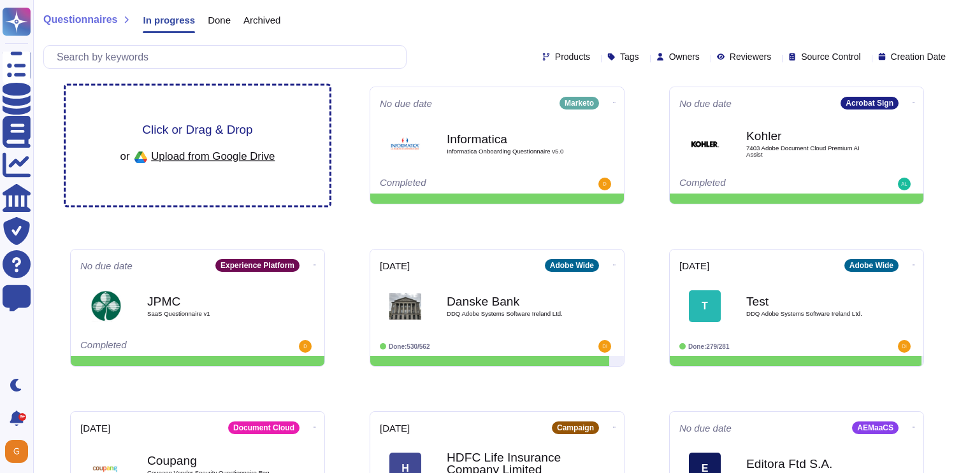
click at [200, 134] on span "Click or Drag & Drop" at bounding box center [197, 130] width 110 height 12
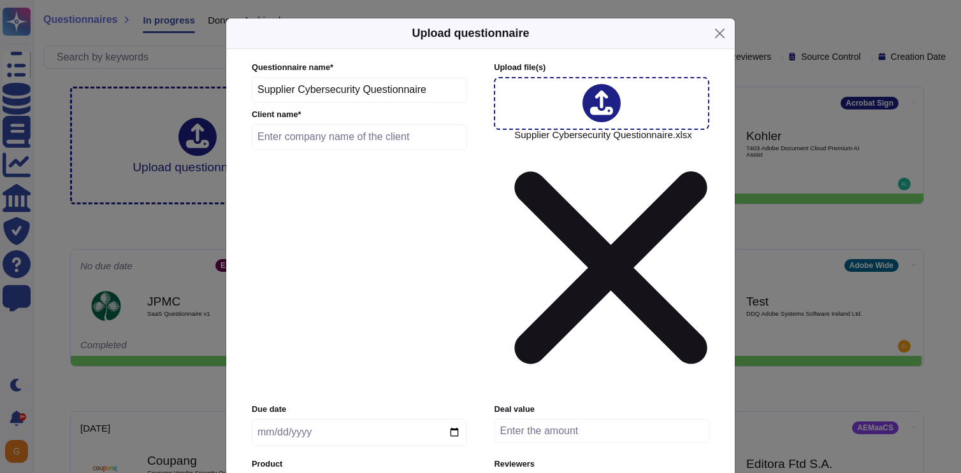
click at [356, 150] on input "text" at bounding box center [359, 136] width 215 height 25
type input "Dassault Systemes"
click at [299, 404] on div "Due date Deal value Product Adobe Wide Reviewers Users Tags Tags" at bounding box center [480, 474] width 457 height 140
click at [455, 419] on input "date" at bounding box center [359, 432] width 215 height 27
type input "[DATE]"
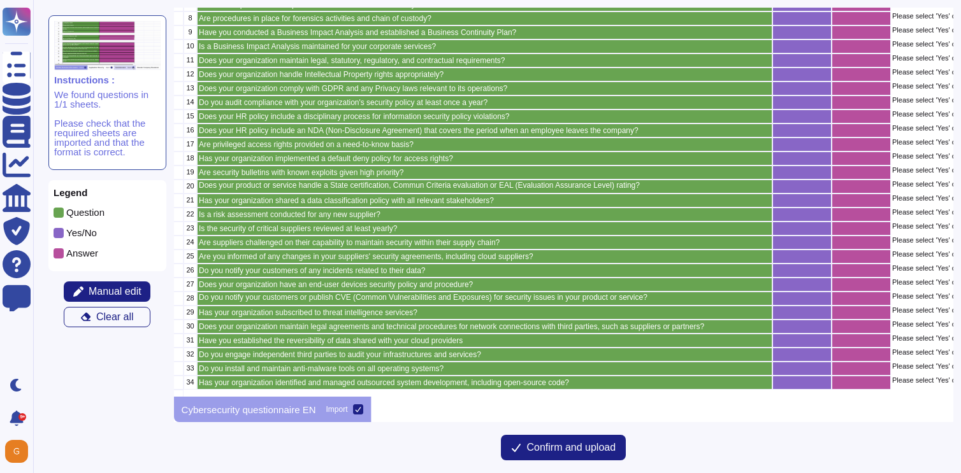
scroll to position [275, 36]
click at [563, 446] on span "Confirm and upload" at bounding box center [570, 448] width 89 height 10
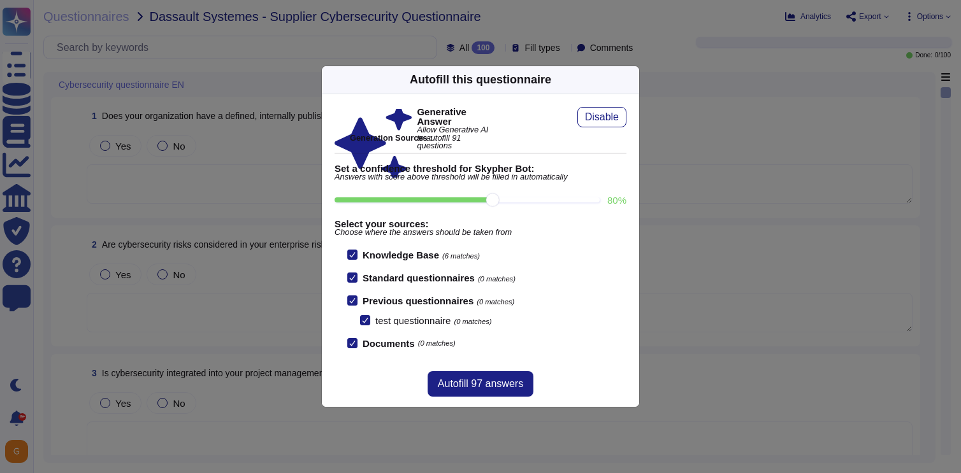
click at [546, 199] on input "80 %" at bounding box center [466, 199] width 265 height 5
click at [578, 199] on input "90 %" at bounding box center [466, 199] width 265 height 5
click at [558, 202] on input "100 %" at bounding box center [464, 199] width 260 height 5
click at [512, 203] on input "80 %" at bounding box center [466, 199] width 265 height 5
click at [529, 200] on input "80 %" at bounding box center [466, 199] width 265 height 5
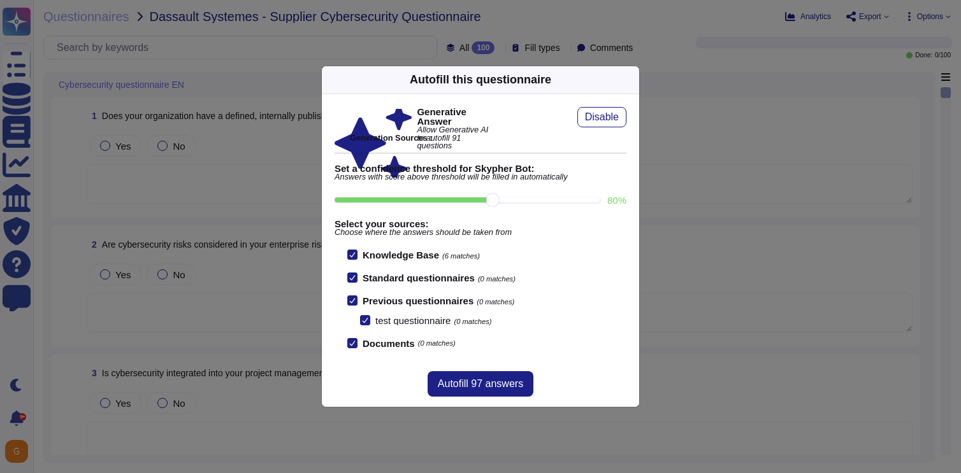
type input "90"
click at [468, 381] on span "Autofill 95 answers" at bounding box center [480, 384] width 85 height 10
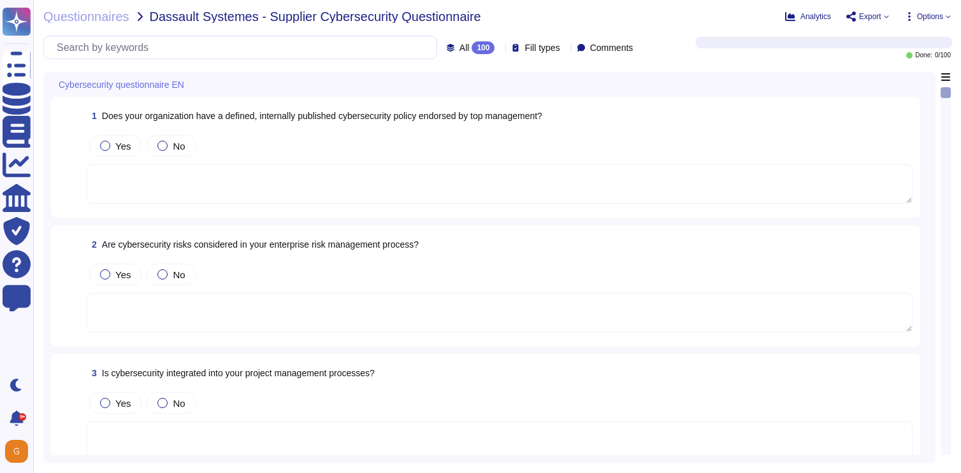
type textarea "Yes, our organization has a defined cybersecurity policy that is authorized by …"
type textarea "Yes, cybersecurity risks are considered in our enterprise risk management proce…"
type textarea "Yes, cybersecurity is integrated into our project management processes through …"
type textarea "Yes, our organization maintains an inventory of system assets using the interna…"
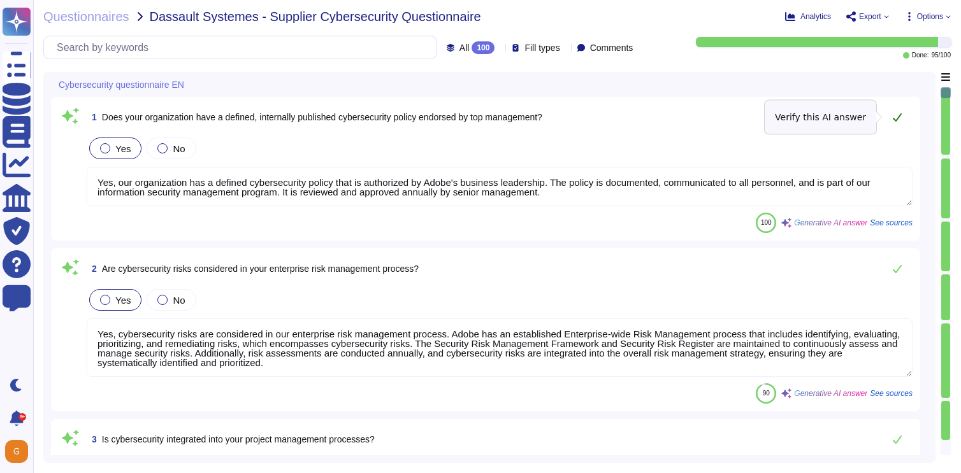
click at [898, 117] on icon at bounding box center [897, 117] width 9 height 8
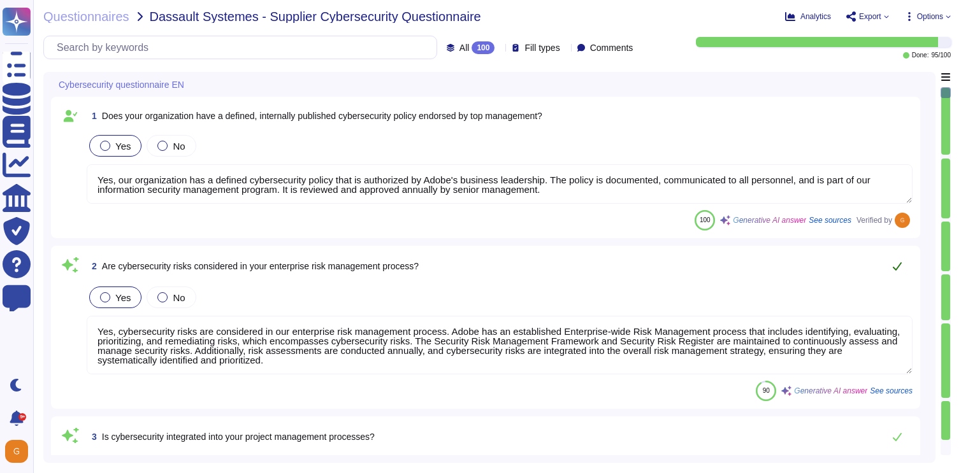
click at [896, 267] on icon at bounding box center [897, 266] width 10 height 10
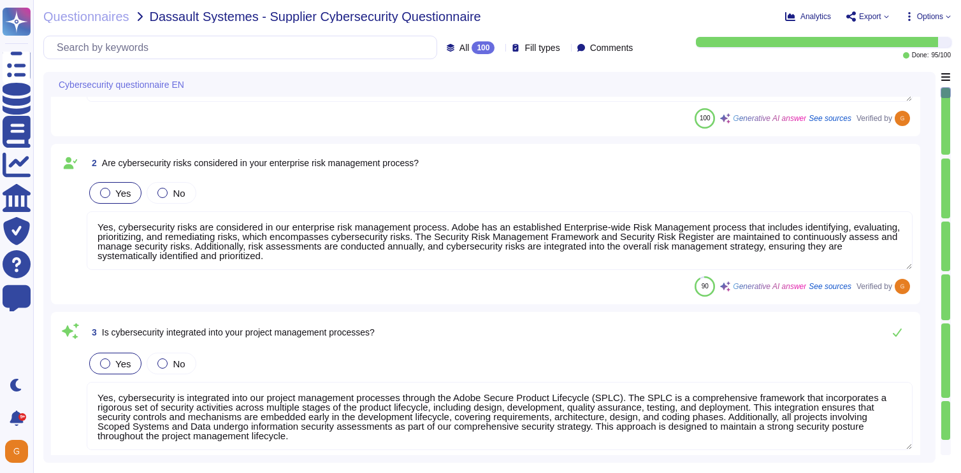
type textarea "Yes, Adobe has established data labeling procedures as part of its Data Classif…"
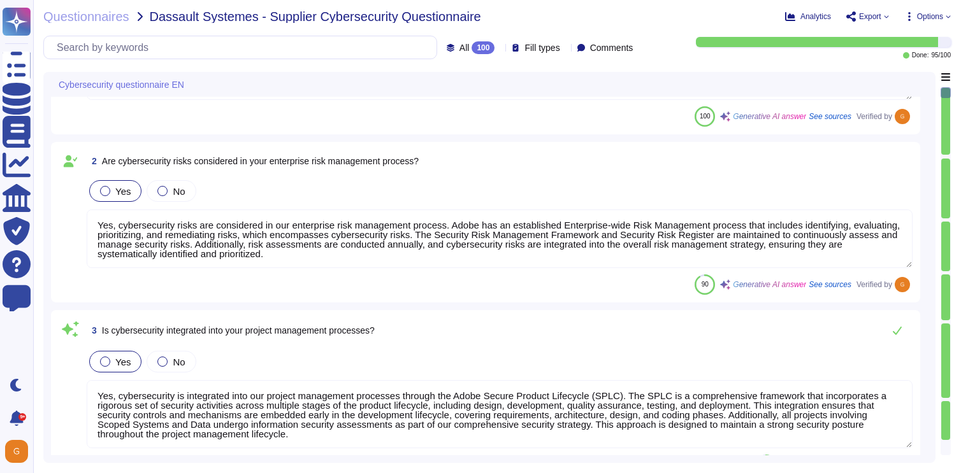
scroll to position [155, 0]
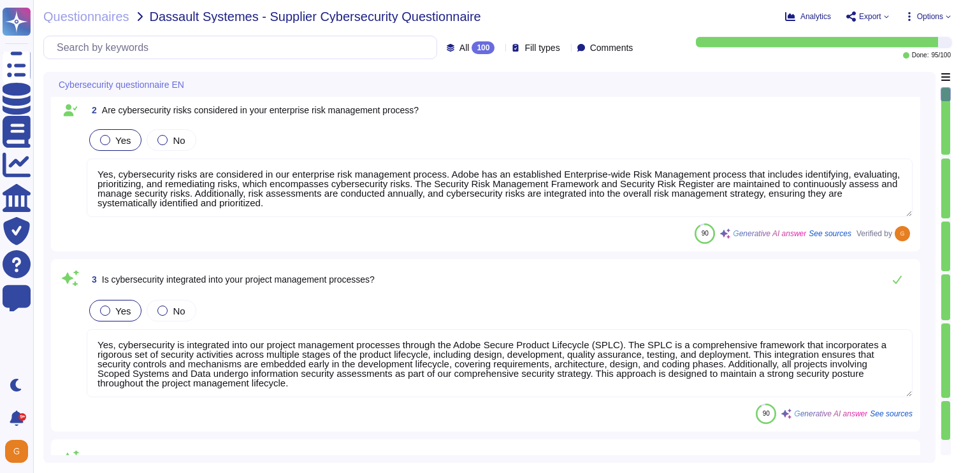
click at [417, 391] on textarea "Yes, cybersecurity is integrated into our project management processes through …" at bounding box center [500, 363] width 826 height 68
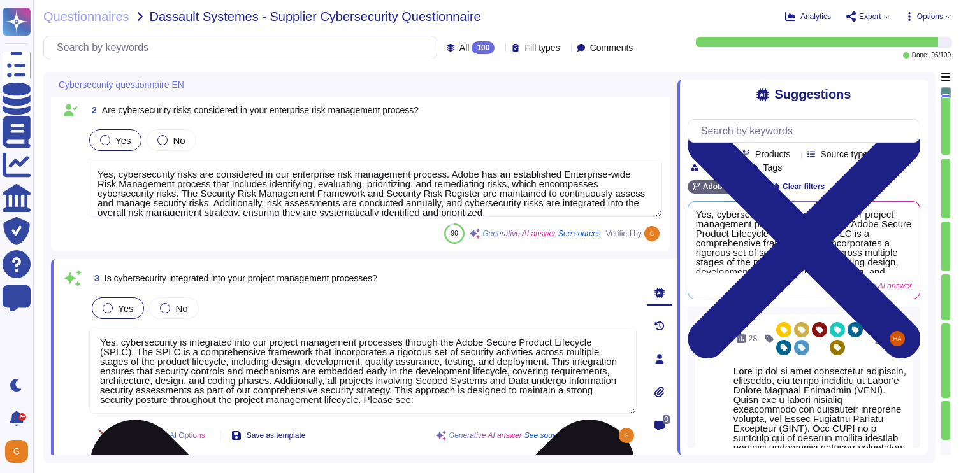
click at [529, 406] on textarea "Yes, cybersecurity is integrated into our project management processes through …" at bounding box center [362, 370] width 547 height 87
paste textarea "[URL][DOMAIN_NAME]"
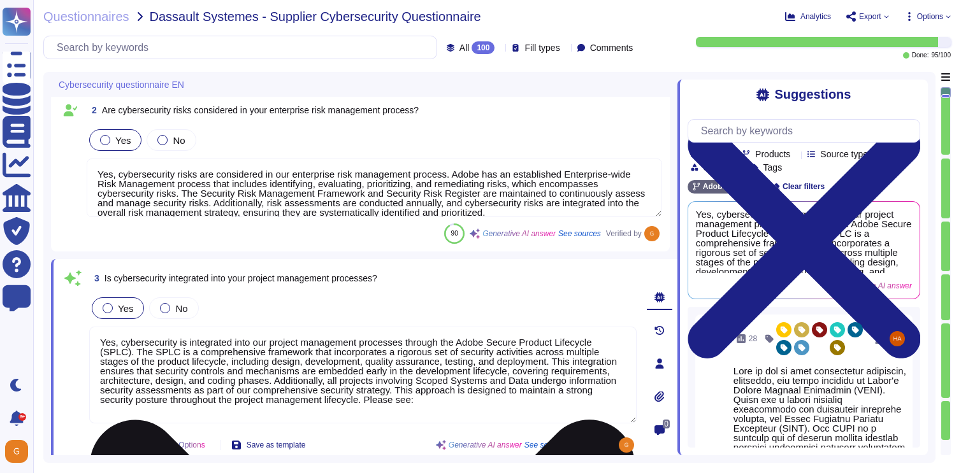
type textarea "Yes, cybersecurity is integrated into our project management processes through …"
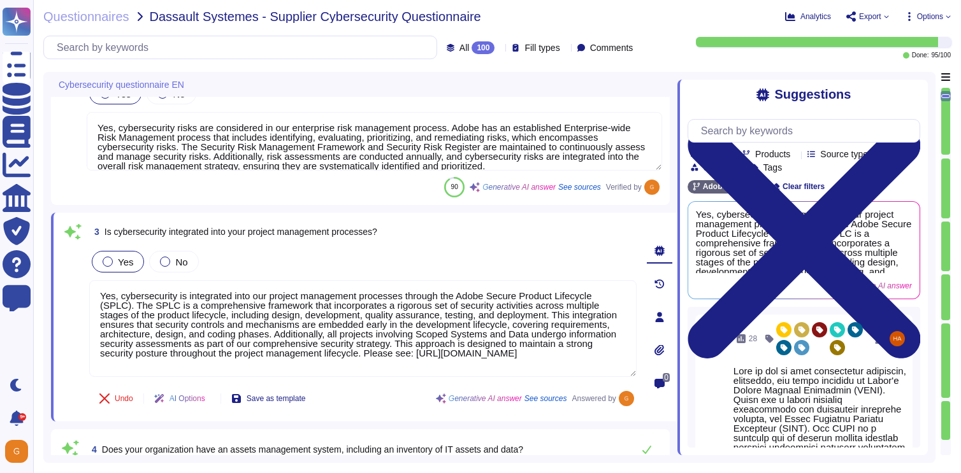
type textarea "Yes, we have a documented and approved incident response plan in place that def…"
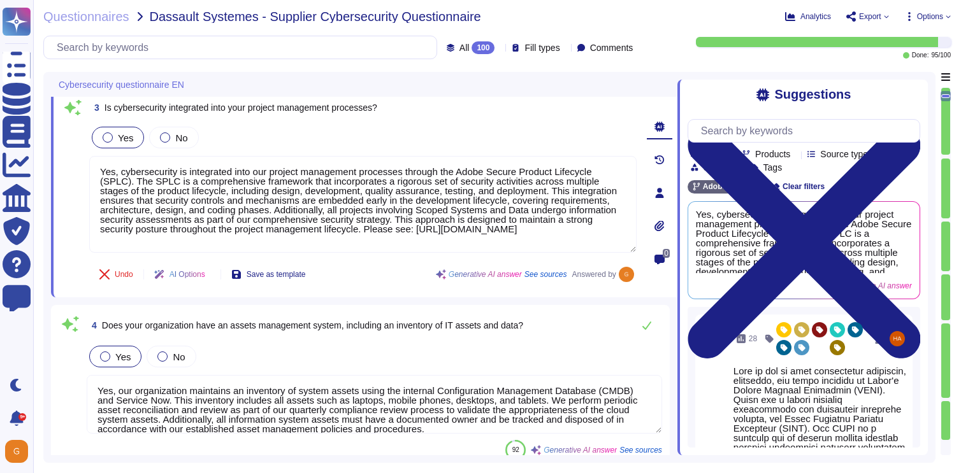
scroll to position [329, 0]
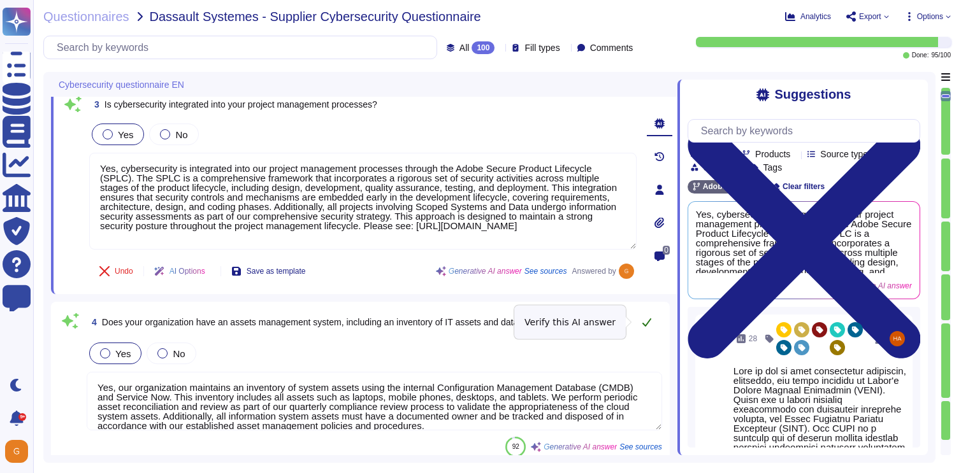
type textarea "Yes, cybersecurity is integrated into our project management processes through …"
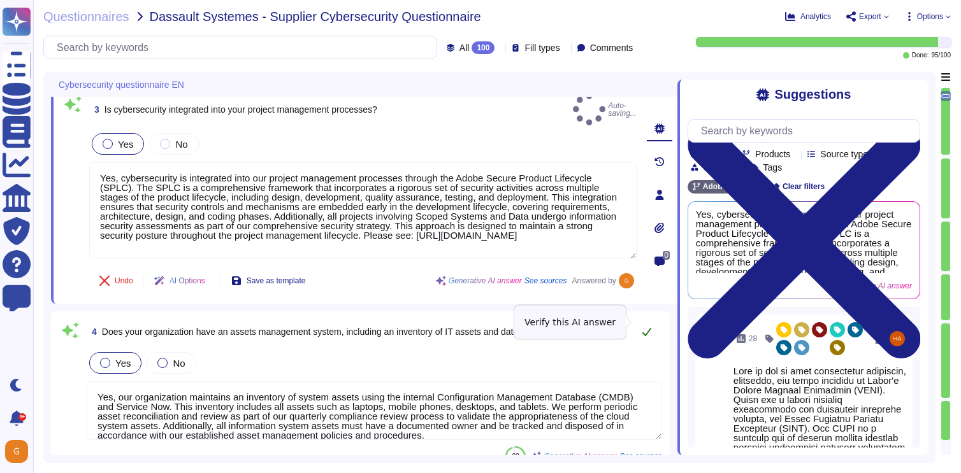
click at [649, 327] on icon at bounding box center [647, 332] width 10 height 10
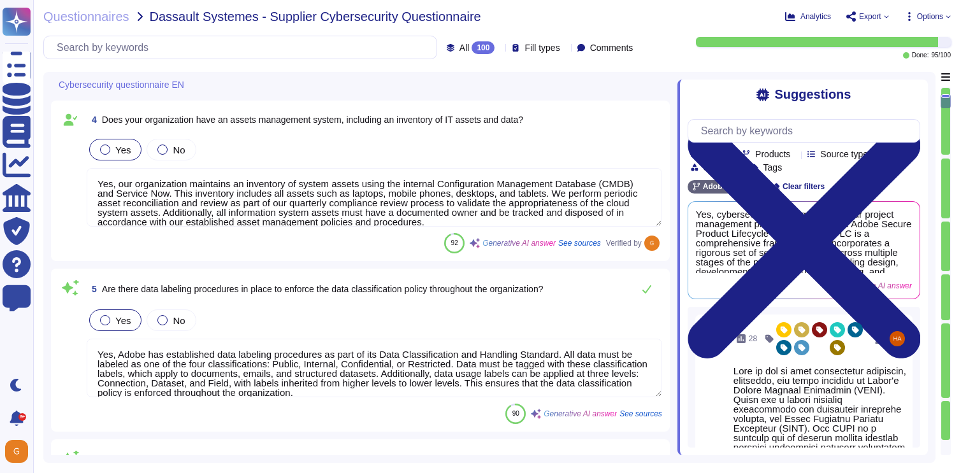
scroll to position [527, 0]
type textarea "Yes, internal processes and procedures are reviewed after a security incident. …"
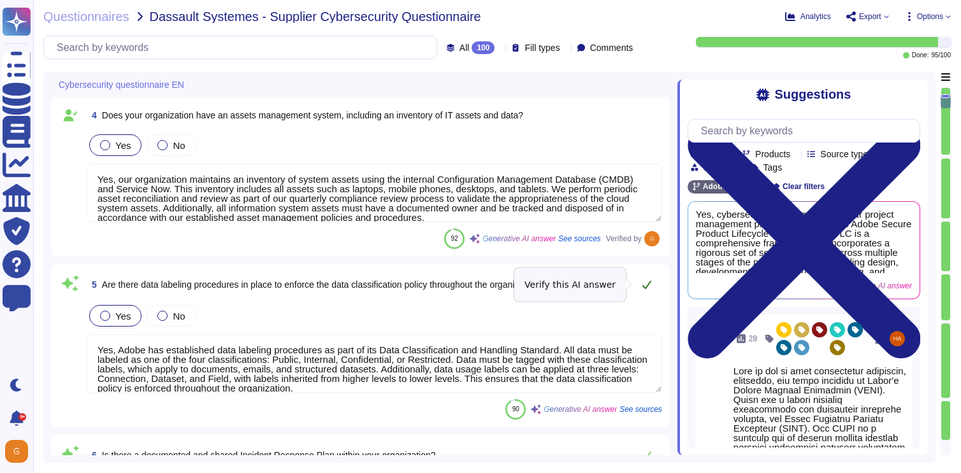
click at [645, 289] on icon at bounding box center [647, 285] width 10 height 10
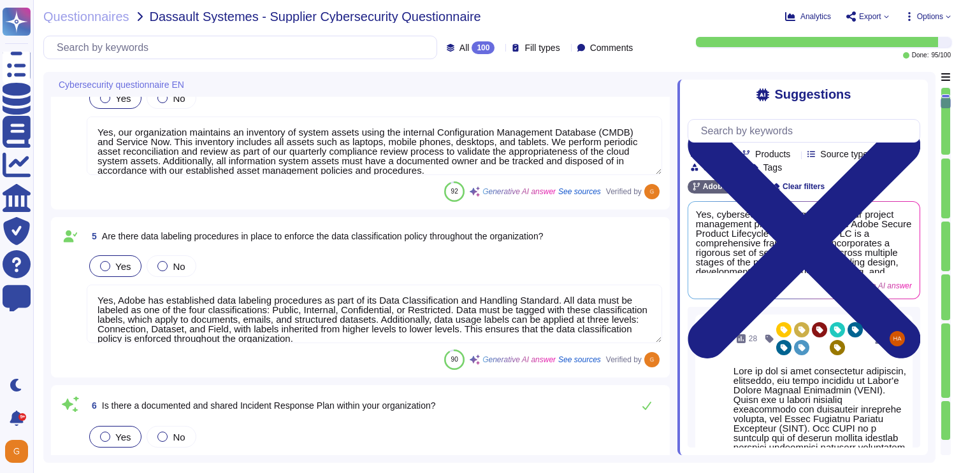
type textarea "Yes, Adobe has established procedures for forensics activities and chain of cus…"
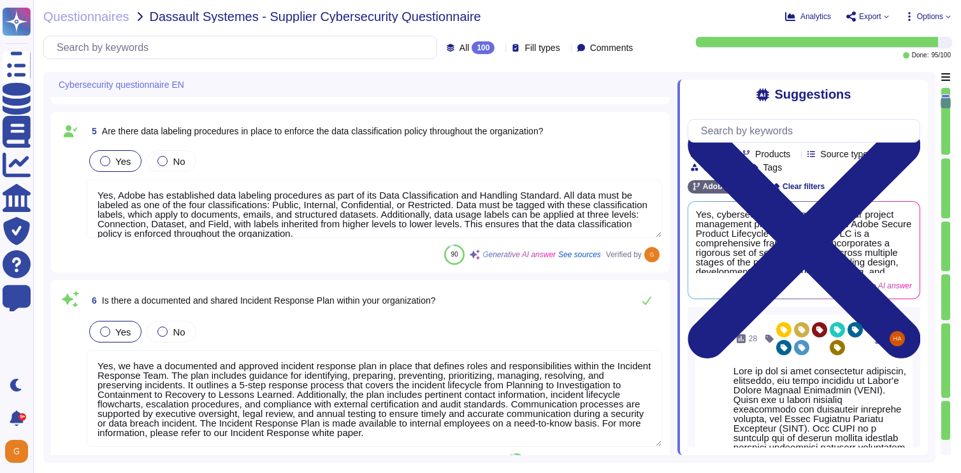
scroll to position [674, 0]
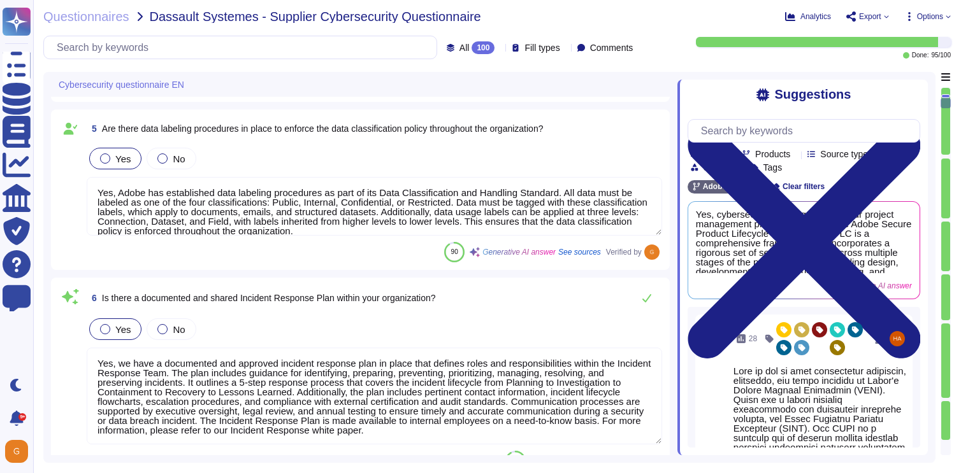
click at [424, 429] on textarea "Yes, we have a documented and approved incident response plan in place that def…" at bounding box center [374, 396] width 575 height 97
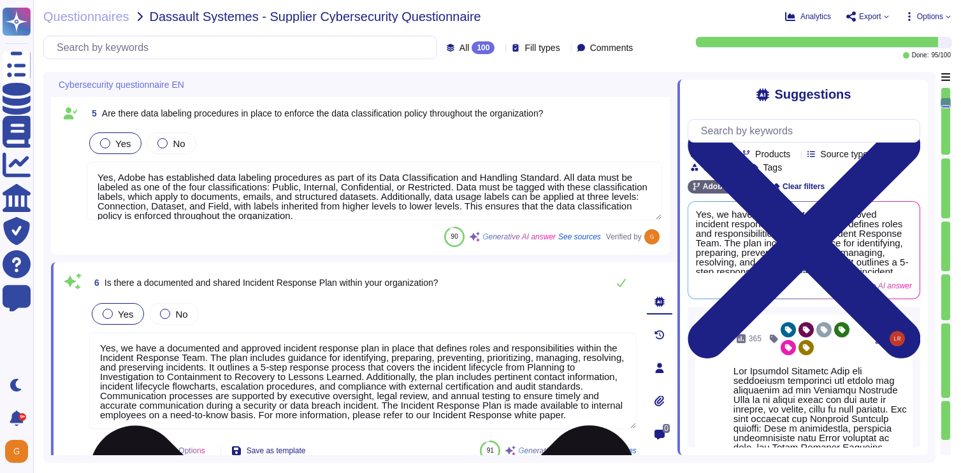
type textarea "Yes, we have a documented and approved incident response plan in place that def…"
type textarea "Yes, Adobe has established procedures for forensics activities and chain of cus…"
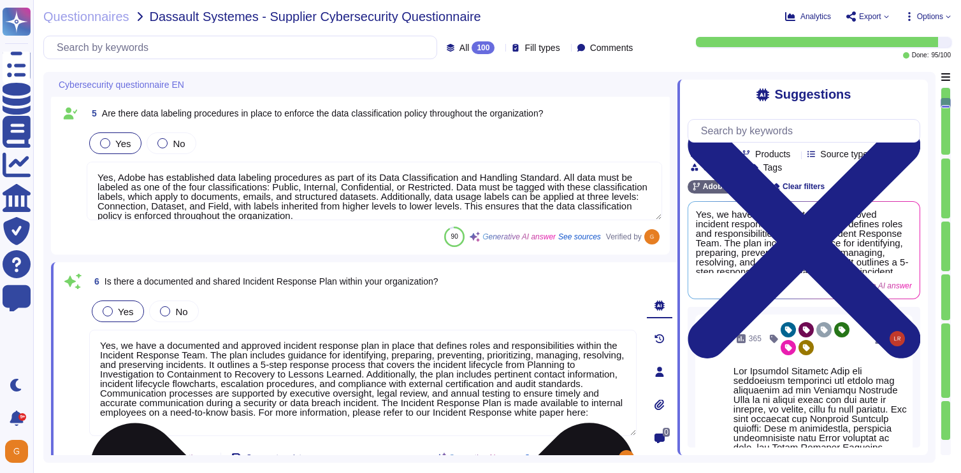
click at [252, 422] on textarea "Yes, we have a documented and approved incident response plan in place that def…" at bounding box center [362, 383] width 547 height 106
paste textarea "[URL][DOMAIN_NAME]"
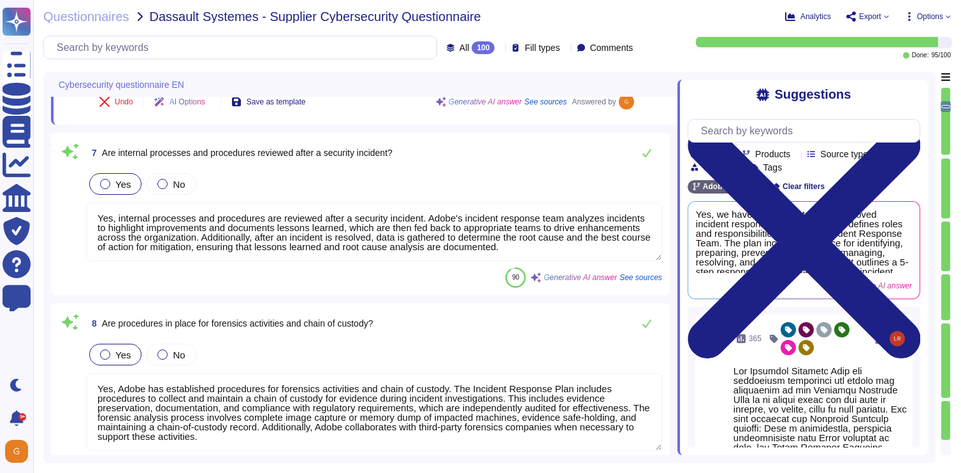
type textarea "Yes, we have a documented and approved incident response plan in place that def…"
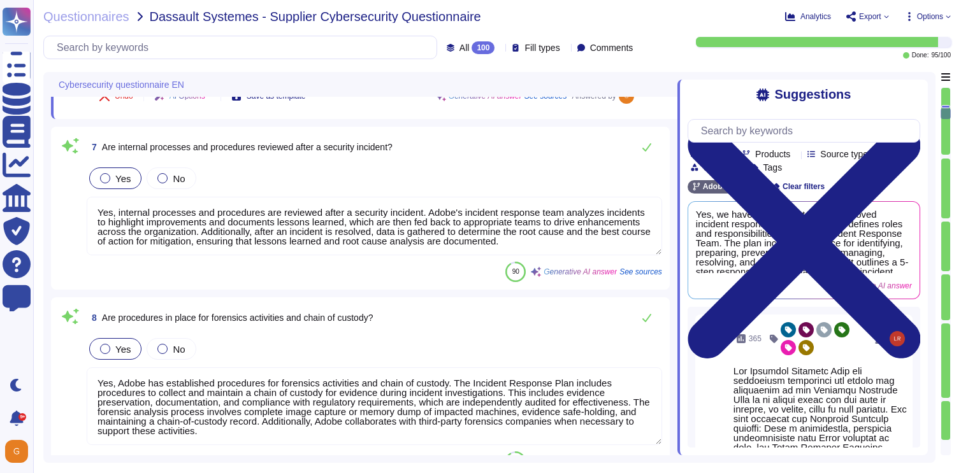
type textarea "Yes, we conduct a Business Impact Analysis (BIA) annually, which is integral to…"
type textarea "Yes, a Business Impact Analysis (BIA) is maintained for our corporate services.…"
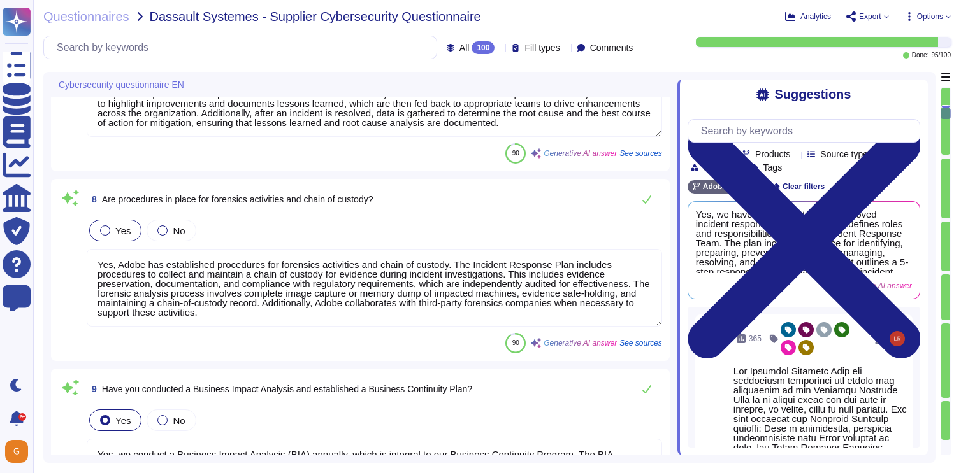
scroll to position [1, 0]
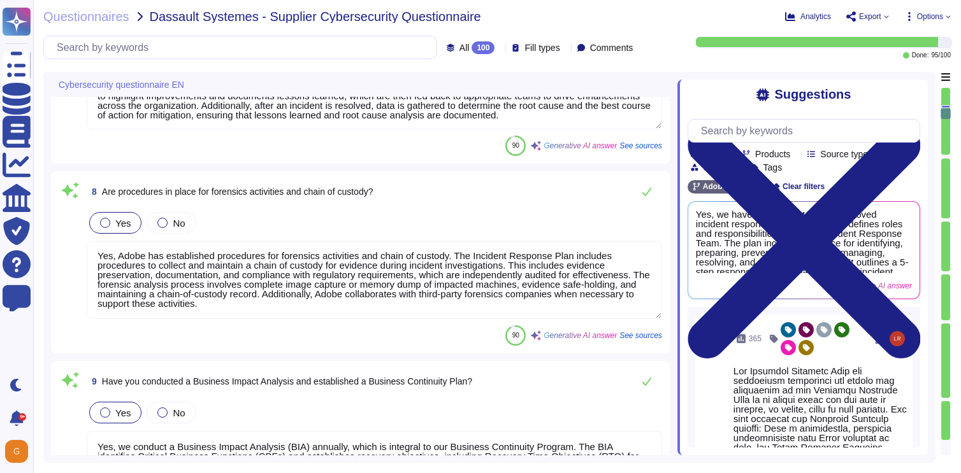
type textarea "Yes, our organization maintains legal, statutory, regulatory, and contractual r…"
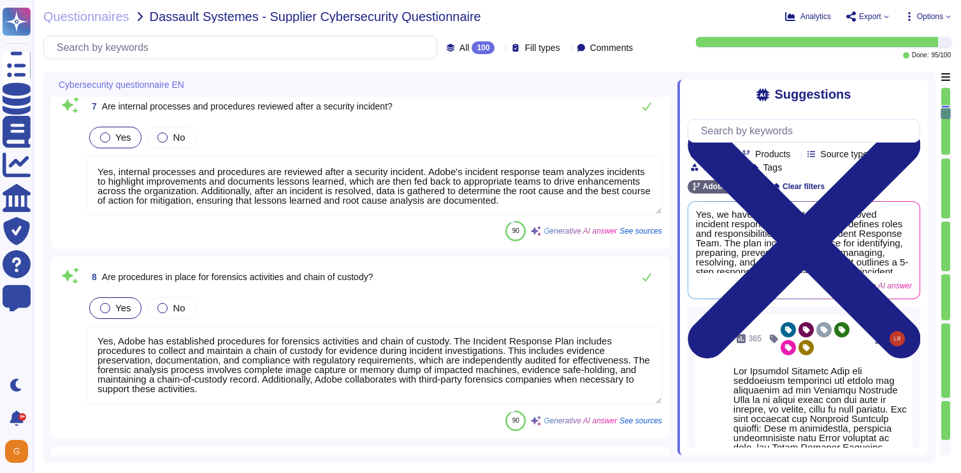
scroll to position [810, 0]
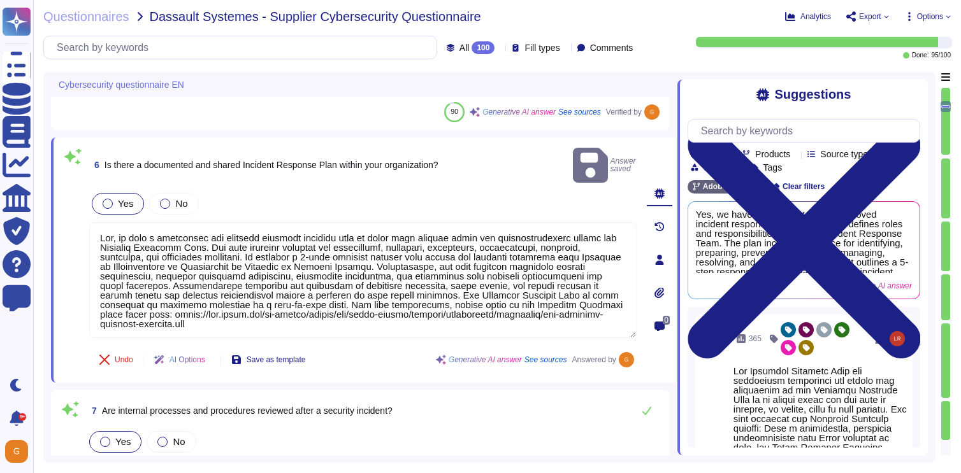
type textarea "Yes, our organization maintains an inventory of system assets using the interna…"
type textarea "Yes, Adobe has established data labeling procedures as part of its Data Classif…"
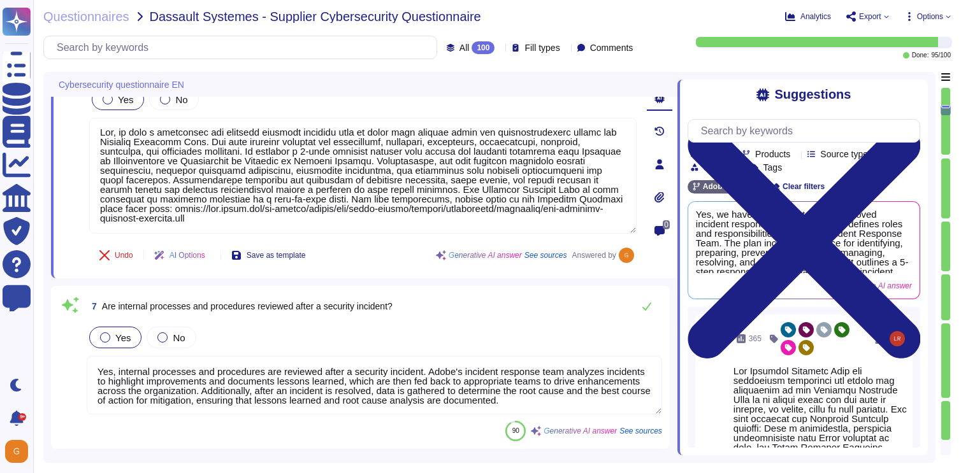
scroll to position [905, 0]
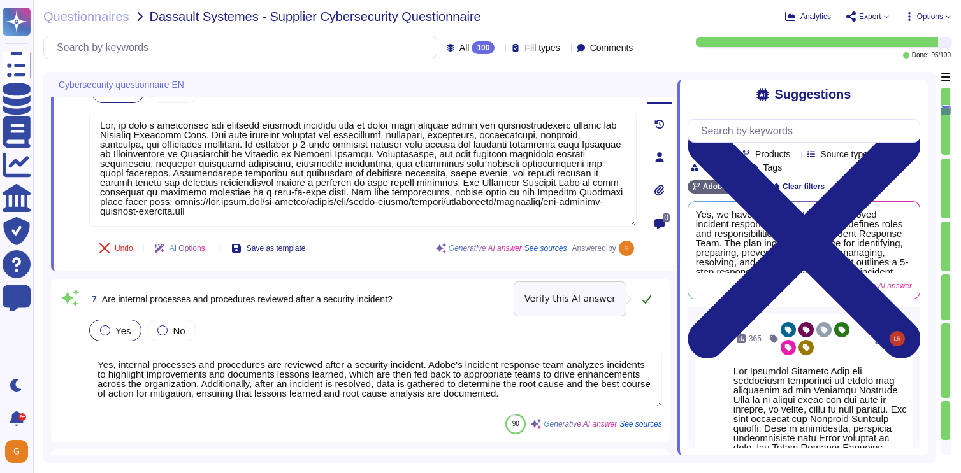
click at [648, 299] on icon at bounding box center [646, 300] width 9 height 8
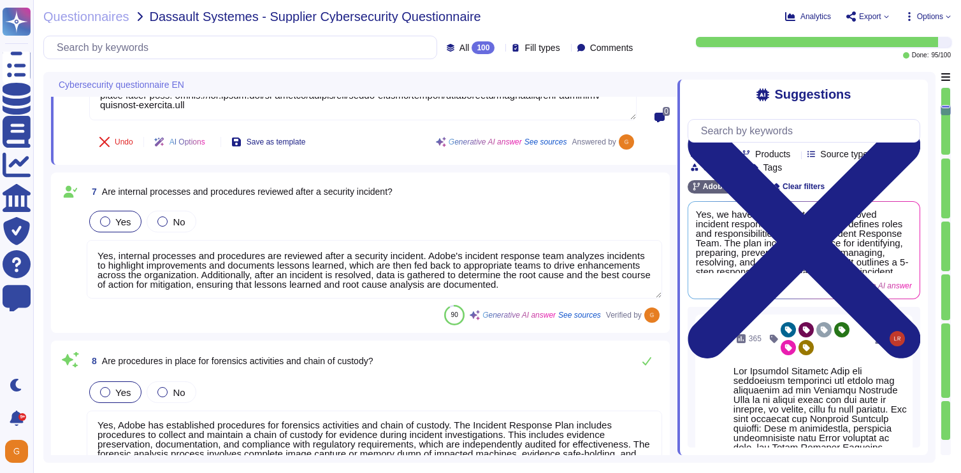
type textarea "Yes, a Business Impact Analysis (BIA) is maintained for our corporate services.…"
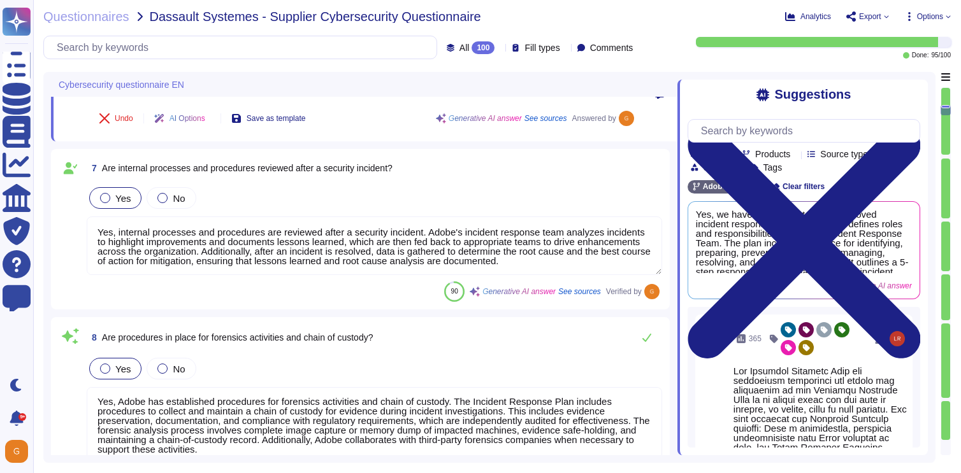
scroll to position [1030, 0]
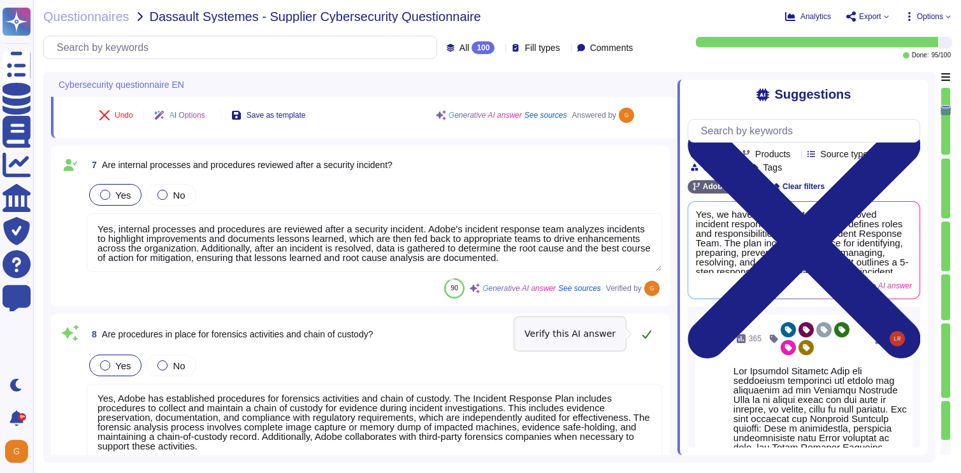
click at [649, 336] on icon at bounding box center [647, 334] width 10 height 10
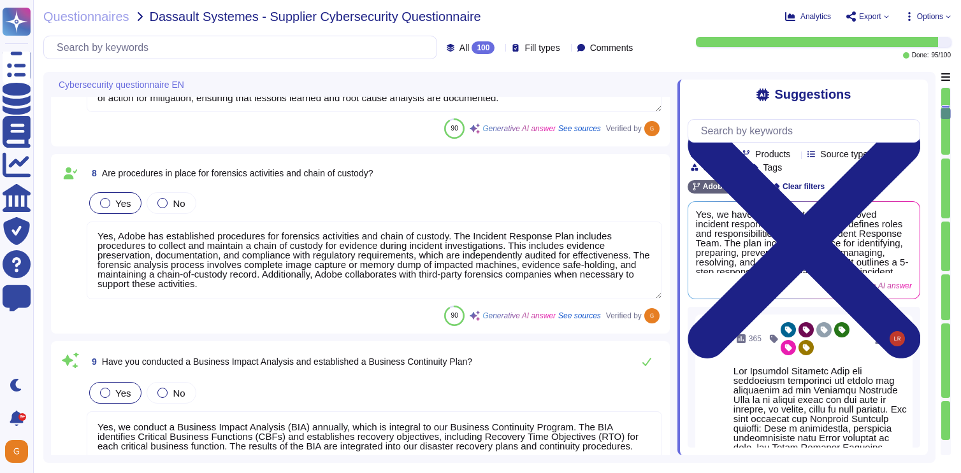
type textarea "Yes, our organization maintains legal, statutory, regulatory, and contractual r…"
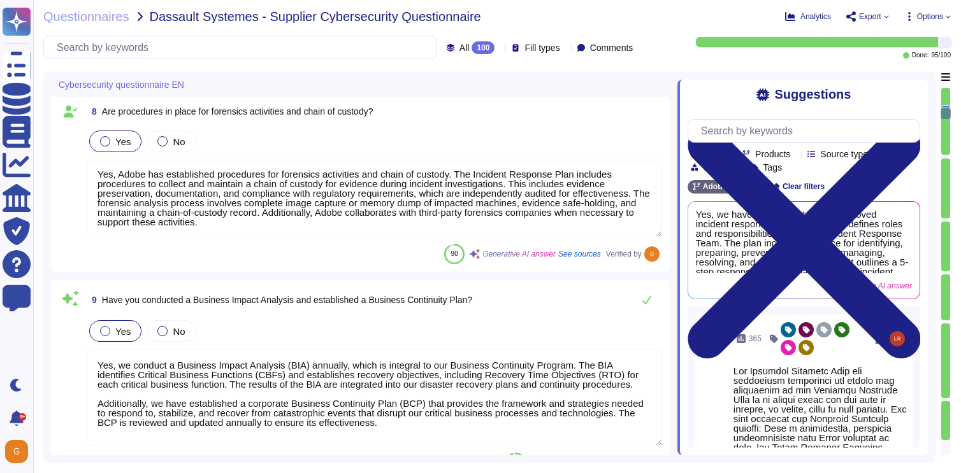
scroll to position [1245, 0]
click at [649, 298] on icon at bounding box center [647, 299] width 10 height 10
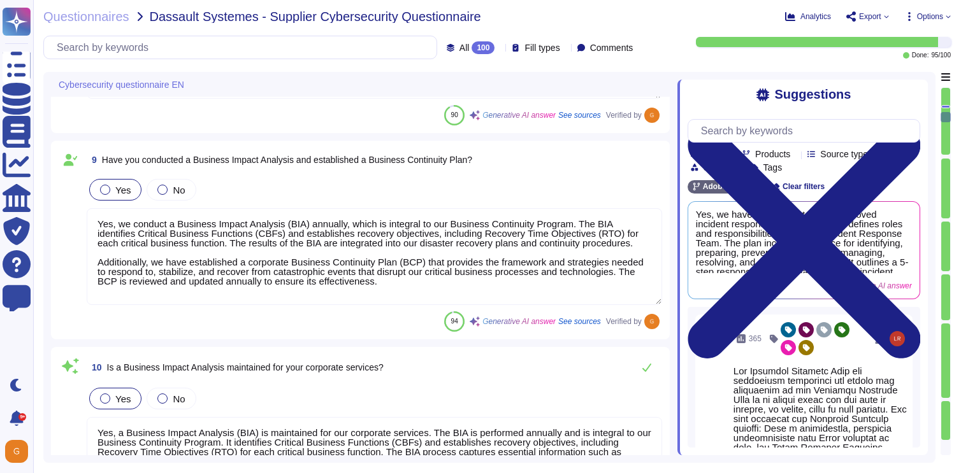
type textarea "Yes, our organization respects the Intellectual Property Rights of others and e…"
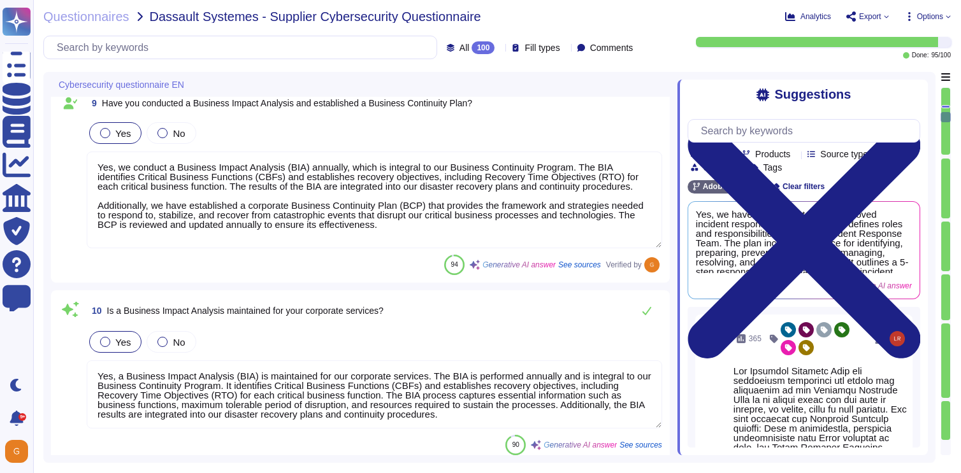
scroll to position [1442, 0]
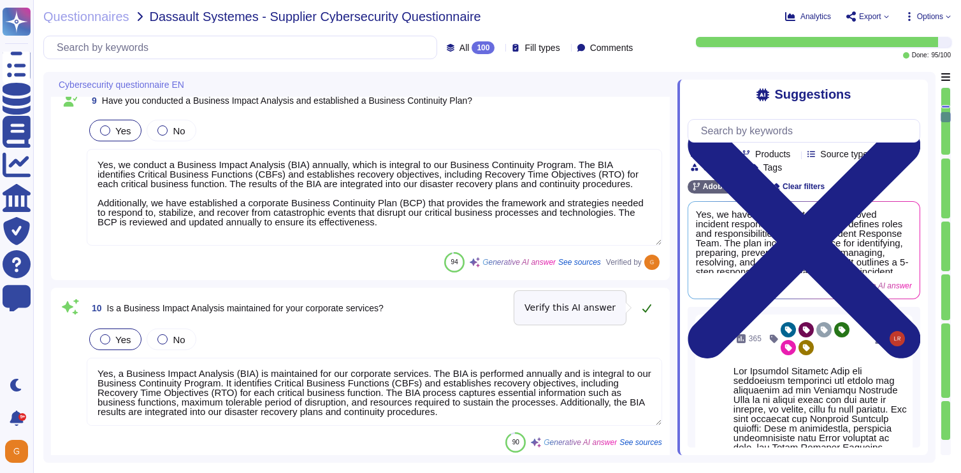
click at [649, 306] on icon at bounding box center [646, 309] width 9 height 8
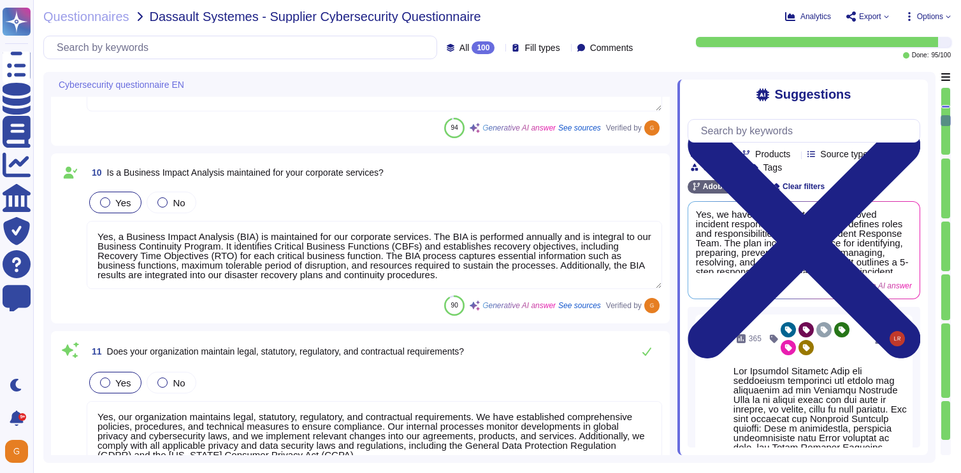
type textarea "Adobe complies with all applicable privacy and data security laws and regulatio…"
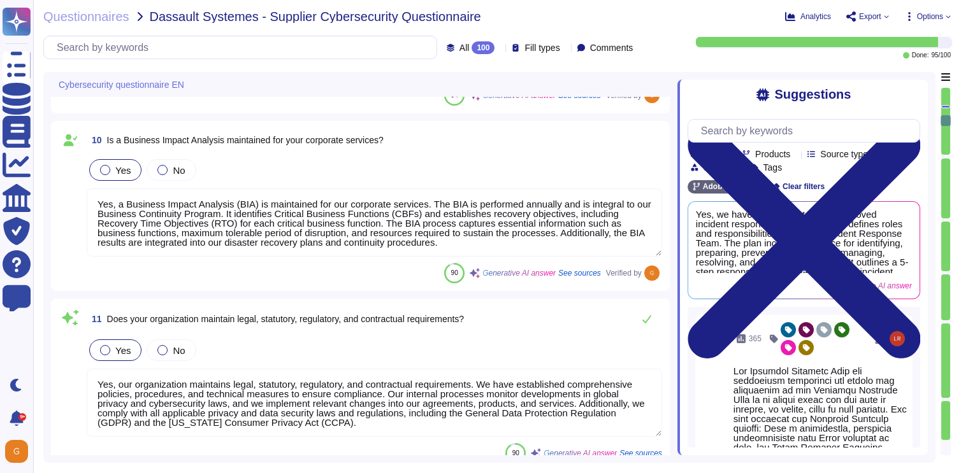
scroll to position [1593, 0]
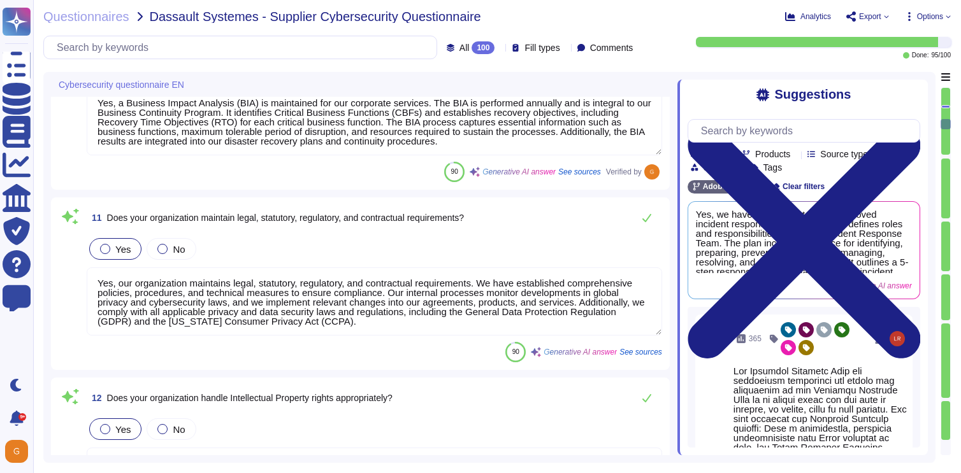
type textarea "Yes, Adobe performs internal readiness assessment audits on an annual basis to …"
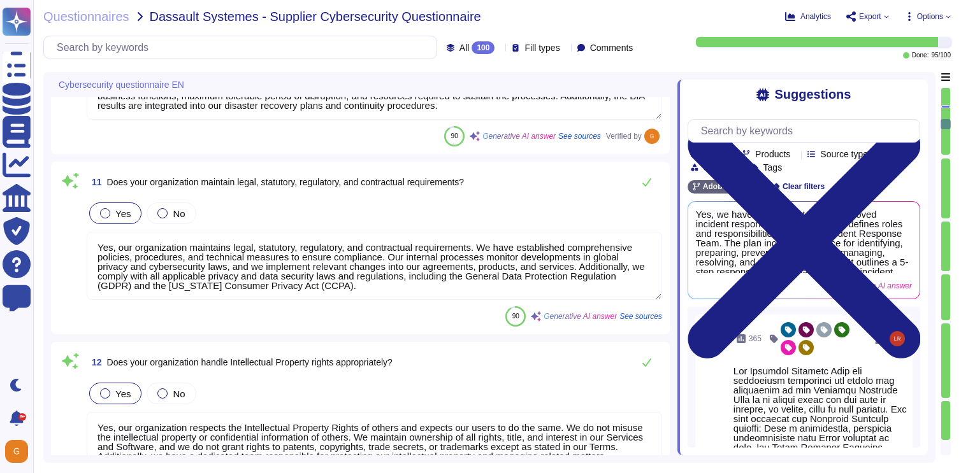
scroll to position [1739, 0]
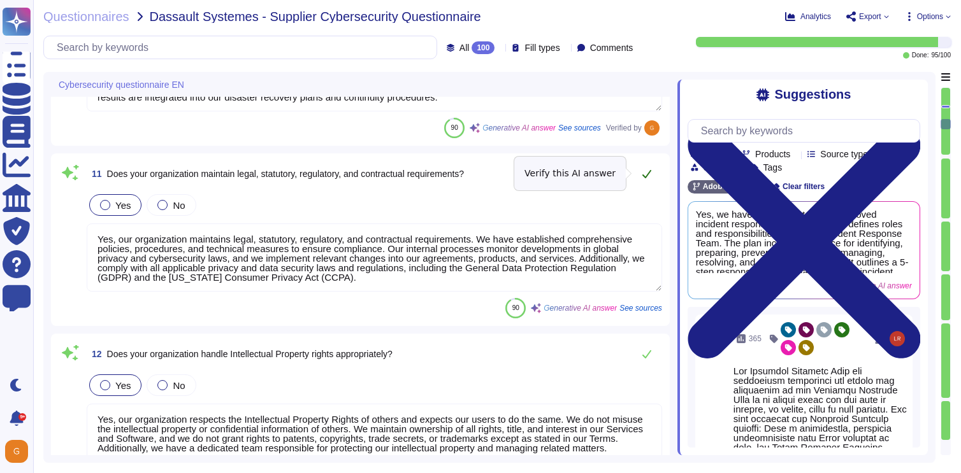
click at [645, 176] on icon at bounding box center [646, 174] width 9 height 8
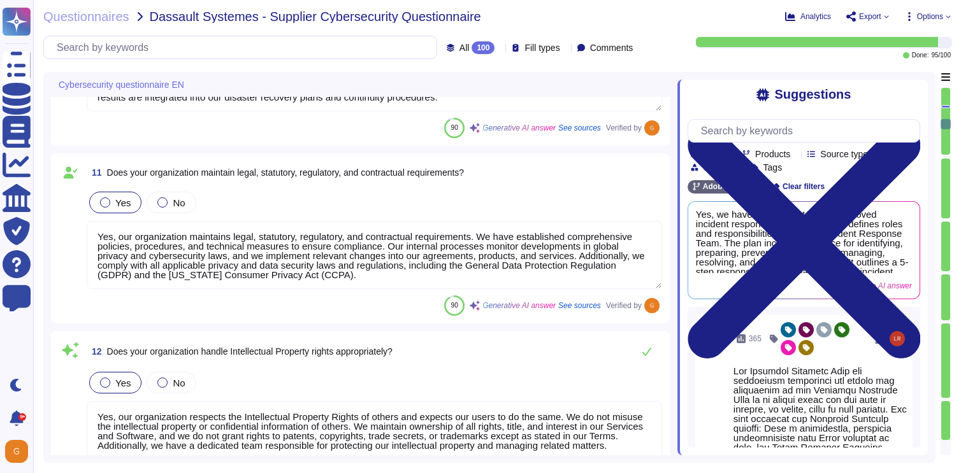
scroll to position [1, 0]
click at [649, 357] on button at bounding box center [646, 351] width 31 height 25
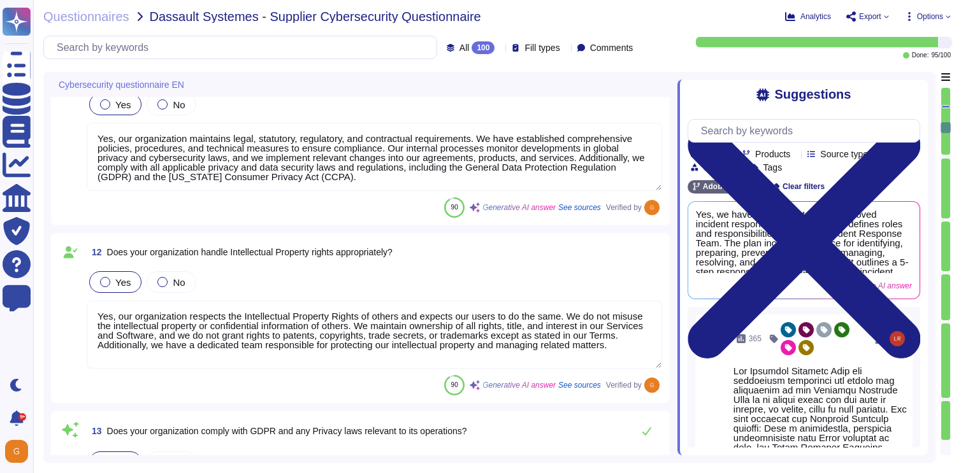
scroll to position [1841, 0]
type textarea "Yes, Adobe's HR policy includes a disciplinary process for information security…"
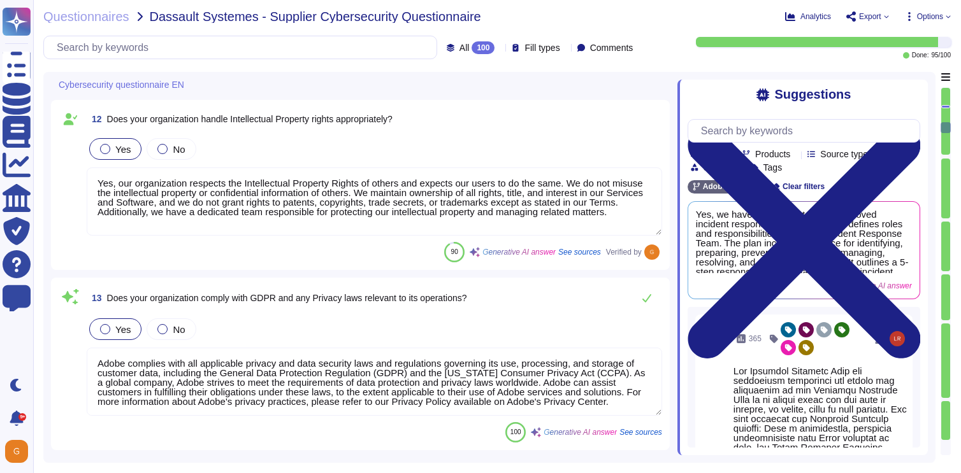
scroll to position [1962, 0]
click at [649, 290] on button at bounding box center [646, 298] width 31 height 25
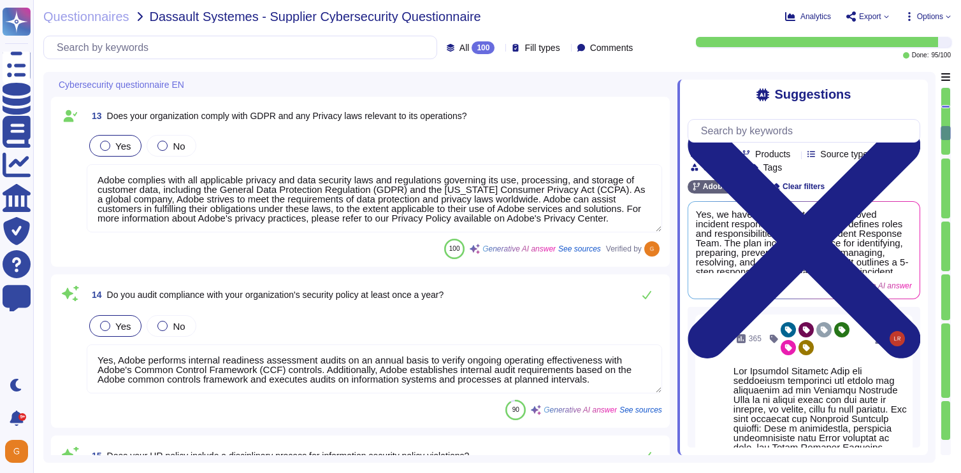
scroll to position [2144, 0]
type textarea "Yes, our HR policy includes a Non-Disclosure Agreement (NDA) that requires empl…"
type textarea "Yes, privileged access rights are provided on a need-to-know basis, ensuring th…"
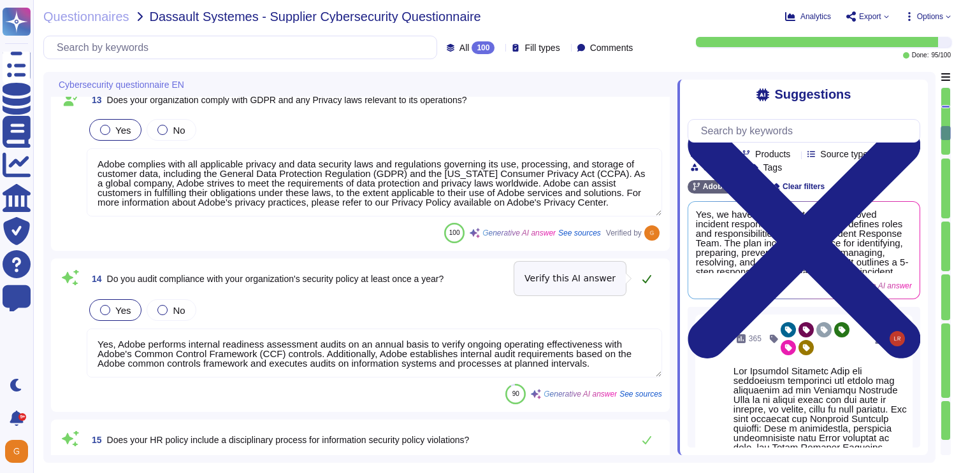
click at [649, 280] on icon at bounding box center [647, 279] width 10 height 10
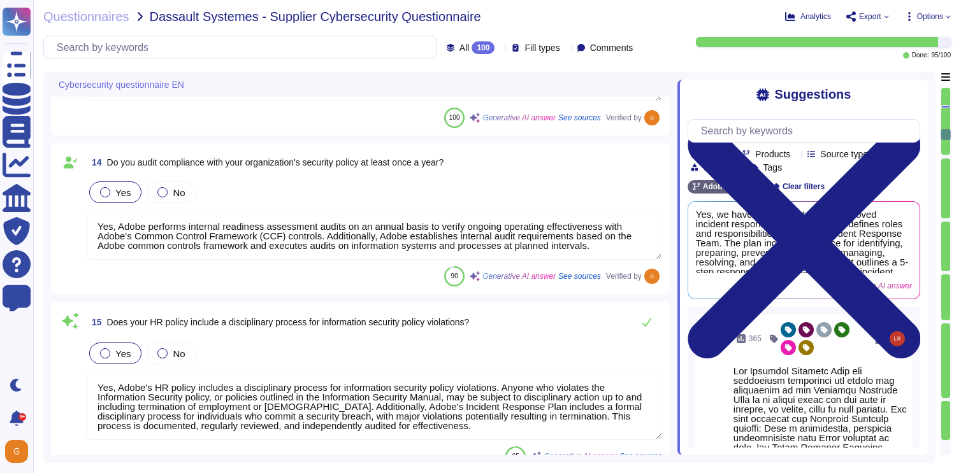
scroll to position [2265, 0]
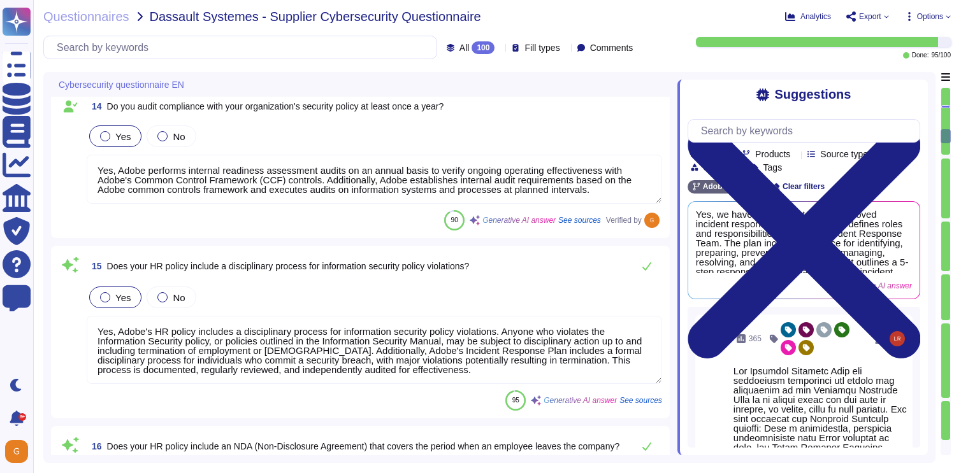
type textarea "Yes, Adobe has implemented a default deny policy for access rights. Access is g…"
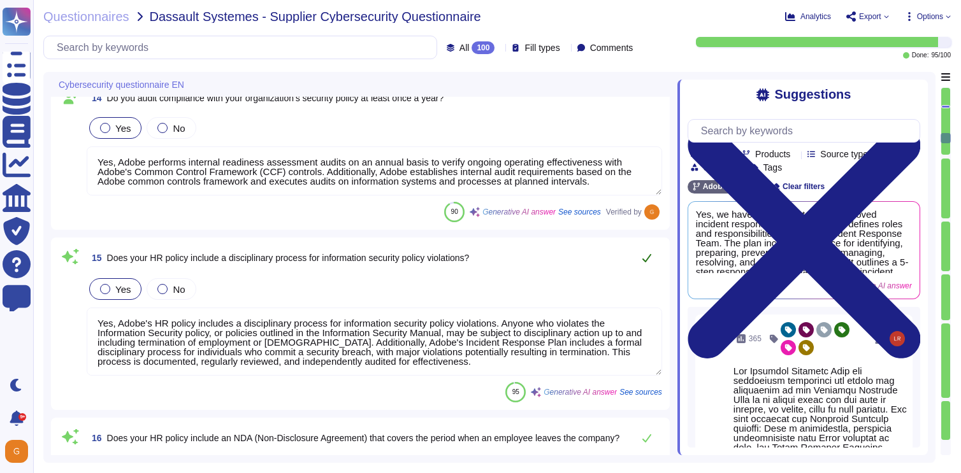
click at [645, 255] on icon at bounding box center [647, 258] width 10 height 10
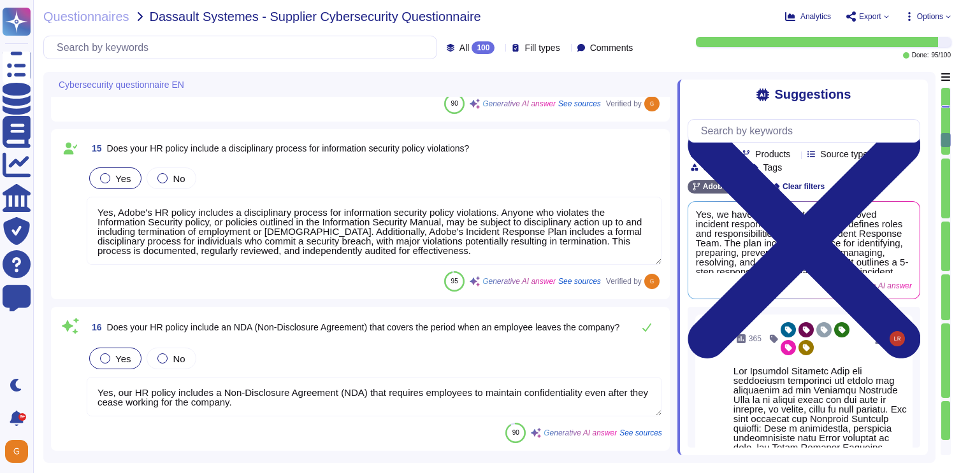
scroll to position [2441, 0]
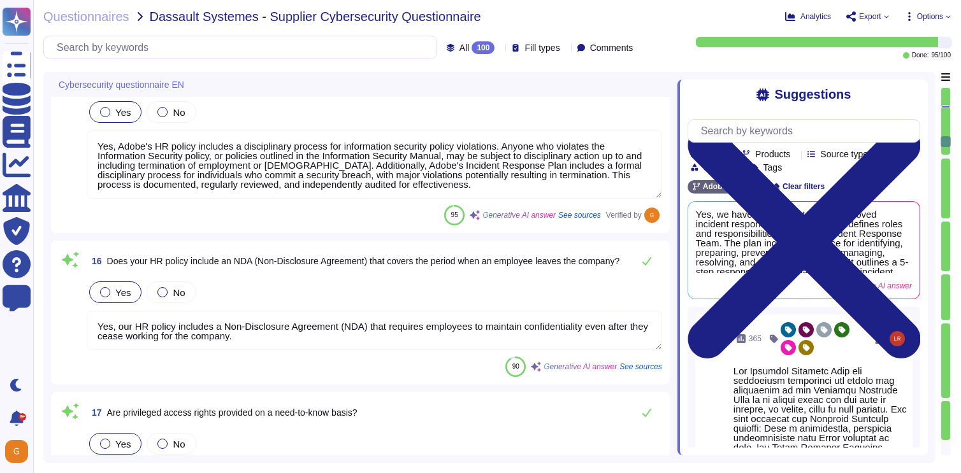
type textarea "Yes, security bulletins with known exploits are given high priority. Adobe subs…"
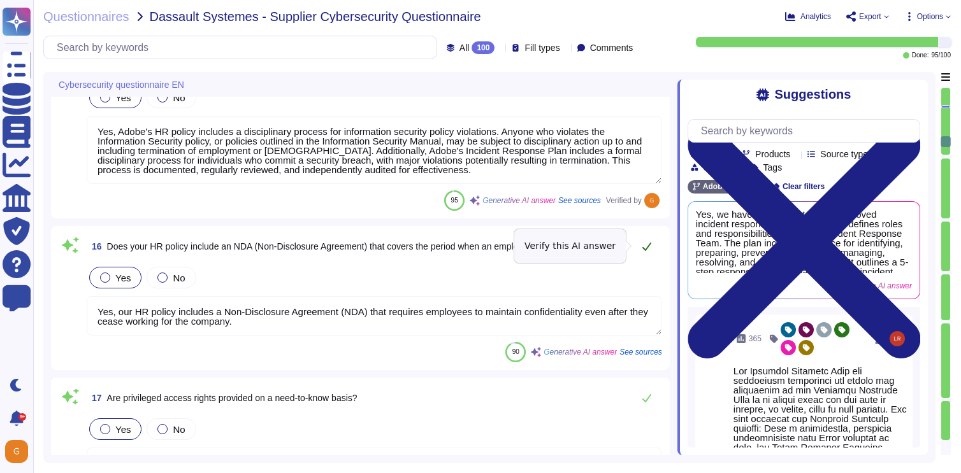
click at [645, 245] on icon at bounding box center [647, 246] width 10 height 10
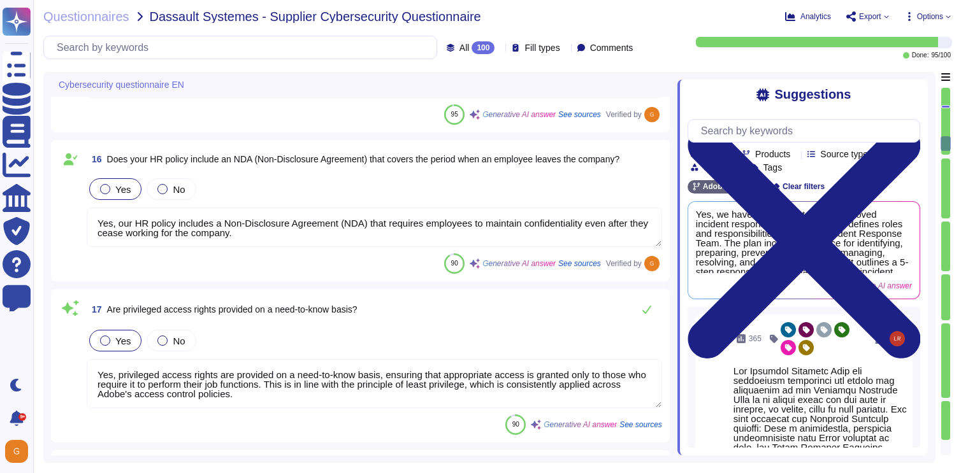
scroll to position [2585, 0]
click at [643, 310] on icon at bounding box center [647, 308] width 10 height 10
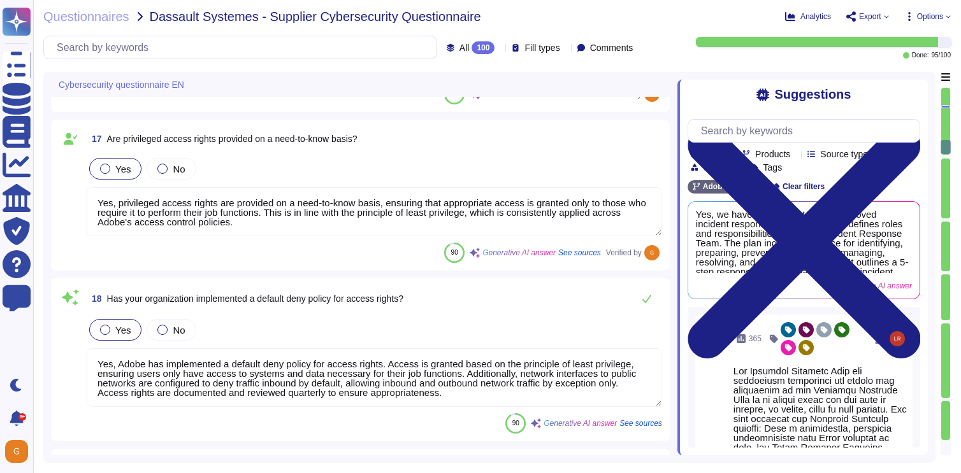
type textarea "Yes, Adobe adheres to a Data Classification and Handling Standard, which is per…"
click at [649, 294] on icon at bounding box center [647, 297] width 10 height 10
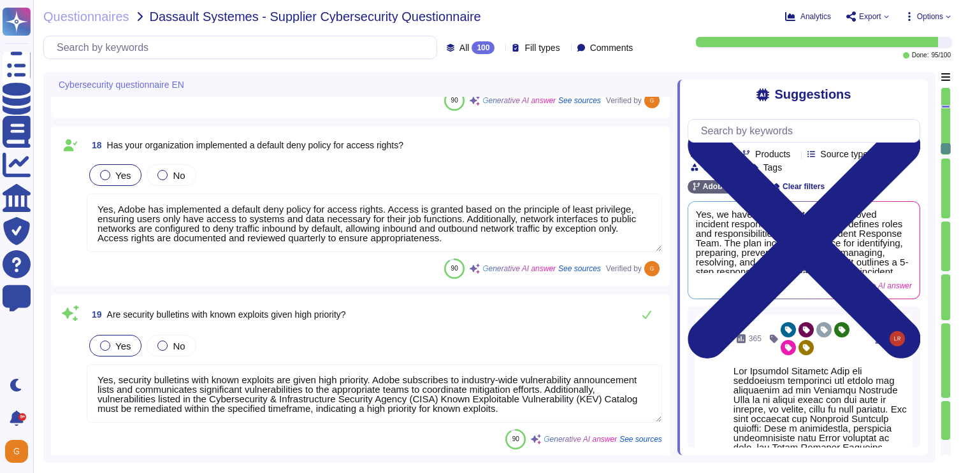
scroll to position [2895, 0]
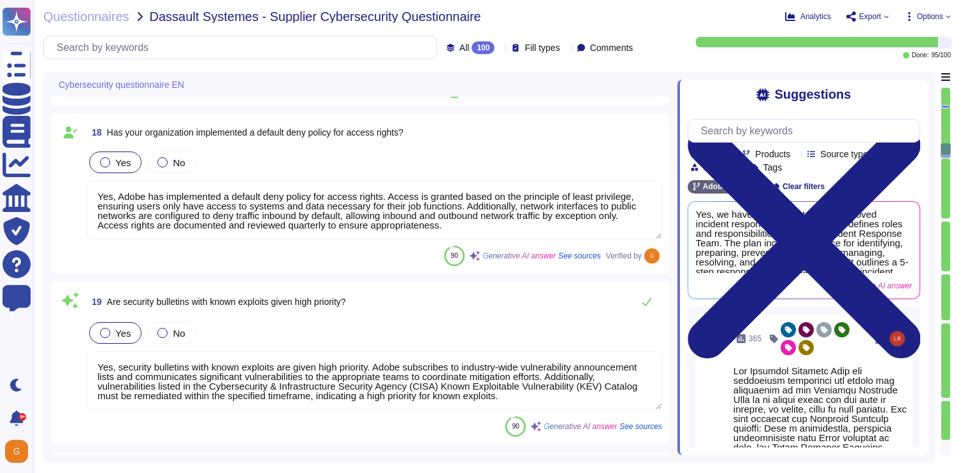
type textarea "Yes, a risk assessment is conducted for any new supplier as part of the vendor …"
click at [648, 302] on icon at bounding box center [646, 302] width 9 height 8
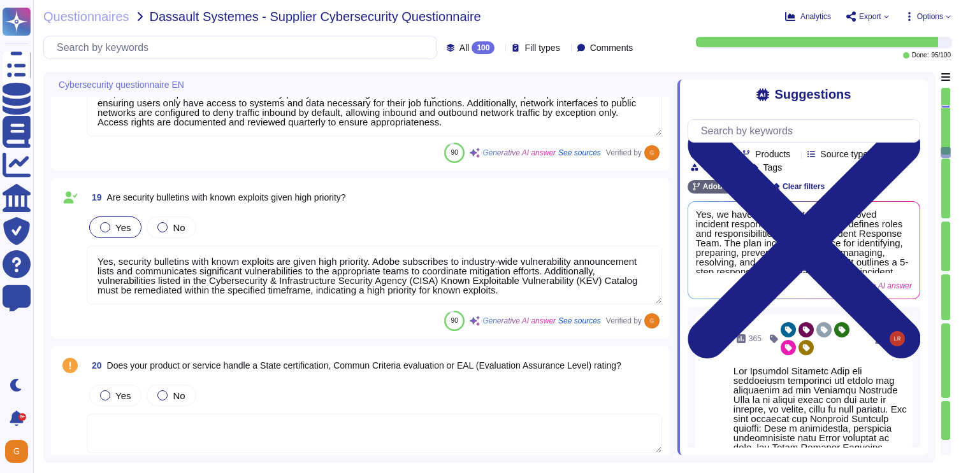
scroll to position [3047, 0]
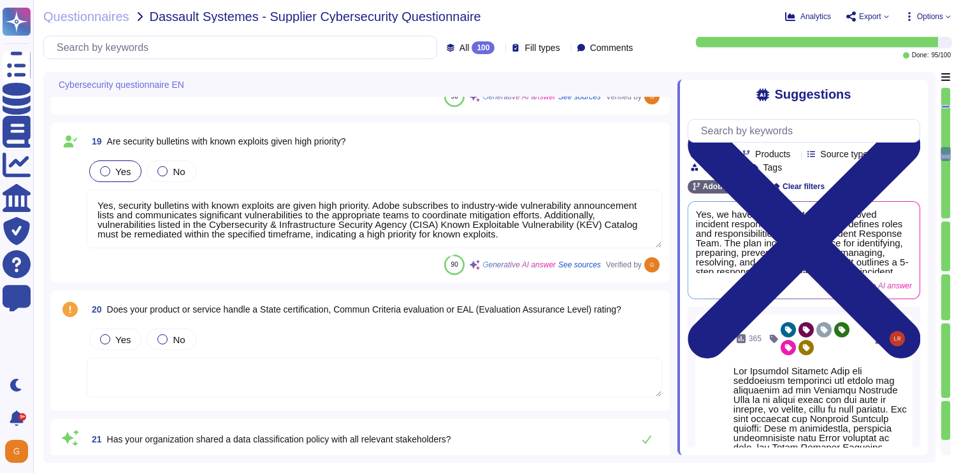
type textarea "Yes, Adobe conducts an annual review of vendor assurance reports for critical t…"
click at [164, 340] on div at bounding box center [162, 339] width 10 height 10
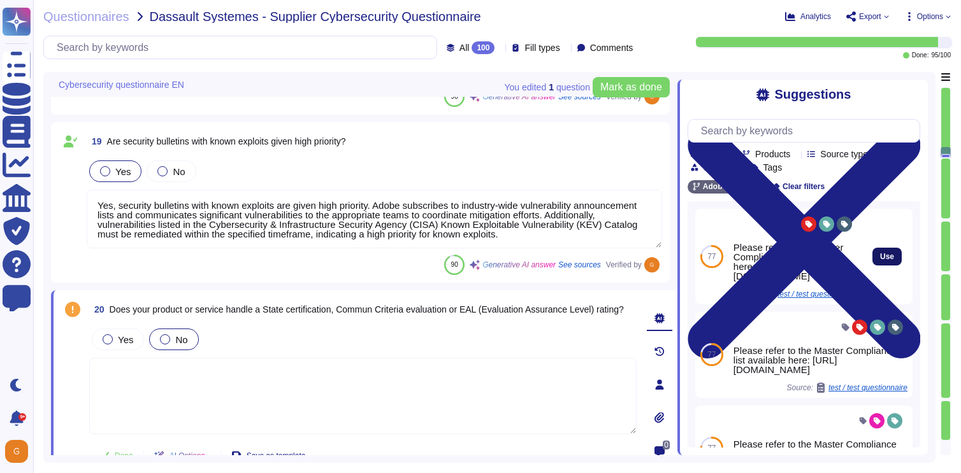
click at [886, 252] on button "Use" at bounding box center [886, 257] width 29 height 18
type textarea "Please refer to the Master Compliance list available here: [URL][DOMAIN_NAME]"
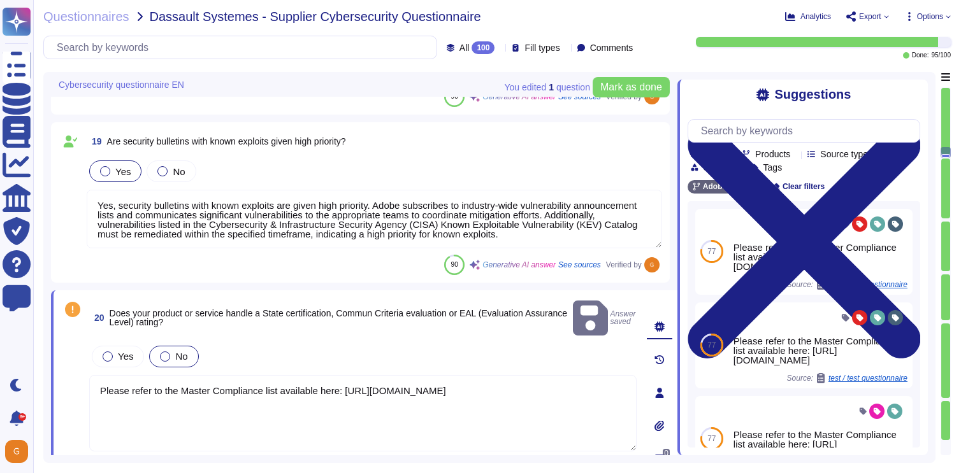
click at [620, 380] on textarea "Please refer to the Master Compliance list available here: [URL][DOMAIN_NAME]" at bounding box center [362, 413] width 547 height 76
click at [619, 93] on button "Mark as done" at bounding box center [630, 87] width 77 height 20
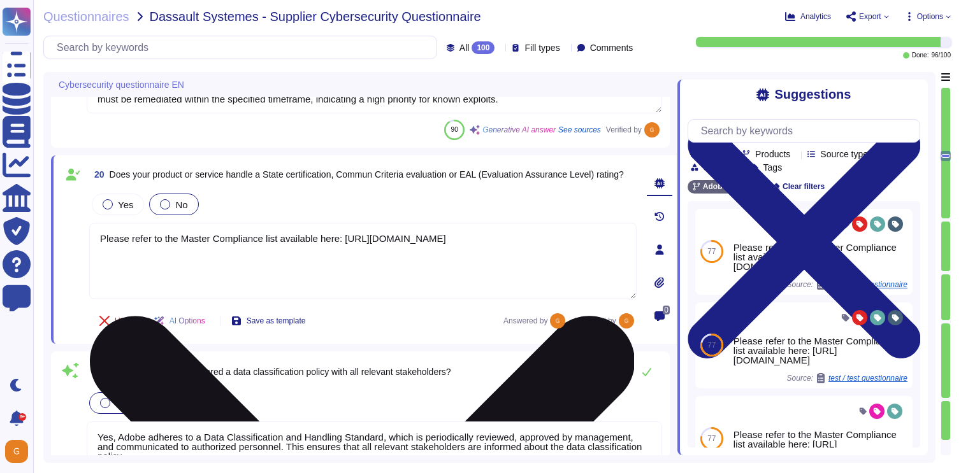
type textarea "Yes, Adobe conducts an annual review of vendor assurance reports for critical t…"
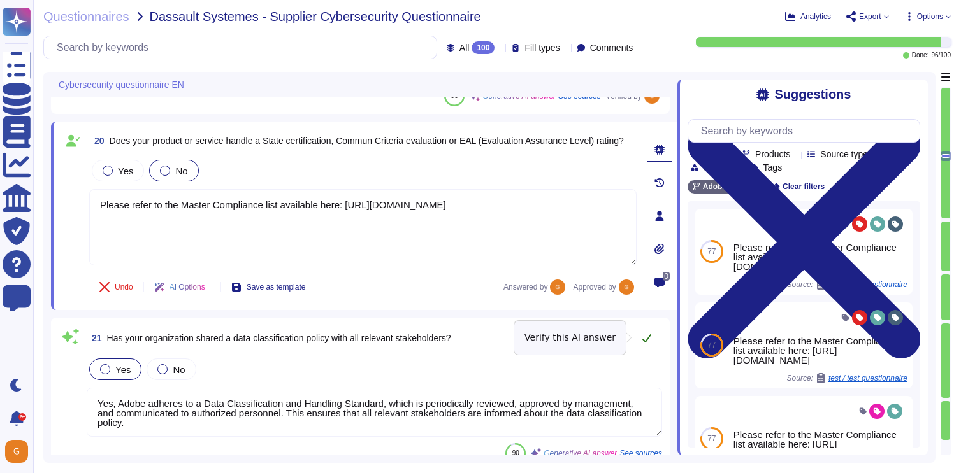
click at [638, 341] on button at bounding box center [646, 338] width 31 height 25
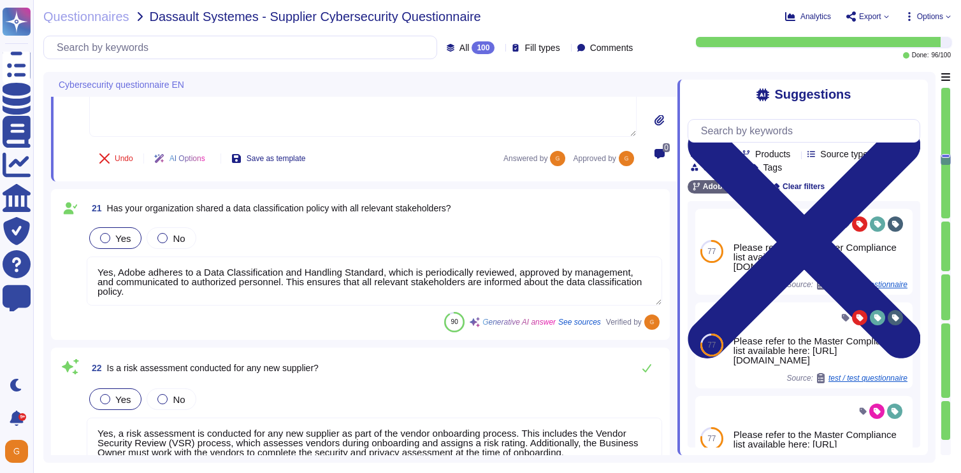
scroll to position [3367, 0]
type textarea "Adobe's Vendor Security Review (VSR) program evaluates third-party vendors' com…"
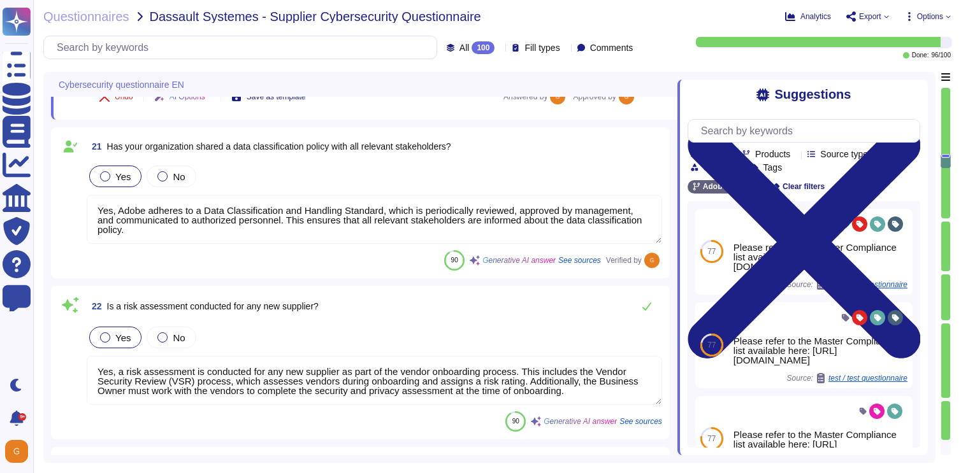
scroll to position [3438, 0]
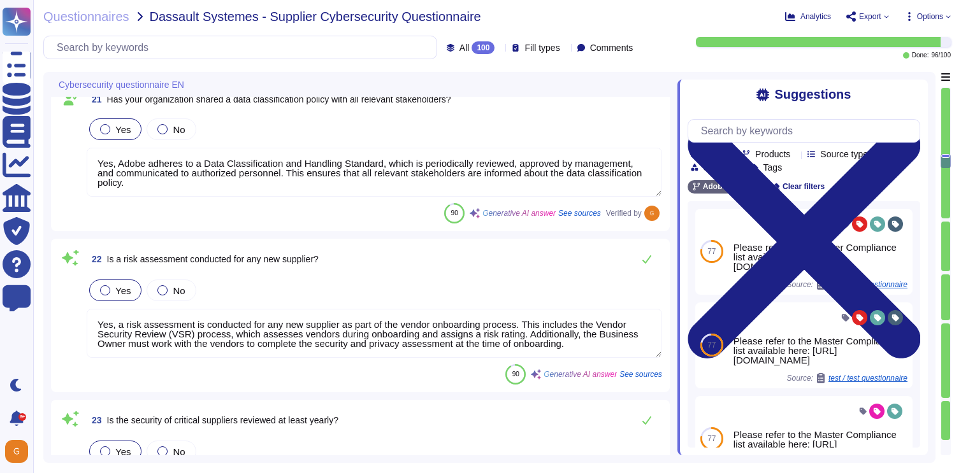
type textarea "Adobe requires subcontractors to notify if there are changes affecting the serv…"
click at [597, 345] on textarea "Yes, a risk assessment is conducted for any new supplier as part of the vendor …" at bounding box center [374, 333] width 575 height 49
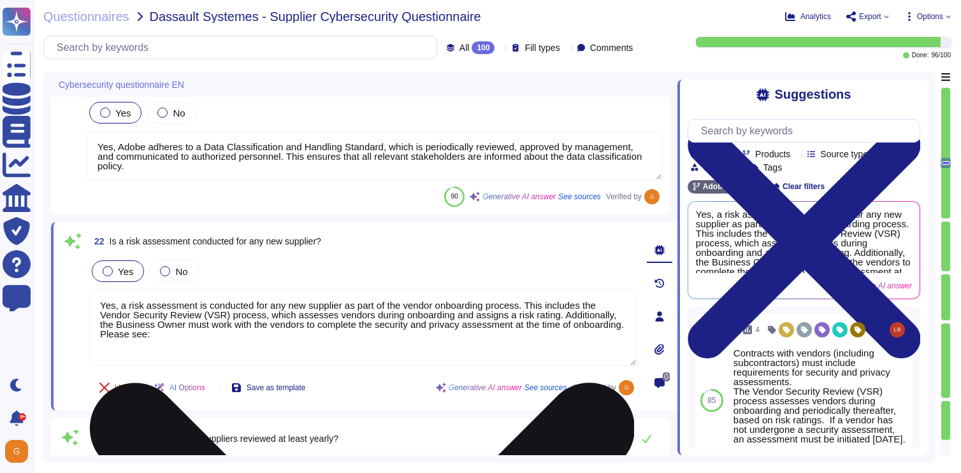
click at [318, 350] on textarea "Yes, a risk assessment is conducted for any new supplier as part of the vendor …" at bounding box center [362, 328] width 547 height 76
paste textarea "[URL][DOMAIN_NAME]"
type textarea "Yes, a risk assessment is conducted for any new supplier as part of the vendor …"
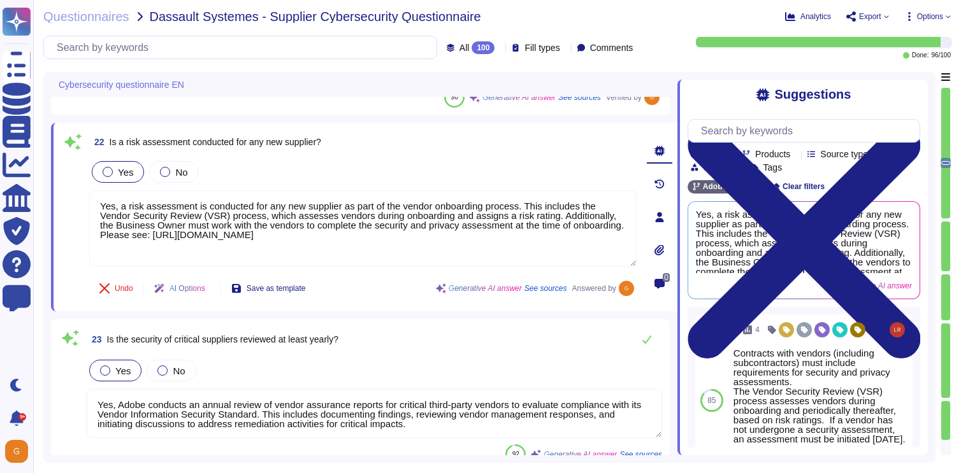
type textarea "Adobe requires subcontractors to notify if there are changes affecting the serv…"
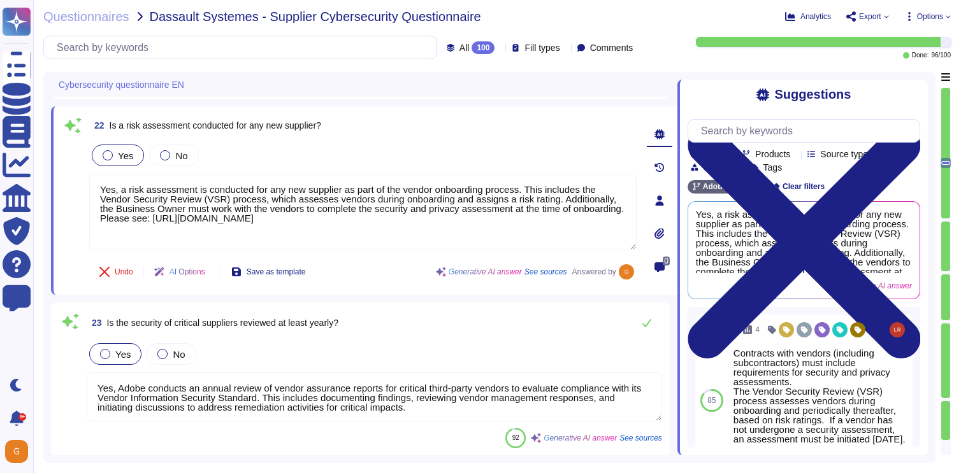
scroll to position [3557, 0]
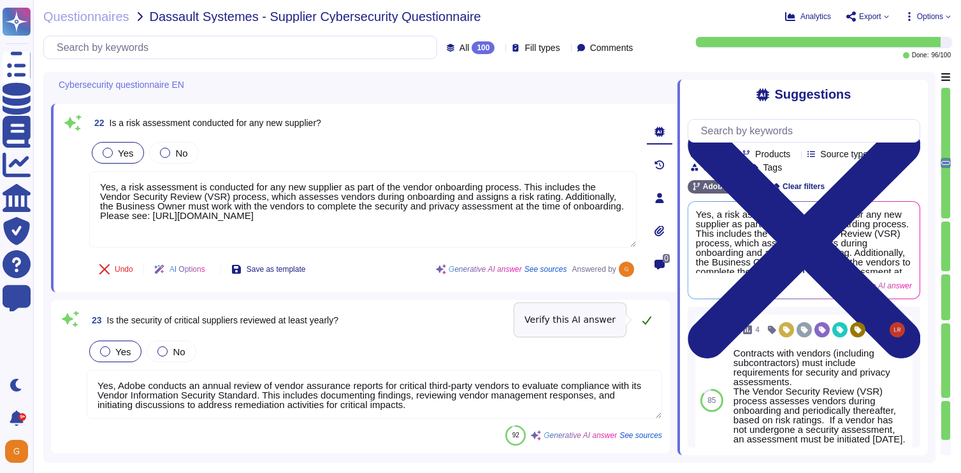
type textarea "Yes, a risk assessment is conducted for any new supplier as part of the vendor …"
click at [649, 322] on icon at bounding box center [647, 320] width 10 height 10
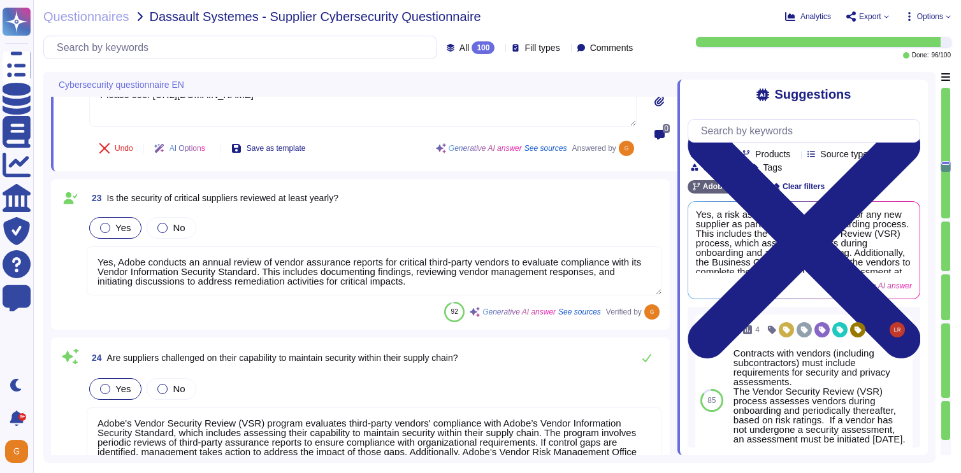
type textarea "Adobe notifies customers of a confirmed Personal Data Breach according to appli…"
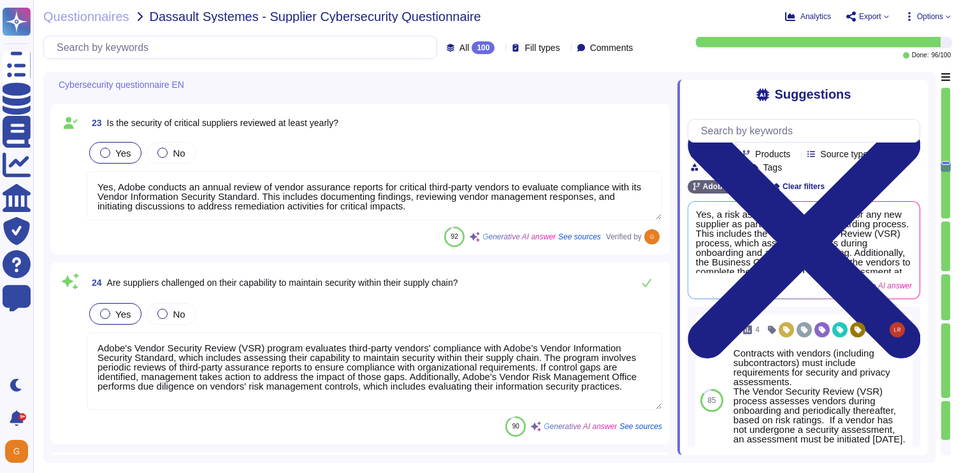
scroll to position [3739, 0]
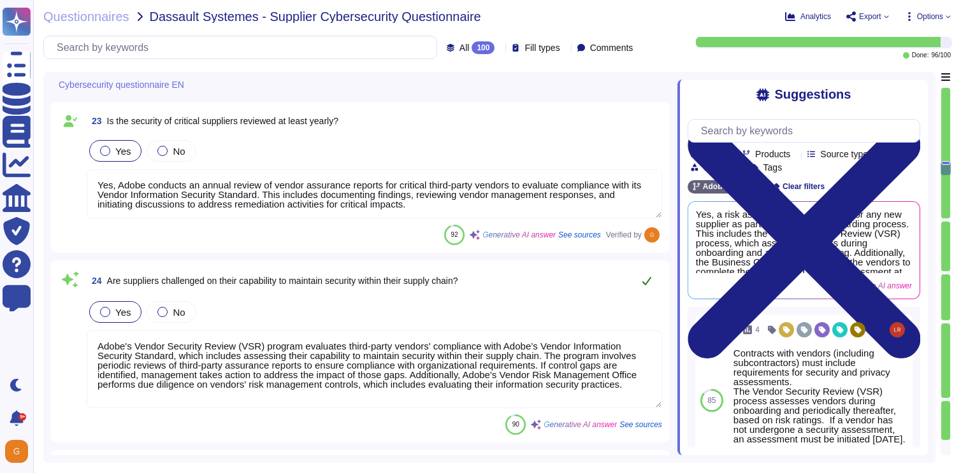
click at [647, 278] on icon at bounding box center [647, 281] width 10 height 10
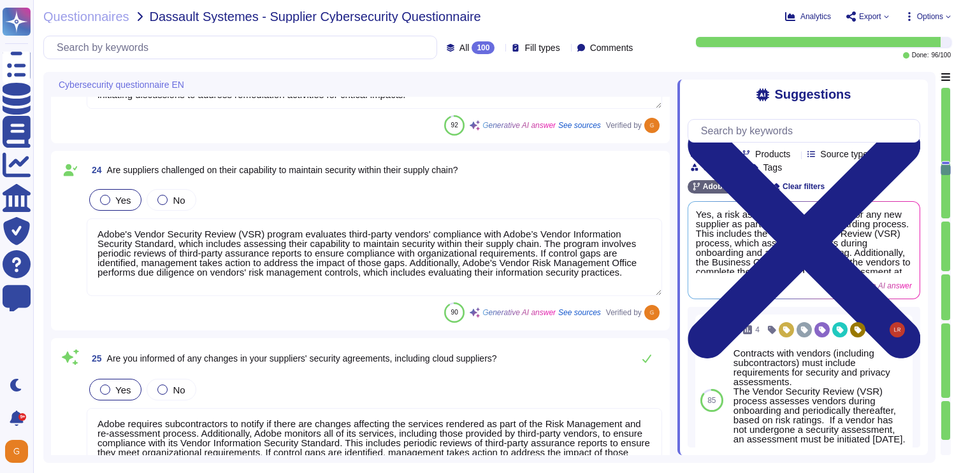
scroll to position [3894, 0]
type textarea "Yes, Adobe has established various standards and policies to ensure the securit…"
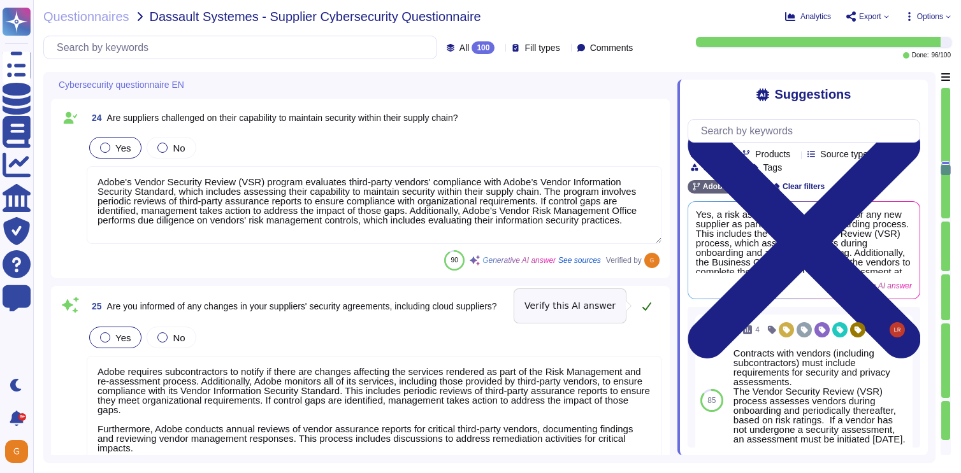
click at [650, 303] on icon at bounding box center [647, 306] width 10 height 10
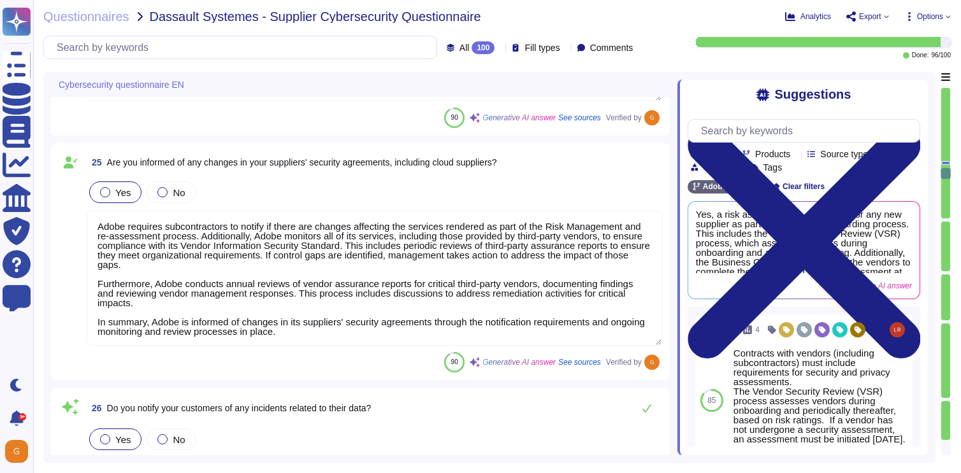
scroll to position [1, 0]
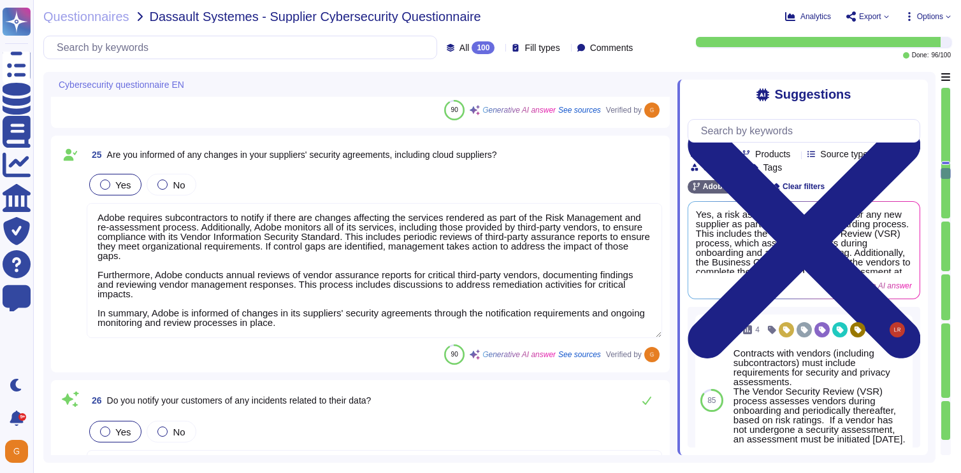
type textarea "For product-related vulnerabilities, we follow a defined product vulnerability …"
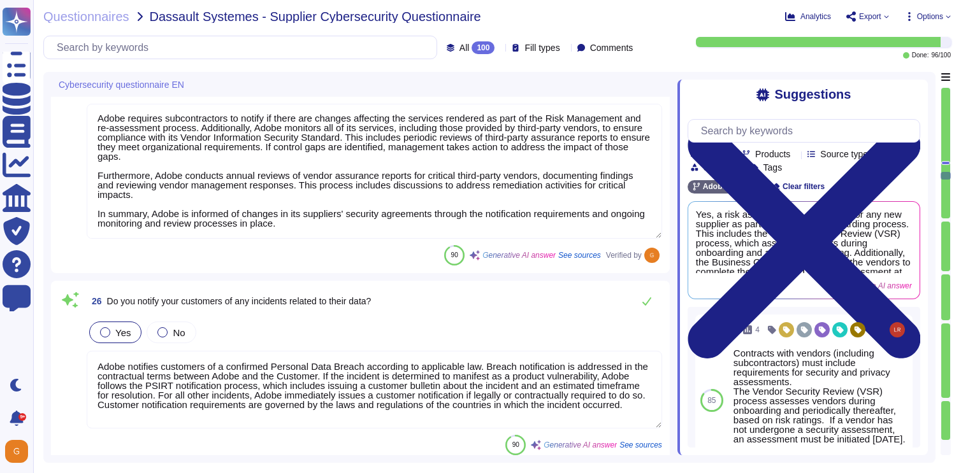
scroll to position [4137, 0]
click at [644, 302] on icon at bounding box center [646, 300] width 9 height 8
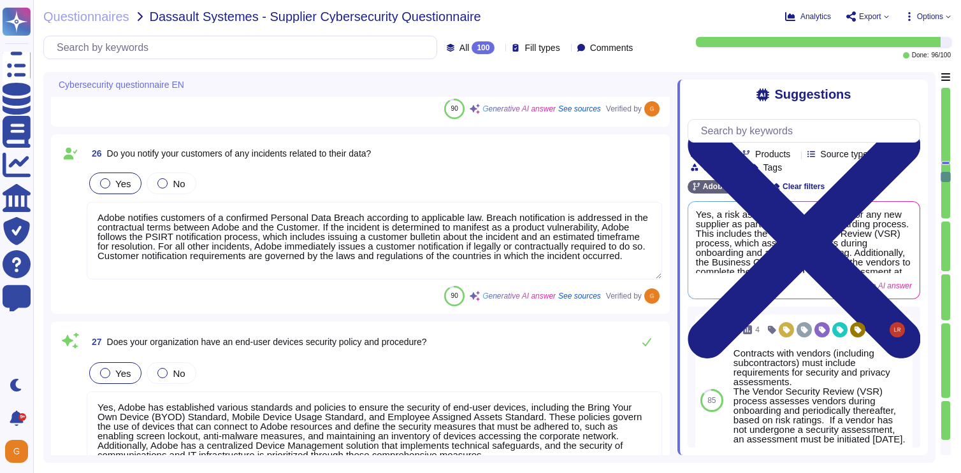
type textarea "Yes, our organization subscribes to industry-wide vulnerability announcement li…"
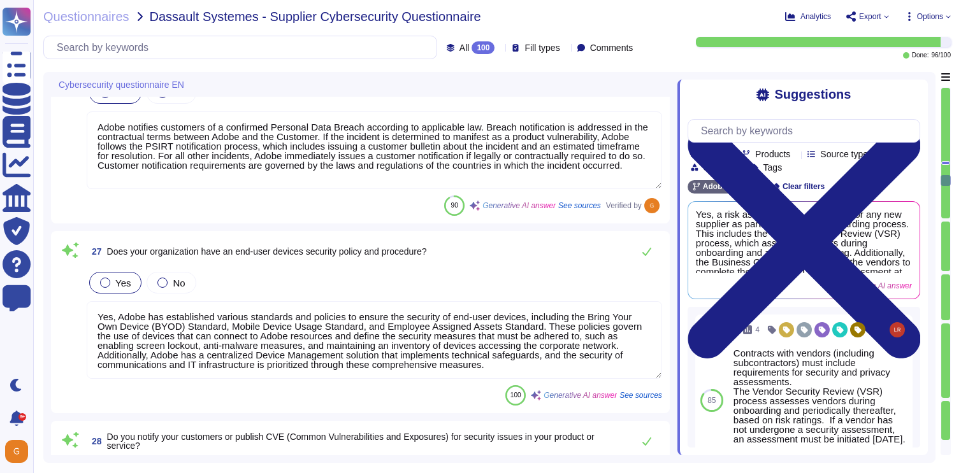
scroll to position [4375, 0]
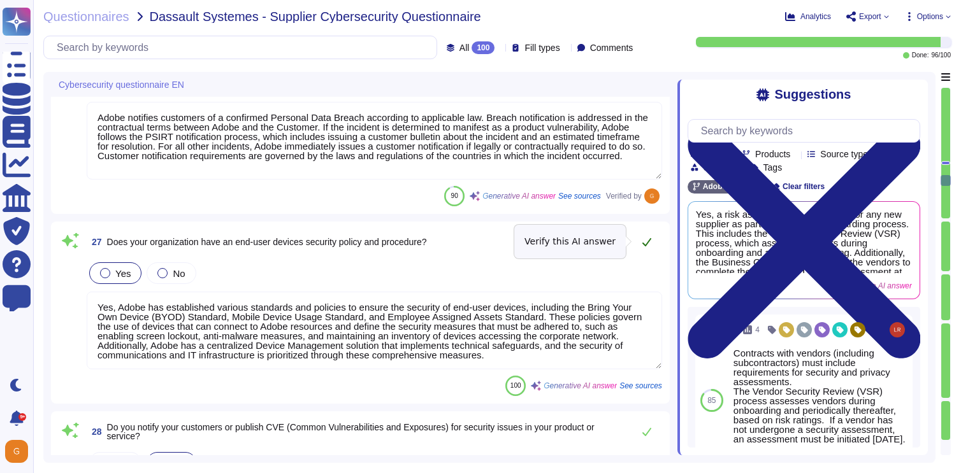
click at [645, 237] on icon at bounding box center [647, 242] width 10 height 10
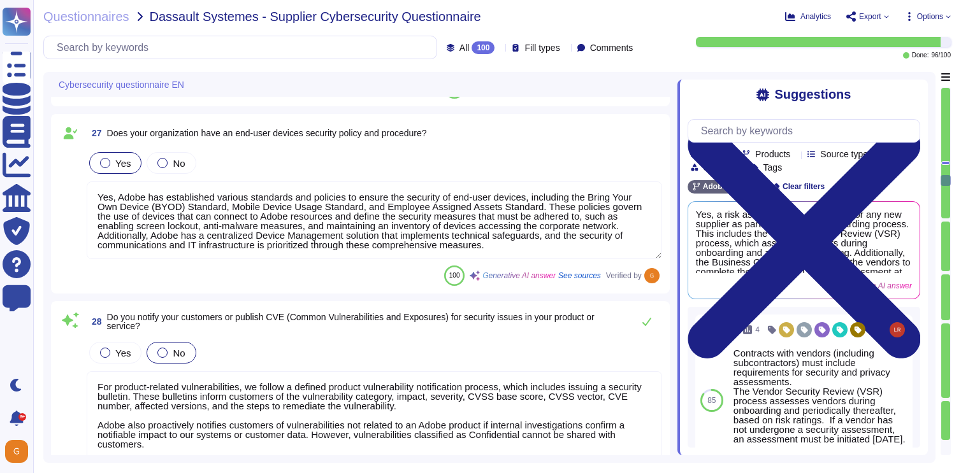
type textarea "Yes, our organization maintains legal agreements with third parties, which incl…"
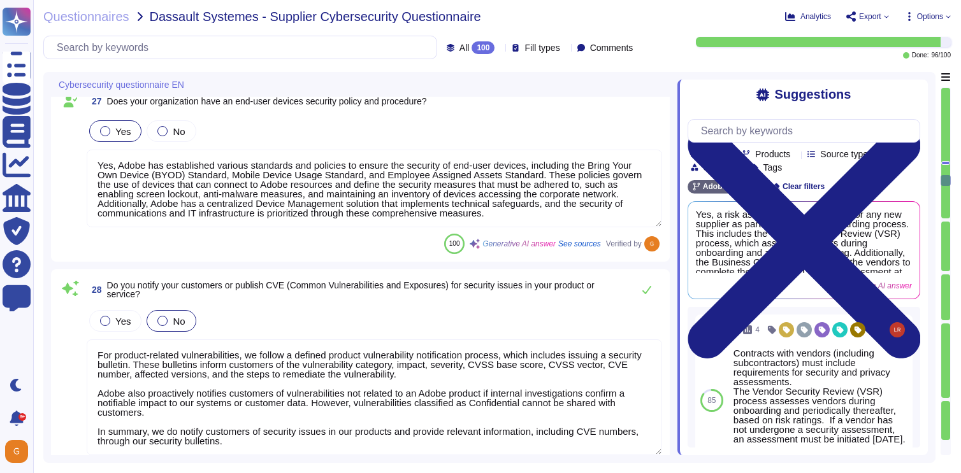
scroll to position [4508, 0]
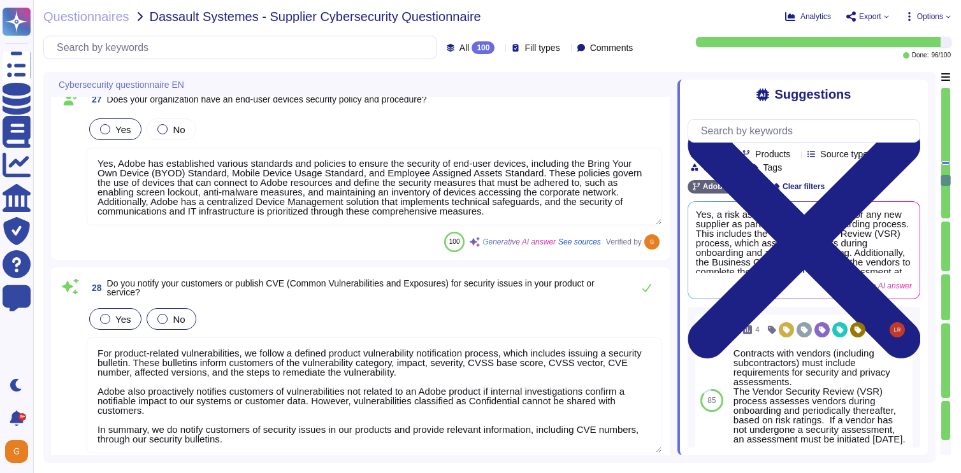
drag, startPoint x: 120, startPoint y: 322, endPoint x: 127, endPoint y: 322, distance: 7.7
click at [120, 322] on span "Yes" at bounding box center [122, 319] width 15 height 11
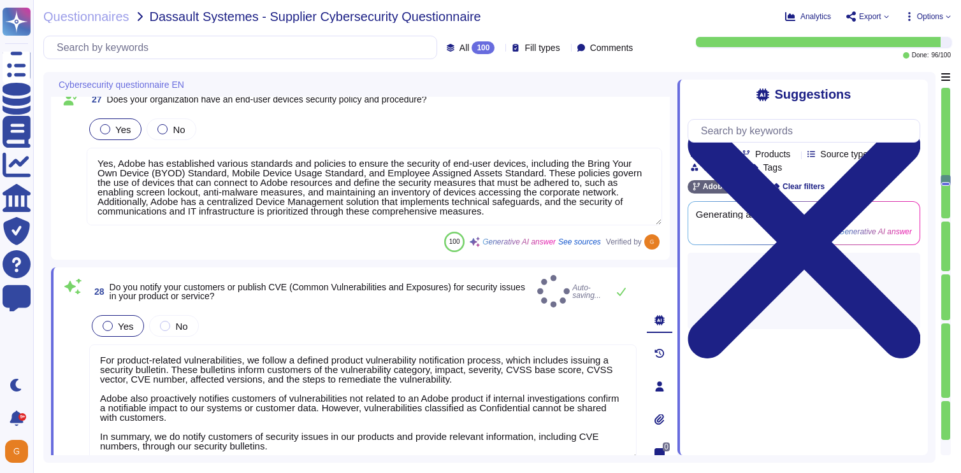
type textarea "Yes, our organization maintains legal agreements with third parties, which incl…"
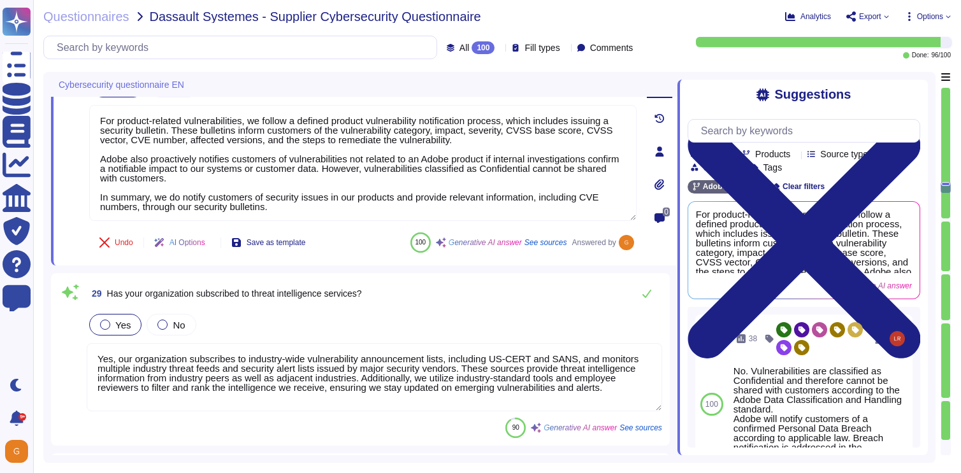
type textarea "Yes, we have established the reversibility of data shared with our cloud provid…"
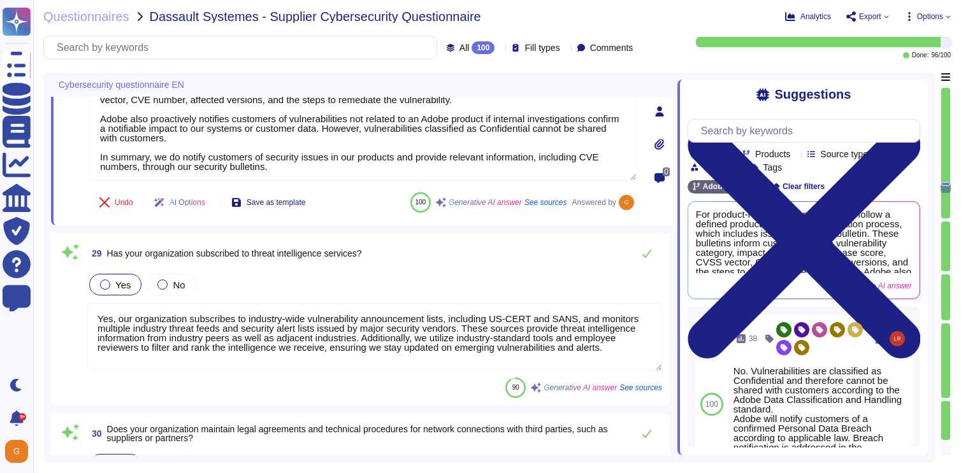
scroll to position [4771, 0]
click at [650, 253] on icon at bounding box center [647, 253] width 10 height 10
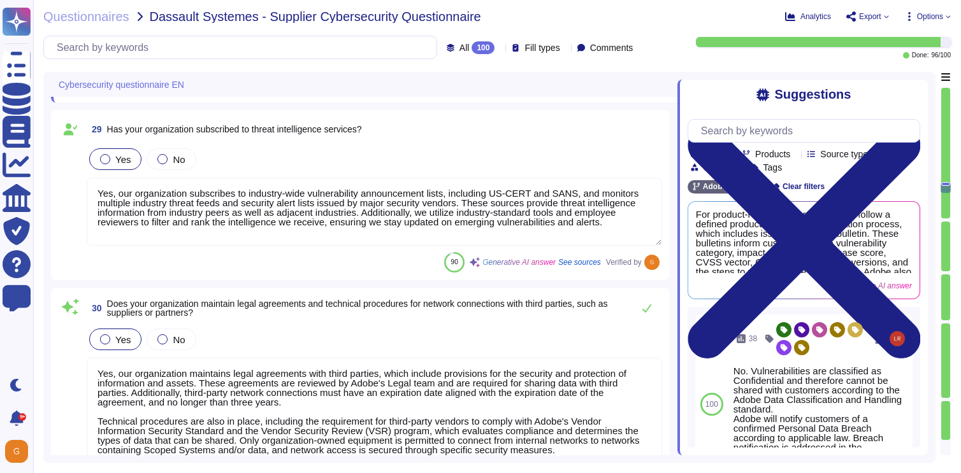
type textarea "Yes, Adobe engages independent third parties to perform audits of its infrastru…"
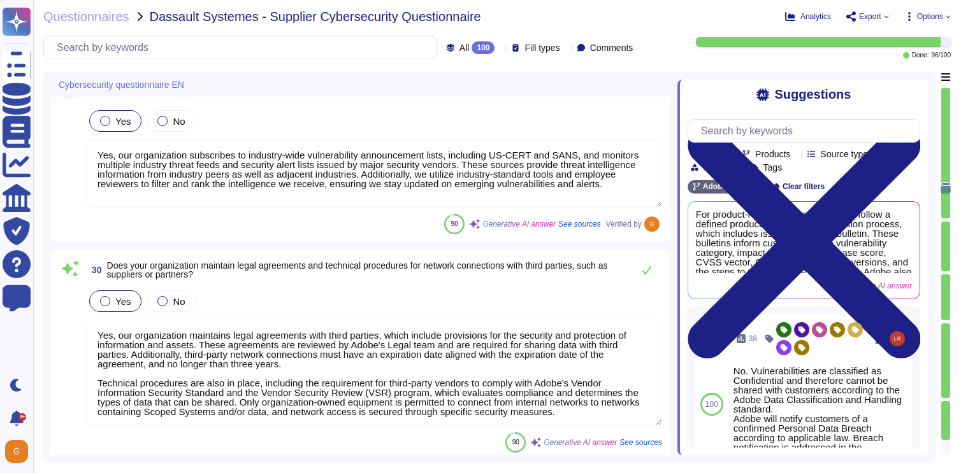
scroll to position [4924, 0]
click at [643, 269] on icon at bounding box center [647, 271] width 10 height 10
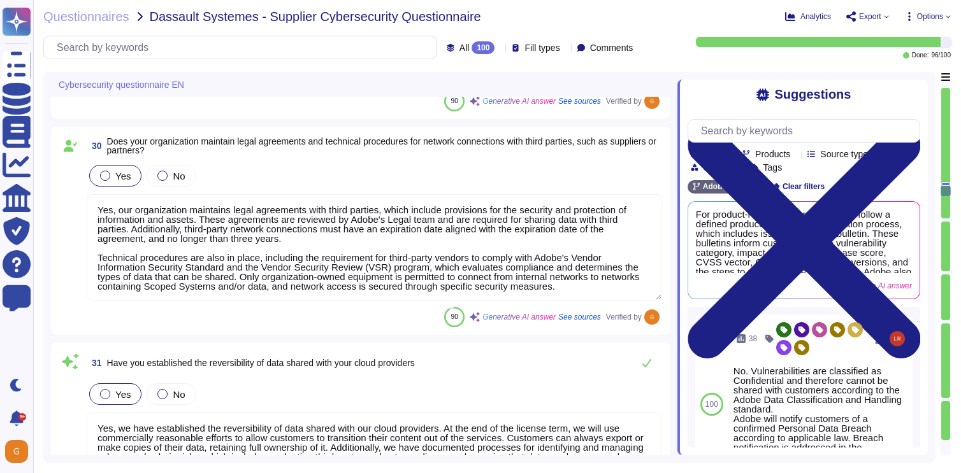
type textarea "Yes, we install and maintain anti-malware software on all enterprise assets, in…"
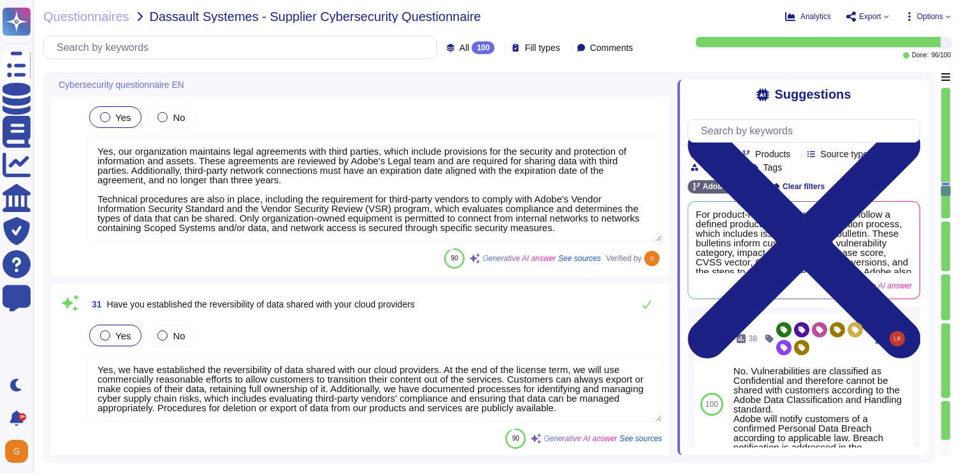
scroll to position [5097, 0]
click at [651, 303] on icon at bounding box center [647, 306] width 10 height 10
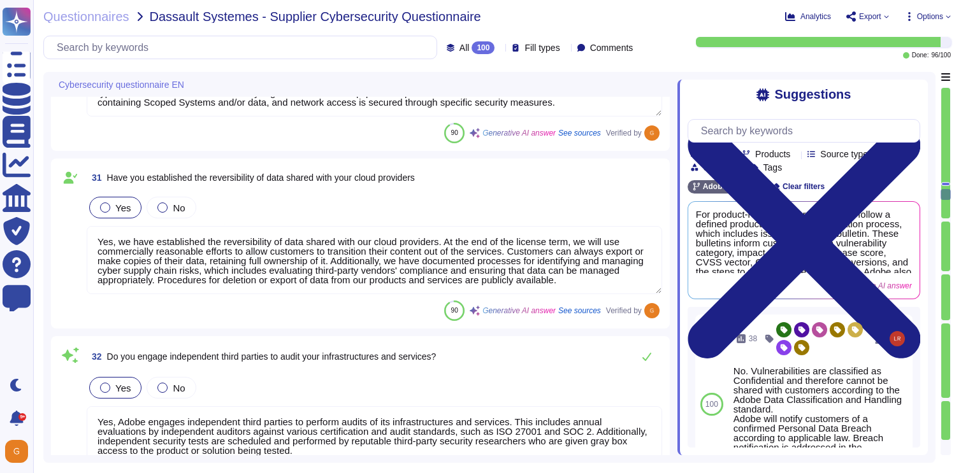
type textarea "Adobe does not outsource software development. All components and code produced…"
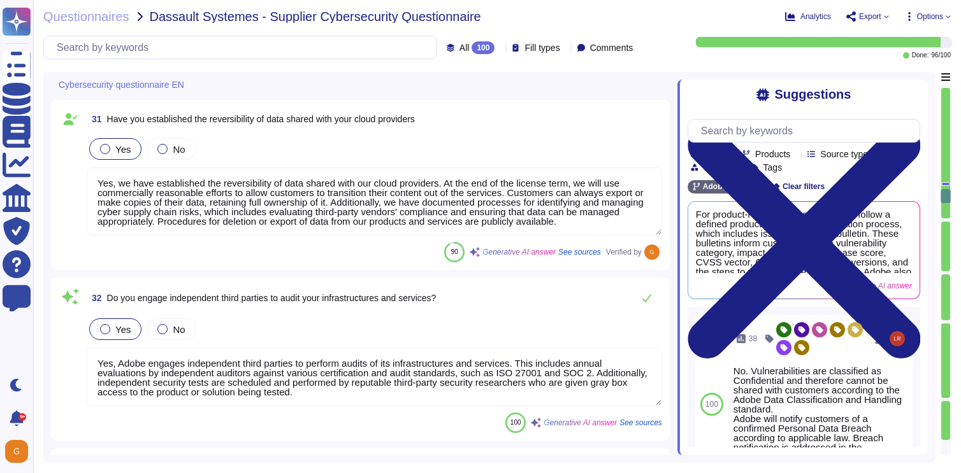
scroll to position [5286, 0]
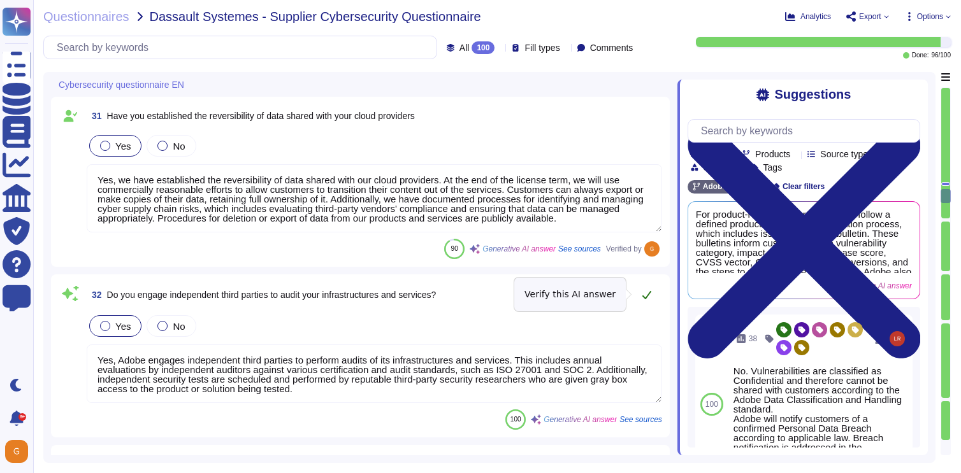
click at [647, 294] on icon at bounding box center [647, 295] width 10 height 10
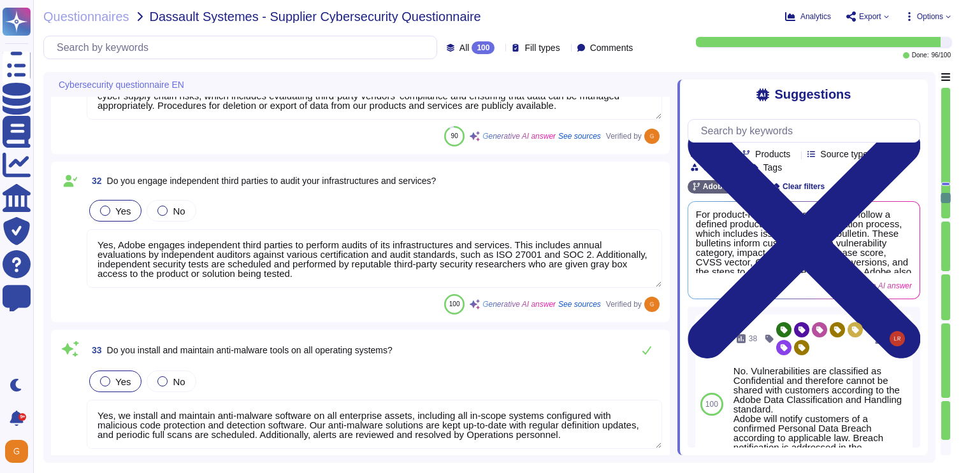
type textarea "Yes, our organization has documented and implemented security hardening guideli…"
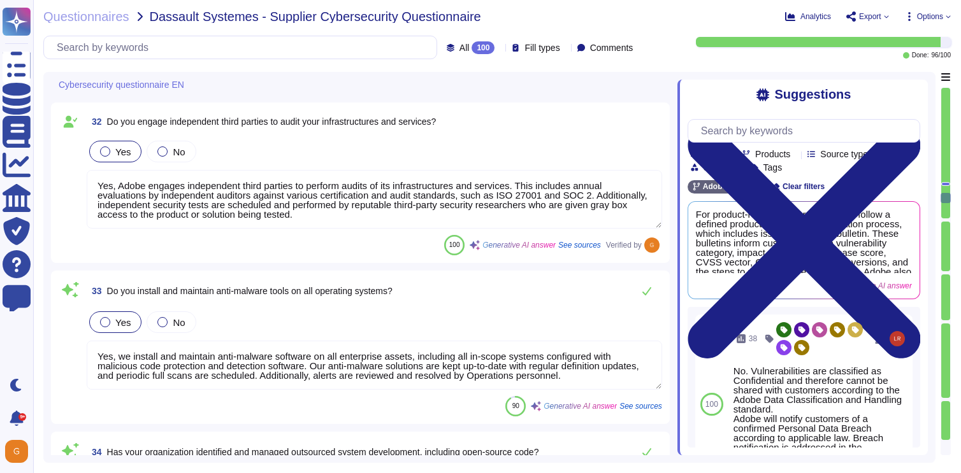
scroll to position [5455, 0]
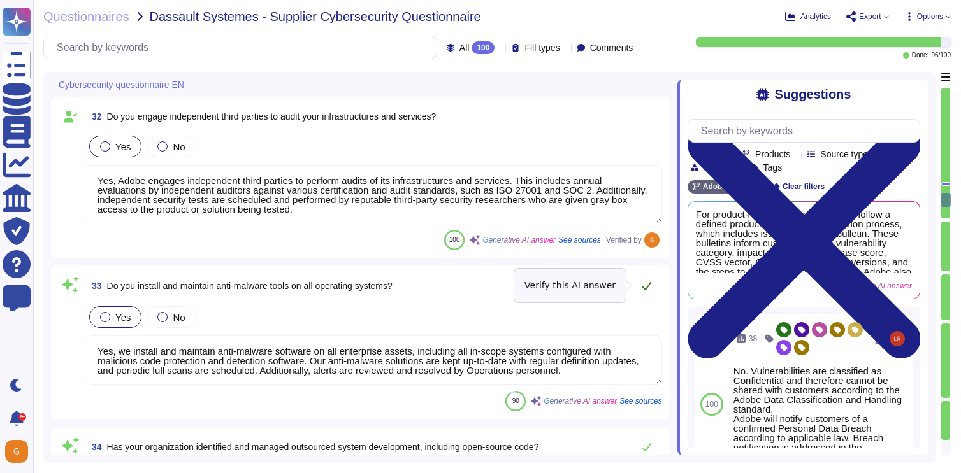
click at [643, 290] on icon at bounding box center [647, 286] width 10 height 10
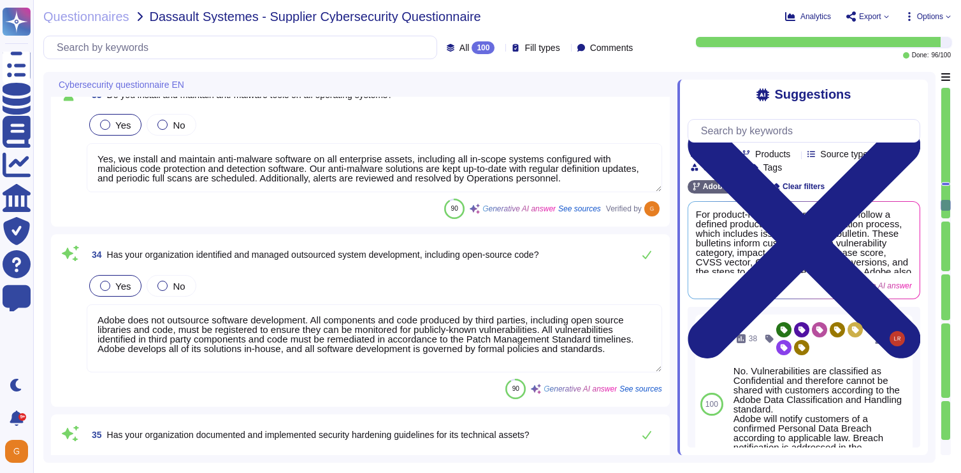
type textarea "Yes, our organization has defined data retention periods, including for custome…"
click at [647, 256] on icon at bounding box center [646, 256] width 9 height 8
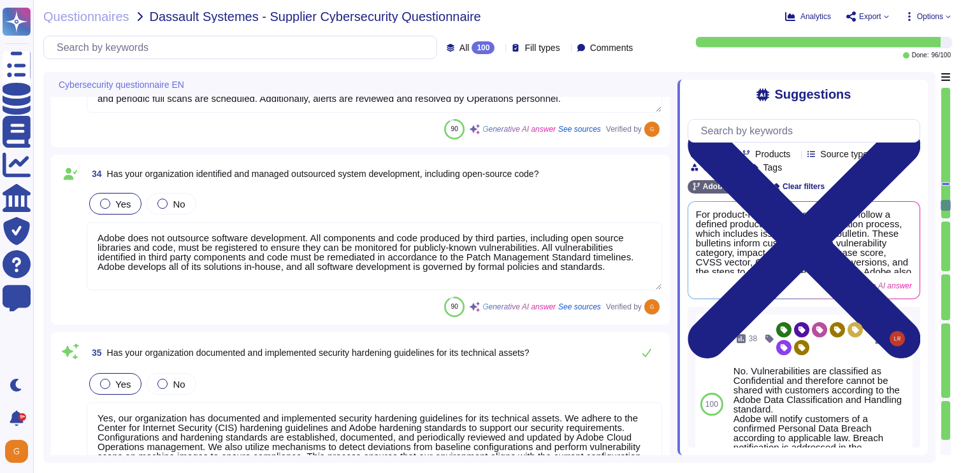
type textarea "Yes, we perform periodic backups of critical operational data and configuration…"
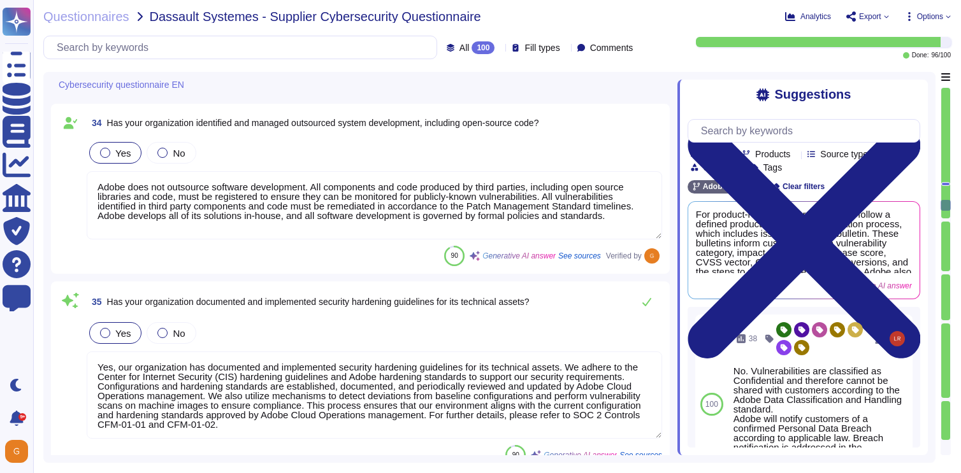
scroll to position [5765, 0]
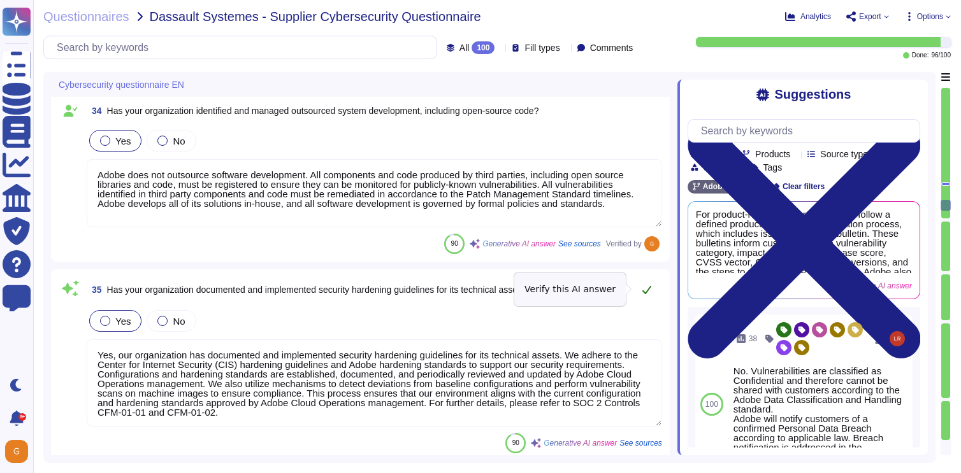
click at [645, 281] on button at bounding box center [646, 289] width 31 height 25
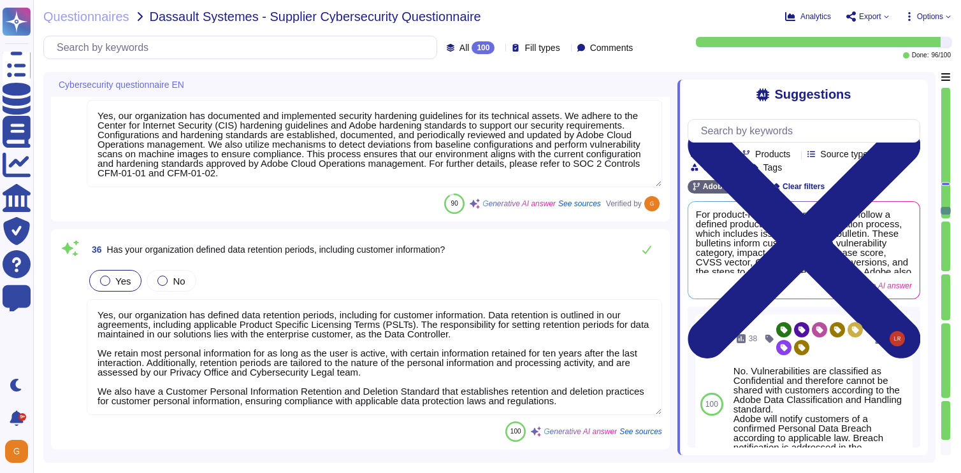
scroll to position [5996, 0]
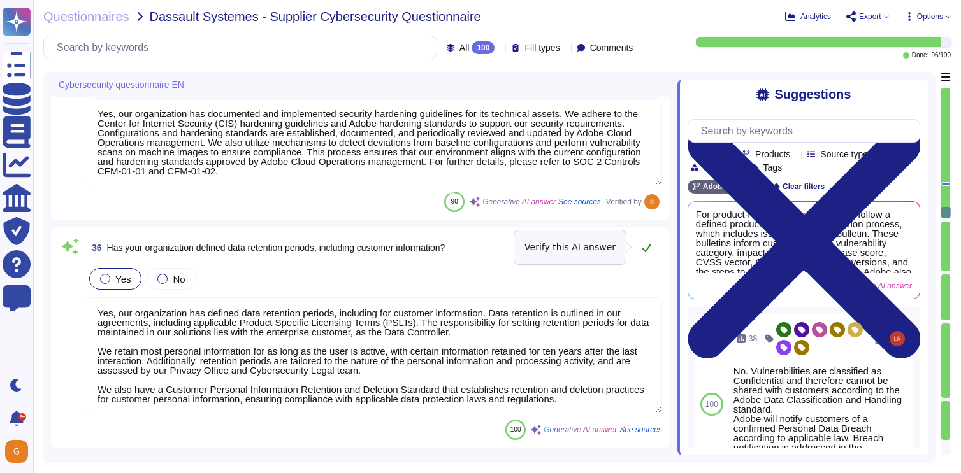
click at [650, 244] on icon at bounding box center [646, 248] width 9 height 8
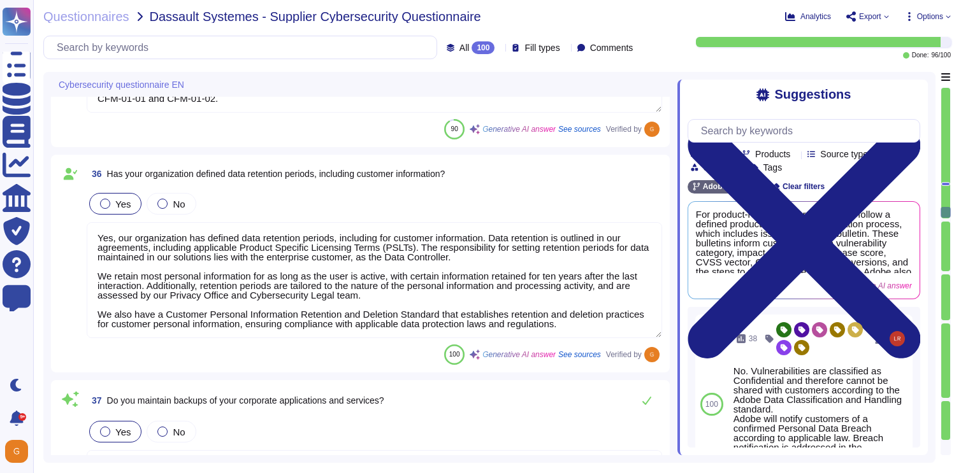
type textarea "Under the control of the Cloud Infrastructure Provider in Cloud environments. D…"
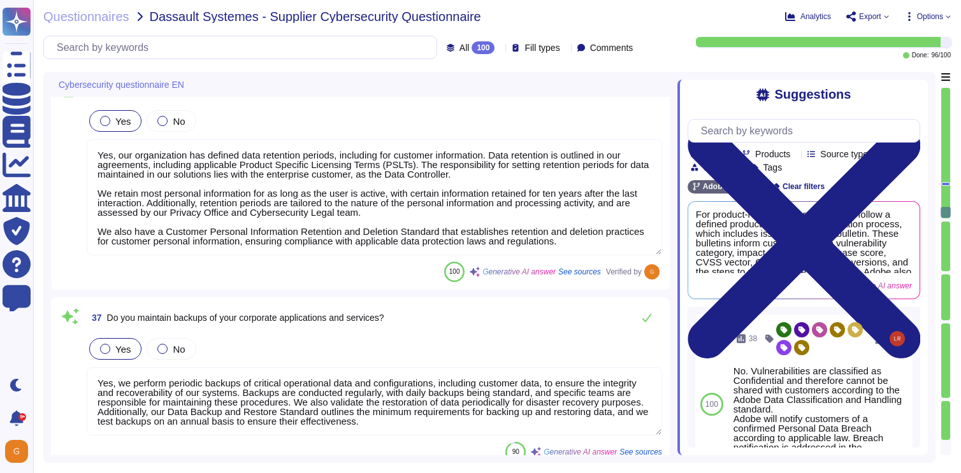
scroll to position [6163, 0]
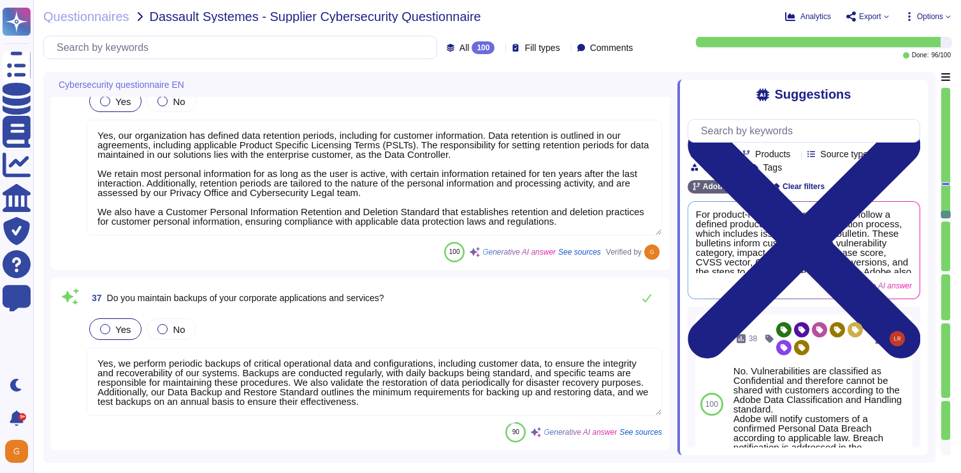
type textarea "Yes, redundancy has been included in our applications and services' architectur…"
click at [650, 298] on icon at bounding box center [647, 298] width 10 height 10
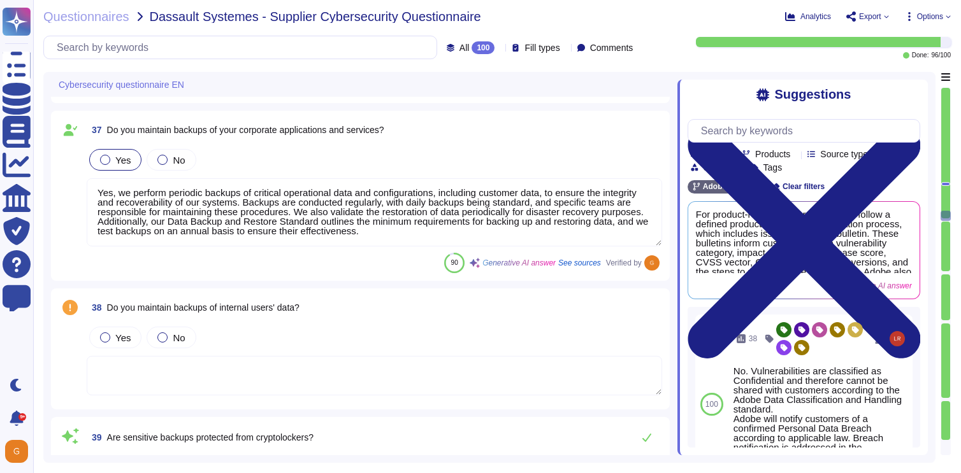
scroll to position [6345, 0]
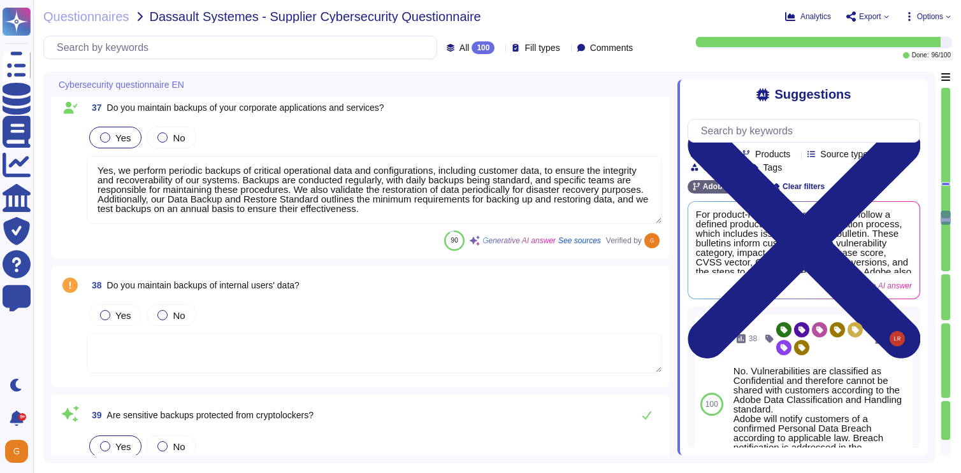
type textarea "Yes, security-related event logs are maintained in our information system. Adob…"
click at [464, 350] on textarea at bounding box center [374, 353] width 575 height 39
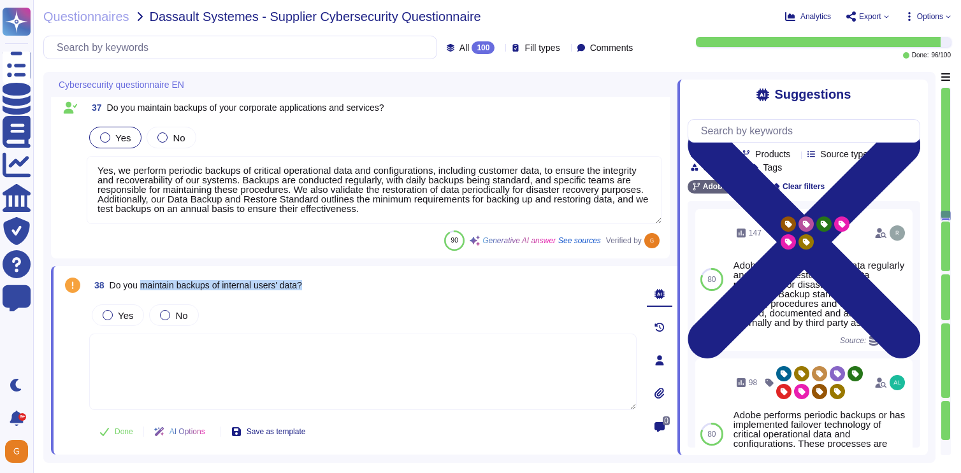
drag, startPoint x: 144, startPoint y: 284, endPoint x: 317, endPoint y: 283, distance: 173.3
click at [317, 283] on div "38 Do you maintain backups of internal users' data?" at bounding box center [362, 285] width 547 height 23
copy span "maintain backups of internal users' data?"
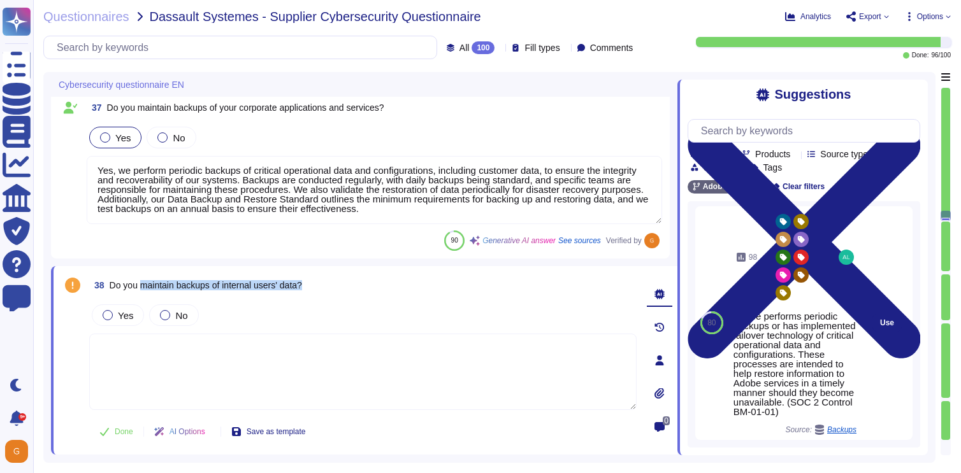
scroll to position [180, 0]
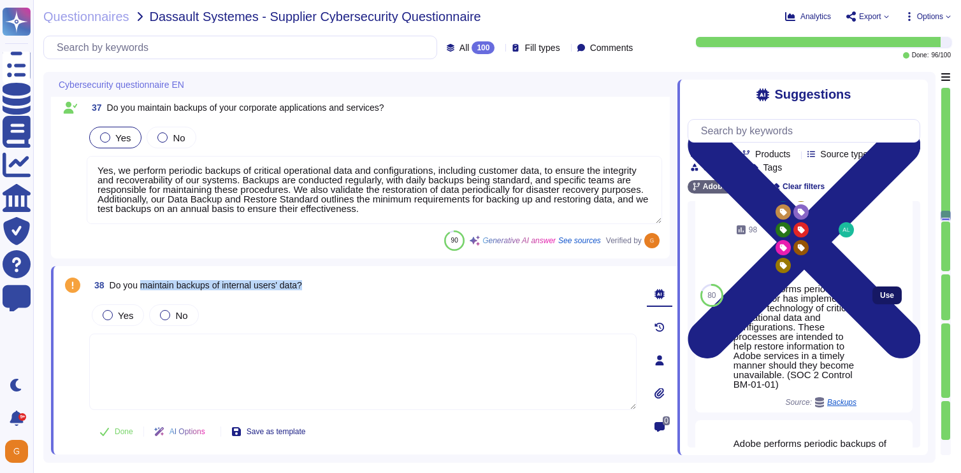
click at [886, 299] on span "Use" at bounding box center [887, 296] width 14 height 8
type textarea "Adobe performs periodic backups or has implemented failover technology of criti…"
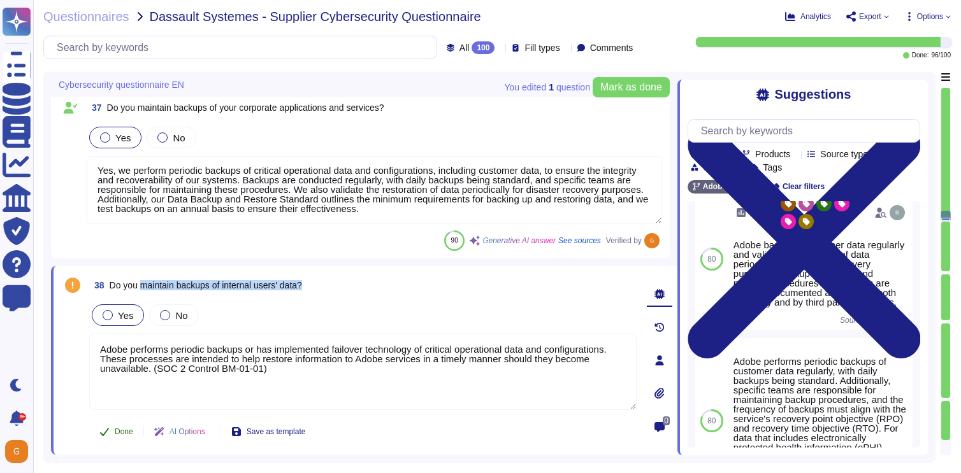
click at [119, 438] on button "Done" at bounding box center [116, 431] width 54 height 25
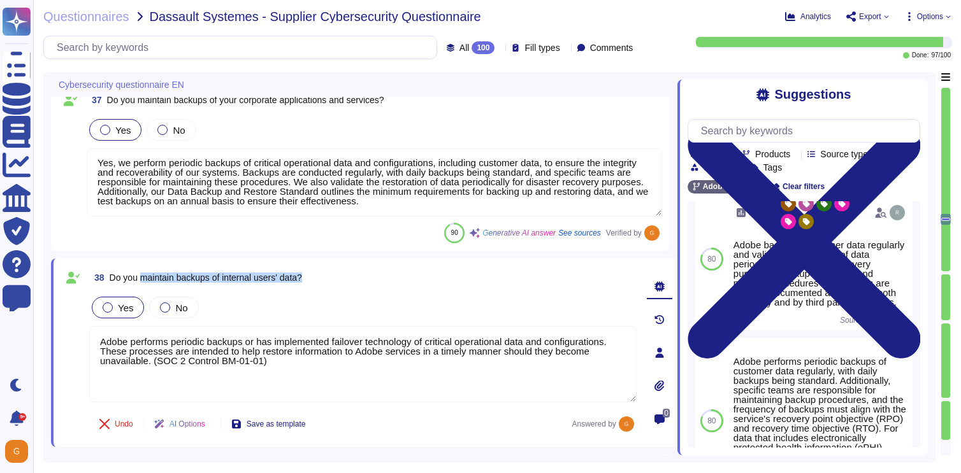
type textarea "Yes, security-related event logs are maintained in our information system. Adob…"
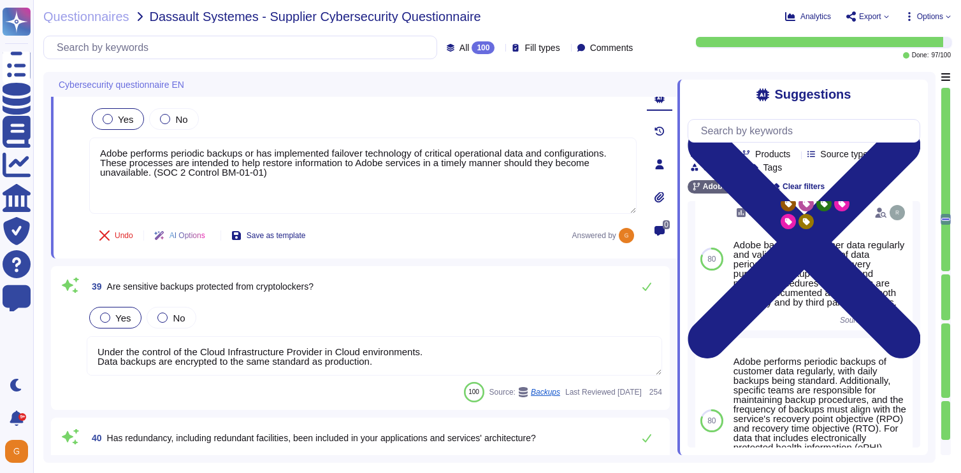
scroll to position [6548, 0]
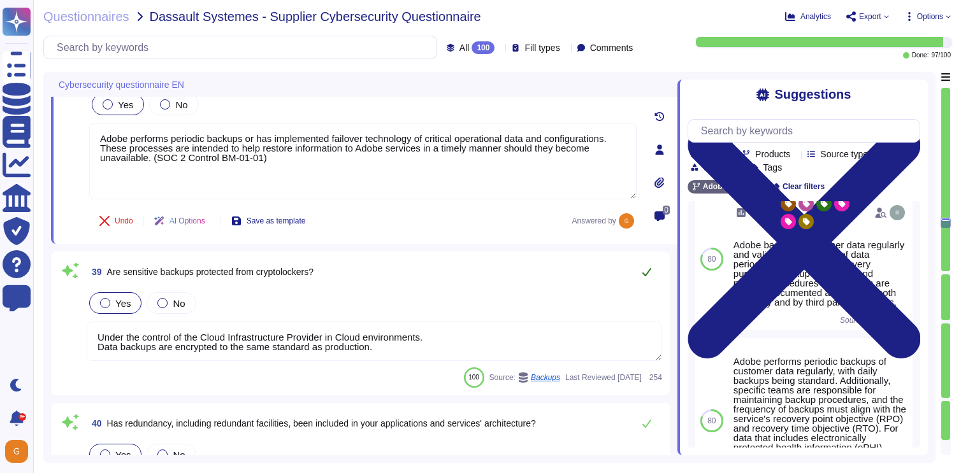
click at [649, 275] on icon at bounding box center [647, 272] width 10 height 10
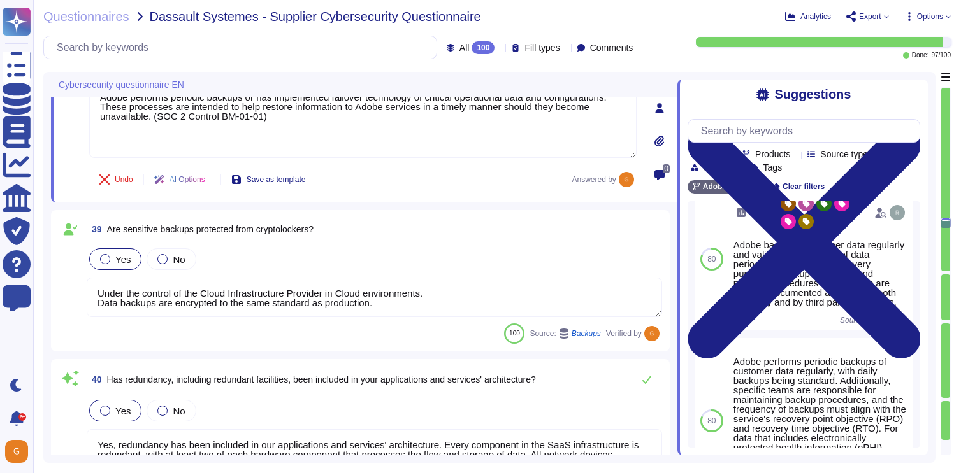
type textarea "Yes, security logs from various sources are correlated to identify security inc…"
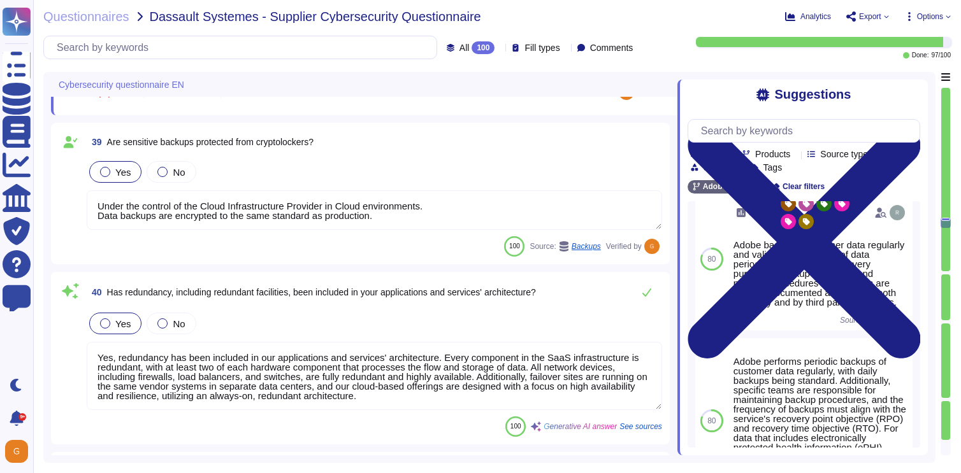
scroll to position [6700, 0]
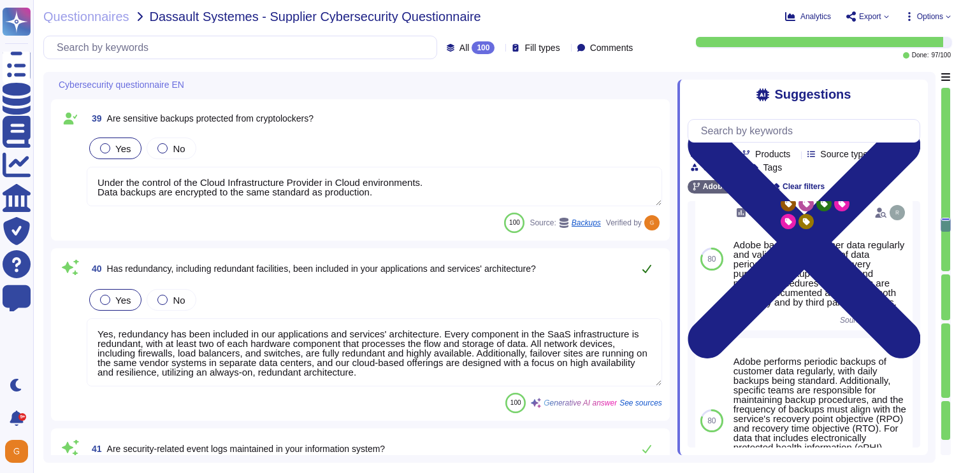
click at [645, 271] on icon at bounding box center [646, 269] width 9 height 8
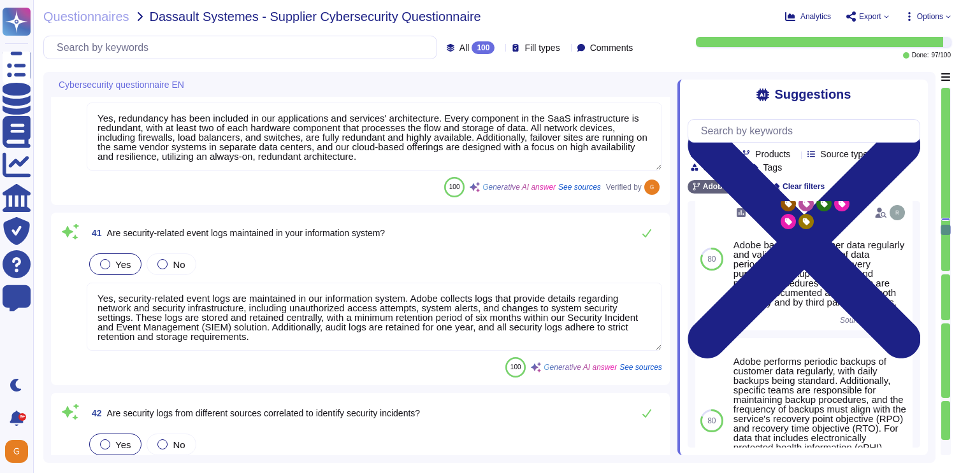
type textarea "Yes, monitoring is conducted for sensitive applications and services. Adobe ser…"
type textarea "Yes, Adobe has a Security Operations Center (SOC) that monitors security-relate…"
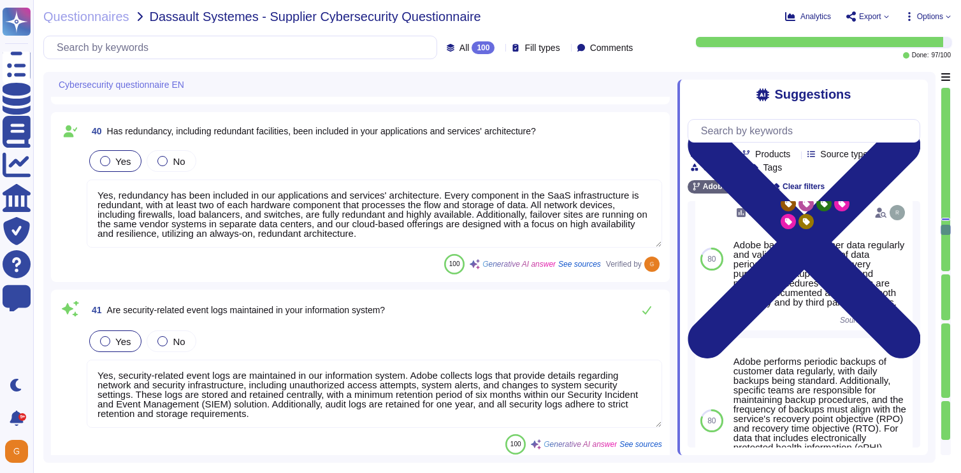
scroll to position [6816, 0]
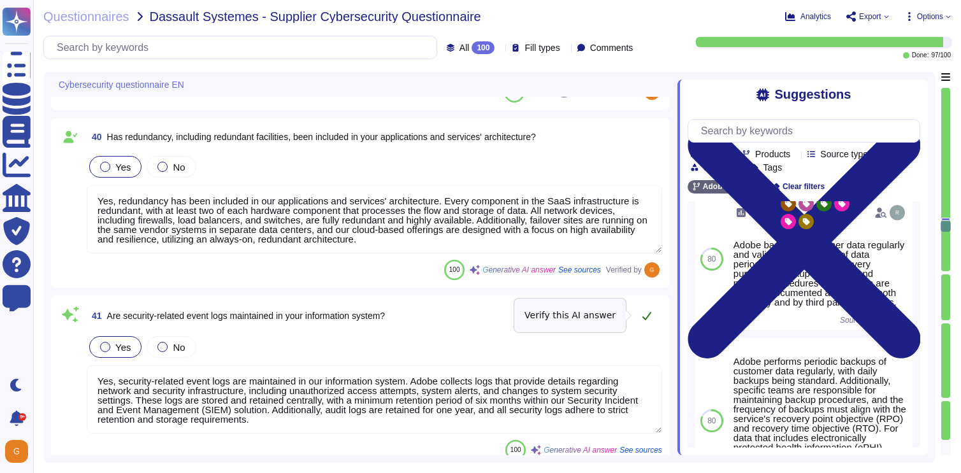
click at [652, 317] on button at bounding box center [646, 315] width 31 height 25
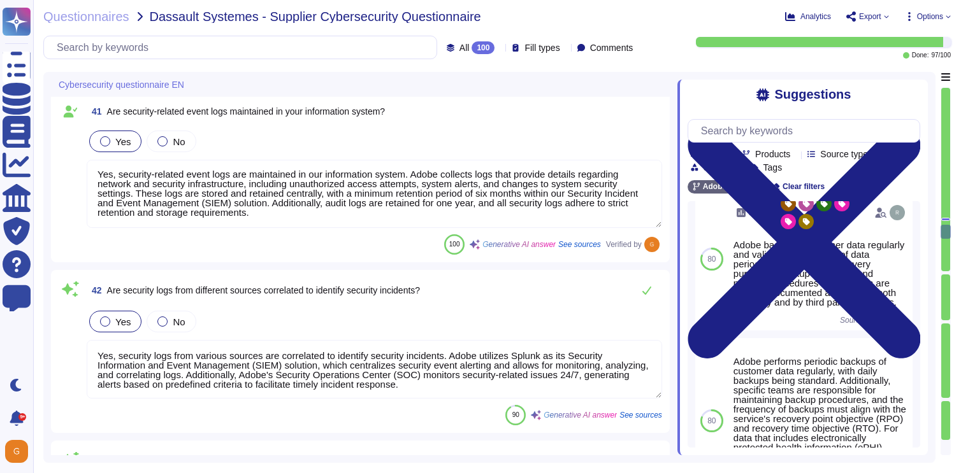
scroll to position [7024, 0]
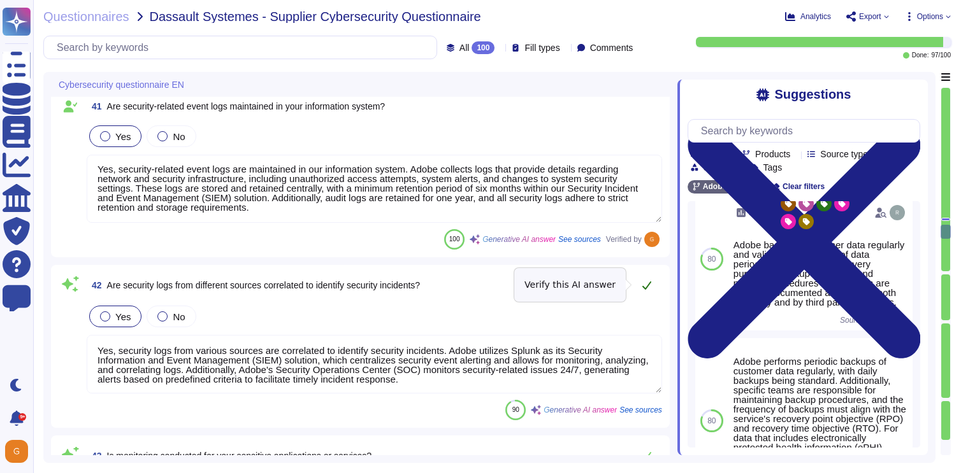
click at [656, 285] on button at bounding box center [646, 285] width 31 height 25
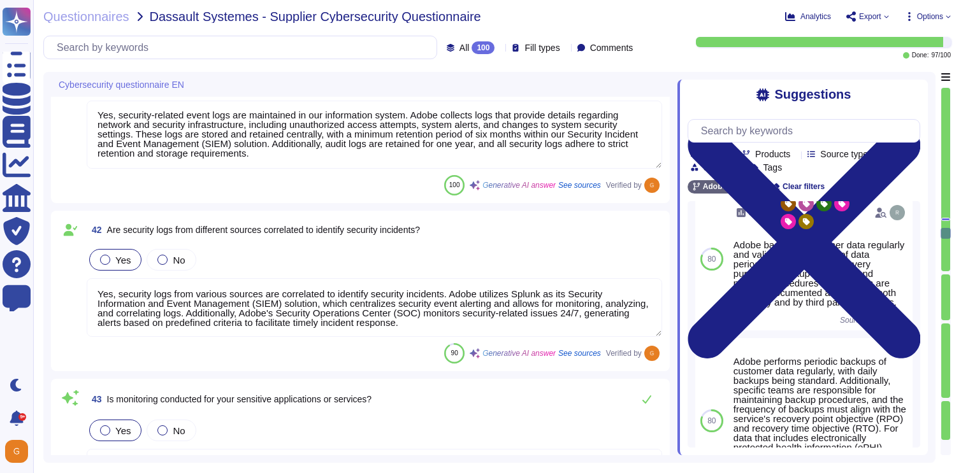
type textarea "Yes, malicious content is filtered from users' web browsing through the impleme…"
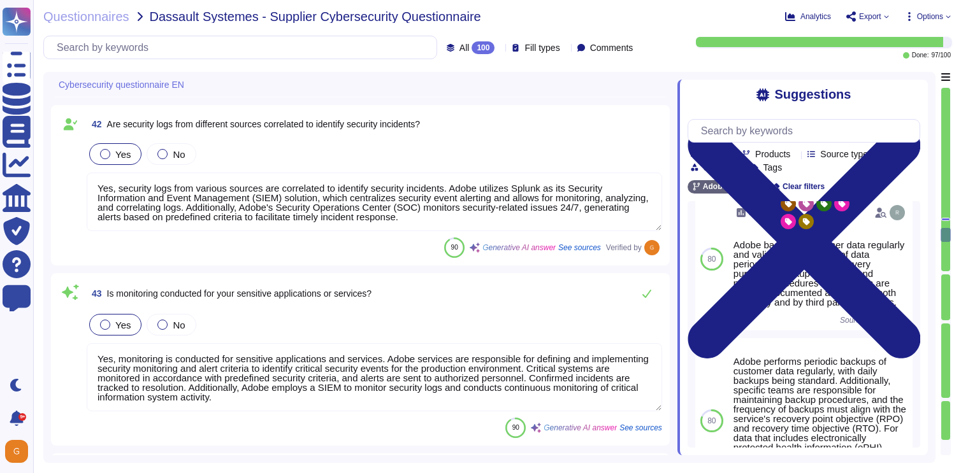
scroll to position [7177, 0]
click at [653, 292] on button at bounding box center [646, 292] width 31 height 25
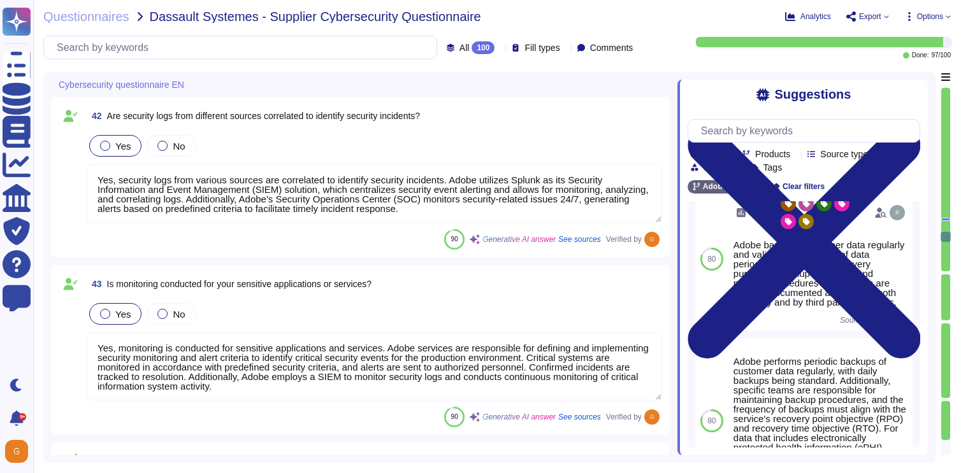
type textarea "Yes, our organization has defined a development lifecycle that includes securit…"
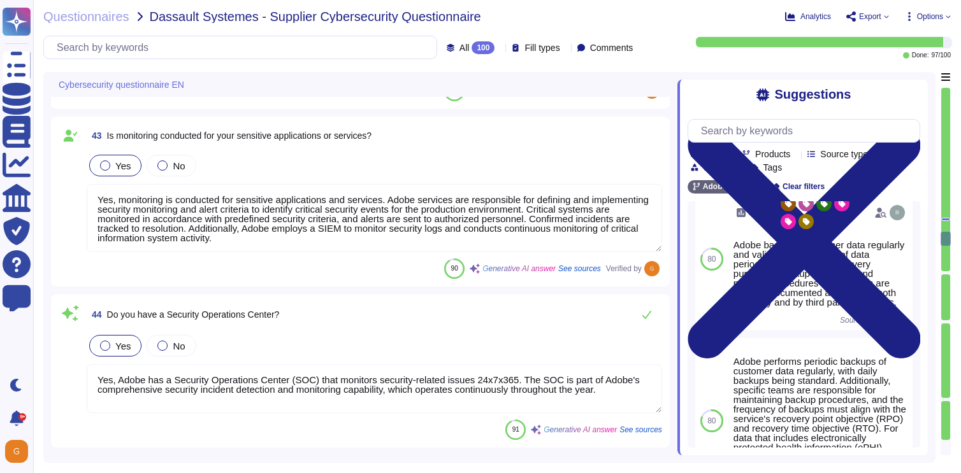
scroll to position [7332, 0]
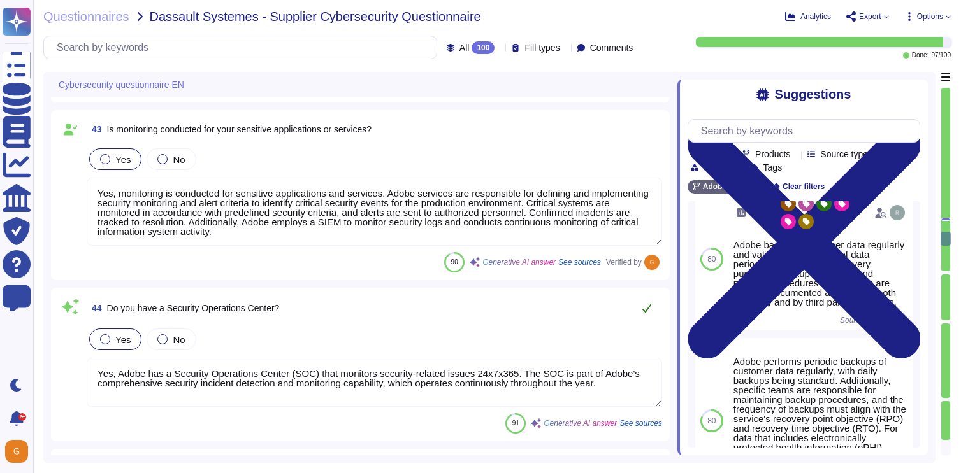
click at [647, 313] on icon at bounding box center [647, 308] width 10 height 10
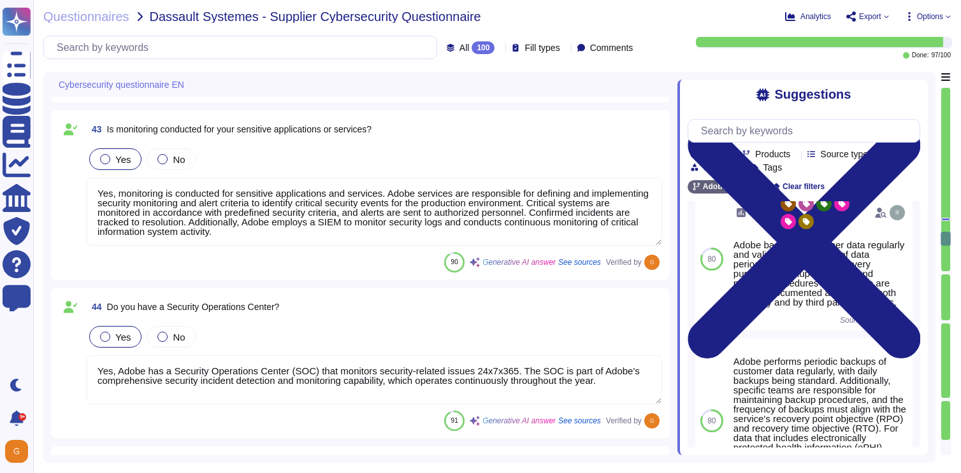
scroll to position [1, 0]
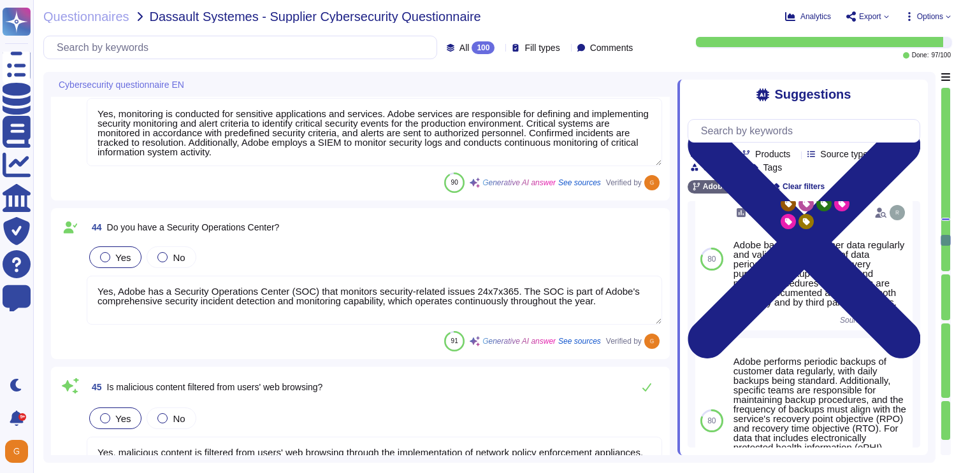
type textarea "Yes, security requirements are identified based on a risk analysis during the d…"
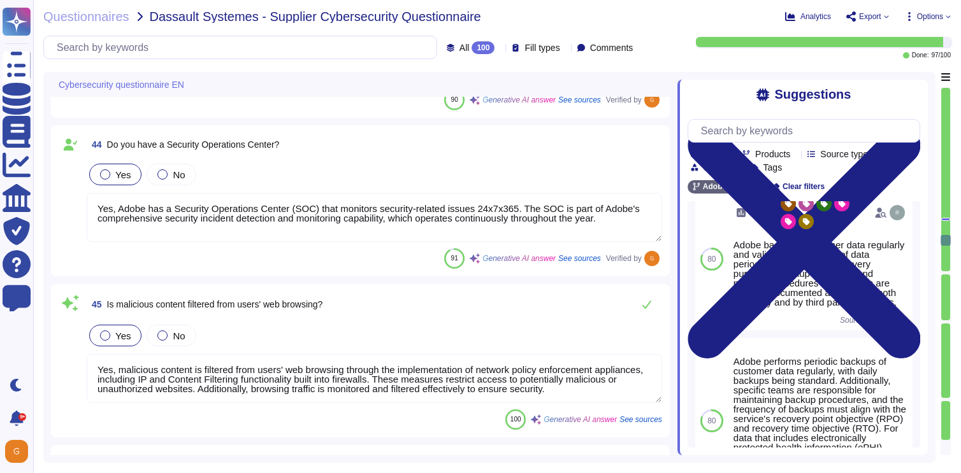
scroll to position [7485, 0]
click at [641, 308] on button at bounding box center [646, 305] width 31 height 25
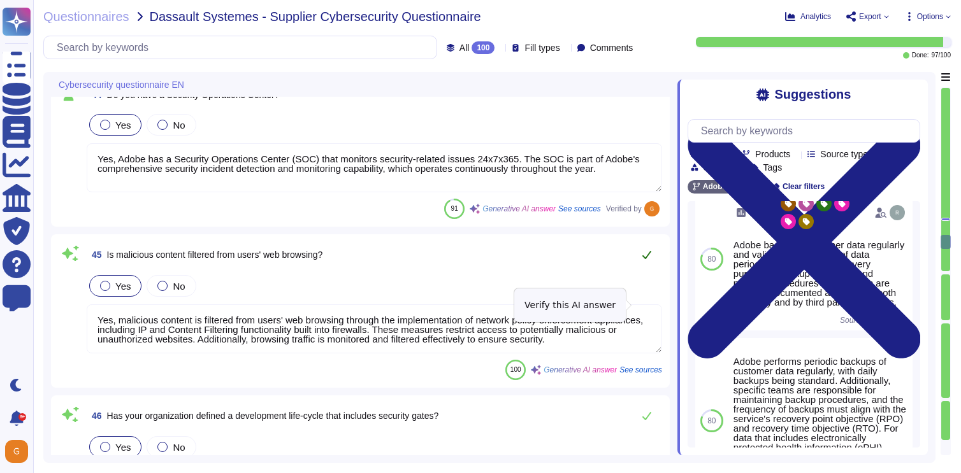
scroll to position [7560, 0]
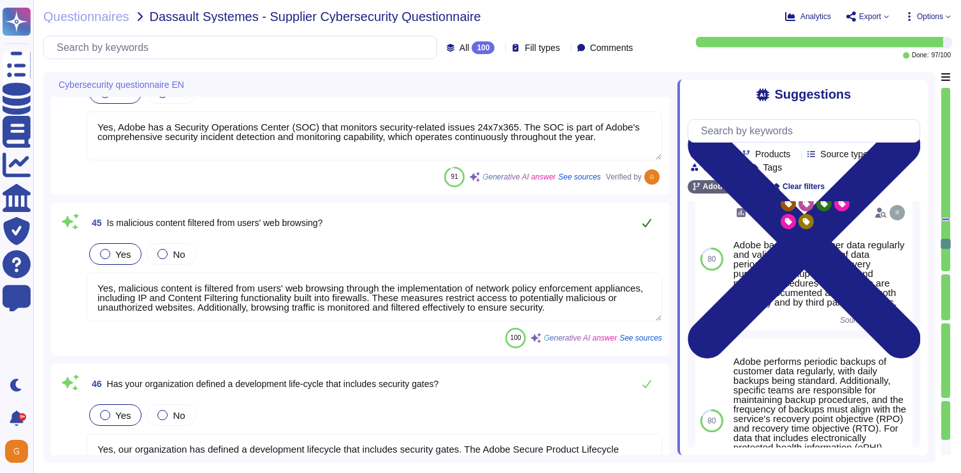
type textarea "Yes, secure architecture principles are documented and implemented within our o…"
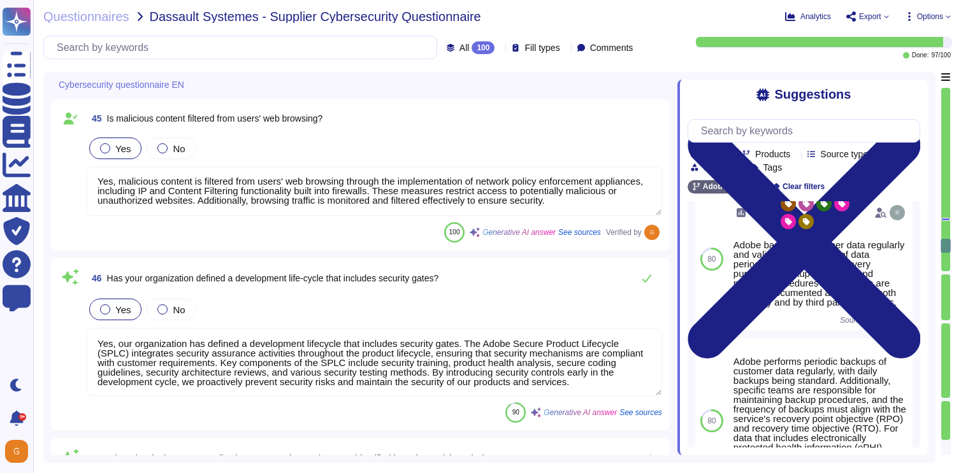
scroll to position [7668, 0]
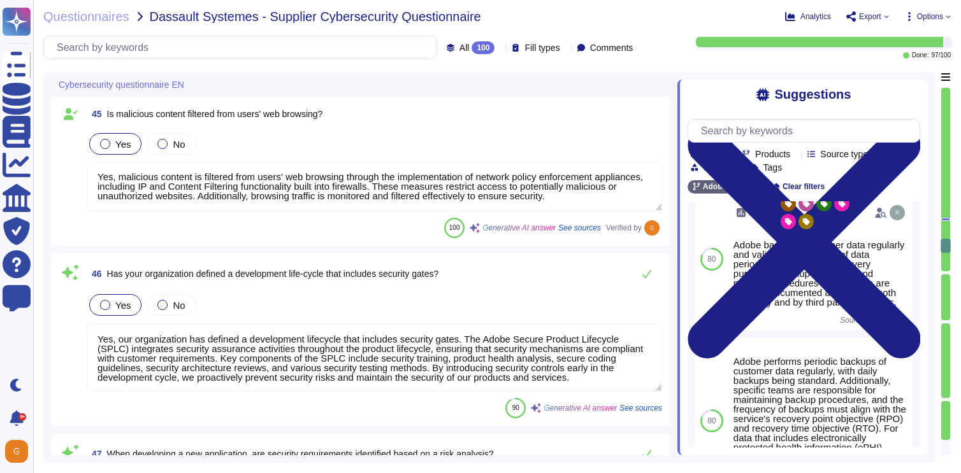
click at [606, 378] on textarea "Yes, our organization has defined a development lifecycle that includes securit…" at bounding box center [374, 358] width 575 height 68
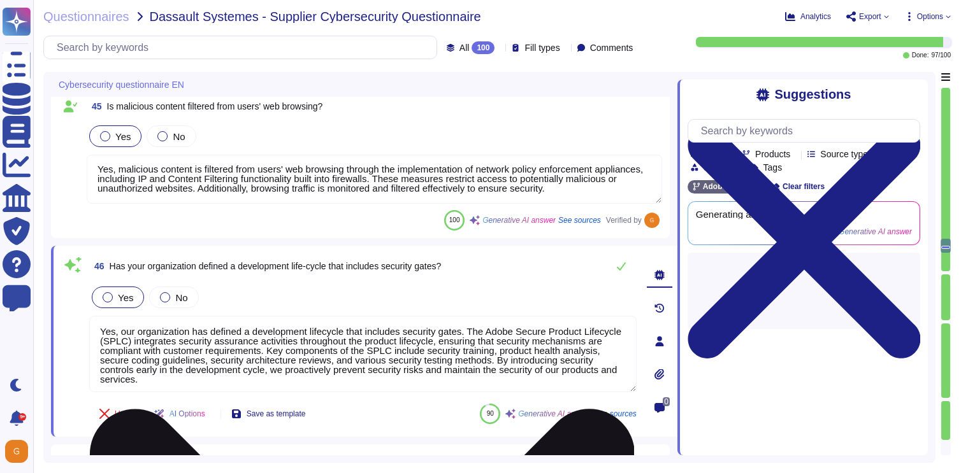
type textarea "Yes, secure architecture principles are documented and implemented within our o…"
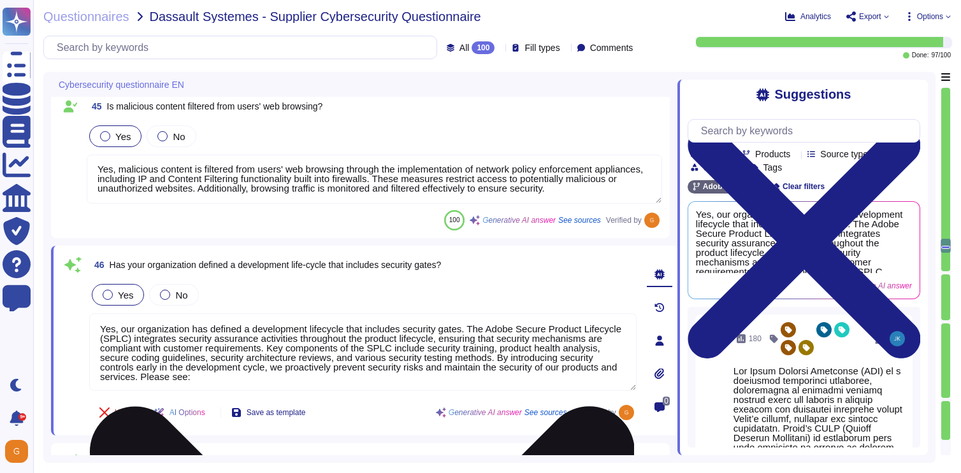
click at [332, 380] on textarea "Yes, our organization has defined a development lifecycle that includes securit…" at bounding box center [362, 352] width 547 height 78
paste textarea "[URL][DOMAIN_NAME]"
type textarea "Yes, our organization has defined a development lifecycle that includes securit…"
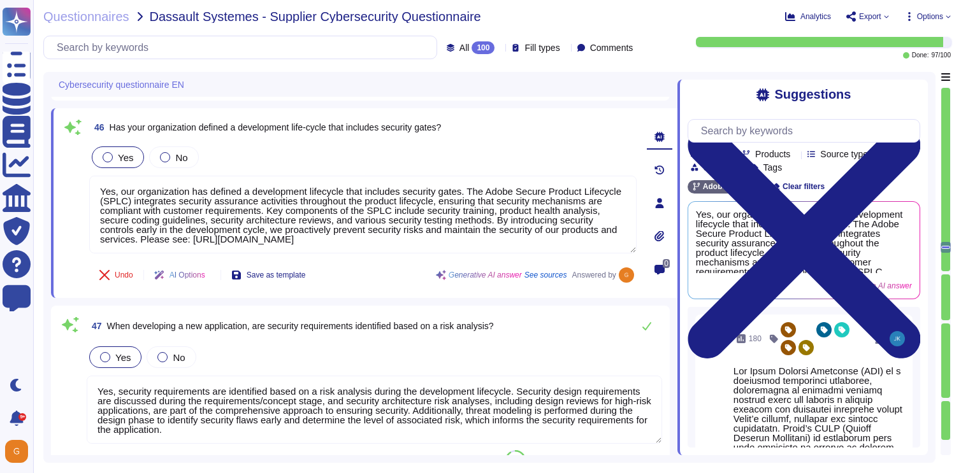
type textarea "Yes, secure coding principles have been documented and applied within our organ…"
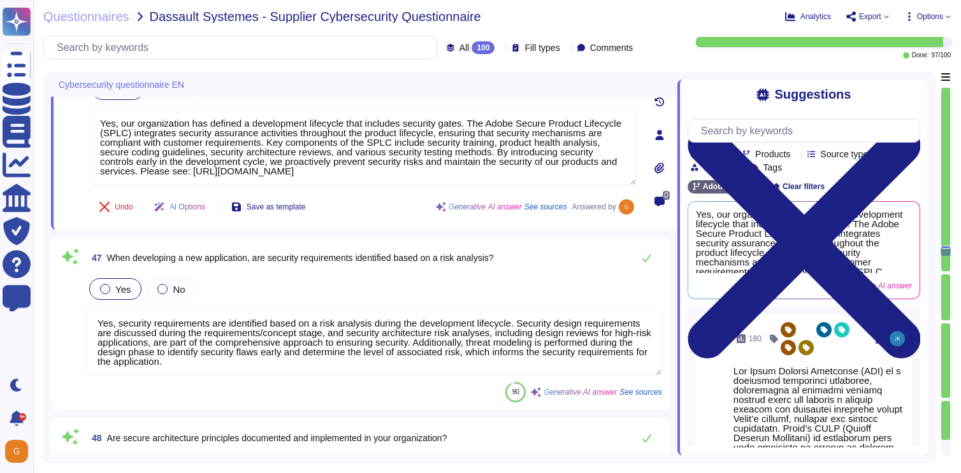
scroll to position [7875, 0]
type textarea "Yes, our organization has defined a development lifecycle that includes securit…"
click at [649, 257] on icon at bounding box center [647, 257] width 10 height 10
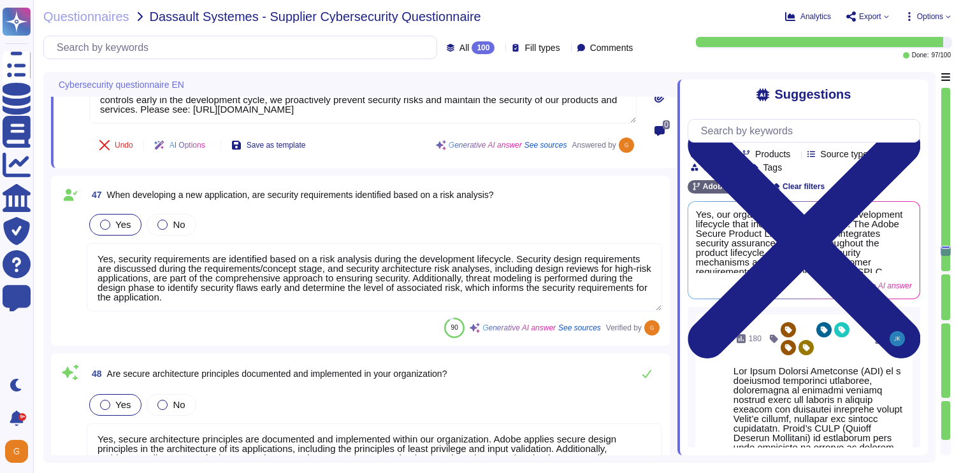
type textarea "Yes, security testing is an integral part of our Secure Product Lifecycle (SPLC…"
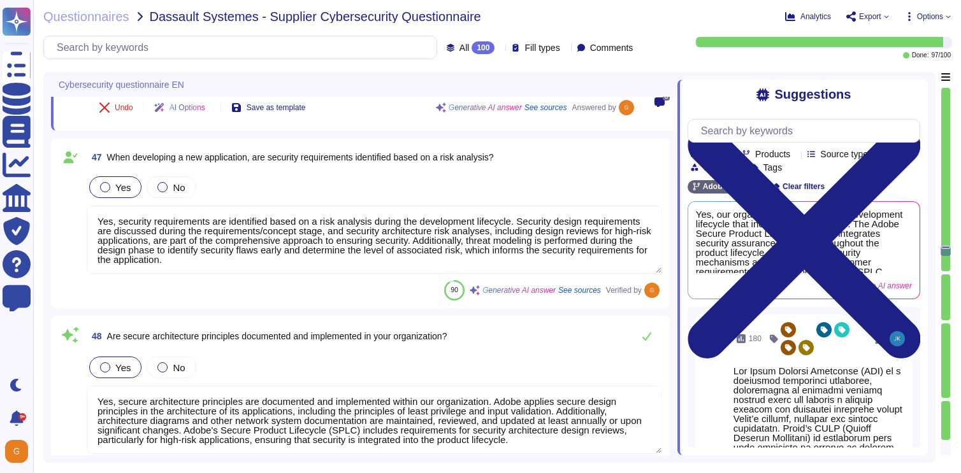
scroll to position [1, 0]
click at [650, 338] on icon at bounding box center [647, 336] width 10 height 10
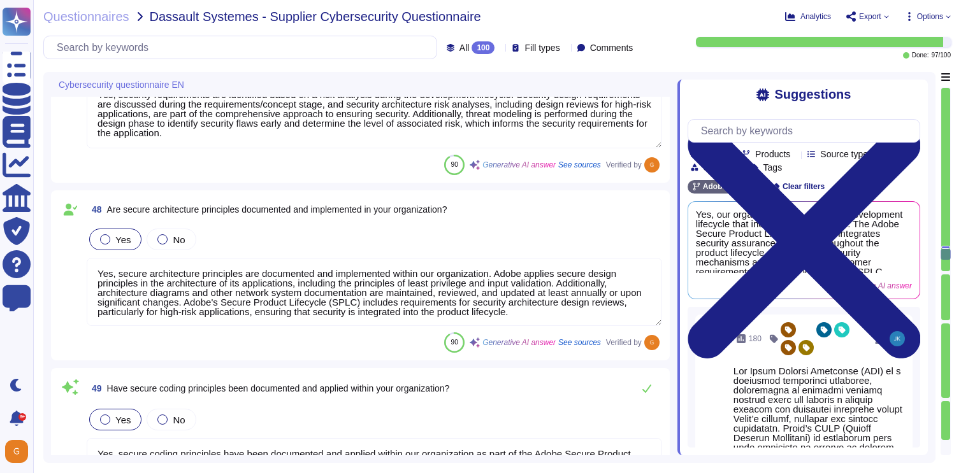
type textarea "Yes, [DEMOGRAPHIC_DATA] maintains separate environments for Testing and Product…"
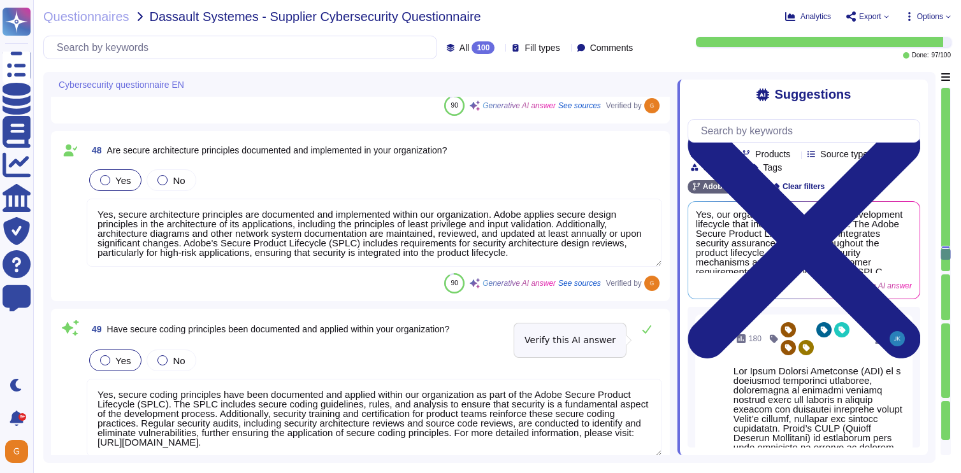
scroll to position [8162, 0]
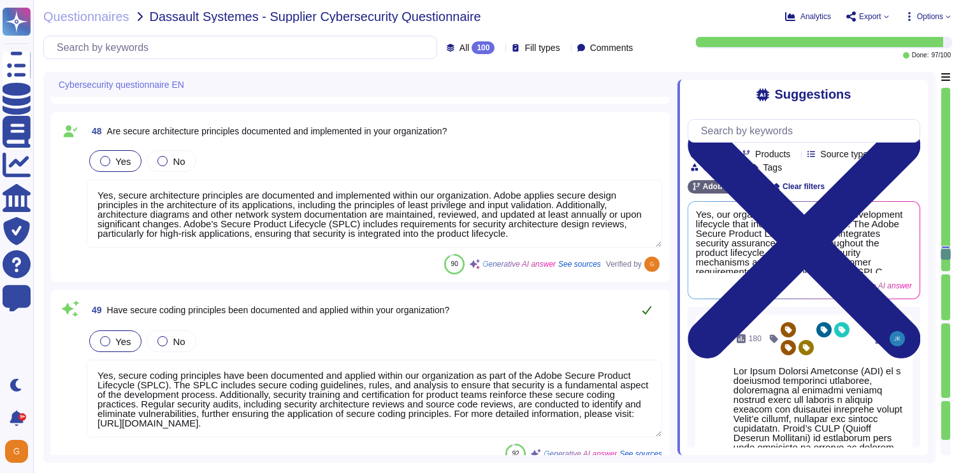
click at [647, 309] on icon at bounding box center [646, 310] width 9 height 8
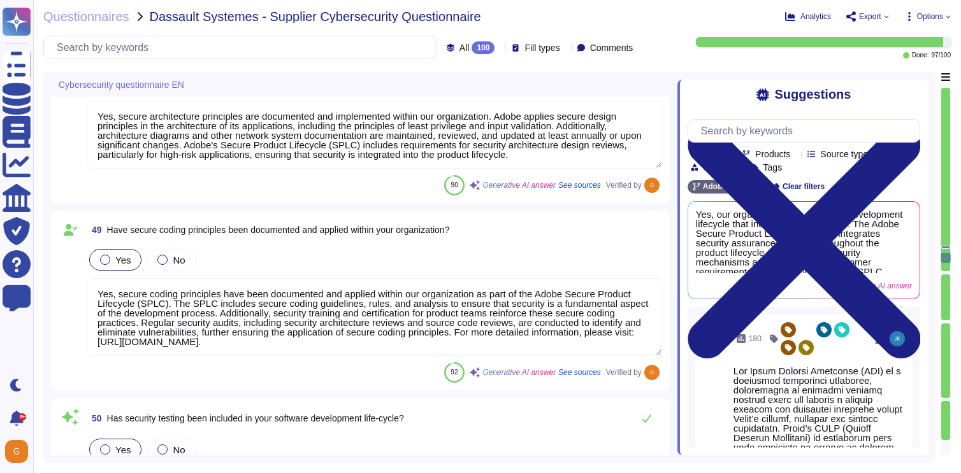
type textarea "Sensitive data is never used in non-production systems. If assets containing po…"
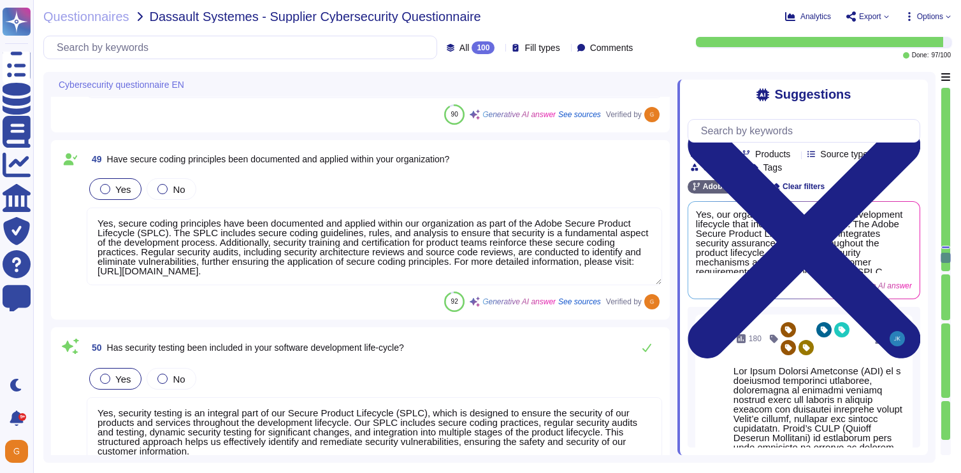
scroll to position [8303, 0]
click at [649, 348] on icon at bounding box center [646, 349] width 9 height 8
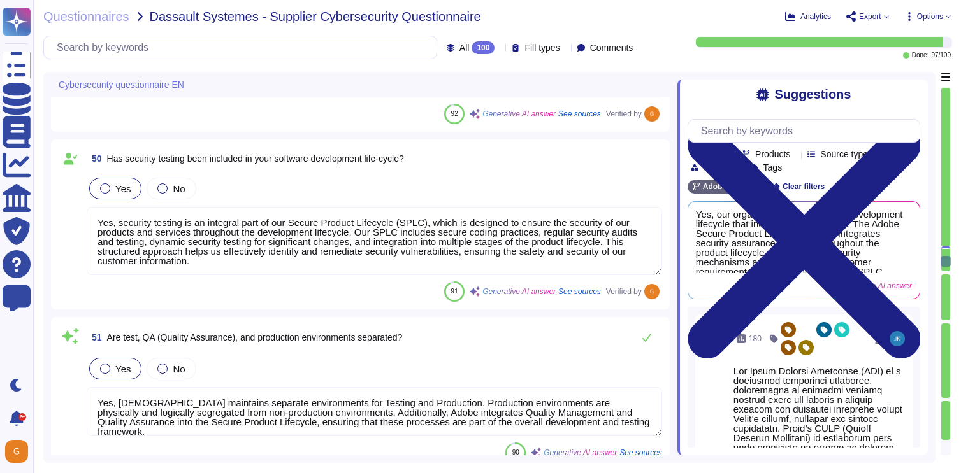
scroll to position [8485, 0]
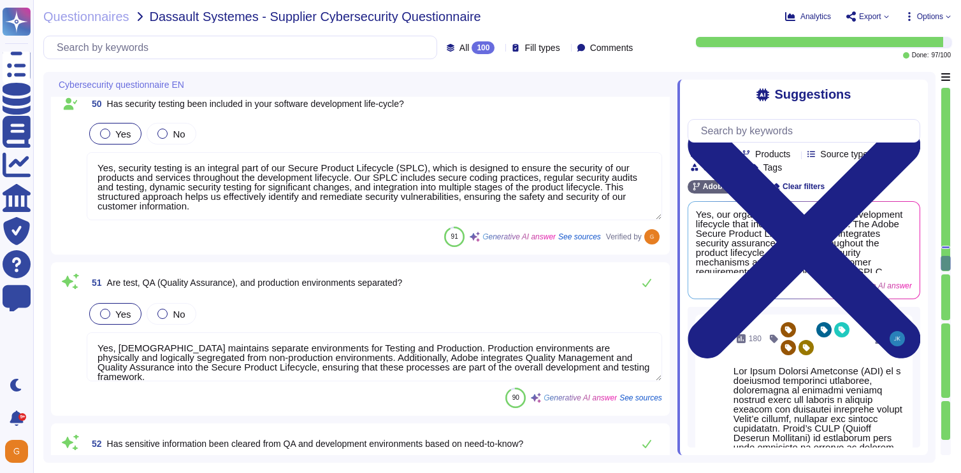
type textarea "Yes, our organization implements both physical and logical access controls to p…"
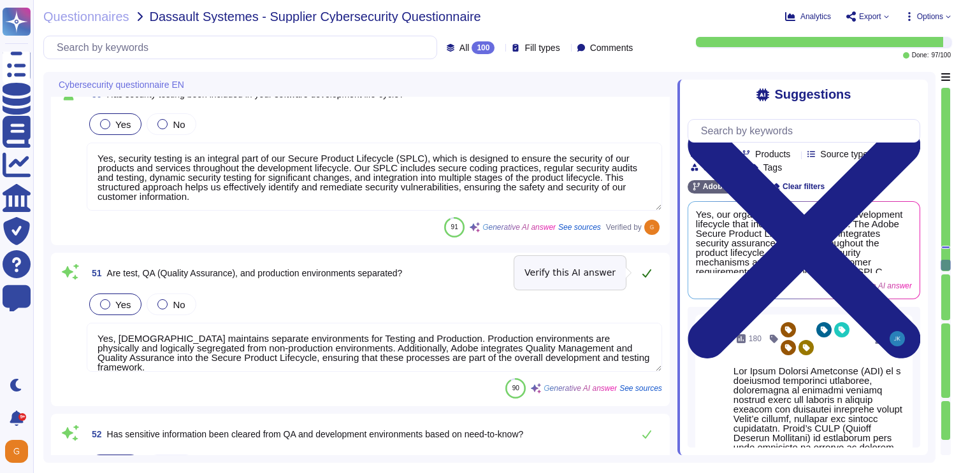
click at [645, 268] on icon at bounding box center [647, 273] width 10 height 10
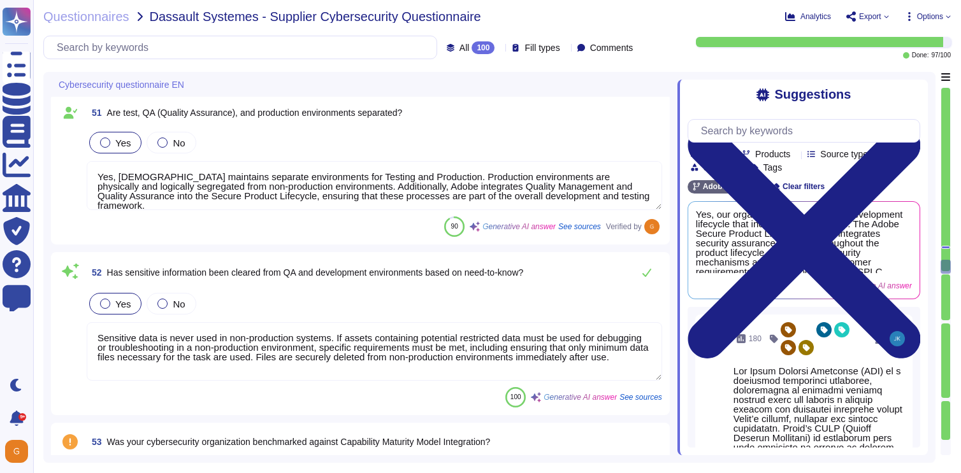
scroll to position [8701, 0]
click at [645, 268] on icon at bounding box center [647, 271] width 10 height 10
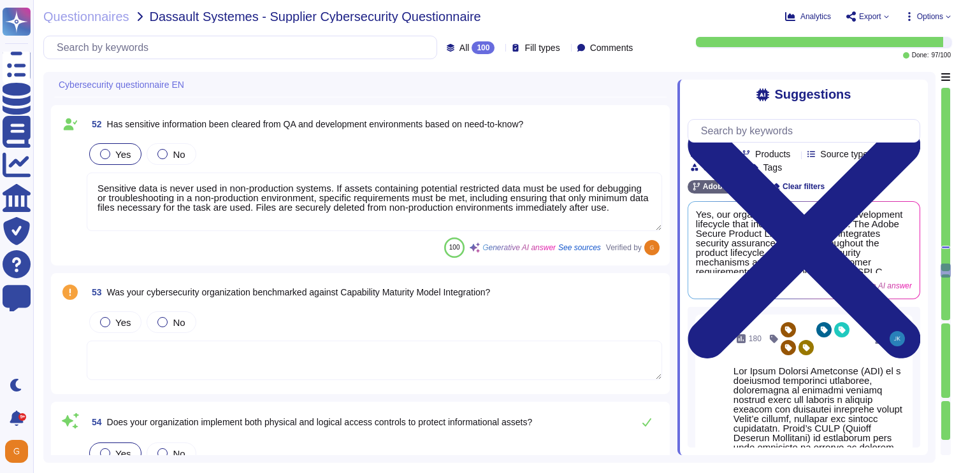
type textarea "Yes, our organization has established a Remote Access Standard that governs the…"
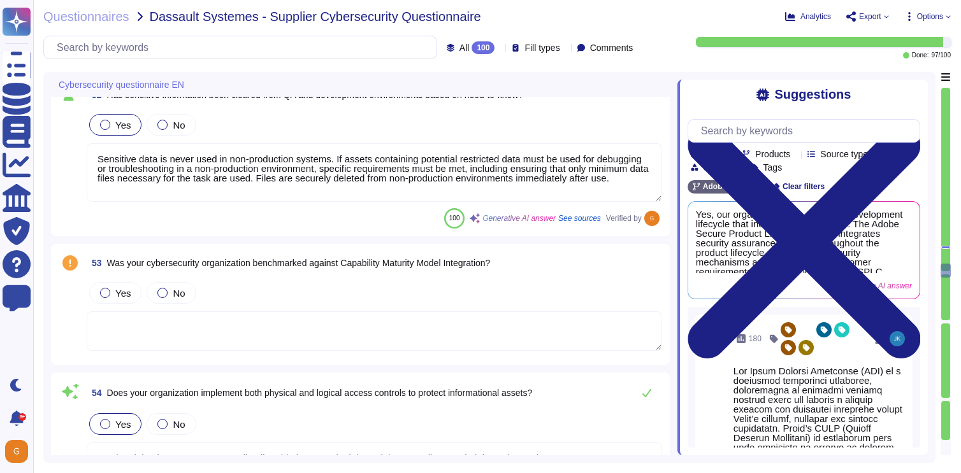
scroll to position [8865, 0]
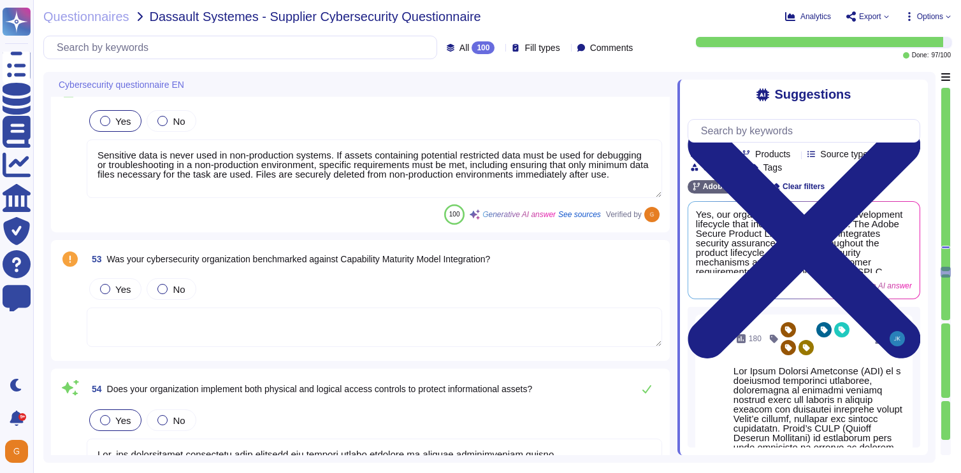
click at [568, 310] on textarea at bounding box center [374, 327] width 575 height 39
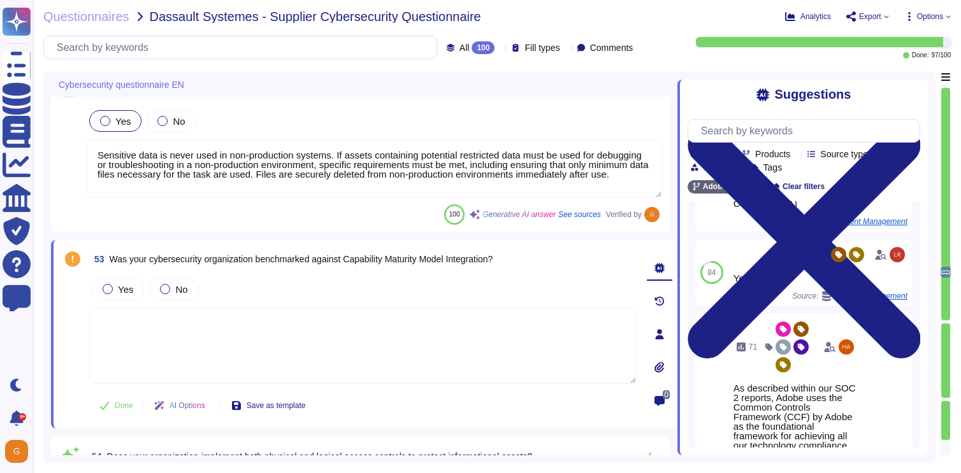
scroll to position [0, 0]
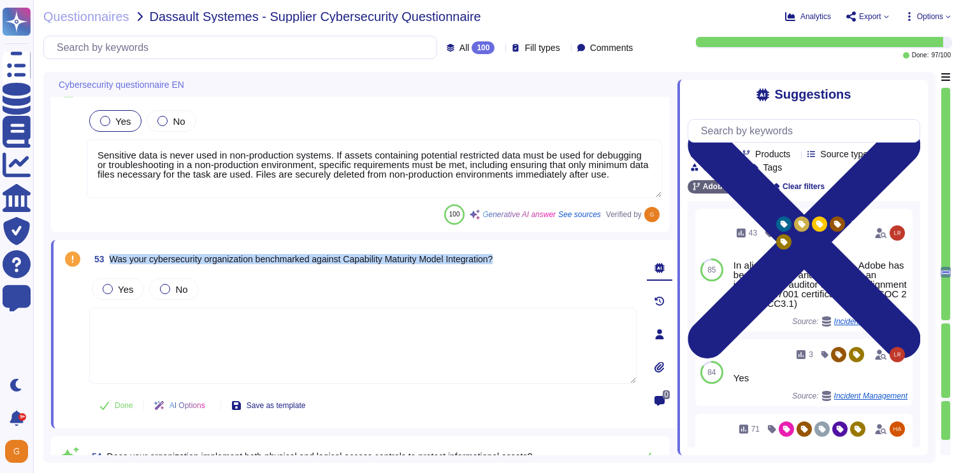
drag, startPoint x: 111, startPoint y: 259, endPoint x: 541, endPoint y: 264, distance: 430.0
click at [541, 264] on div "53 Was your cybersecurity organization benchmarked against Capability Maturity …" at bounding box center [362, 259] width 547 height 23
copy span "Was your cybersecurity organization benchmarked against Capability Maturity Mod…"
click at [167, 290] on div at bounding box center [165, 289] width 10 height 10
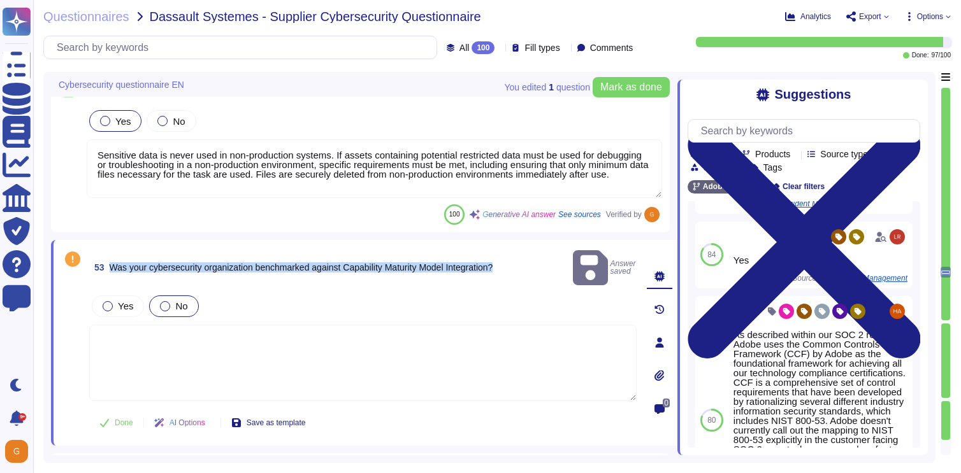
scroll to position [156, 0]
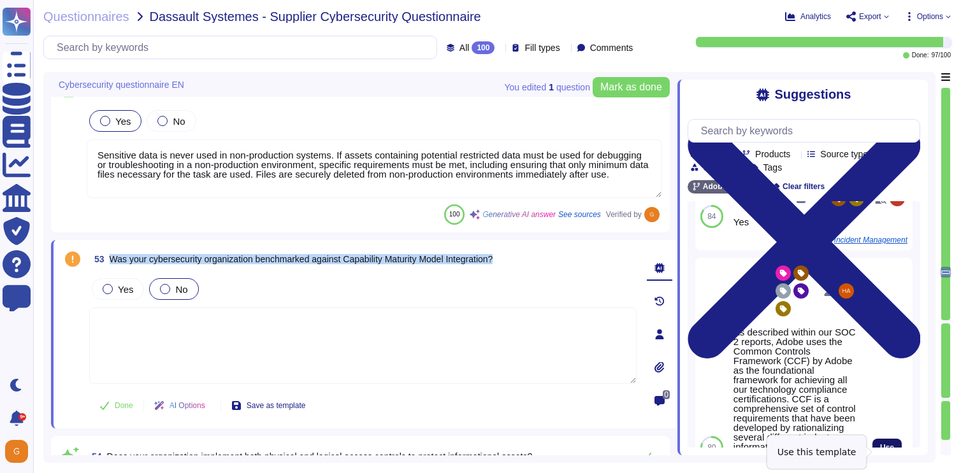
click at [888, 445] on button "Use" at bounding box center [886, 448] width 29 height 18
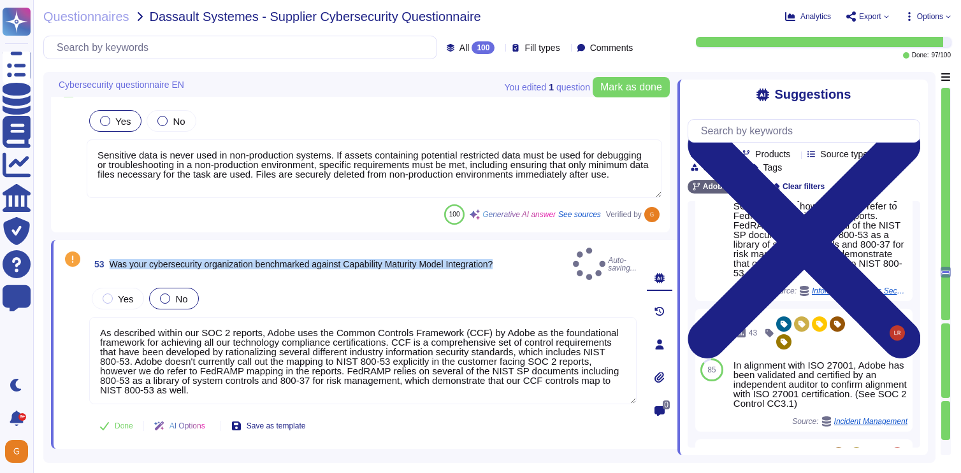
type textarea "As described within our SOC 2 reports, Adobe uses the Common Controls Framework…"
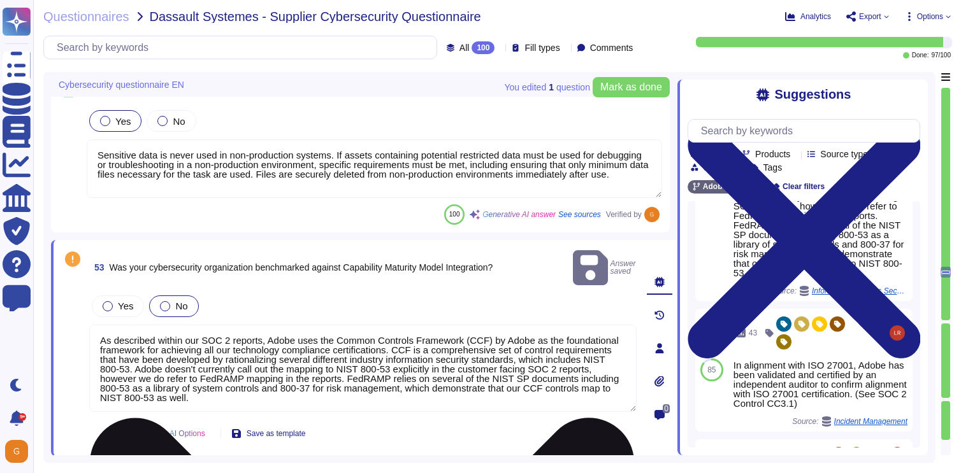
click at [475, 388] on textarea "As described within our SOC 2 reports, Adobe uses the Common Controls Framework…" at bounding box center [362, 368] width 547 height 87
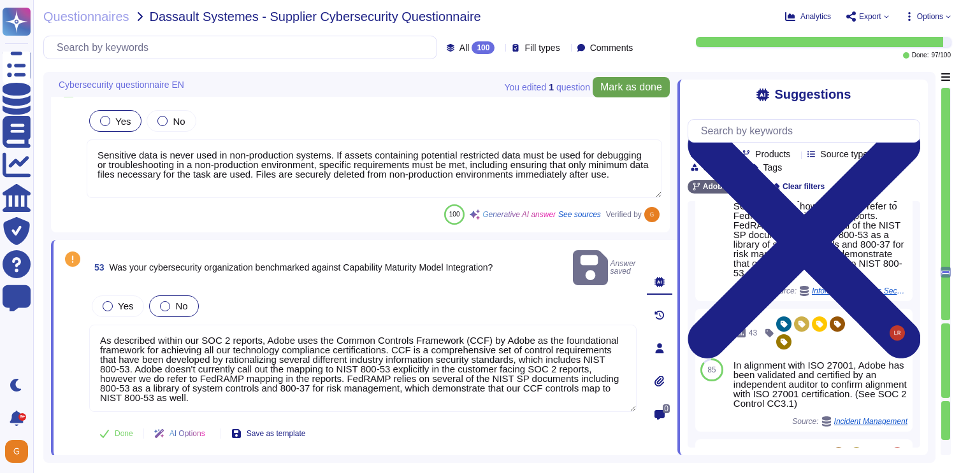
click at [649, 96] on button "Mark as done" at bounding box center [630, 87] width 77 height 20
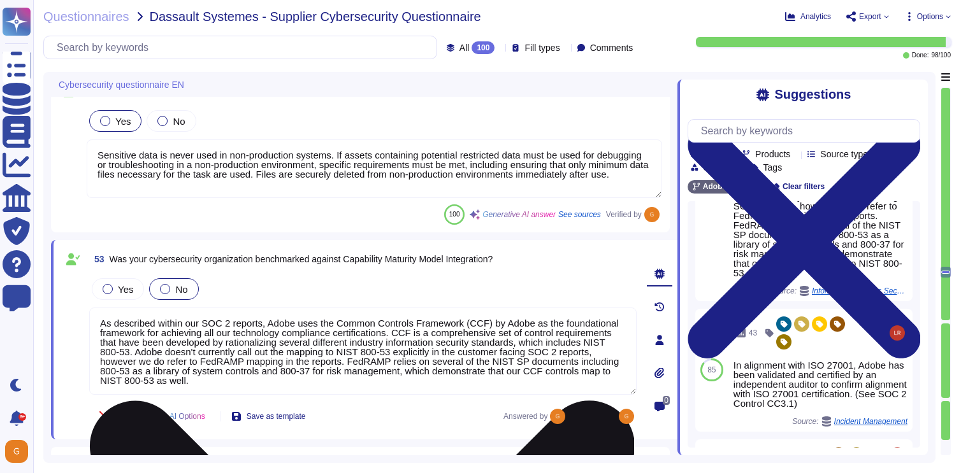
scroll to position [1, 0]
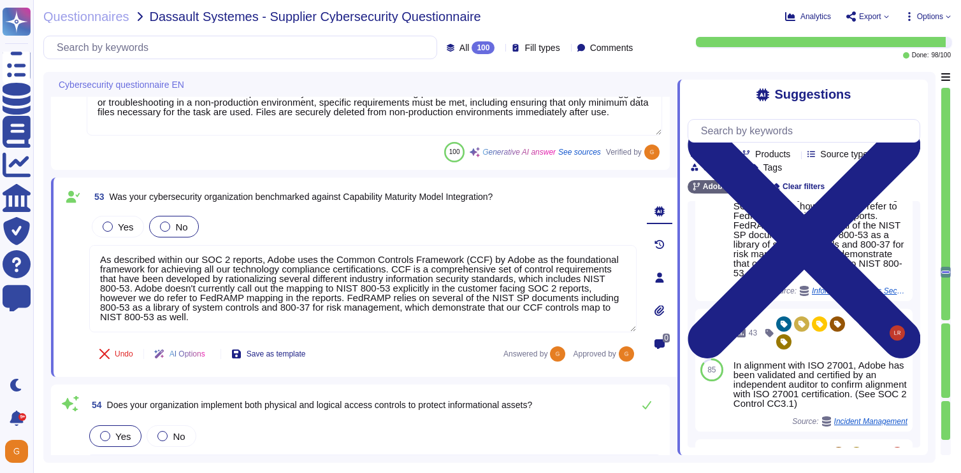
type textarea "Yes, our organization has established a Remote Access Standard that governs the…"
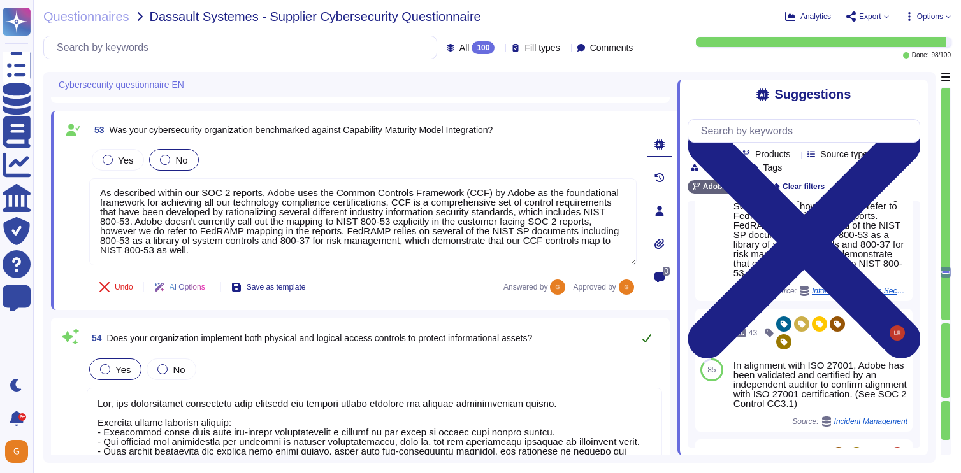
click at [644, 335] on icon at bounding box center [647, 338] width 10 height 10
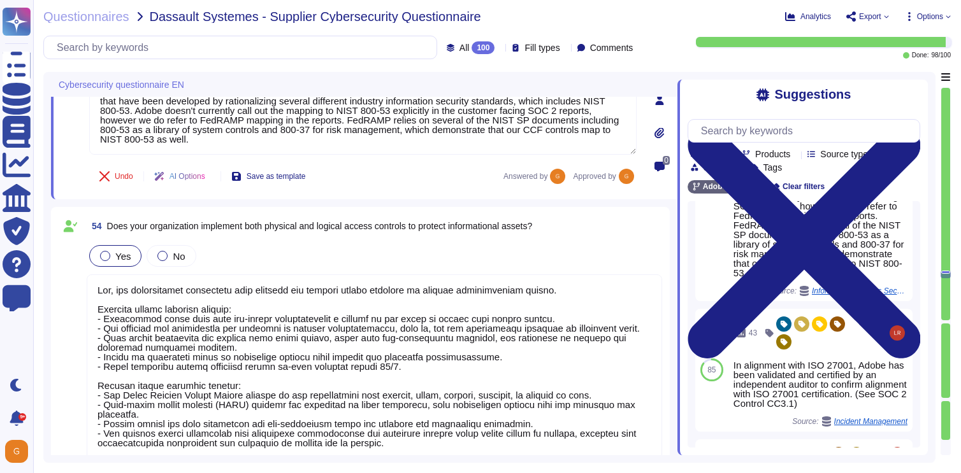
type textarea "IT administrators perform technical administration from dedicated administrator…"
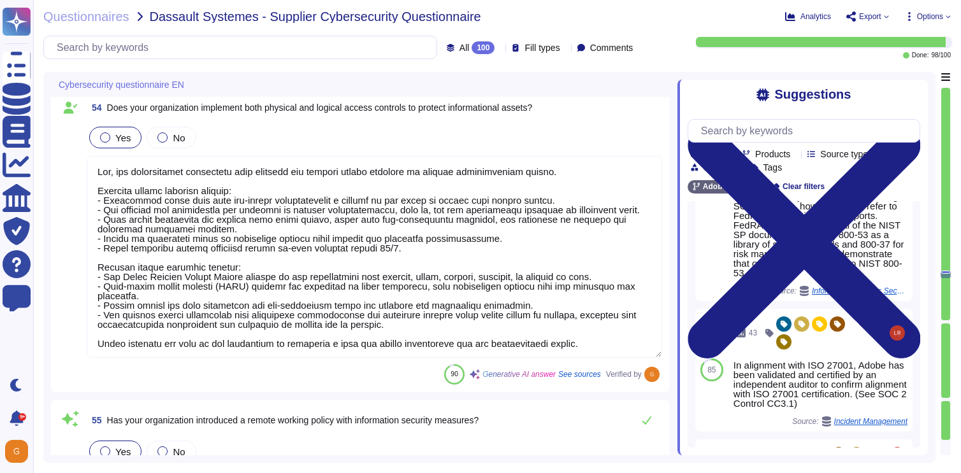
scroll to position [9230, 0]
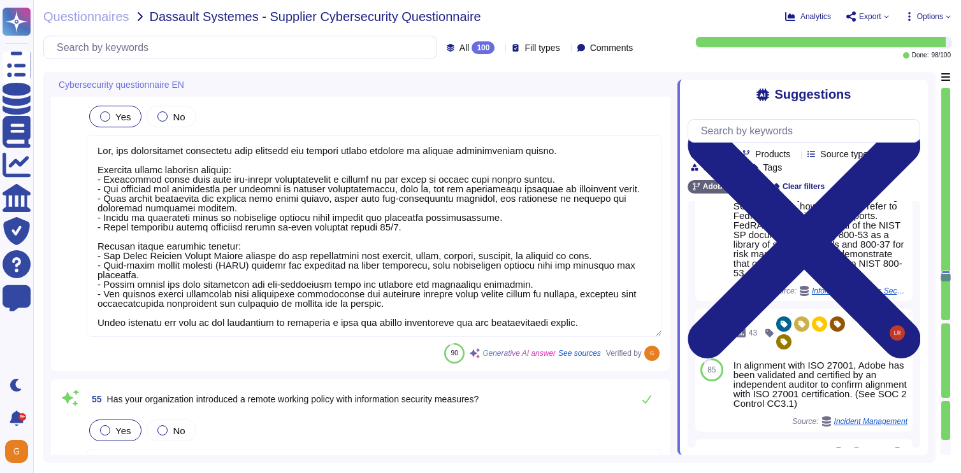
type textarea "Adobe employs a variety of tools and mitigating controls to protect against dat…"
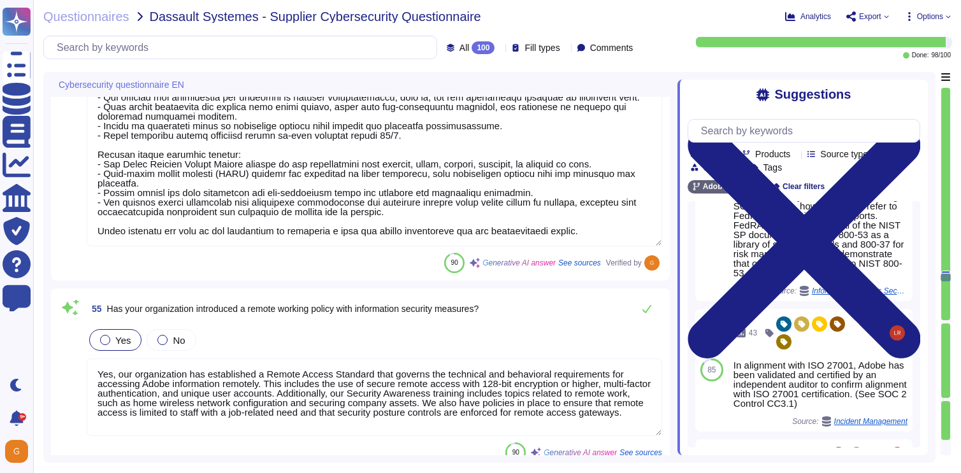
scroll to position [9329, 0]
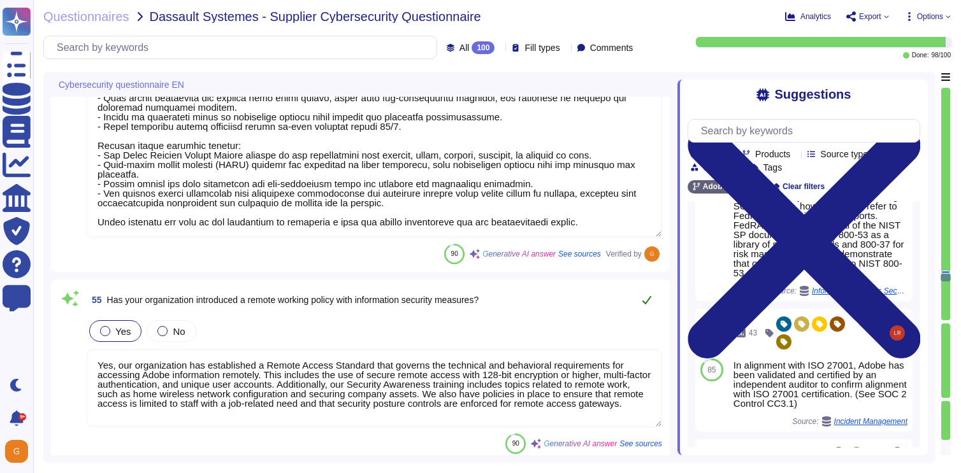
click at [638, 300] on button at bounding box center [646, 299] width 31 height 25
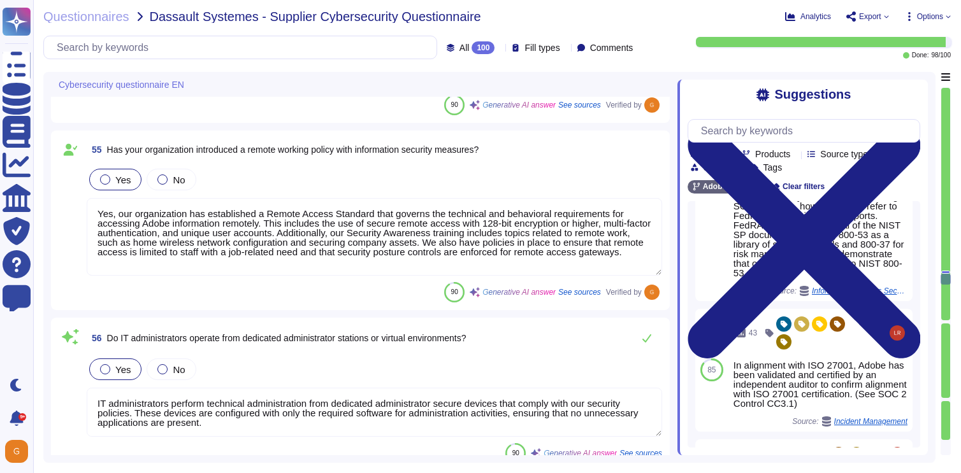
type textarea "Under the control of the Cloud Infrastructure Provider in Cloud environments. D…"
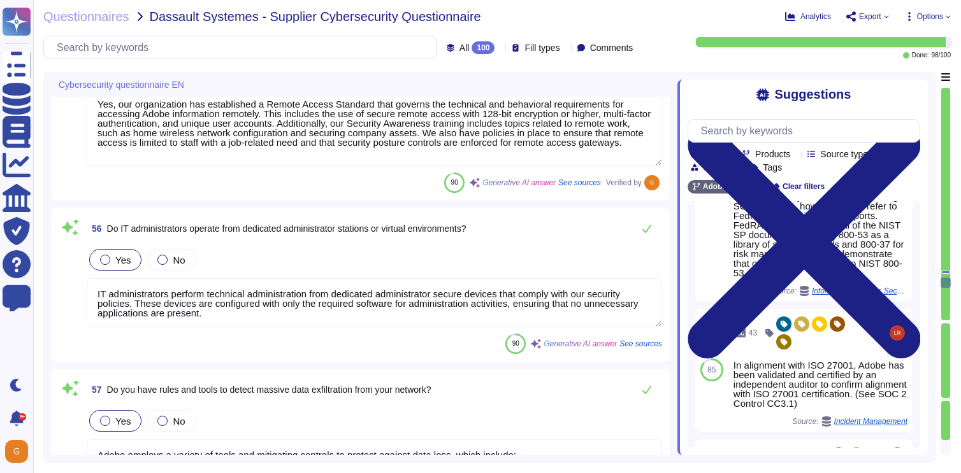
scroll to position [9588, 0]
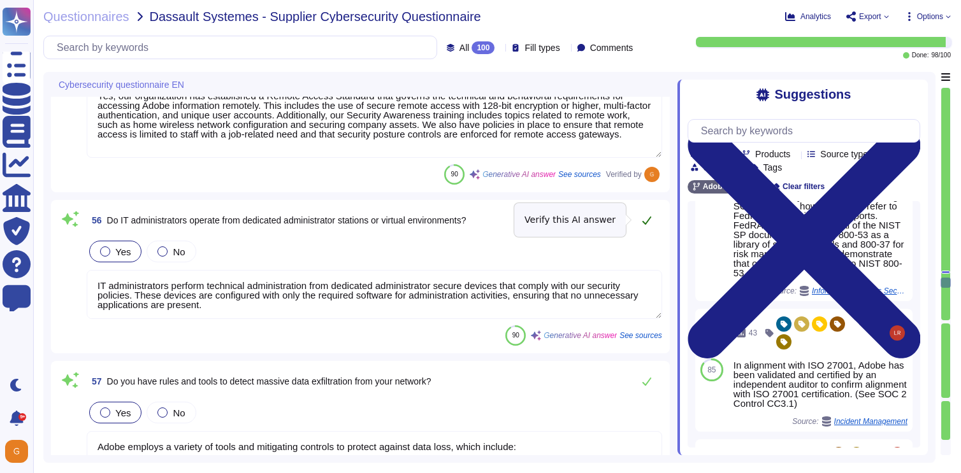
click at [645, 224] on icon at bounding box center [646, 221] width 9 height 8
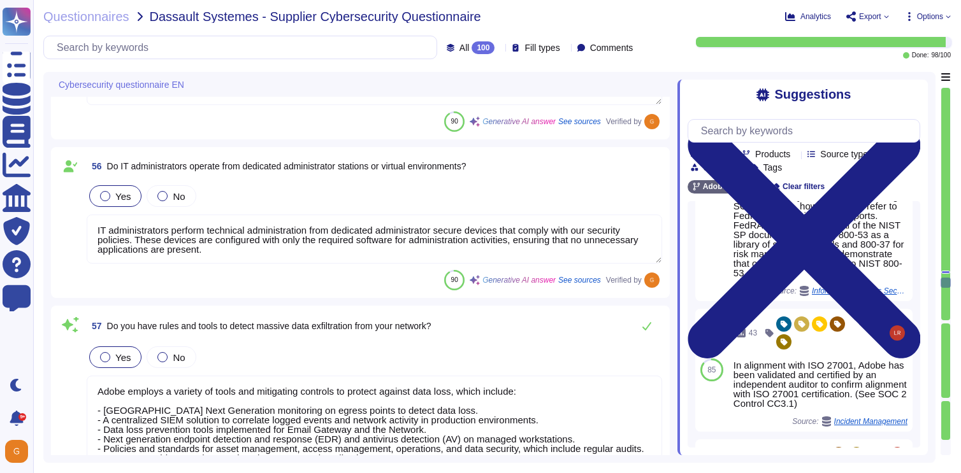
type textarea "Yes, Adobe has comprehensive network monitoring in place. This includes continu…"
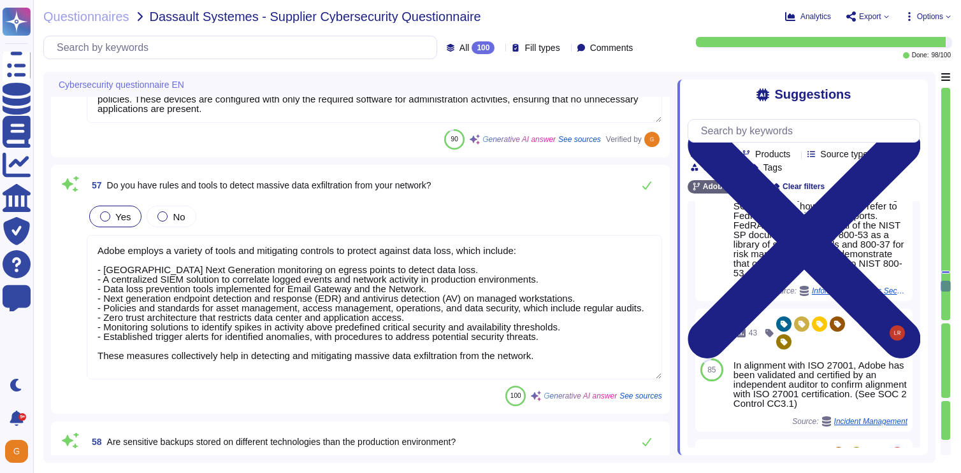
scroll to position [9775, 0]
click at [650, 186] on icon at bounding box center [647, 185] width 10 height 10
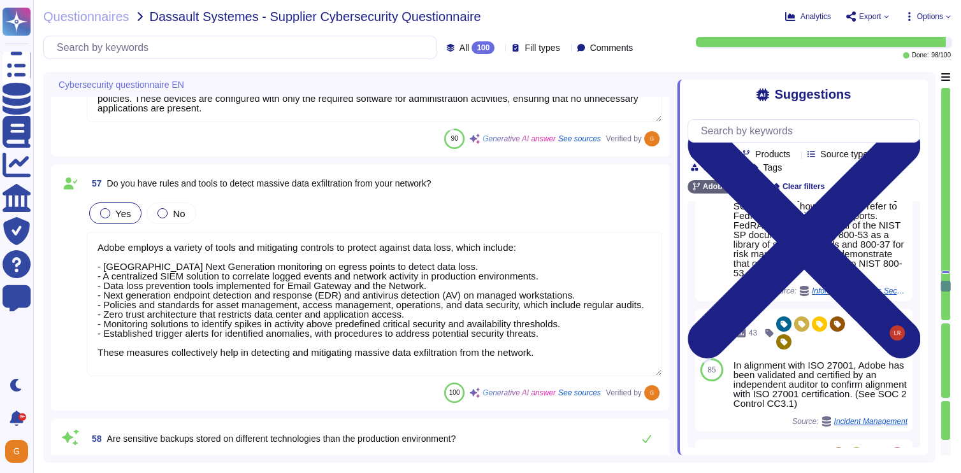
scroll to position [1, 0]
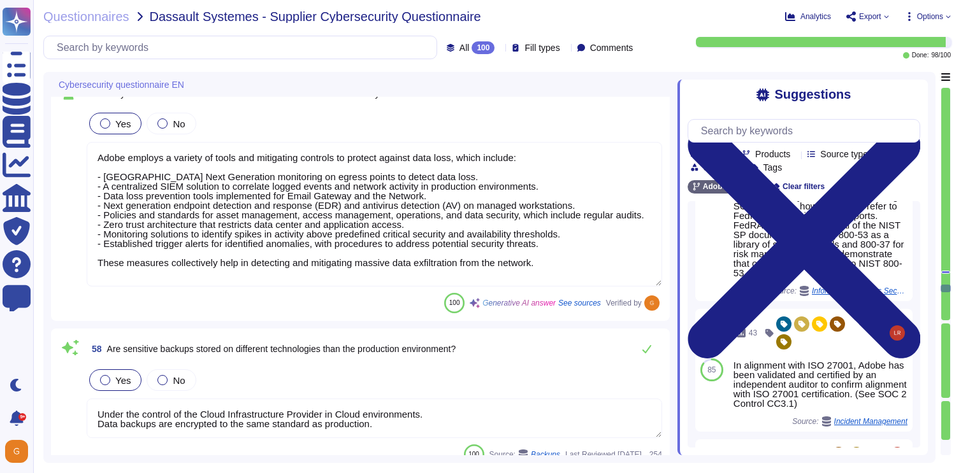
type textarea "All employees who connect to the corporate network with a BYOD must have ‘firew…"
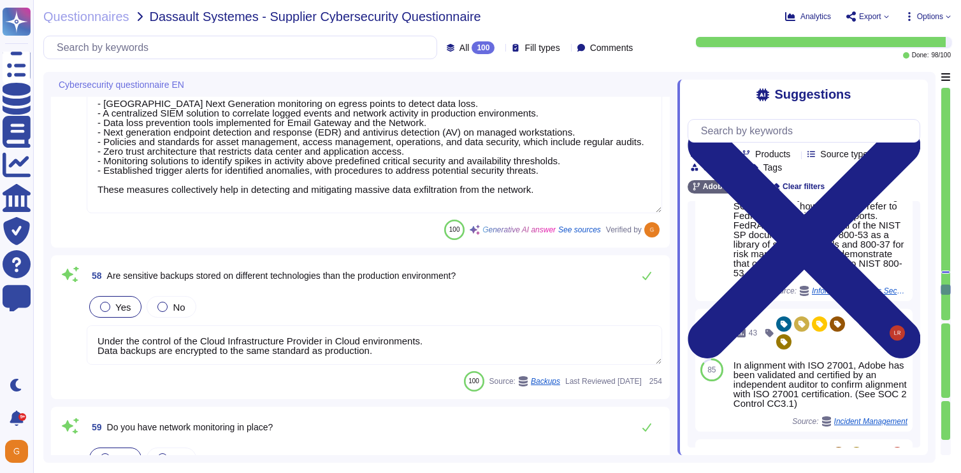
type textarea "Yes, our IT team can uninstall forbidden or unlicensed applications on end-user…"
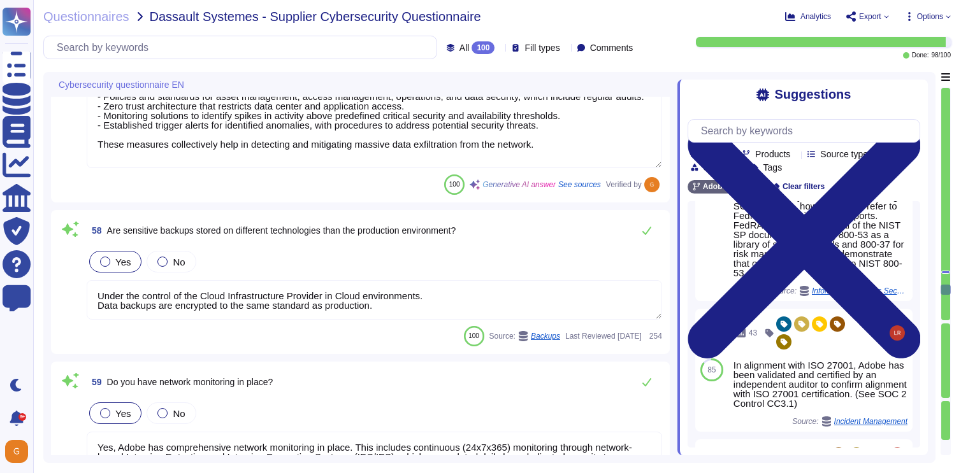
scroll to position [9980, 0]
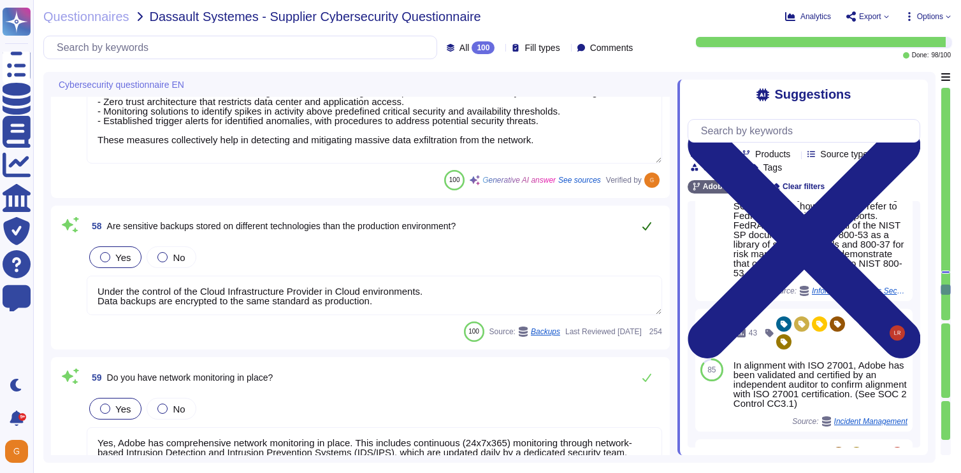
click at [651, 224] on icon at bounding box center [647, 226] width 10 height 10
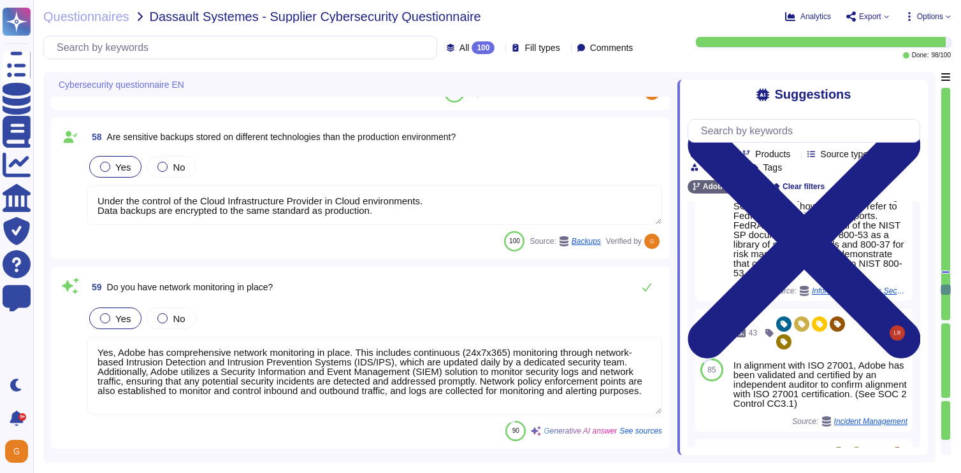
scroll to position [10089, 0]
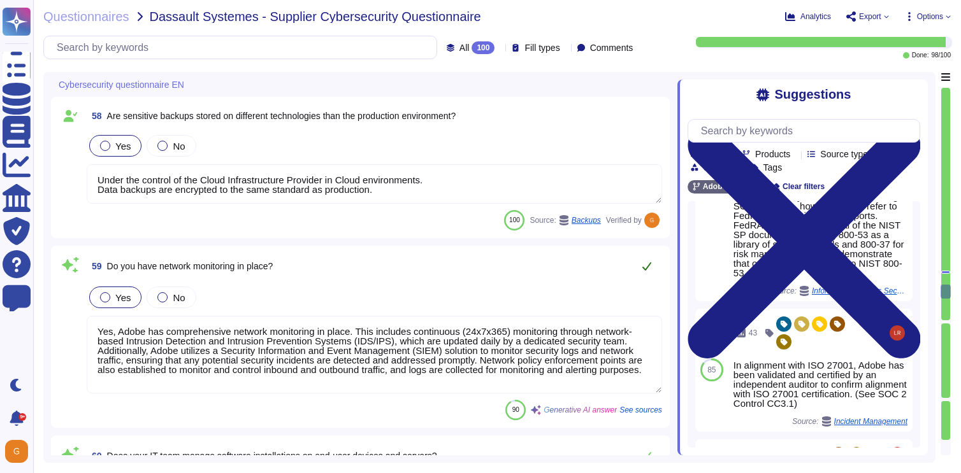
click at [647, 264] on icon at bounding box center [647, 266] width 10 height 10
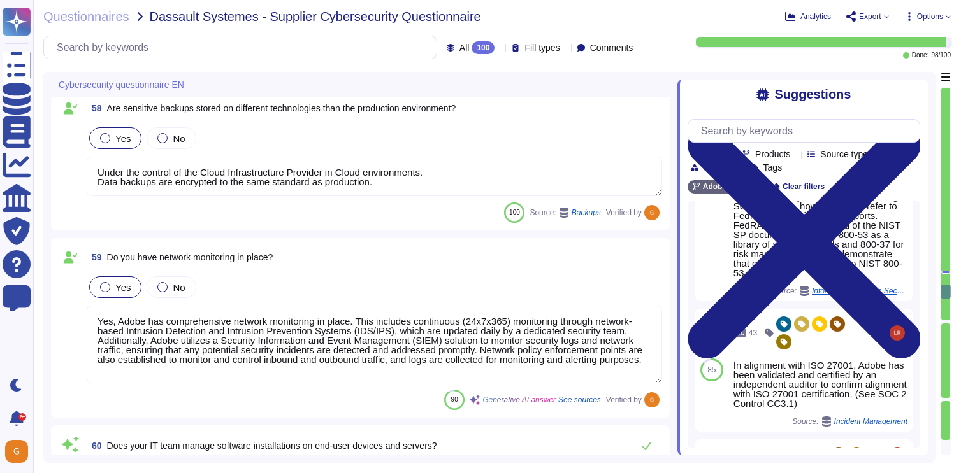
type textarea "Yes, our organization has documented and implemented hardening procedures for i…"
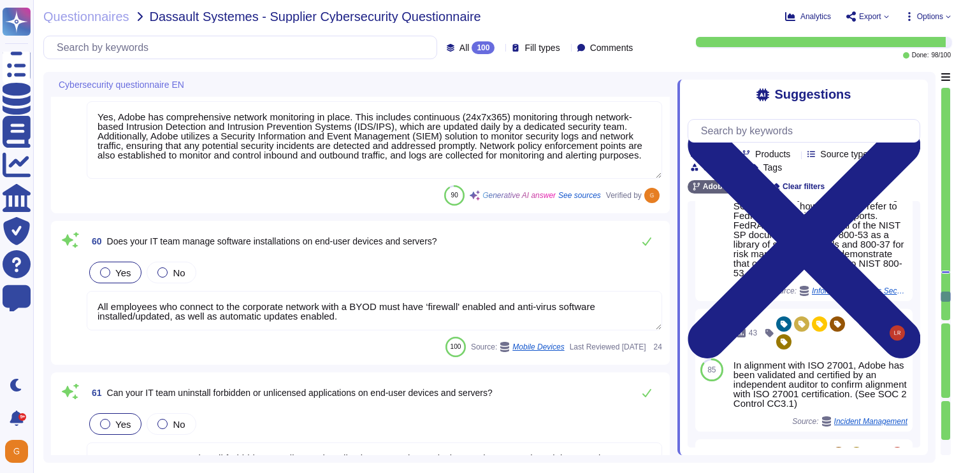
type textarea "Yes, our organization actively monitors its network services and equipment. We …"
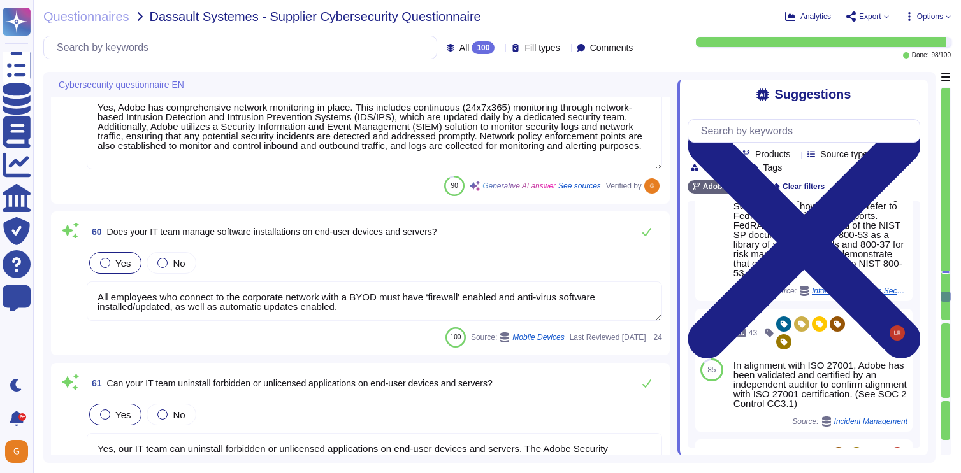
scroll to position [10291, 0]
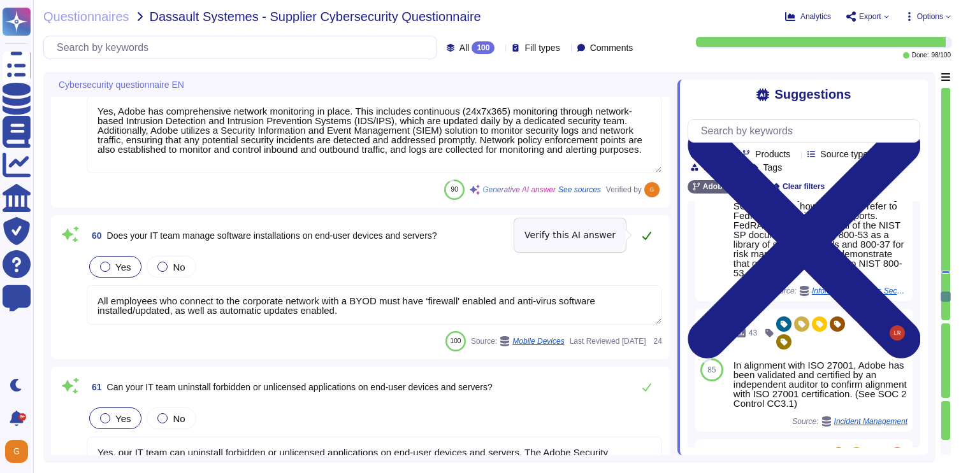
click at [648, 234] on icon at bounding box center [647, 236] width 10 height 10
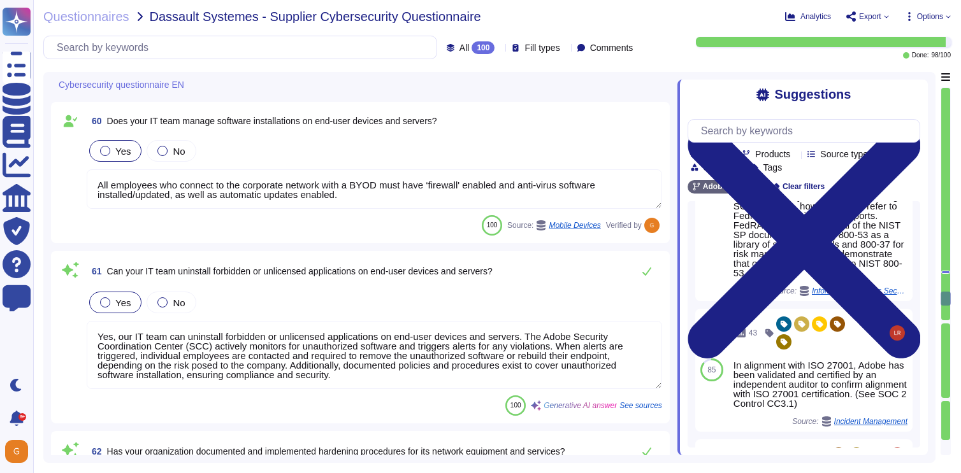
scroll to position [10409, 0]
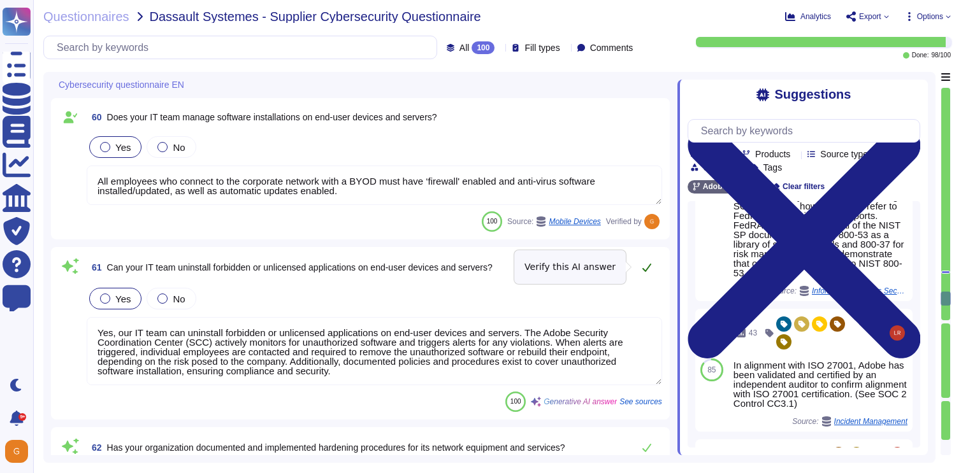
click at [647, 263] on icon at bounding box center [647, 267] width 10 height 10
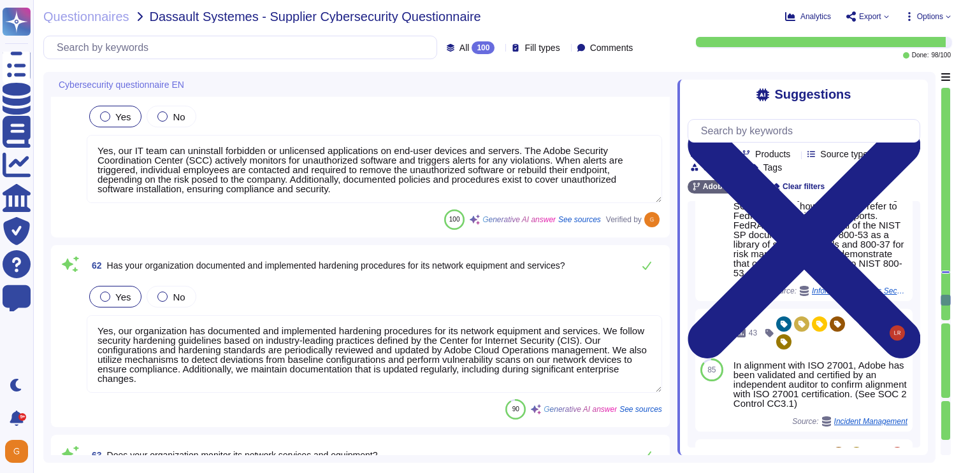
scroll to position [10606, 0]
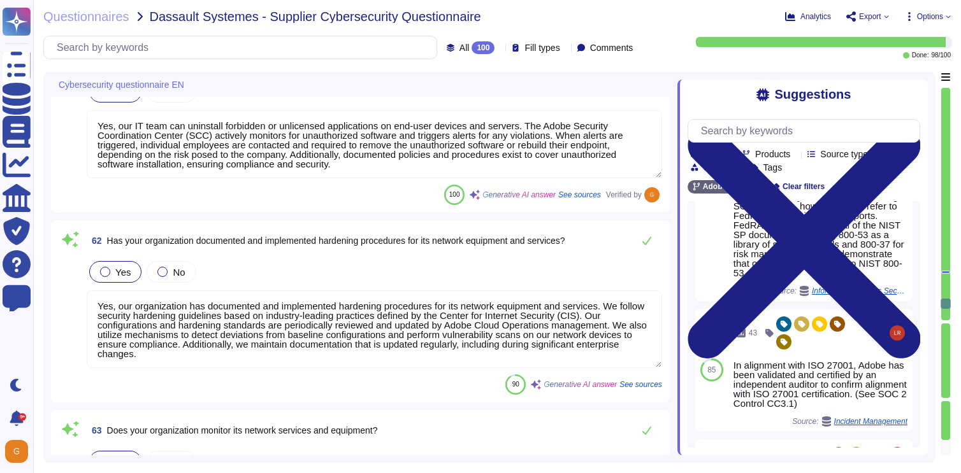
type textarea "Yes, internal networks and service networks are separated from the Internet by …"
click at [648, 236] on icon at bounding box center [647, 241] width 10 height 10
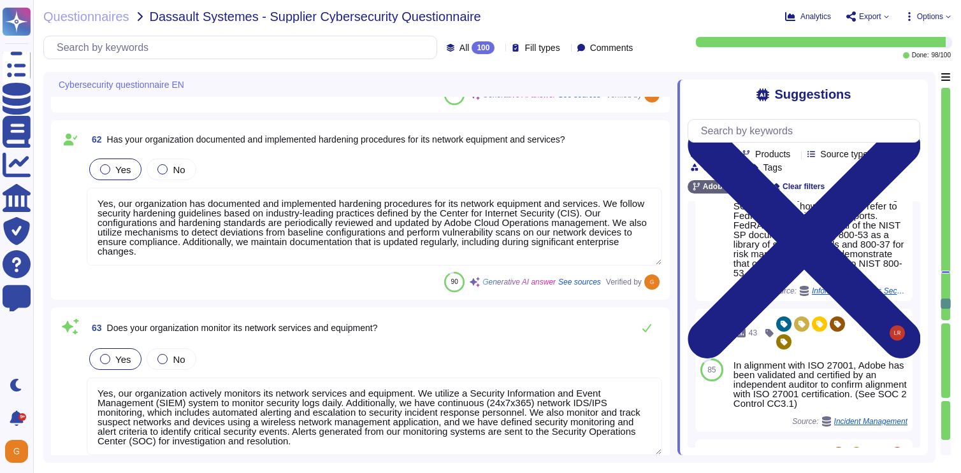
type textarea "Yes, application and service networks are separated from internal user networks…"
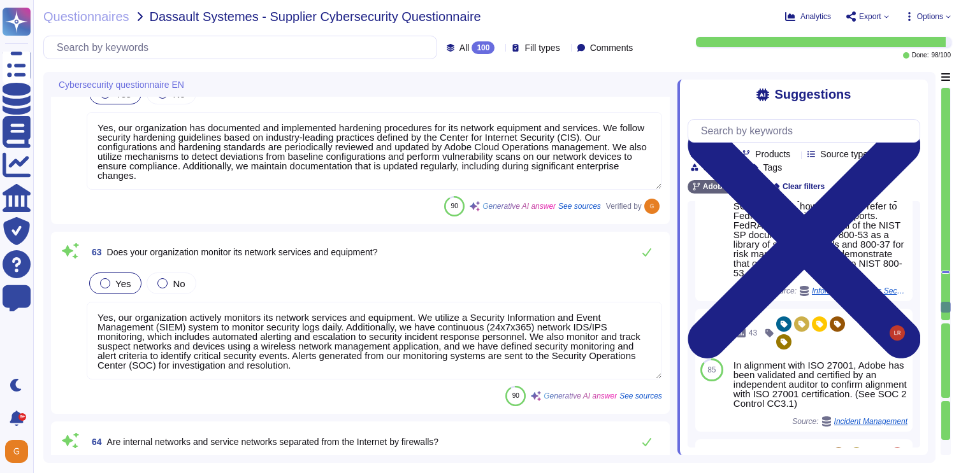
scroll to position [10775, 0]
click at [647, 255] on icon at bounding box center [647, 251] width 10 height 10
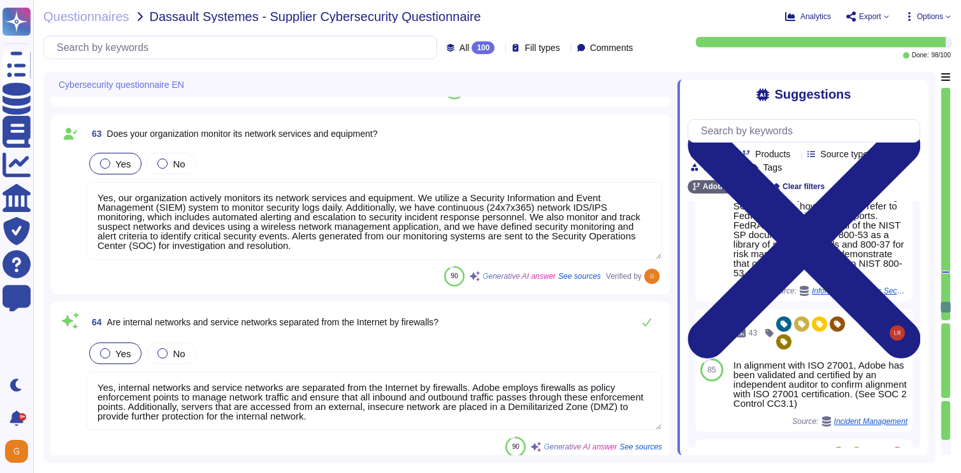
type textarea "Yes, HTTPS and secure protocols are enforced for our applications and services.…"
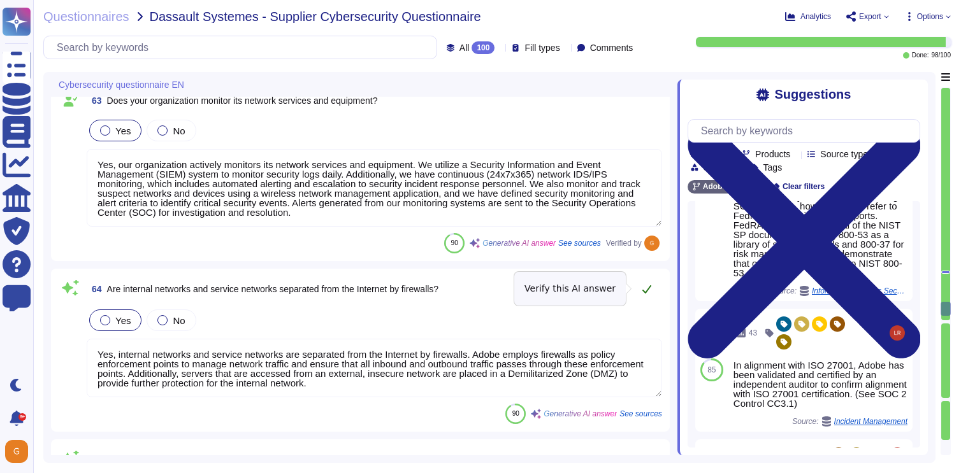
click at [647, 286] on icon at bounding box center [647, 289] width 10 height 10
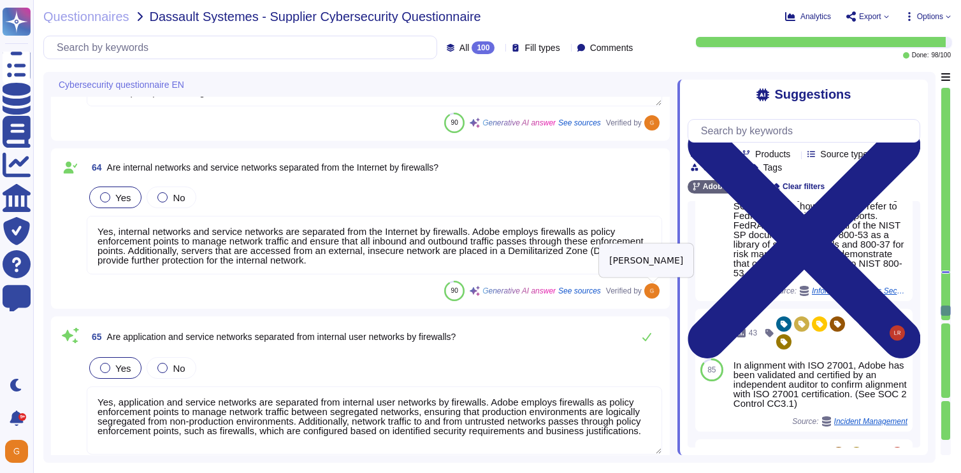
scroll to position [11028, 0]
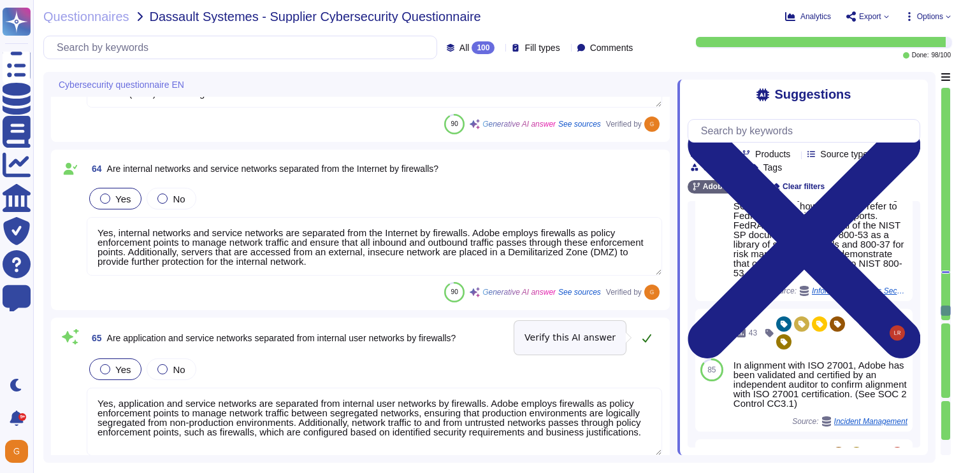
click at [650, 336] on icon at bounding box center [647, 338] width 10 height 10
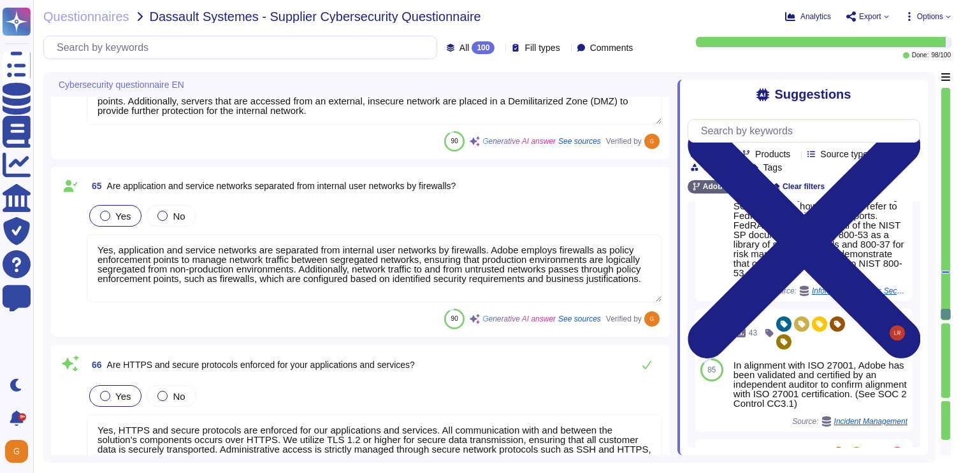
type textarea "Yes, we monitor all of our services, including those provided by third-party ve…"
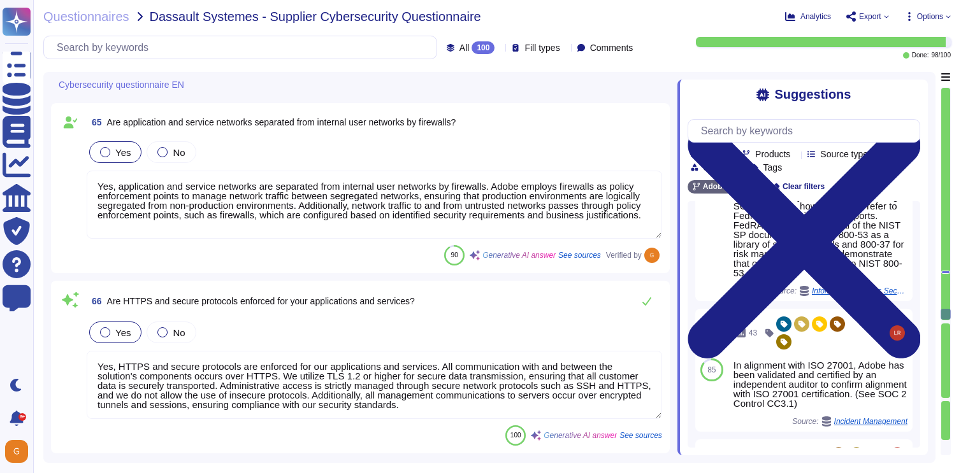
scroll to position [11236, 0]
click at [653, 299] on button at bounding box center [646, 299] width 31 height 25
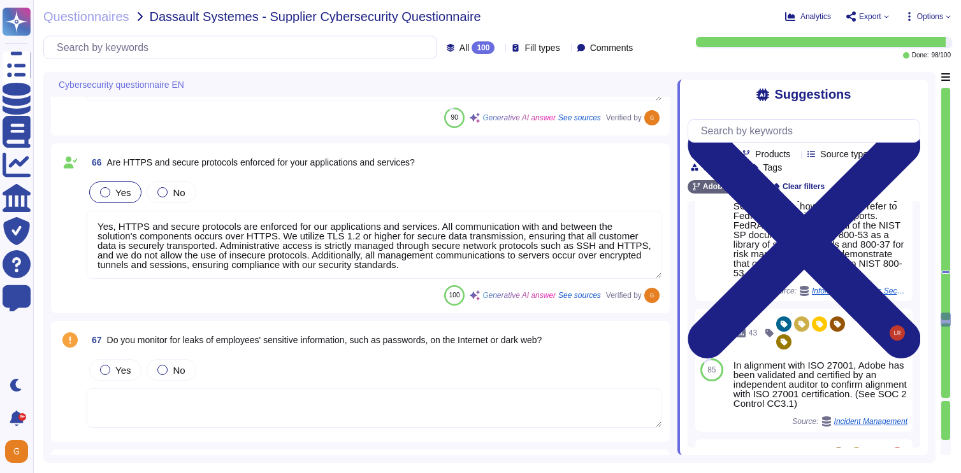
type textarea "Yes, we provide regular cybersecurity training for internal users. All employee…"
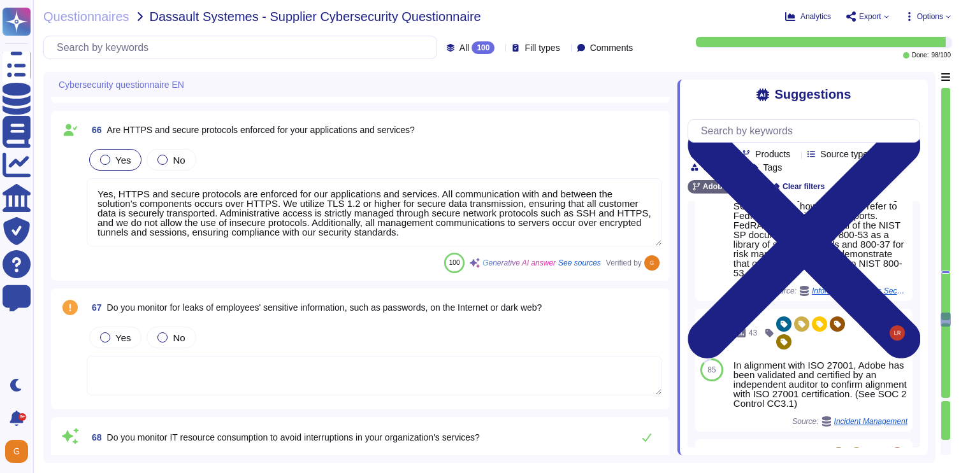
scroll to position [11399, 0]
click at [513, 369] on textarea at bounding box center [374, 374] width 575 height 39
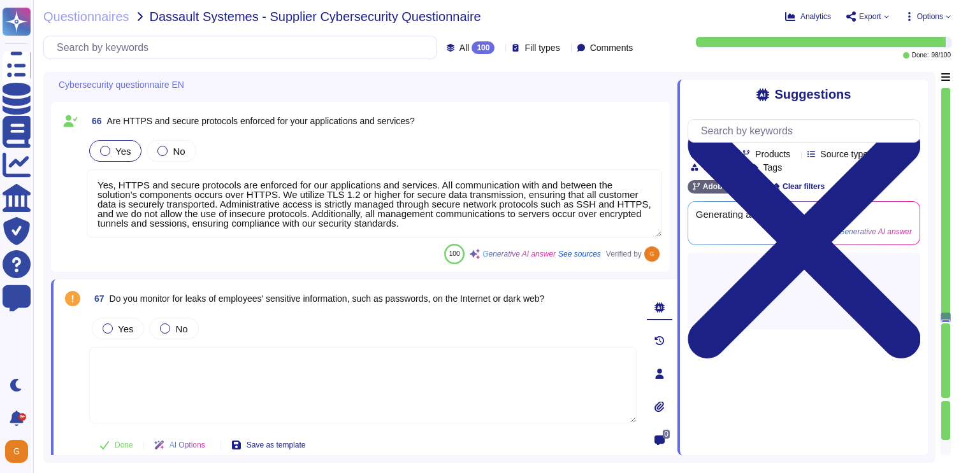
type textarea "Yes, we provide regular cybersecurity training for internal users. All employee…"
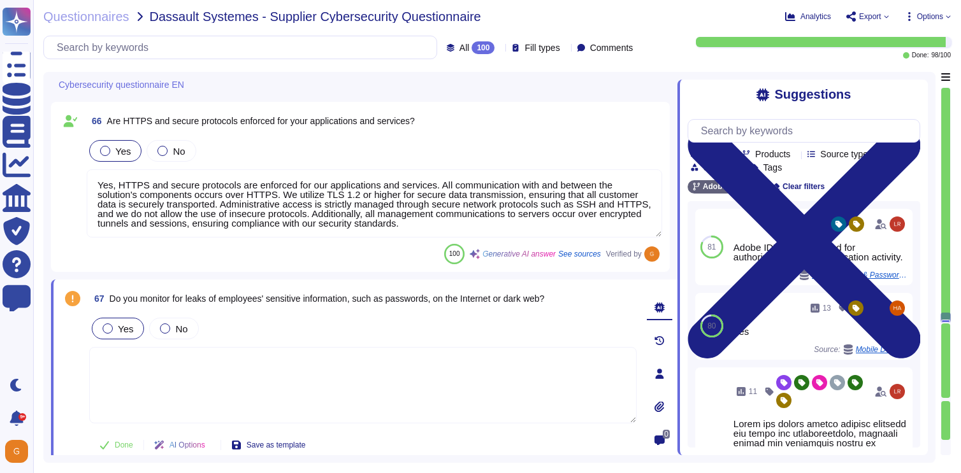
click at [106, 322] on div "Yes" at bounding box center [118, 329] width 52 height 22
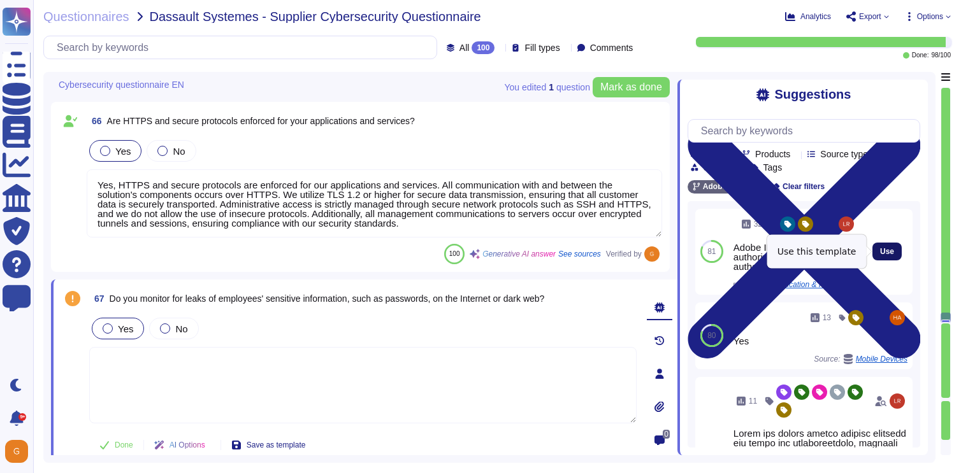
click at [882, 248] on span "Use" at bounding box center [887, 252] width 14 height 8
type textarea "Adobe ID's are monitored for authorization and authentication activity."
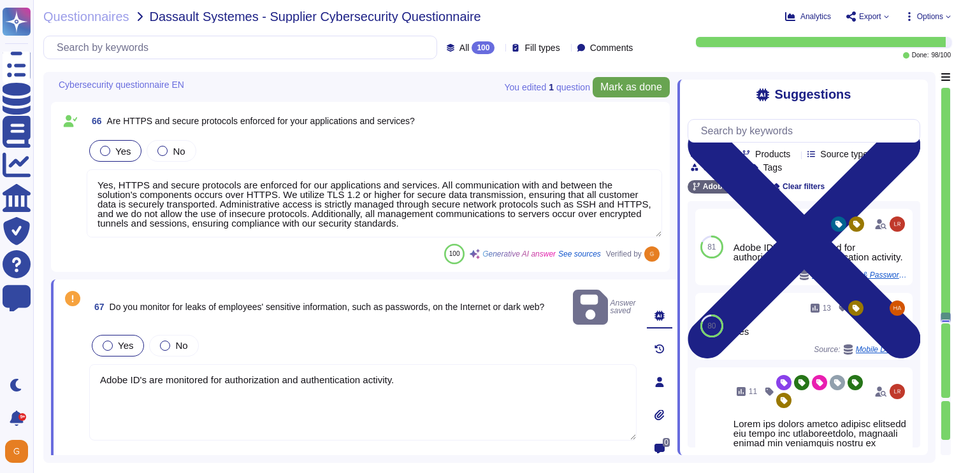
click at [615, 96] on button "Mark as done" at bounding box center [630, 87] width 77 height 20
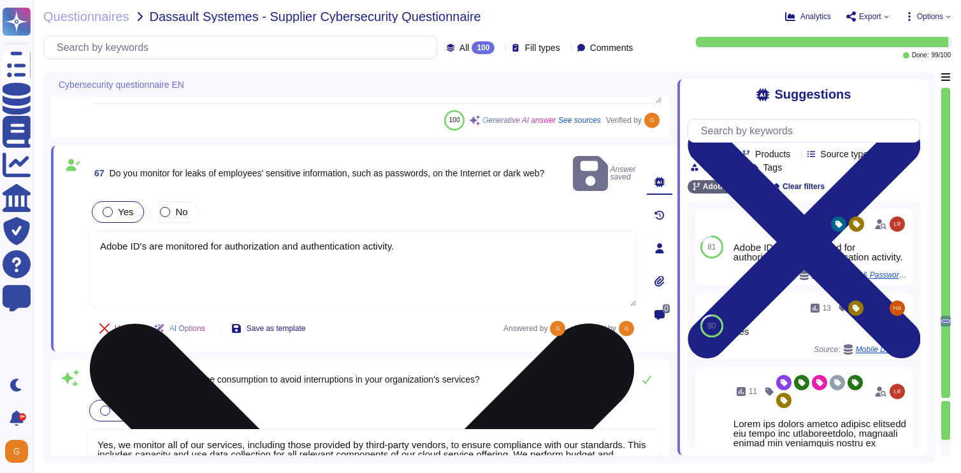
type textarea "Lorem ipsumdol sitametco ad elitsedd e tempori utlabore etdolorem aliquaen ad m…"
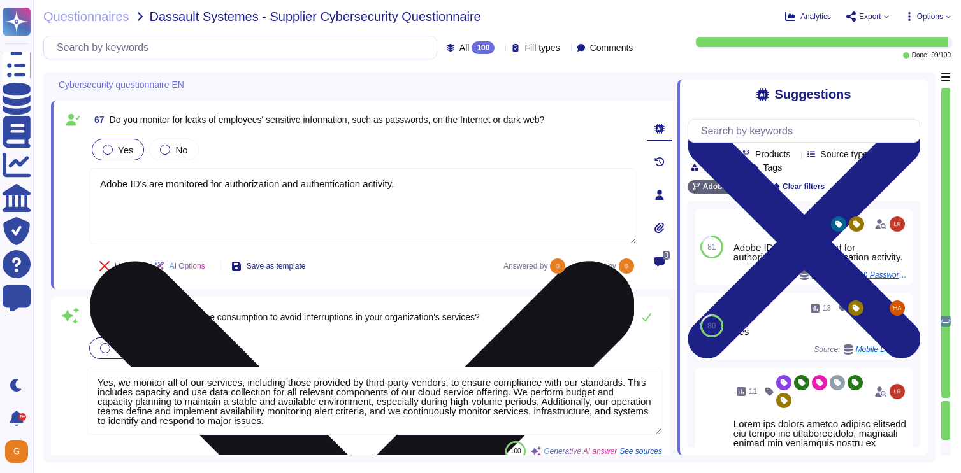
scroll to position [11580, 0]
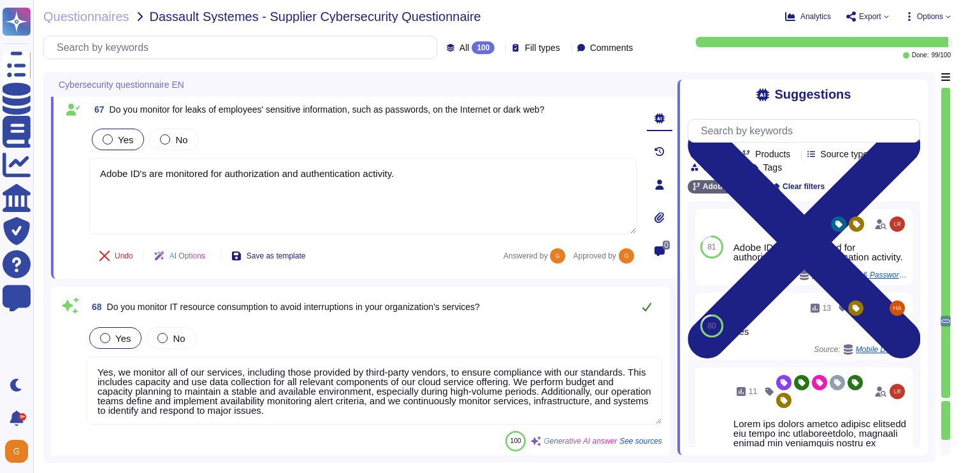
click at [639, 317] on button at bounding box center [646, 306] width 31 height 25
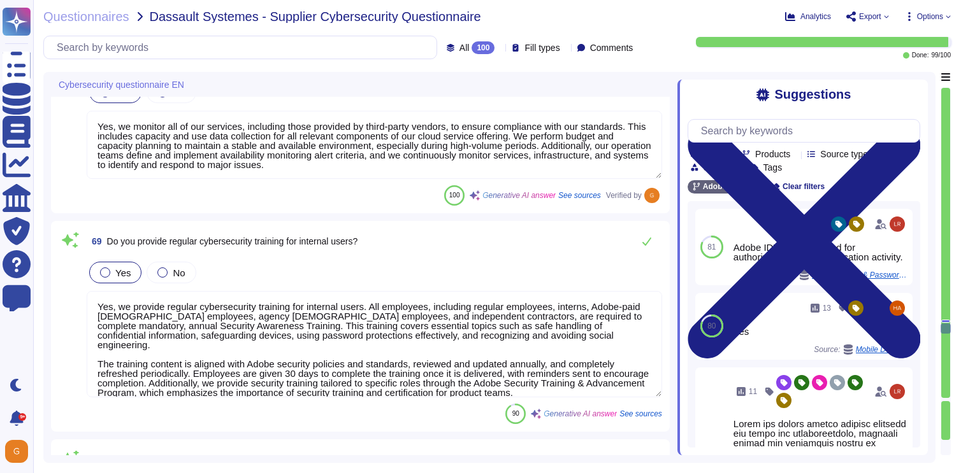
type textarea "Mobile devices are protected against malware and phishing attempts through the …"
click at [648, 247] on button at bounding box center [646, 240] width 31 height 25
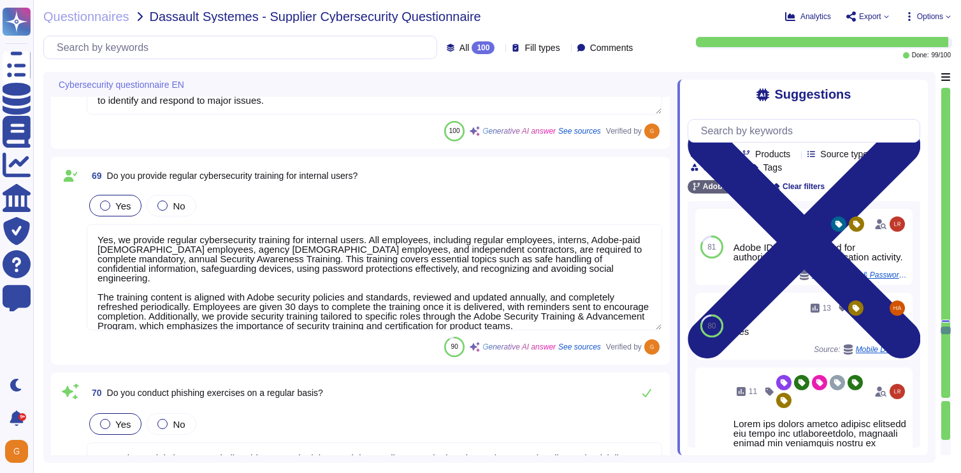
type textarea "Multi-factor authentication (MFA) is required for remote access by Adobe Employ…"
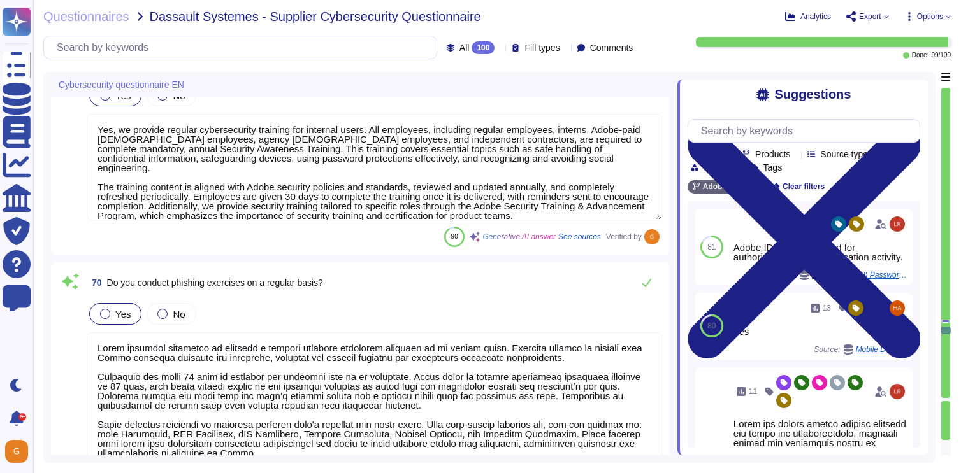
scroll to position [12015, 0]
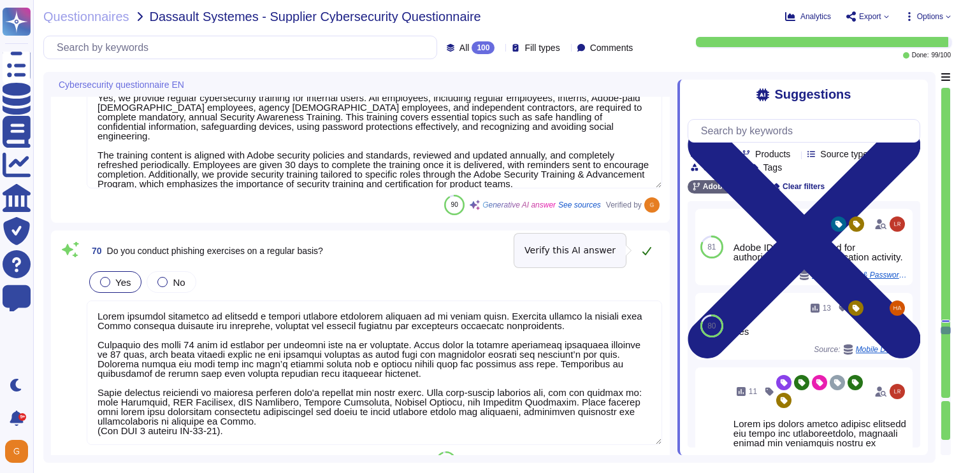
click at [647, 249] on icon at bounding box center [647, 251] width 10 height 10
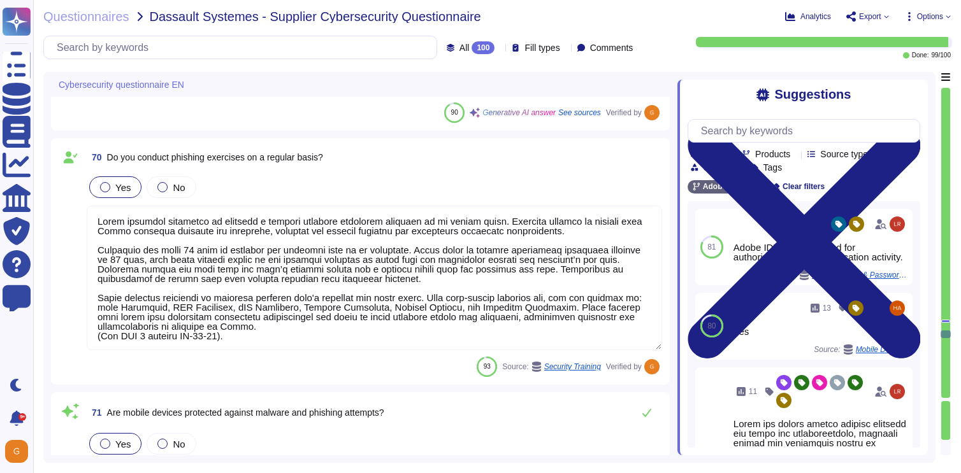
type textarea "Yes, multi-factor authentication (MFA) is required for remote access to our inf…"
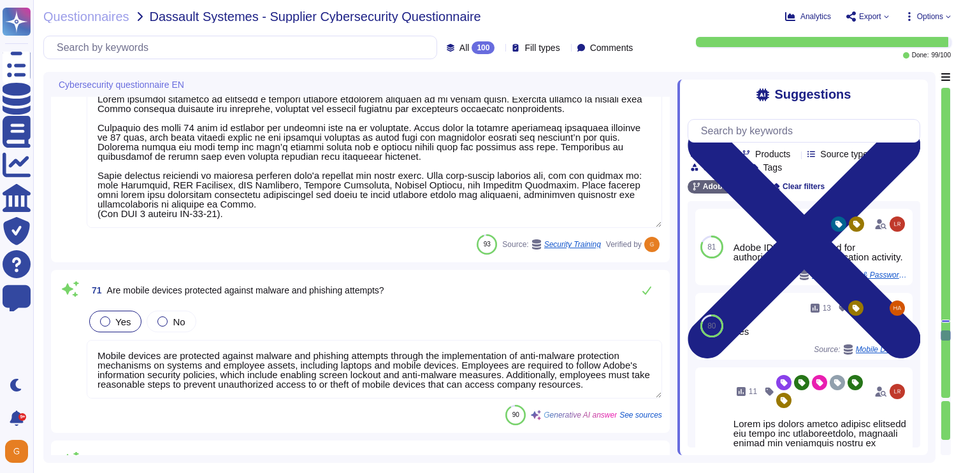
scroll to position [12222, 0]
click at [645, 291] on icon at bounding box center [647, 290] width 10 height 10
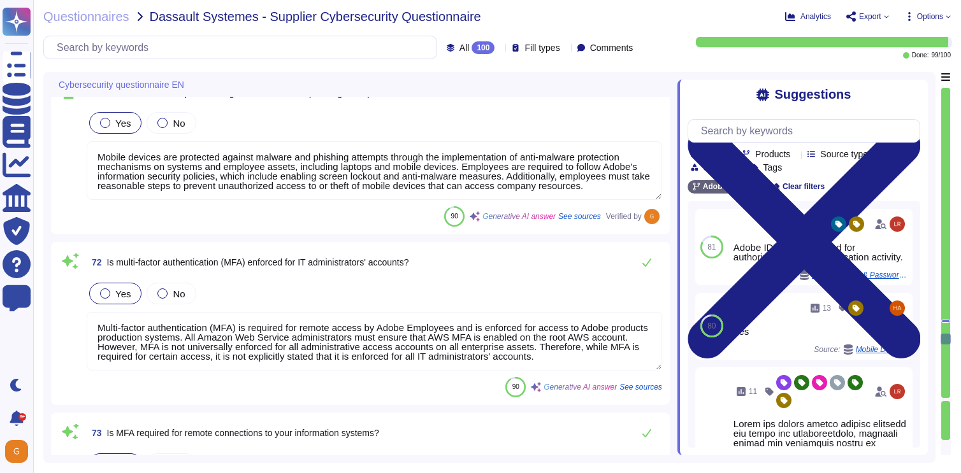
type textarea "Multi-factor authentication (MFA) is required for remote access by Adobe Employ…"
type textarea "Access to the source code is protected through robust controls to ensure it is …"
click at [649, 260] on icon at bounding box center [646, 261] width 9 height 8
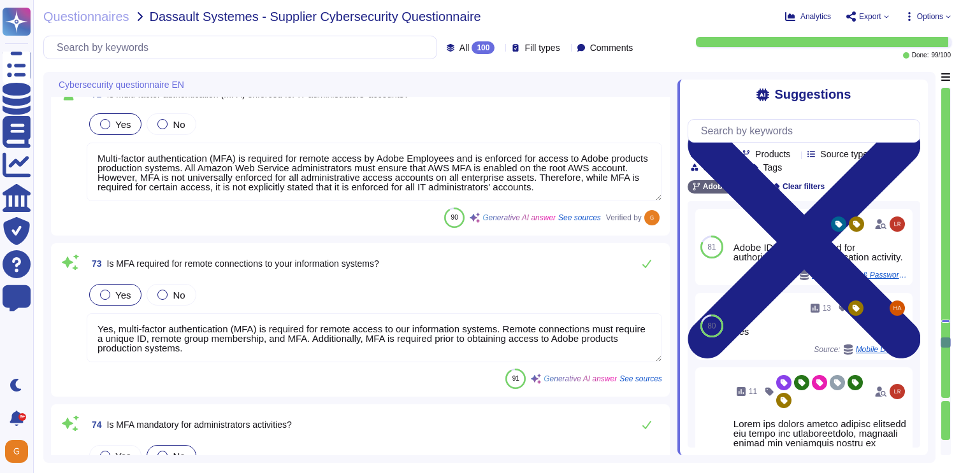
scroll to position [12578, 0]
click at [645, 261] on icon at bounding box center [647, 263] width 10 height 10
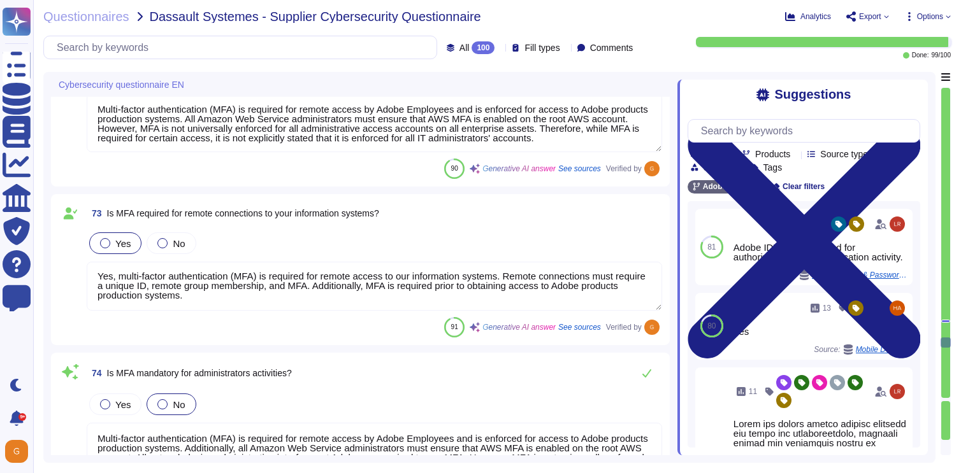
scroll to position [12679, 0]
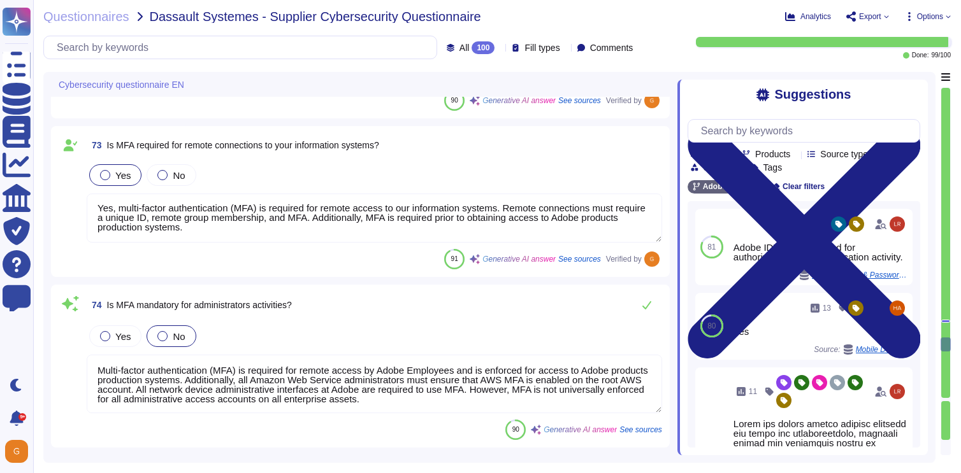
type textarea "Restrictions are in place to limit who can push code in our code repository. Wr…"
click at [654, 301] on button at bounding box center [646, 304] width 31 height 25
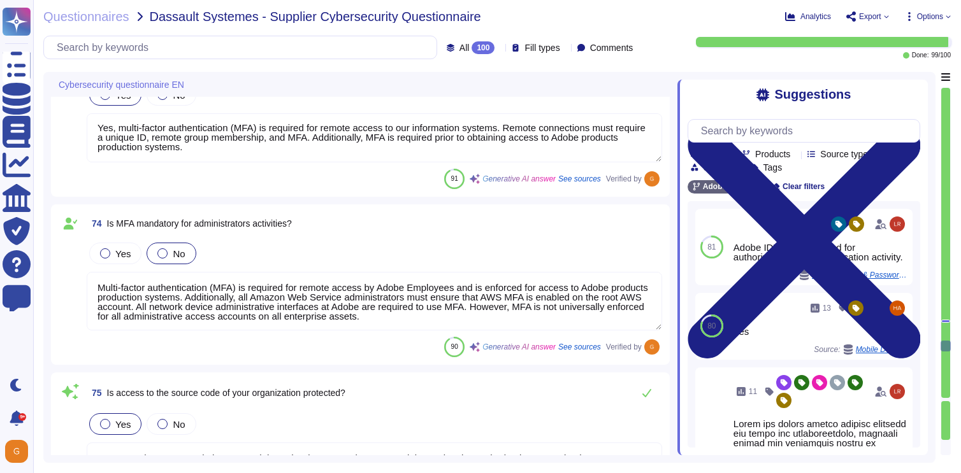
scroll to position [1, 0]
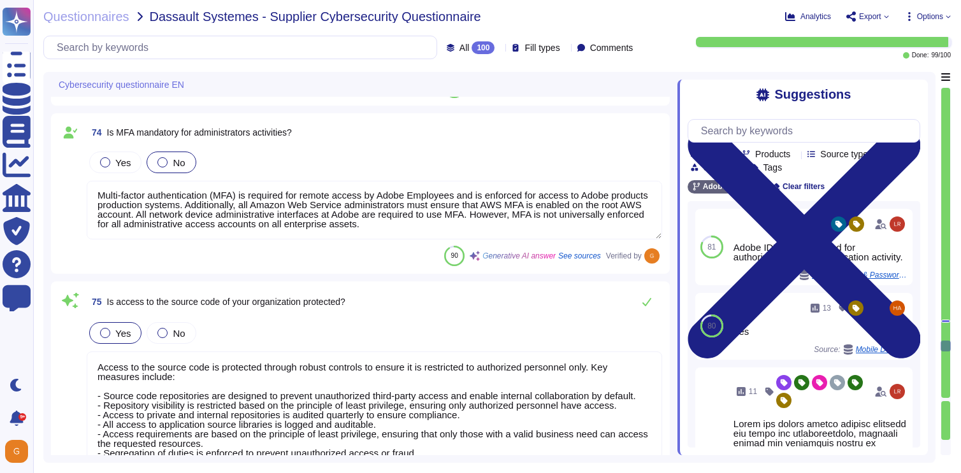
type textarea "Yes, our organization enforces a strong password policy. Passwords must be a mi…"
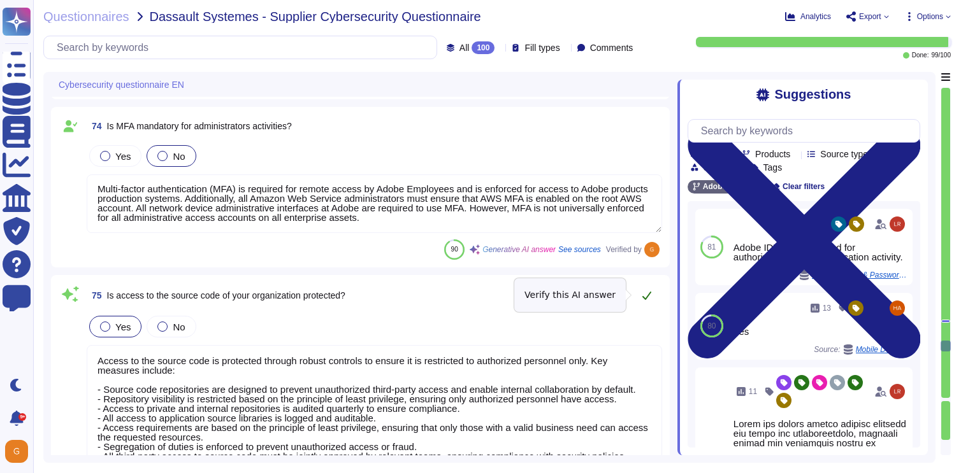
click at [647, 296] on icon at bounding box center [646, 296] width 9 height 8
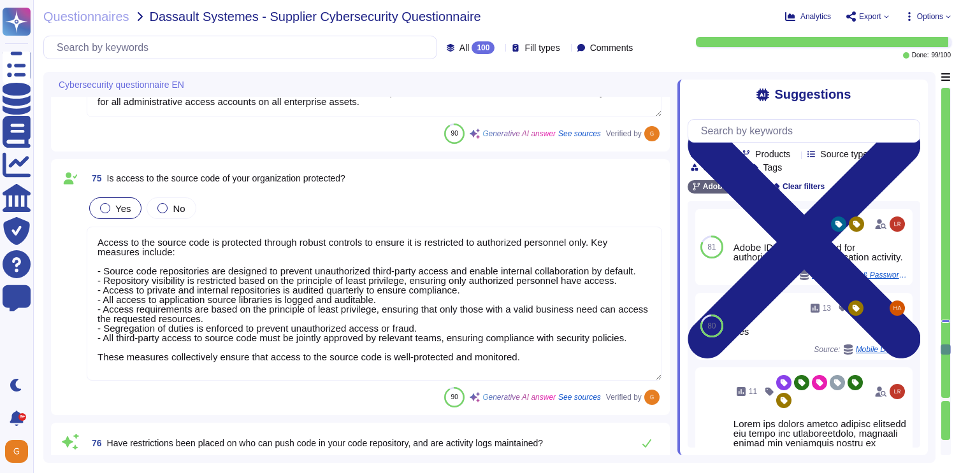
scroll to position [12976, 0]
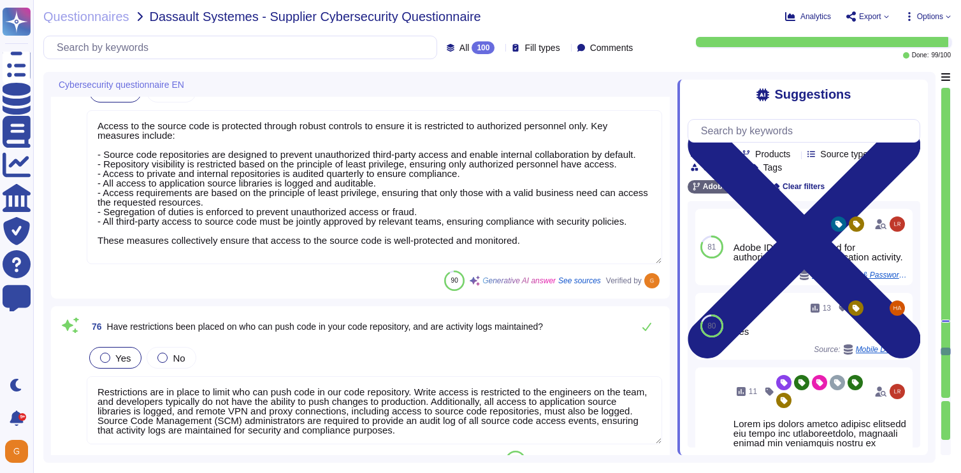
type textarea "Yes, our organization has implemented a patch management process for all operat…"
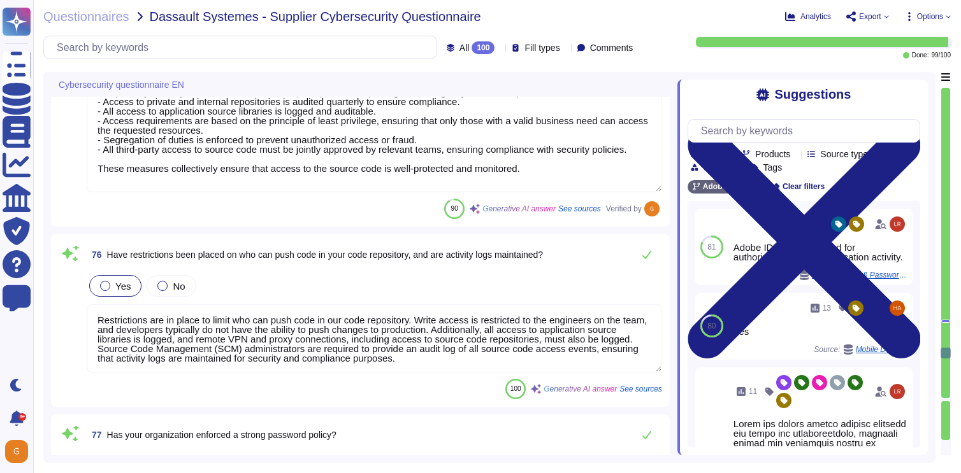
scroll to position [13166, 0]
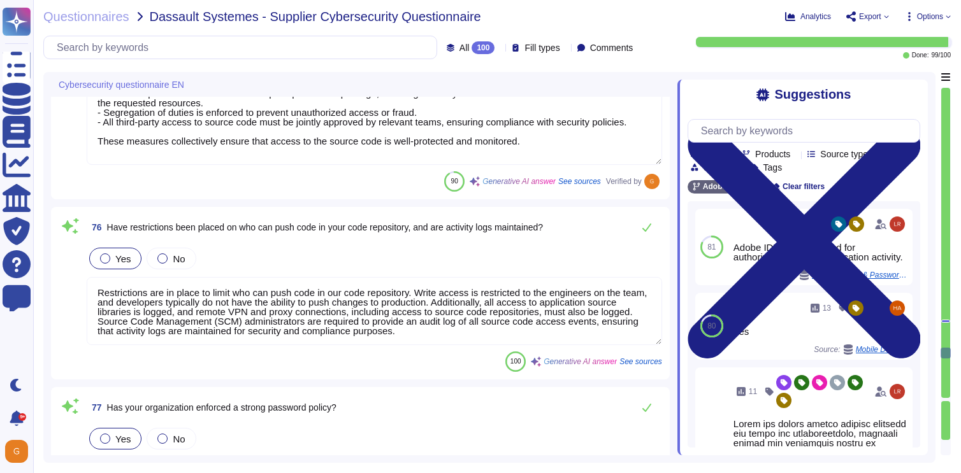
type textarea "Adobe implements a formal patch management process governed by the Vulnerabilit…"
click at [649, 234] on button at bounding box center [646, 227] width 31 height 25
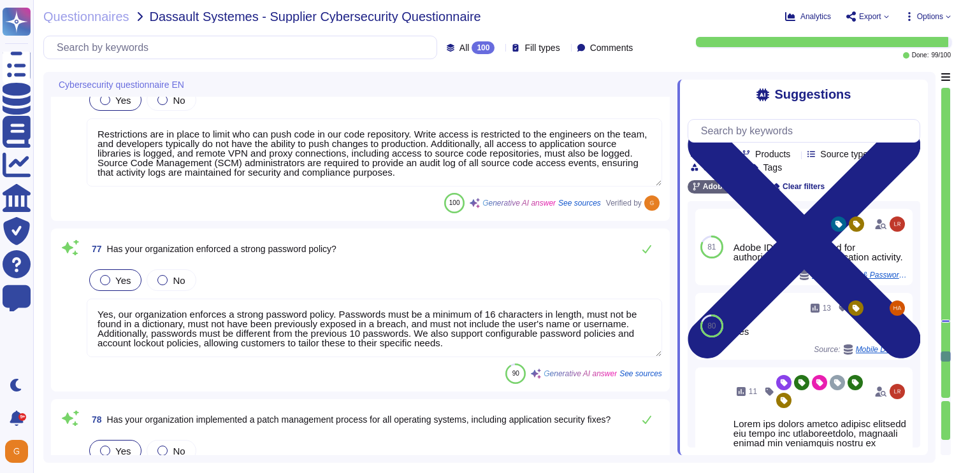
scroll to position [13324, 0]
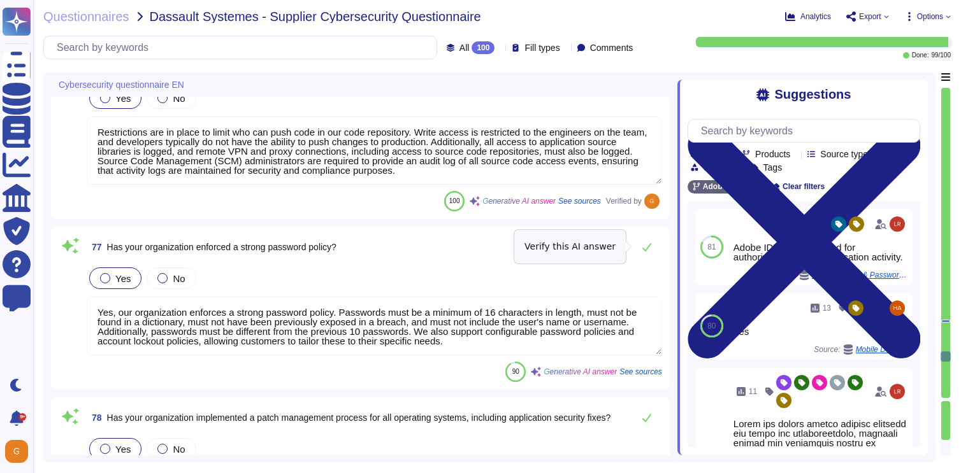
click at [649, 234] on button at bounding box center [646, 246] width 31 height 25
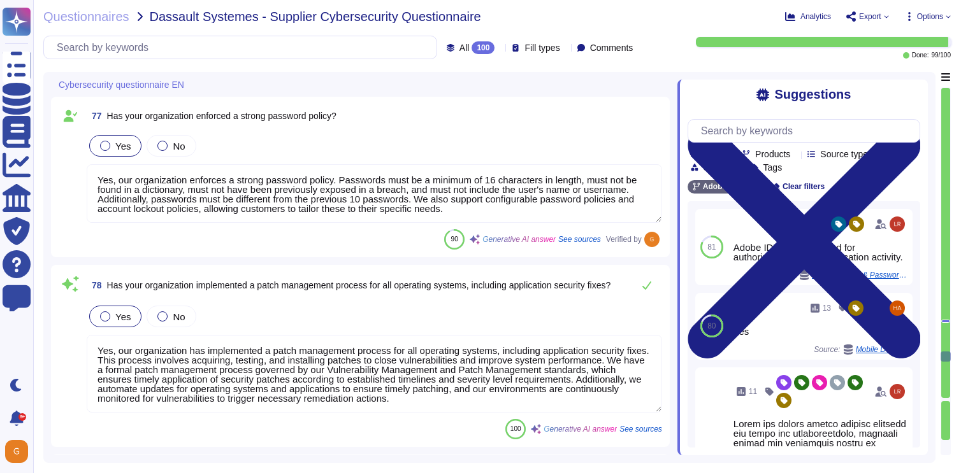
scroll to position [13462, 0]
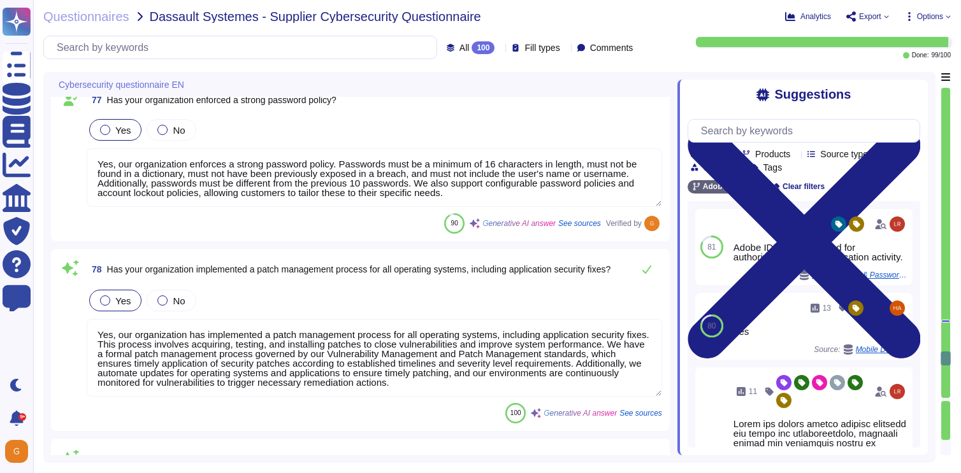
type textarea "All IT devices are required to use some form of time synchronization, with a pr…"
click at [648, 264] on icon at bounding box center [647, 269] width 10 height 10
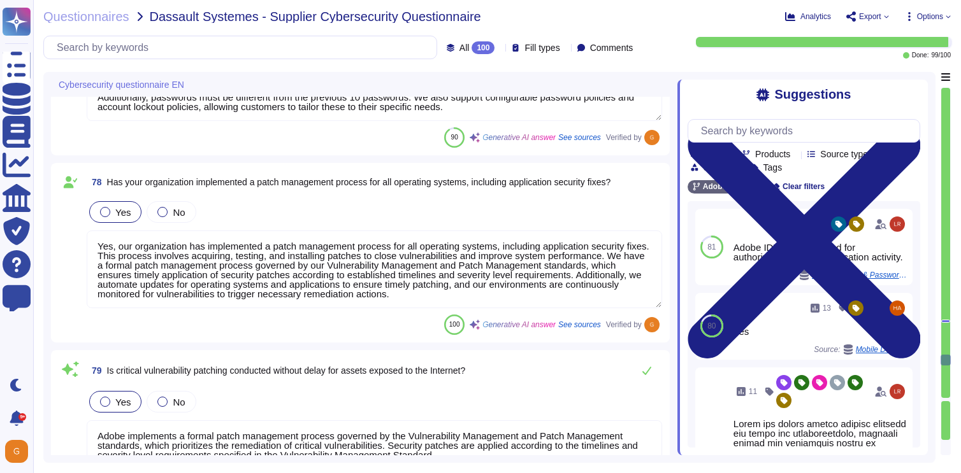
scroll to position [13579, 0]
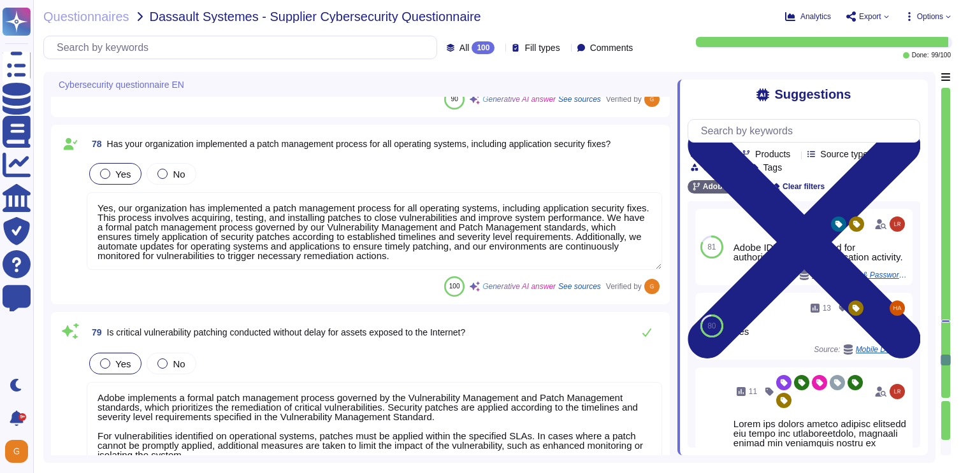
type textarea "Yes, our organization continuously monitors the threat landscape and utilizes v…"
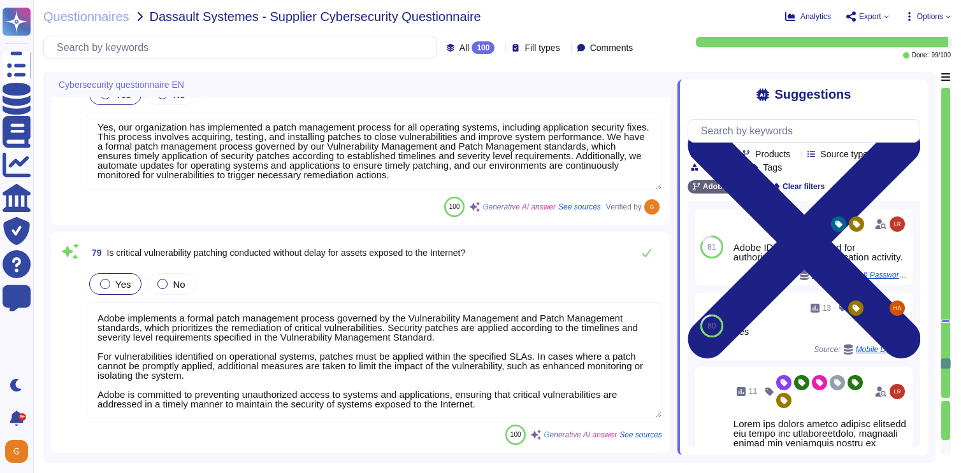
scroll to position [13671, 0]
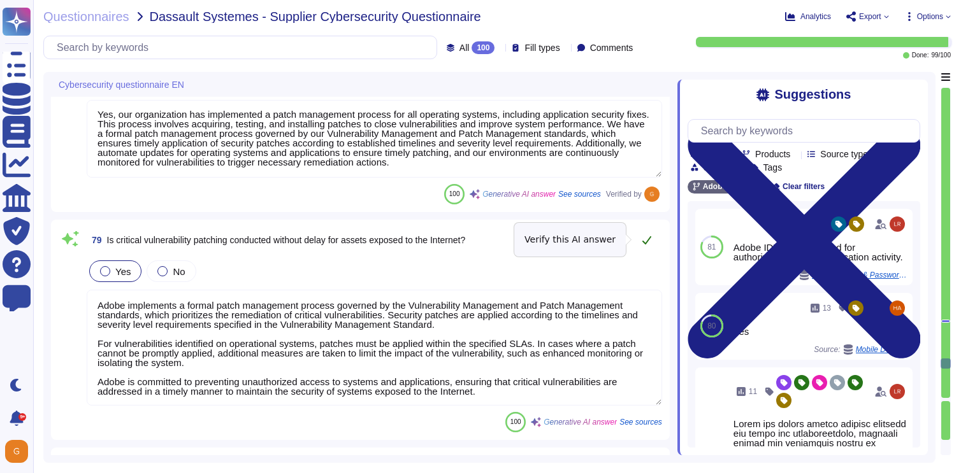
click at [650, 231] on button at bounding box center [646, 239] width 31 height 25
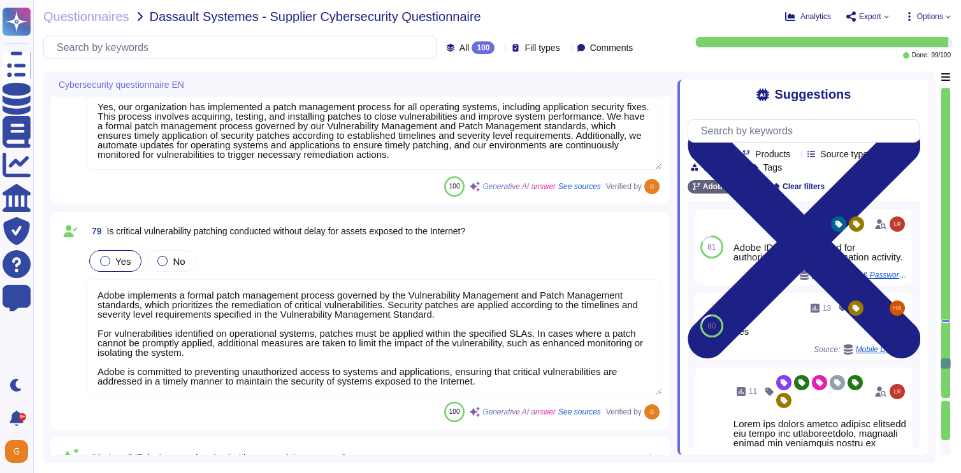
type textarea "Yes, we encrypt sensitive data at rest on servers, applications, and databases.…"
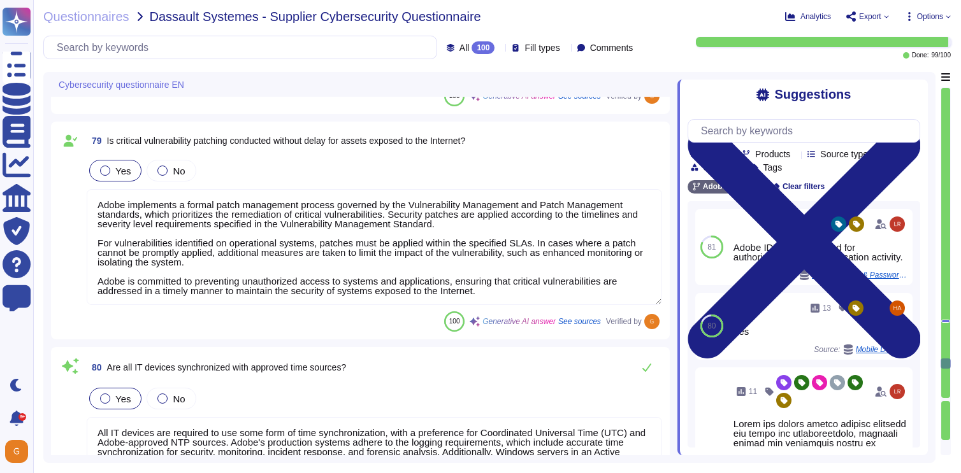
scroll to position [13842, 0]
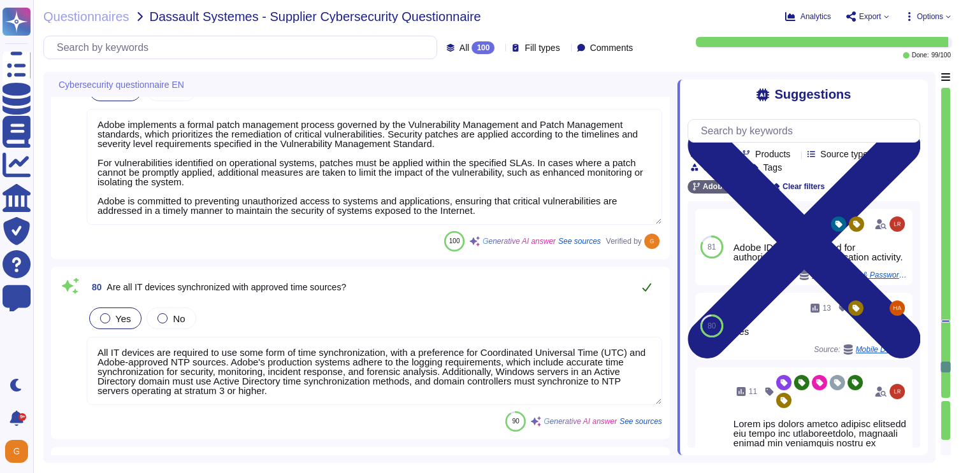
click at [645, 292] on icon at bounding box center [647, 287] width 10 height 10
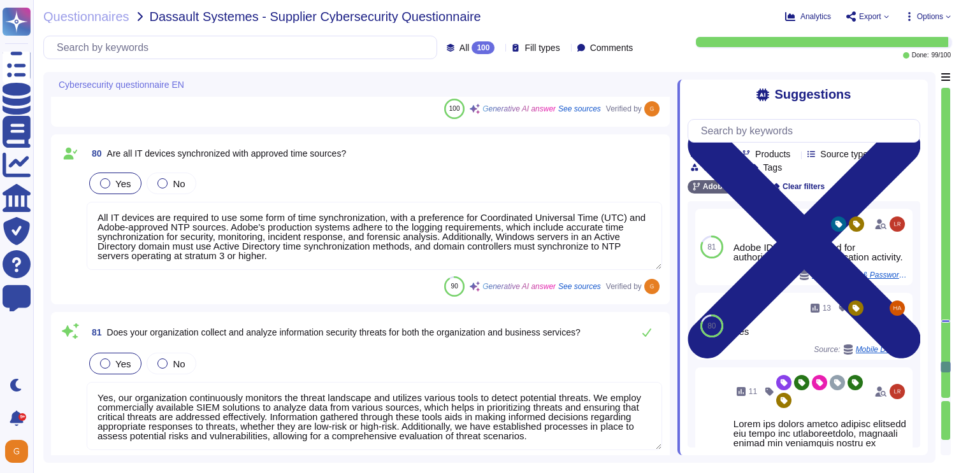
type textarea "Yes, cybersecurity roles and responsibilities have been clearly defined within …"
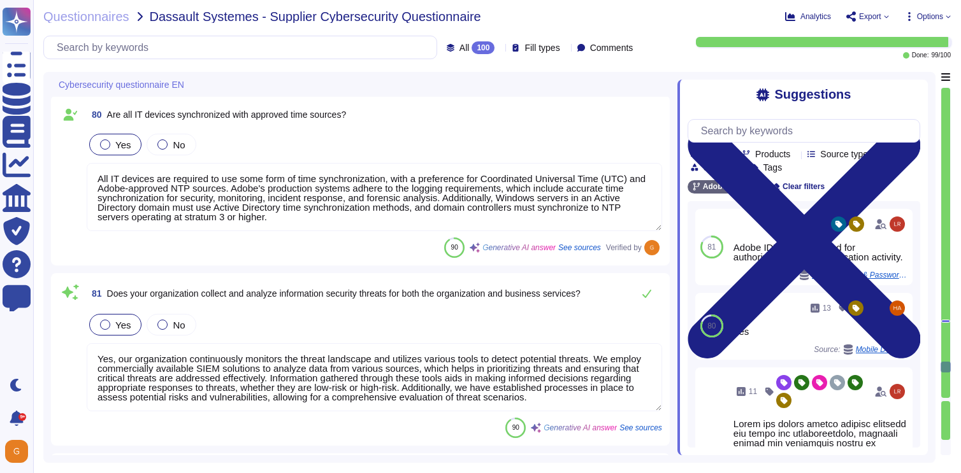
scroll to position [14023, 0]
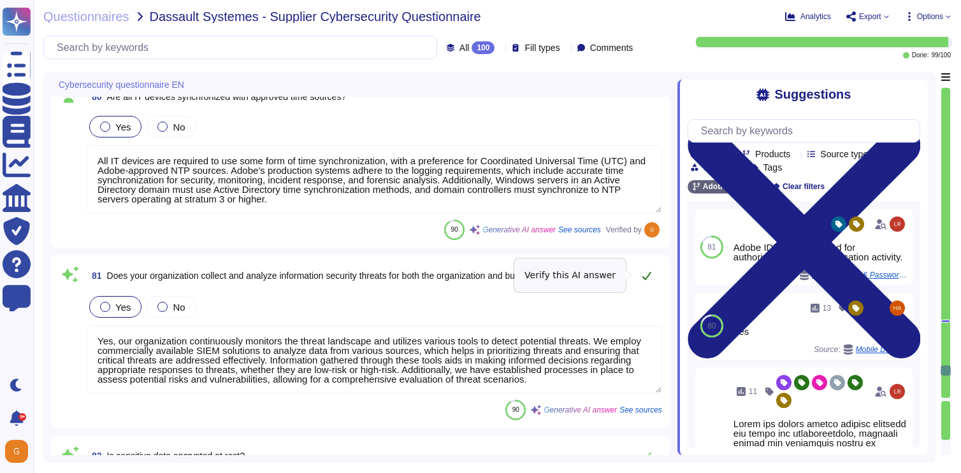
click at [650, 278] on icon at bounding box center [647, 276] width 10 height 10
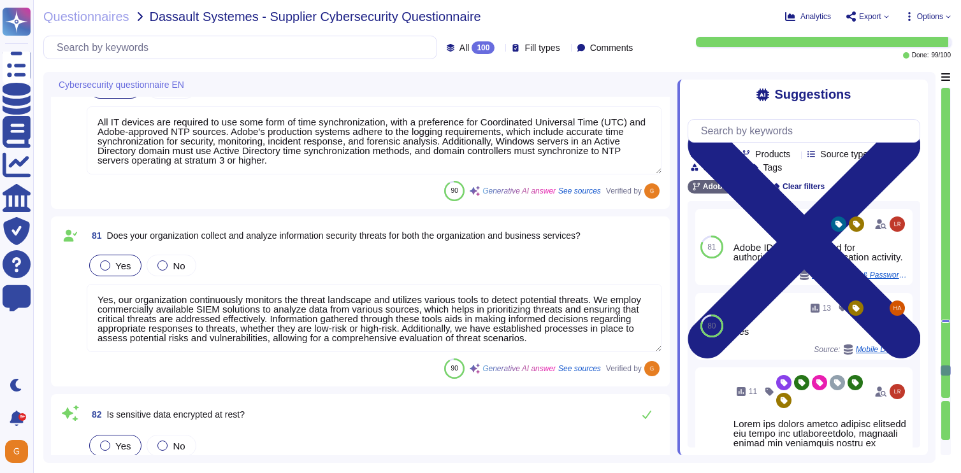
type textarea "Yes, Adobe has appointed a Chief Security Officer (CSO) who is responsible for …"
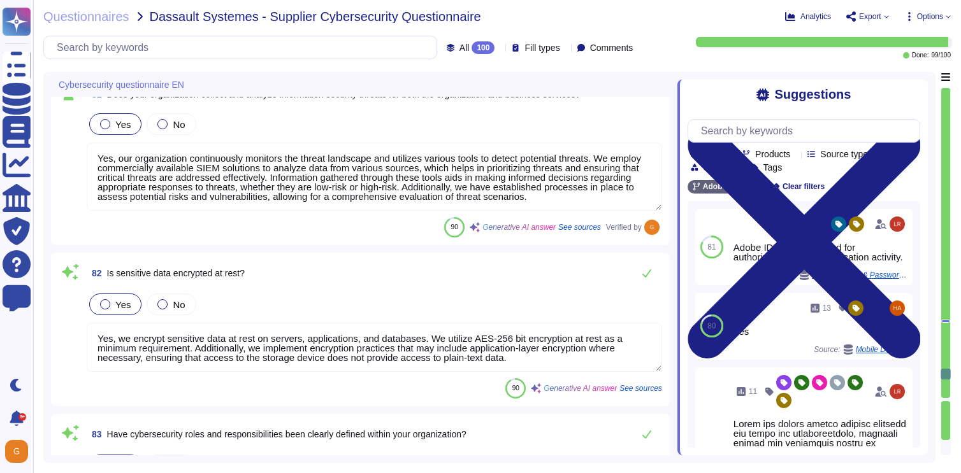
scroll to position [14209, 0]
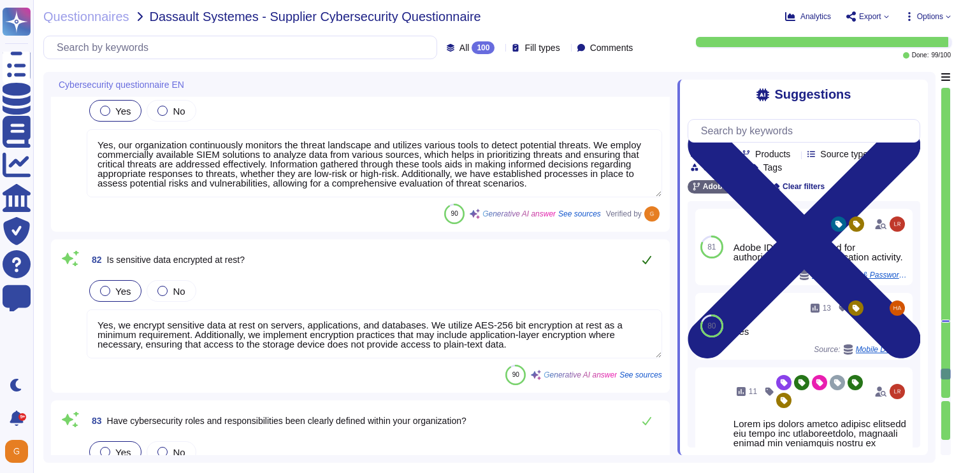
click at [651, 266] on button at bounding box center [646, 259] width 31 height 25
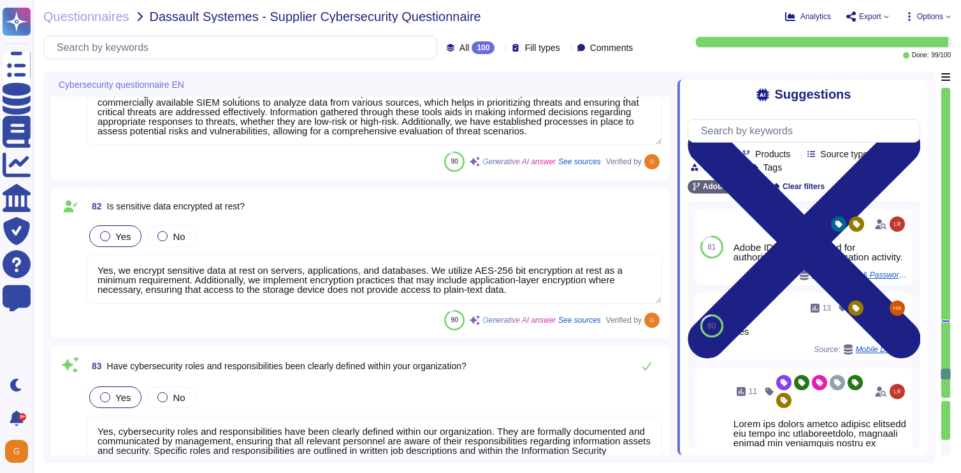
type textarea "Yes, Adobe's Chief Information Security Officer (CISO) issues a report at least…"
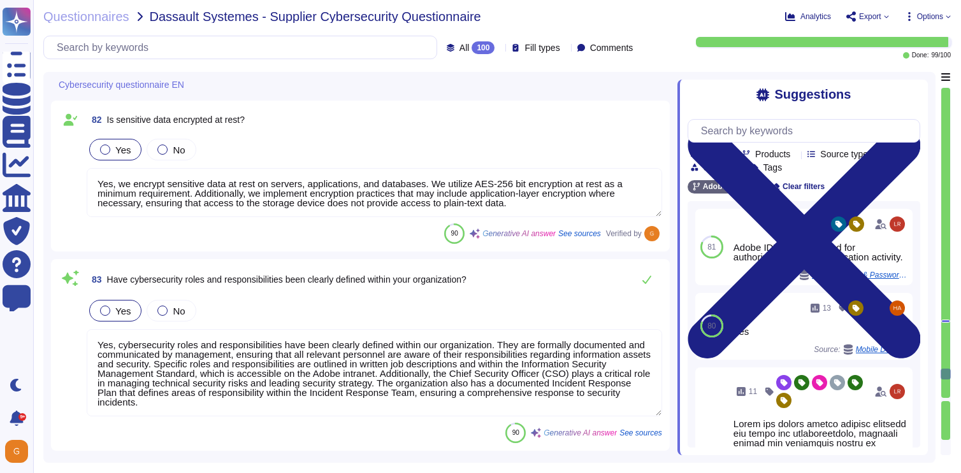
scroll to position [14349, 0]
click at [651, 269] on button at bounding box center [646, 278] width 31 height 25
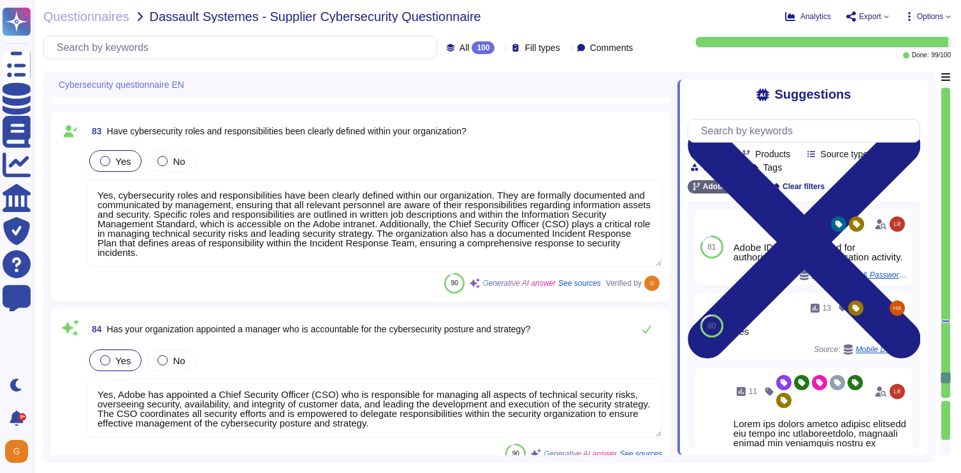
type textarea "Yes, staff members are notified of their cybersecurity responsibilities through…"
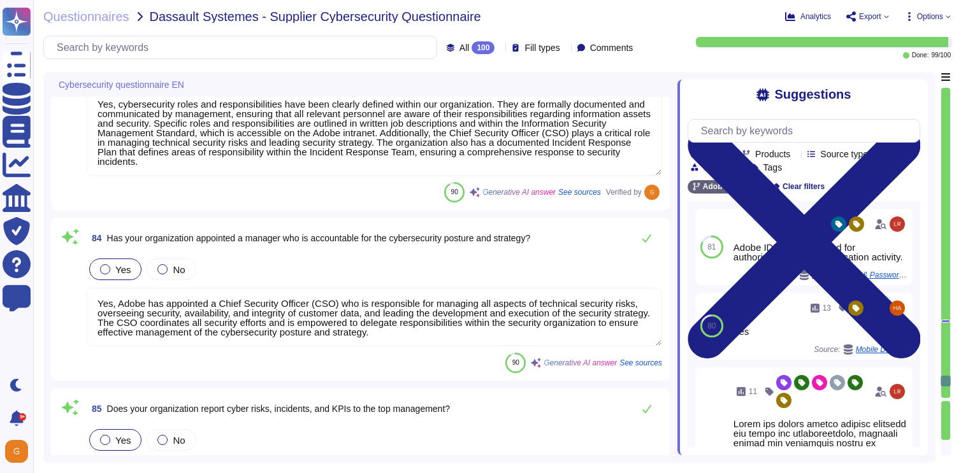
scroll to position [14581, 0]
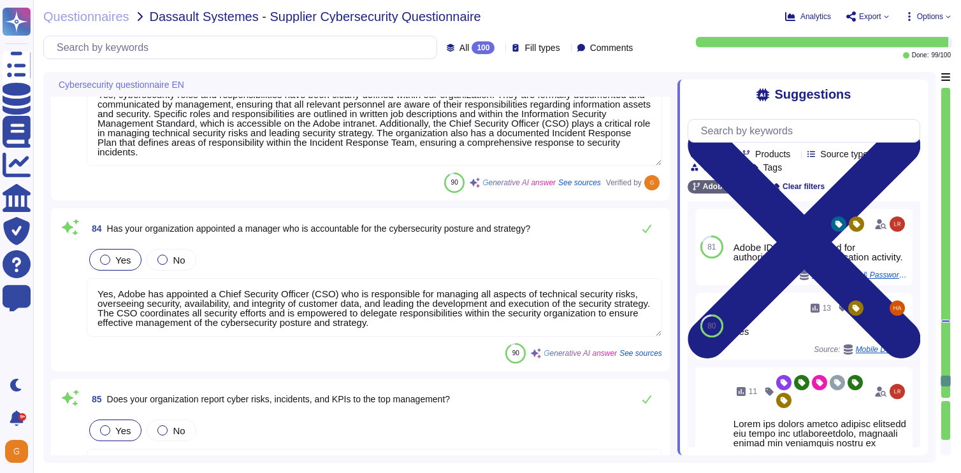
type textarea "Yes, staff members are required to sign confidentiality agreements regarding th…"
click at [648, 230] on icon at bounding box center [647, 229] width 10 height 10
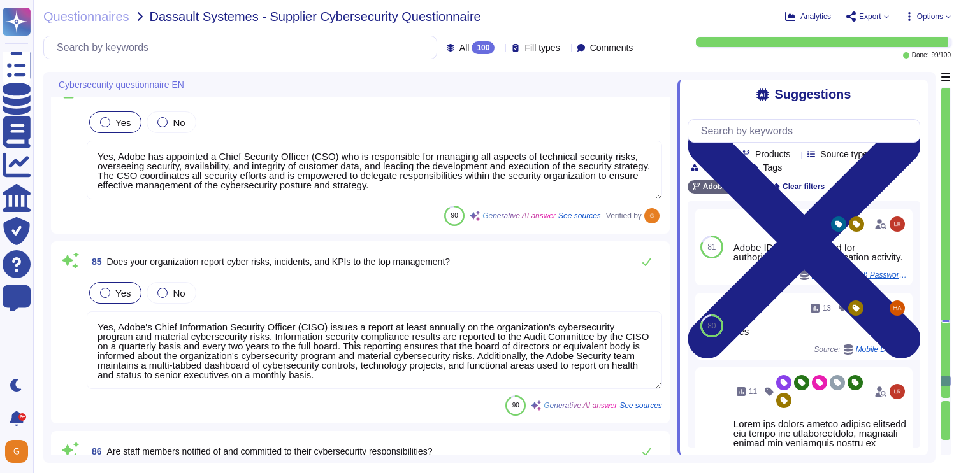
scroll to position [14715, 0]
click at [649, 259] on icon at bounding box center [647, 263] width 10 height 10
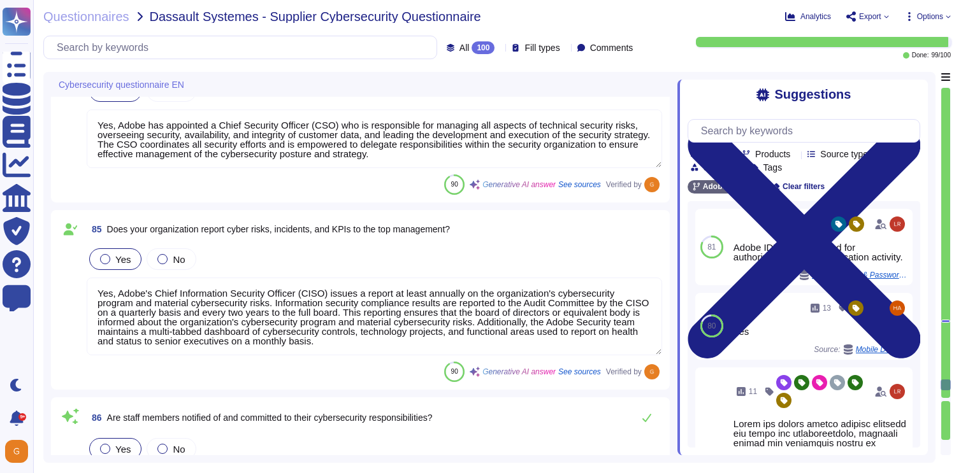
type textarea "Yes, there is a clear onboarding and offboarding process for employees and subc…"
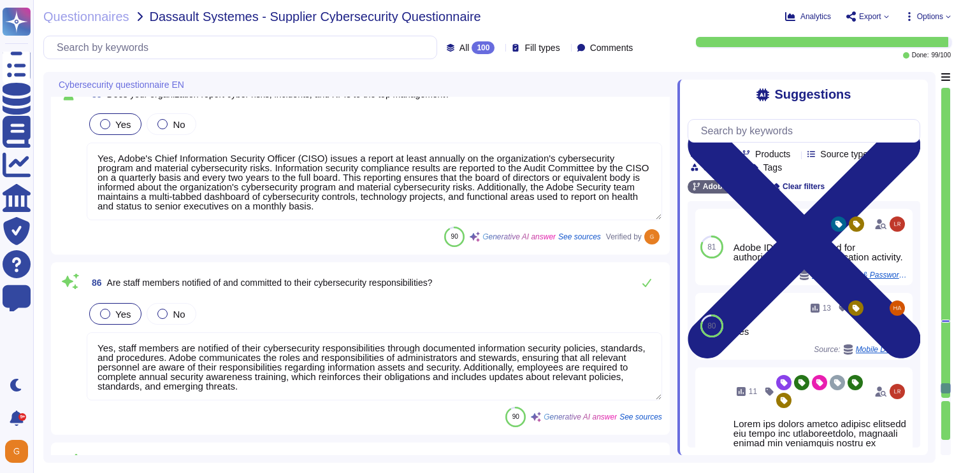
scroll to position [14892, 0]
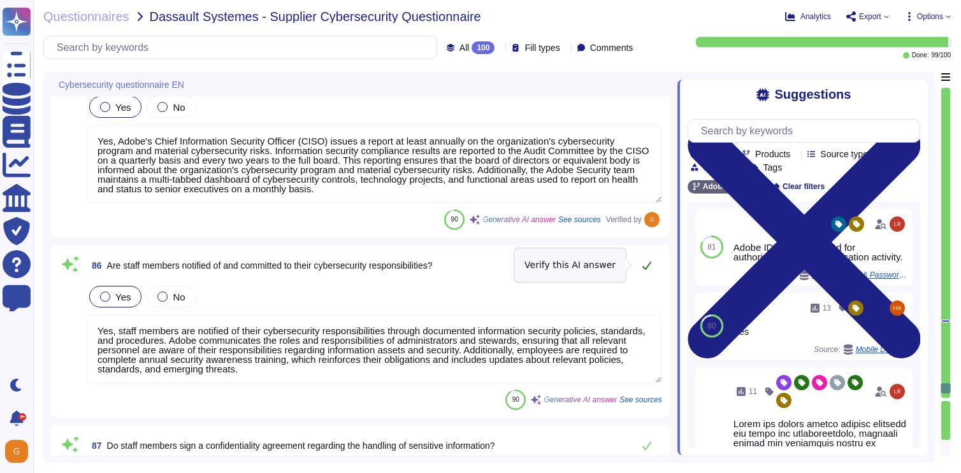
click at [650, 270] on button at bounding box center [646, 265] width 31 height 25
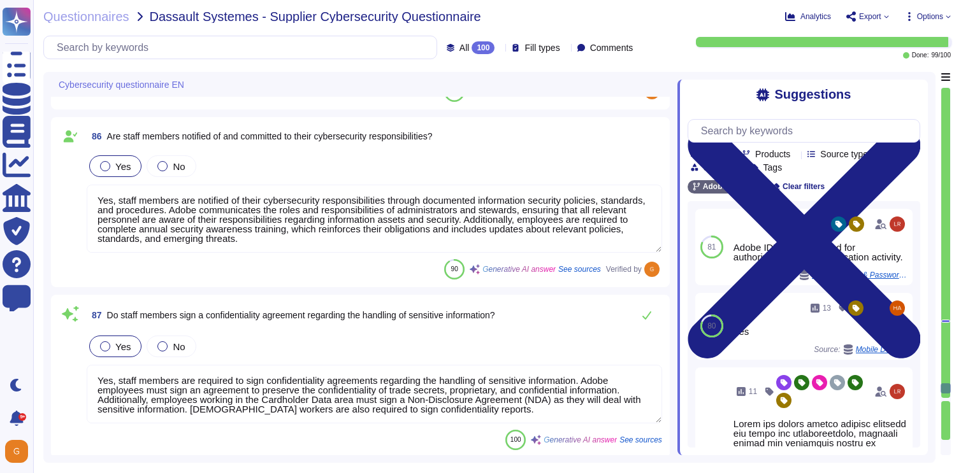
scroll to position [15017, 0]
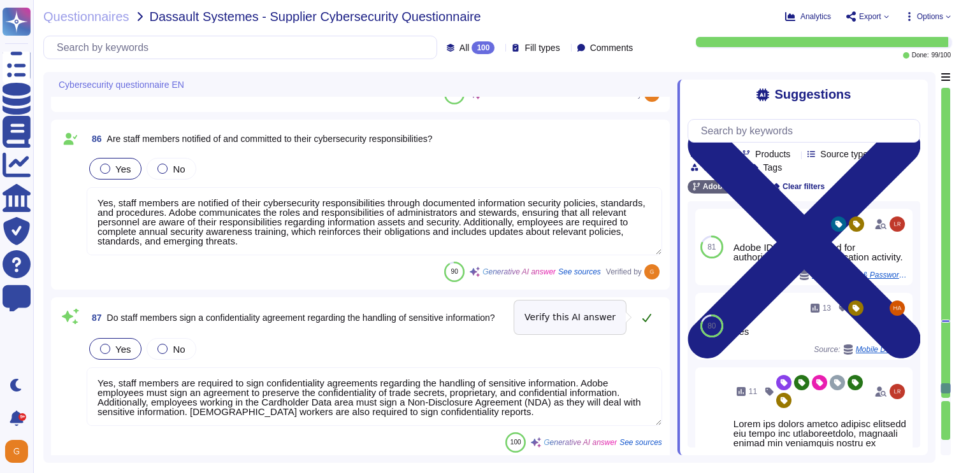
click at [650, 312] on button at bounding box center [646, 317] width 31 height 25
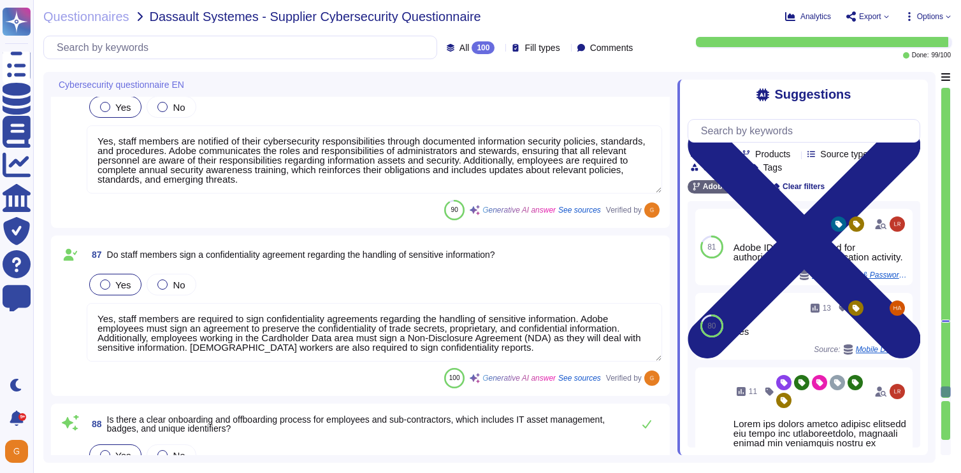
scroll to position [15155, 0]
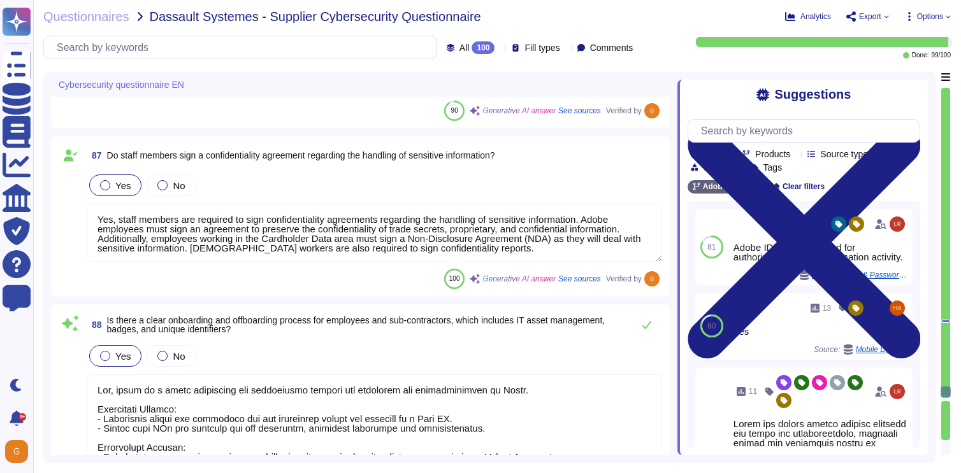
type textarea "No, secure account information is not shared when initiating new accounts for i…"
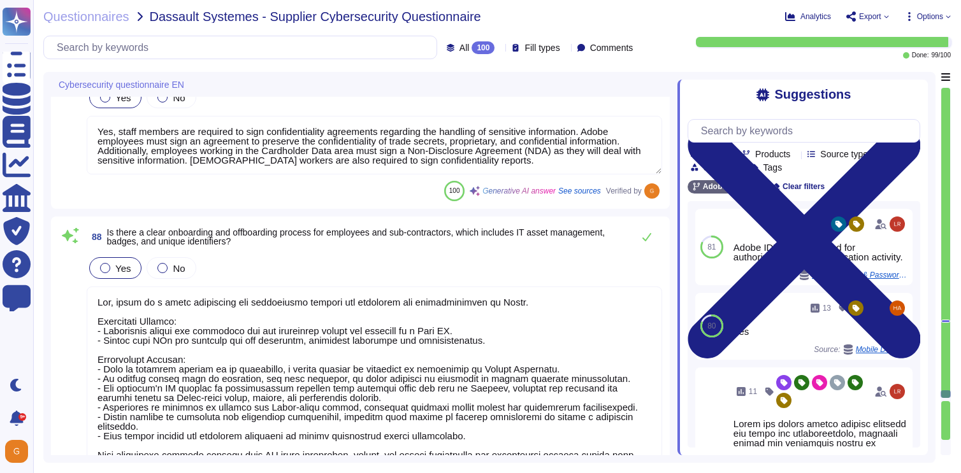
scroll to position [15245, 0]
click at [648, 235] on icon at bounding box center [646, 236] width 9 height 8
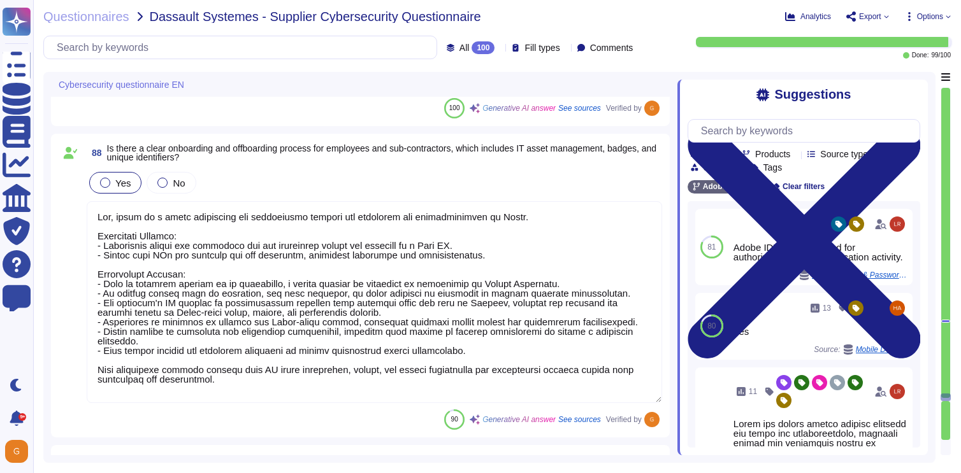
type textarea "Yes, role-based access control (RBAC) has been implemented on internal informat…"
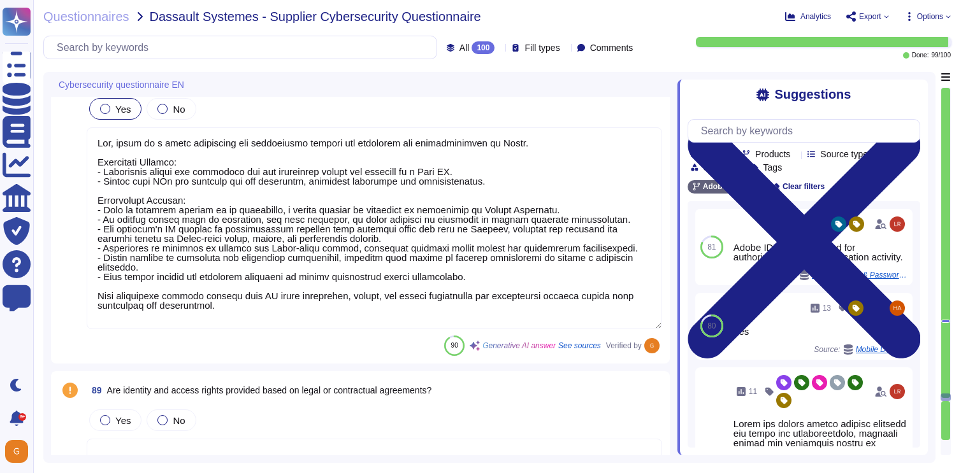
scroll to position [15413, 0]
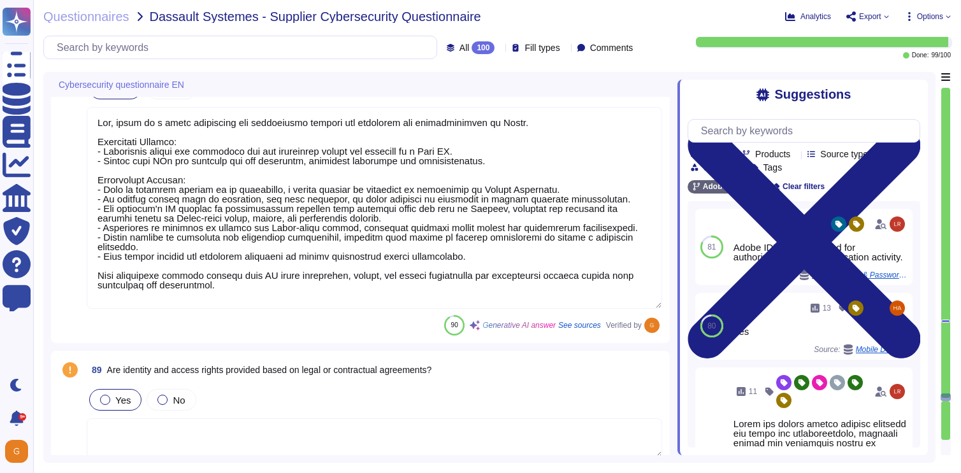
click at [128, 403] on span "Yes" at bounding box center [122, 400] width 15 height 11
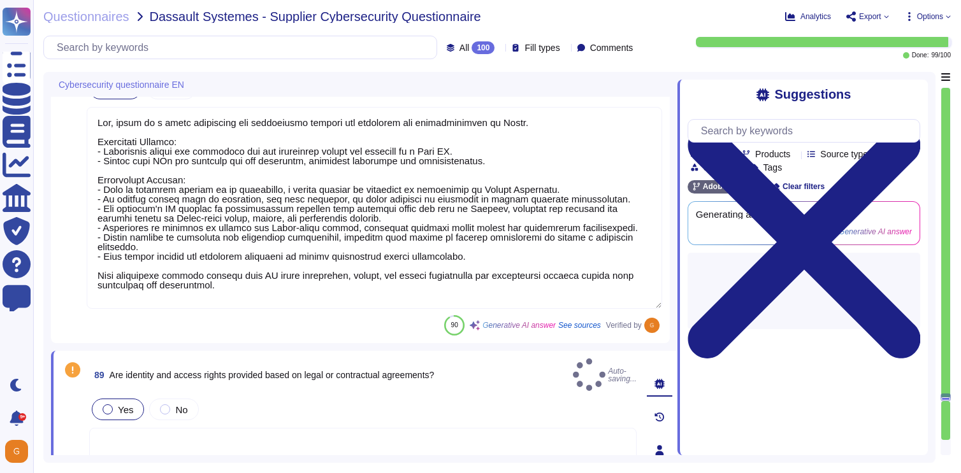
type textarea "Yes, role-based access control (RBAC) has been implemented on internal informat…"
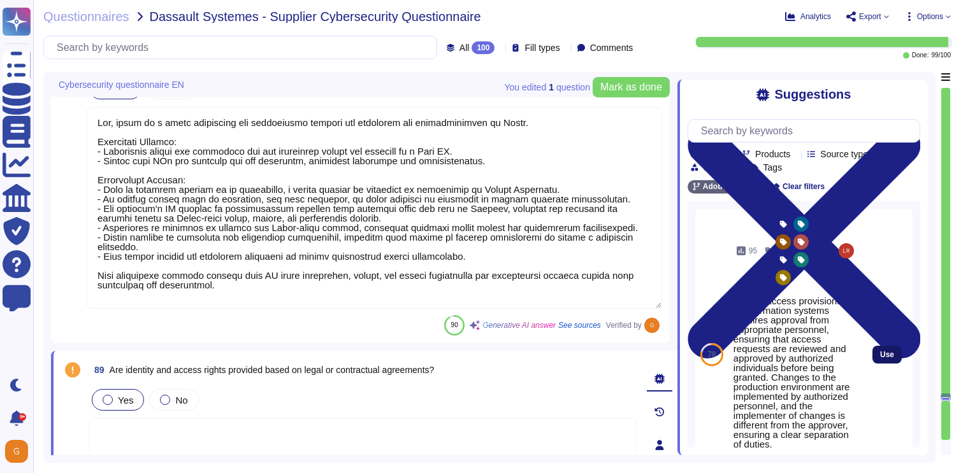
click at [897, 353] on button "Use" at bounding box center [886, 355] width 29 height 18
type textarea "Logical access provisioning to information systems requires approval from appro…"
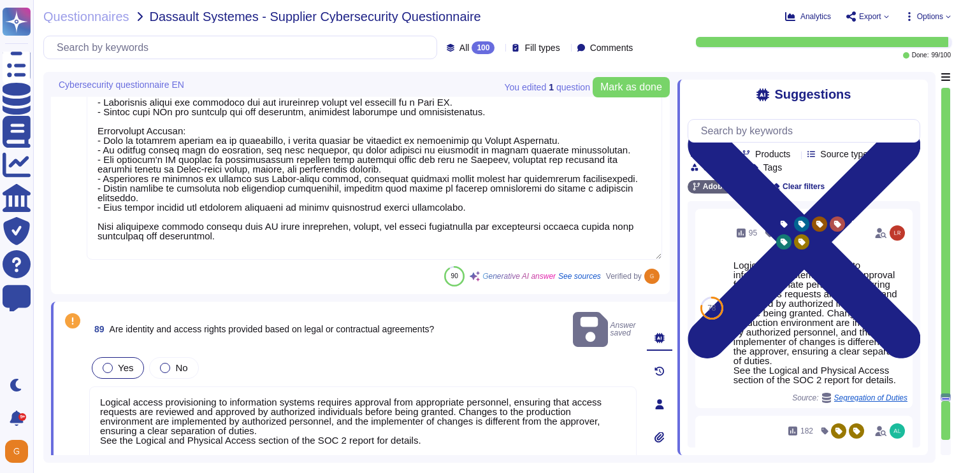
scroll to position [15462, 0]
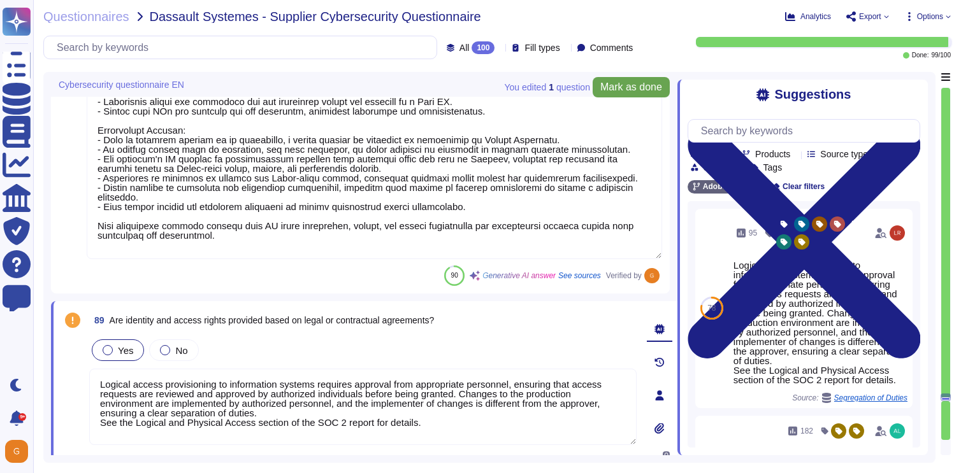
click at [644, 90] on span "Mark as done" at bounding box center [631, 87] width 62 height 10
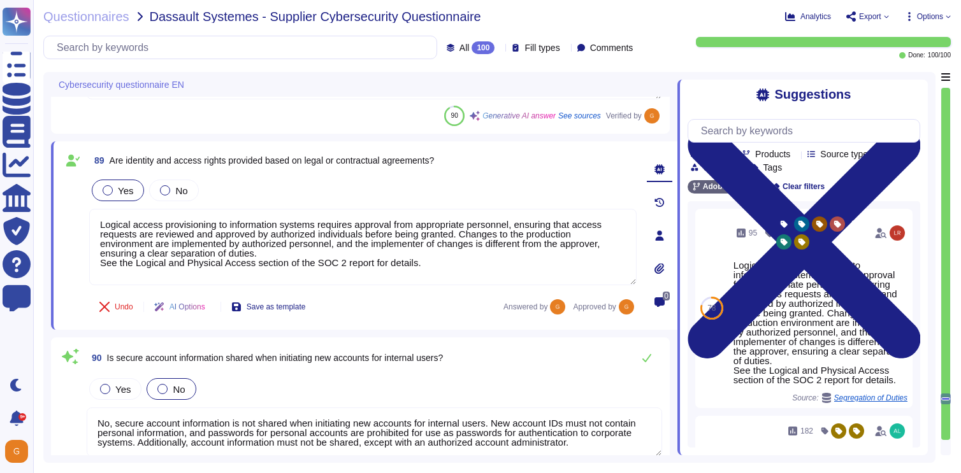
type textarea "Yes, responsible individuals with associated expertise have been identified to …"
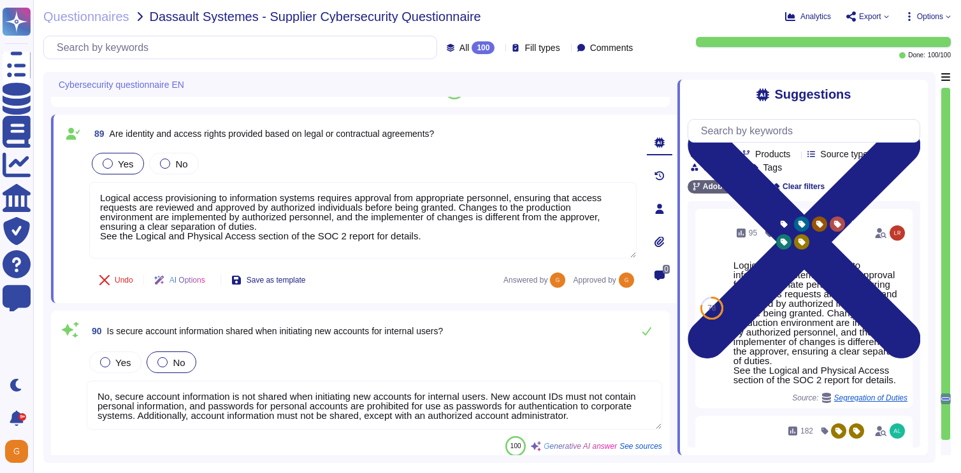
scroll to position [15645, 0]
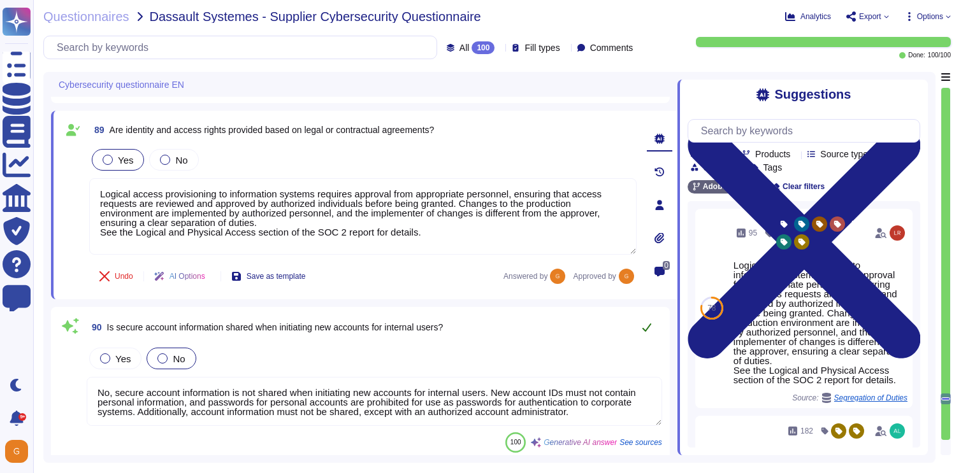
click at [646, 324] on icon at bounding box center [647, 327] width 10 height 10
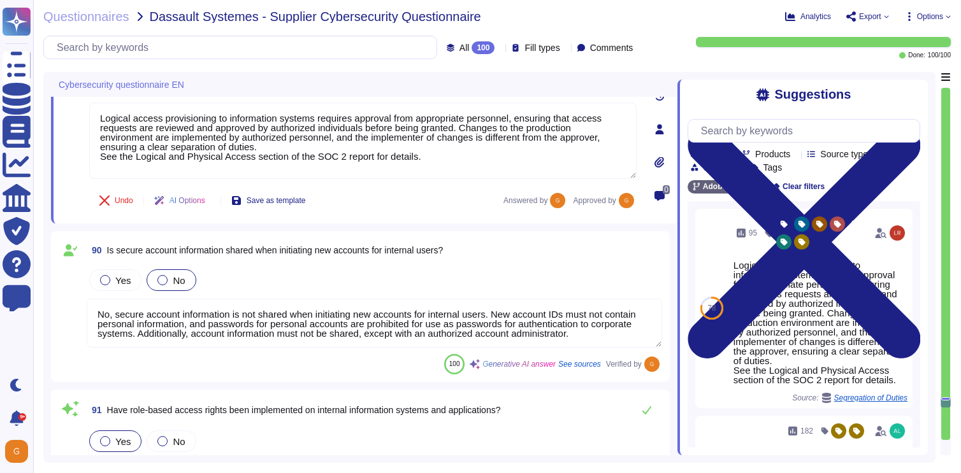
scroll to position [15818, 0]
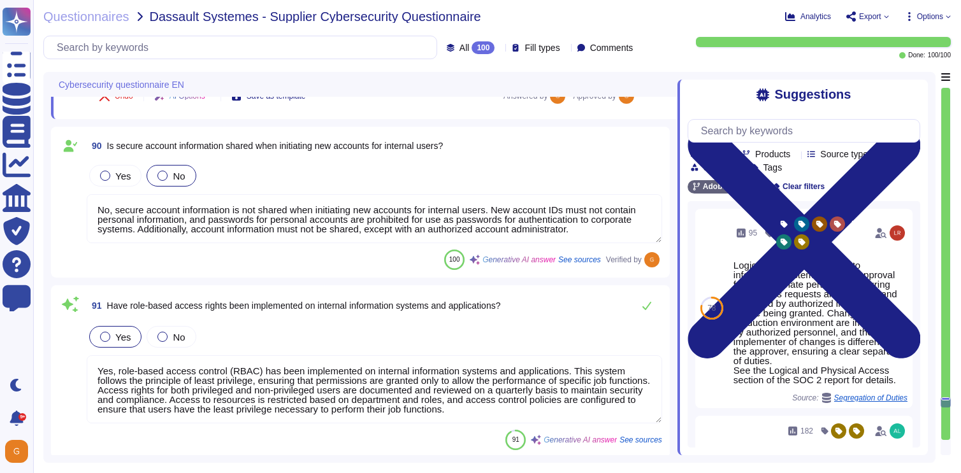
type textarea "Yes, Adobe's information security personnel maintain professional security cert…"
click at [647, 303] on icon at bounding box center [647, 306] width 10 height 10
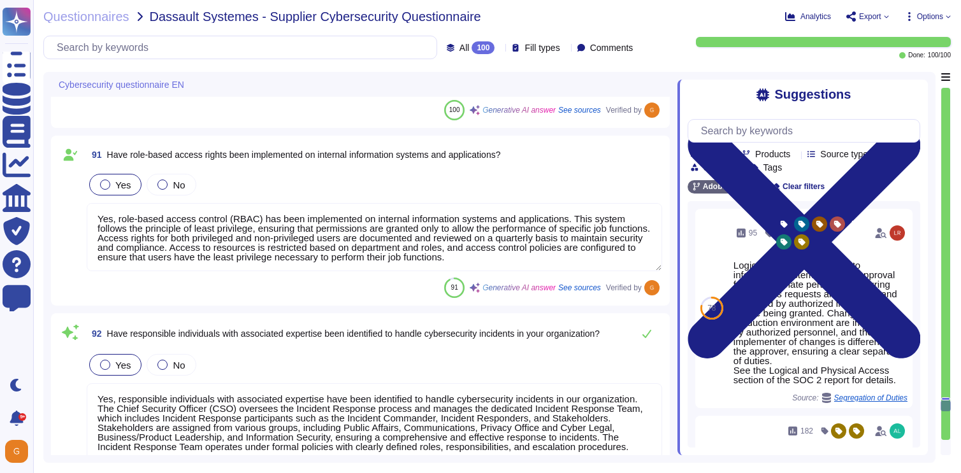
type textarea "Yes, management and technical measures have been implemented to detect and asse…"
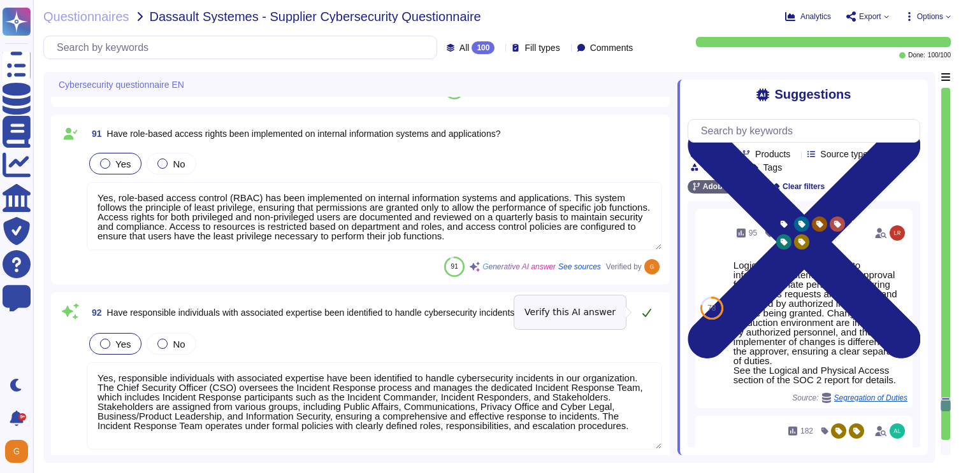
click at [645, 310] on icon at bounding box center [647, 313] width 10 height 10
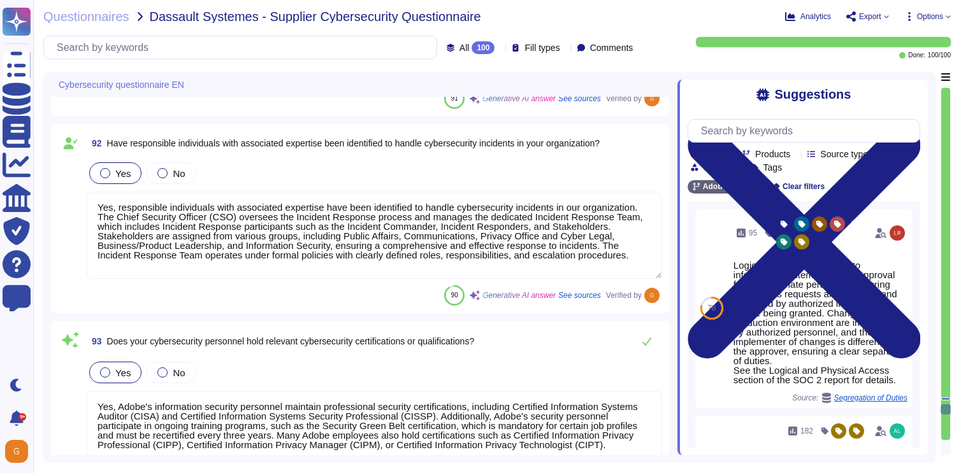
scroll to position [16155, 0]
click at [649, 342] on icon at bounding box center [646, 344] width 9 height 8
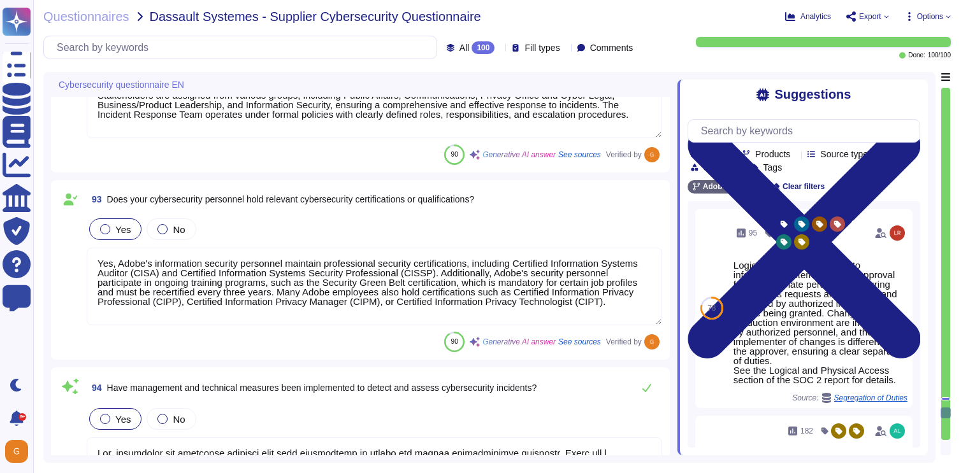
type textarea "Yes, Adobe's Product Development and Operations teams have documented and imple…"
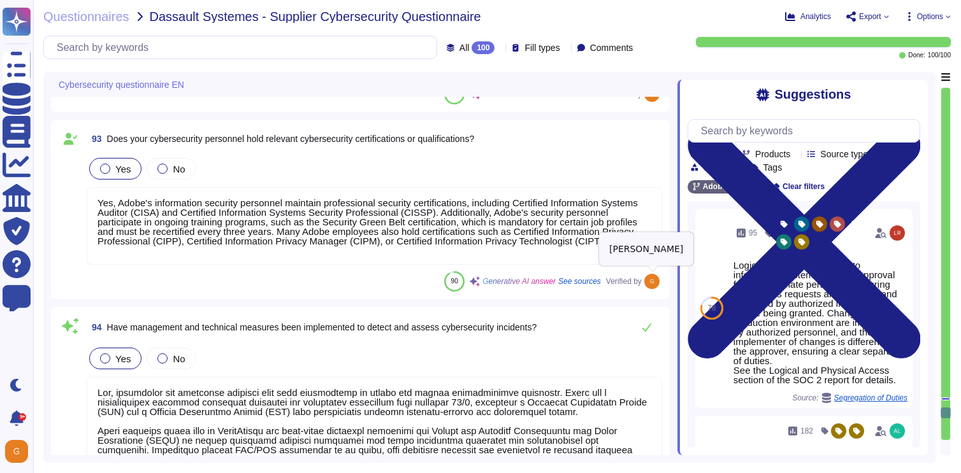
scroll to position [16359, 0]
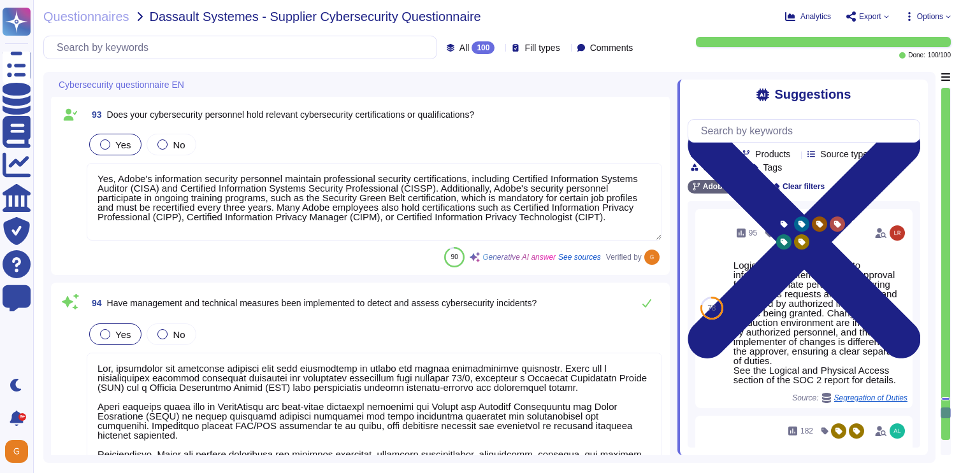
type textarea "Yes, our company verifies the background of candidates before hiring. Backgroun…"
click at [653, 296] on button at bounding box center [646, 302] width 31 height 25
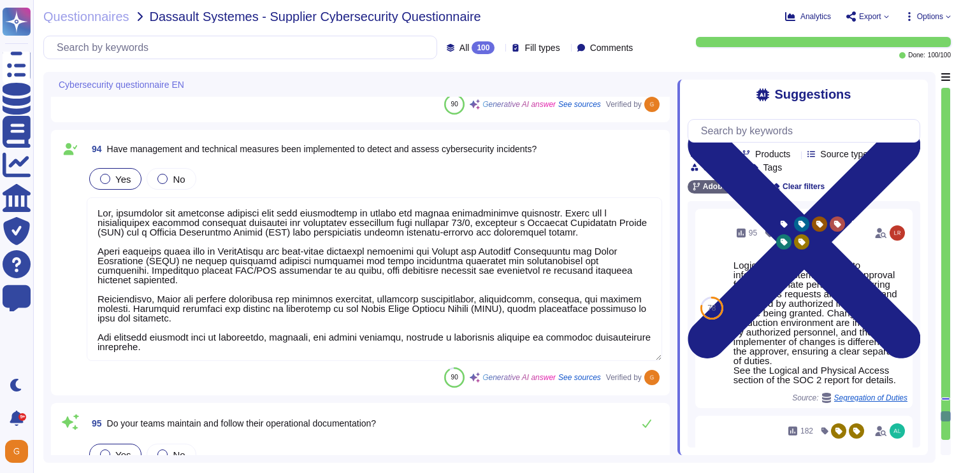
scroll to position [1, 0]
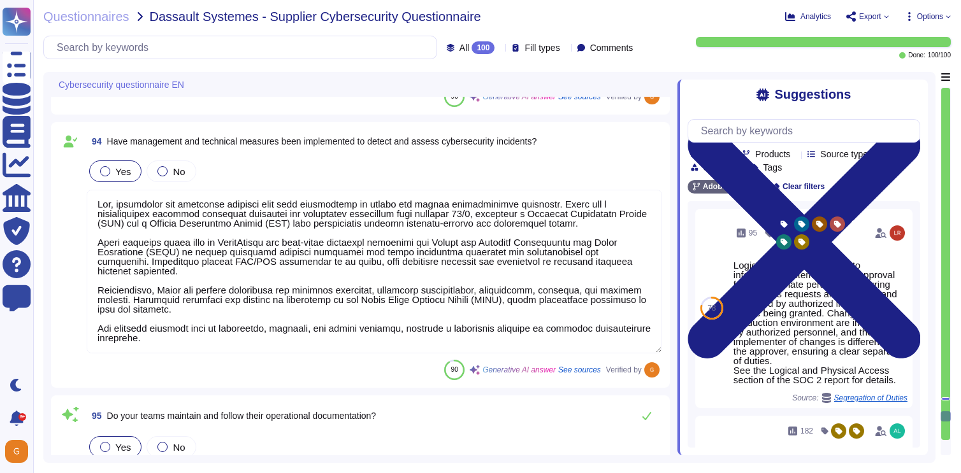
type textarea "Yes, the employment agreements include provisions for adherence to established …"
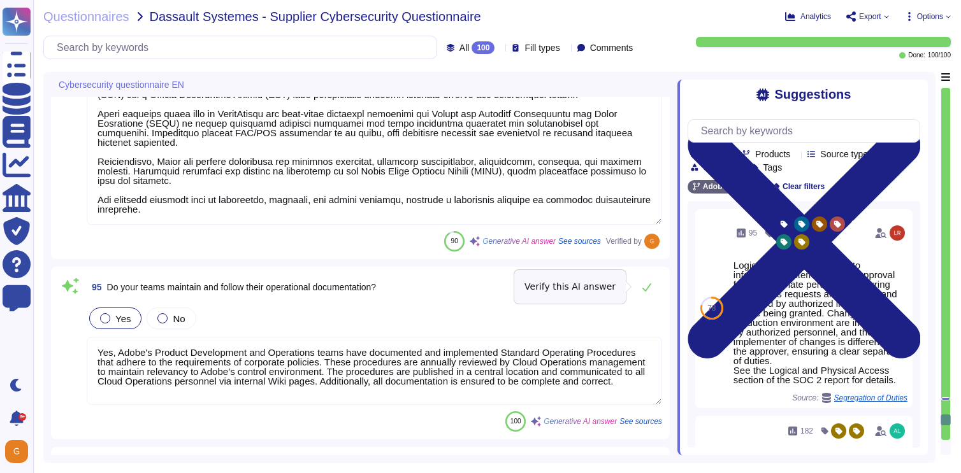
scroll to position [16638, 0]
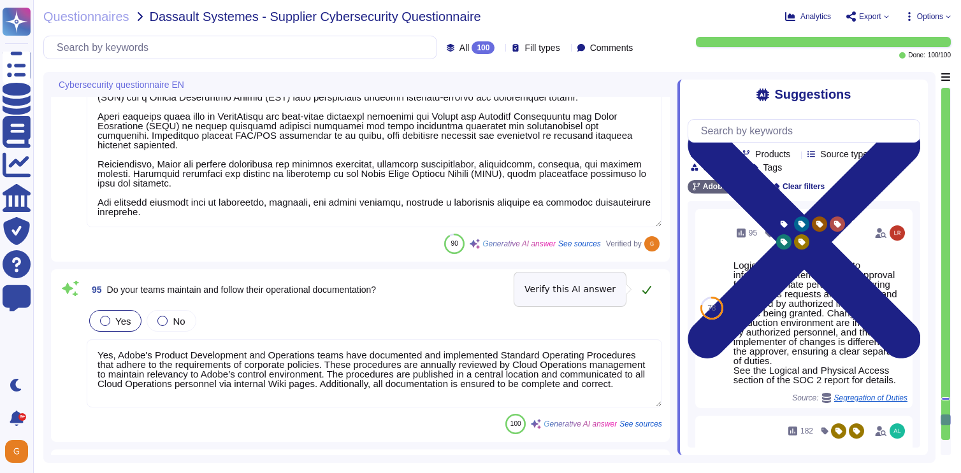
click at [650, 285] on icon at bounding box center [647, 290] width 10 height 10
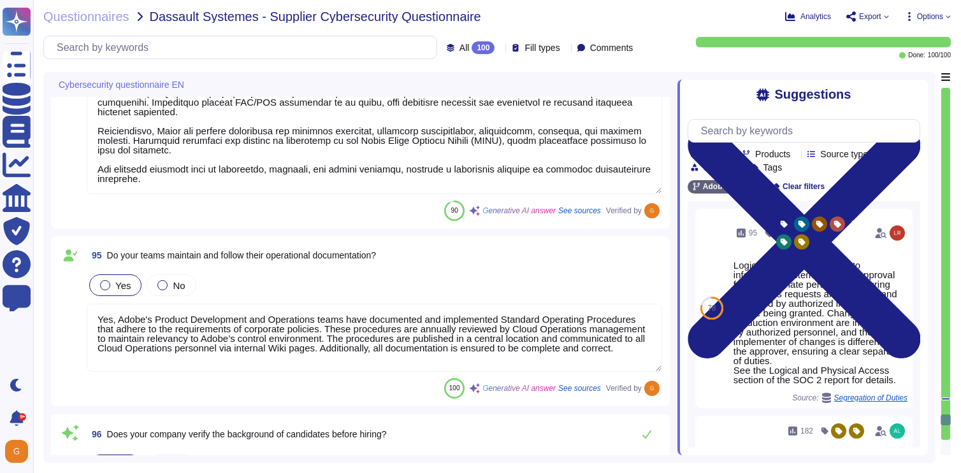
type textarea "Yes, new employees are informed about the security policy during the onboarding…"
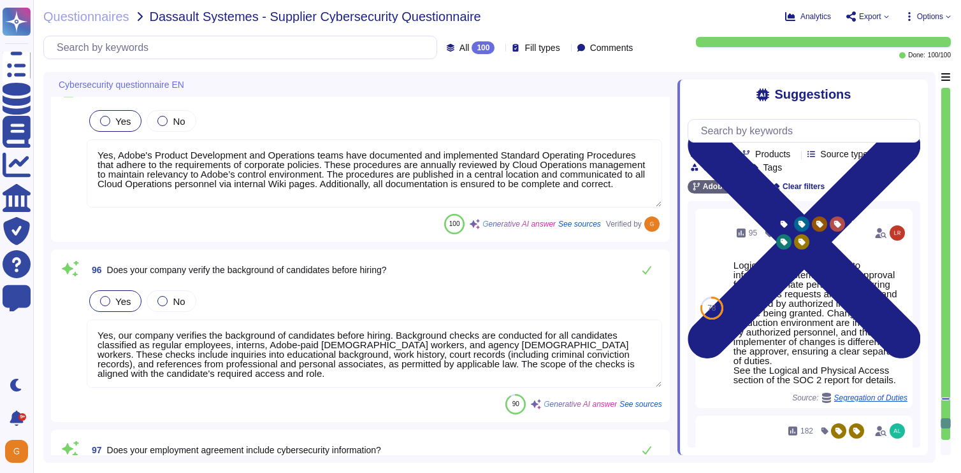
type textarea "All employees are required to sign various agreements, including a Non-Disclosu…"
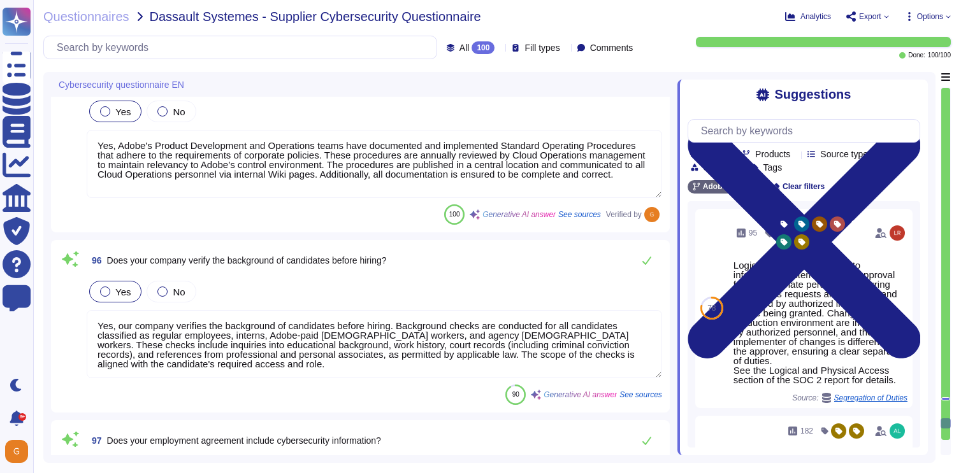
scroll to position [16832, 0]
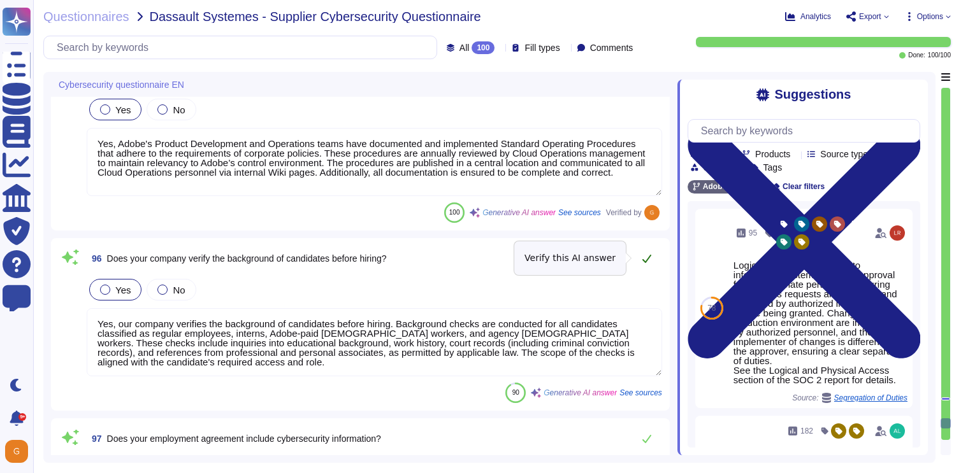
click at [654, 257] on button at bounding box center [646, 258] width 31 height 25
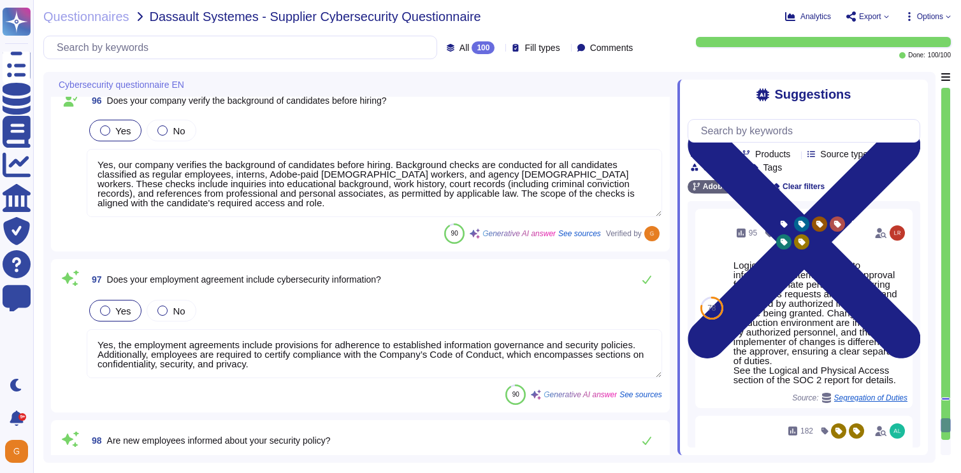
scroll to position [16990, 0]
click at [647, 283] on icon at bounding box center [647, 278] width 10 height 10
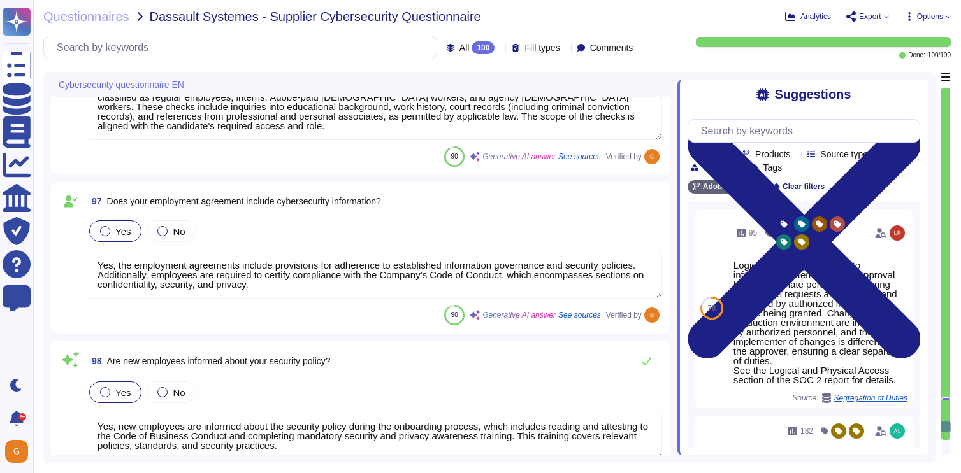
type textarea "Yes, internal users are informed about how to communicate and report incidents …"
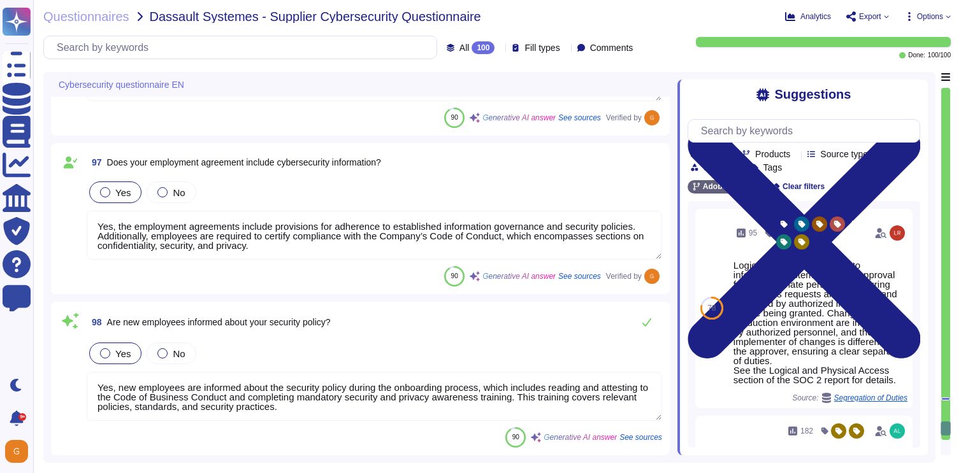
scroll to position [17121, 0]
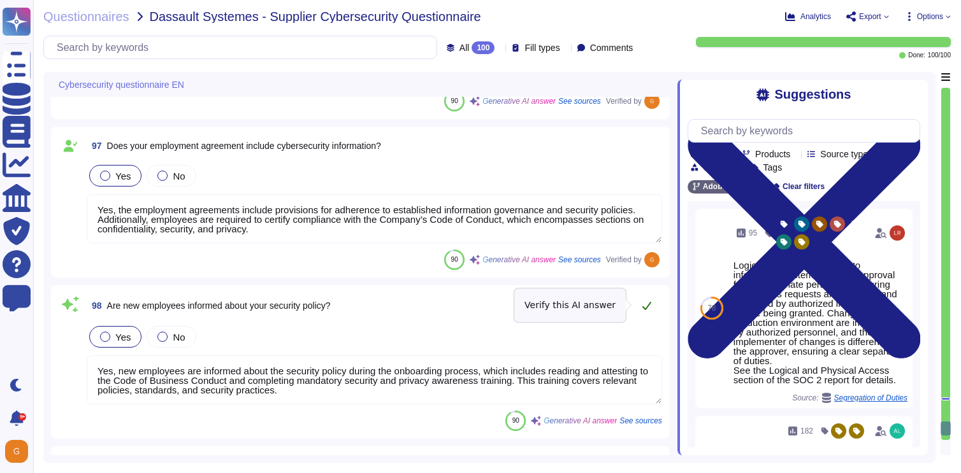
click at [652, 303] on button at bounding box center [646, 305] width 31 height 25
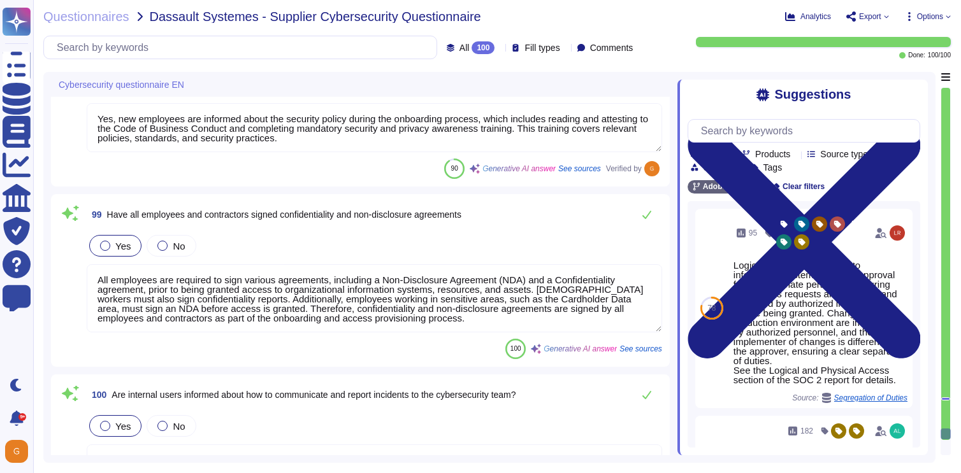
scroll to position [17357, 0]
click at [649, 215] on icon at bounding box center [647, 213] width 10 height 10
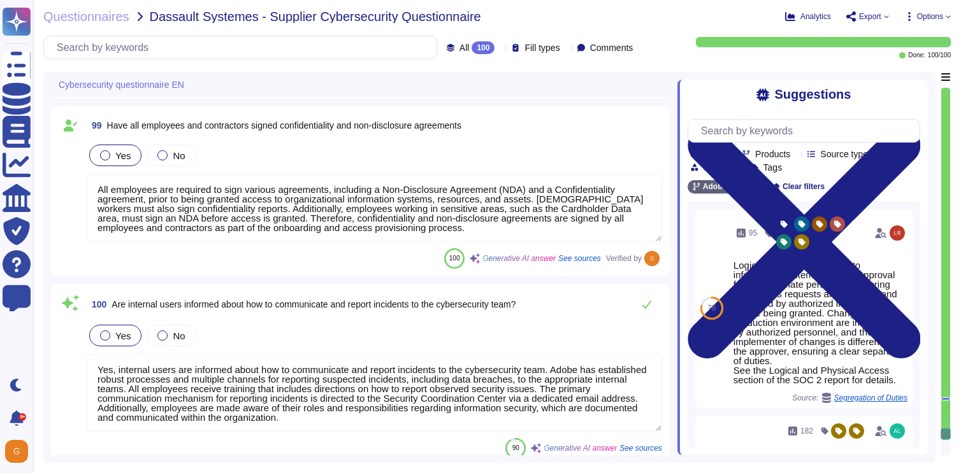
scroll to position [17447, 0]
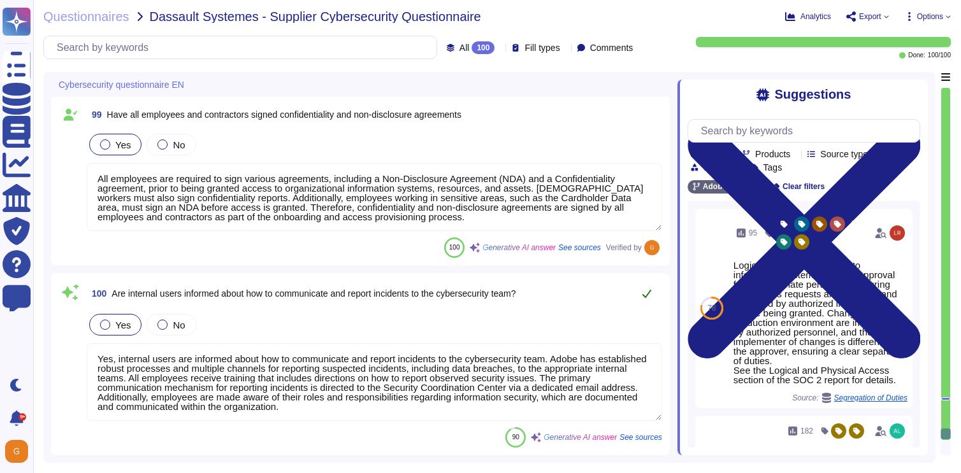
click at [647, 290] on icon at bounding box center [647, 294] width 10 height 10
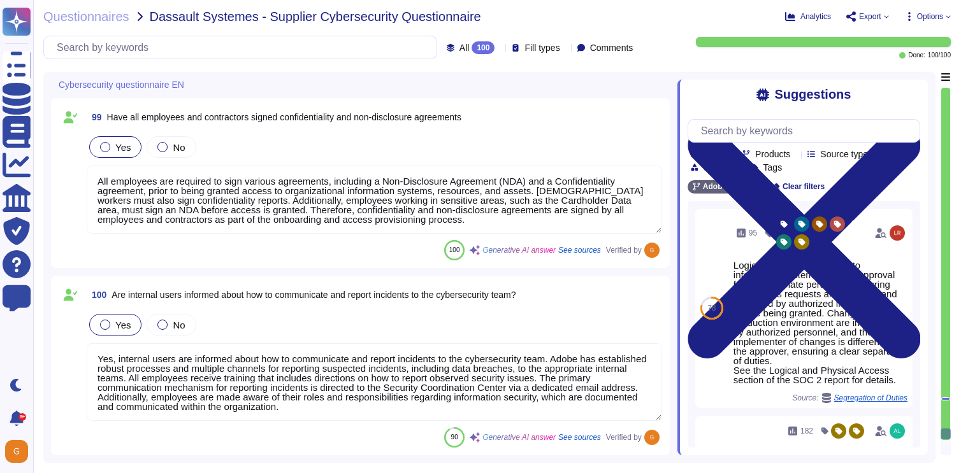
scroll to position [17444, 0]
click at [907, 6] on div "Questionnaires Dassault Systemes - Supplier Cybersecurity Questionnaire Analyti…" at bounding box center [497, 236] width 928 height 473
click at [908, 13] on icon at bounding box center [909, 16] width 3 height 9
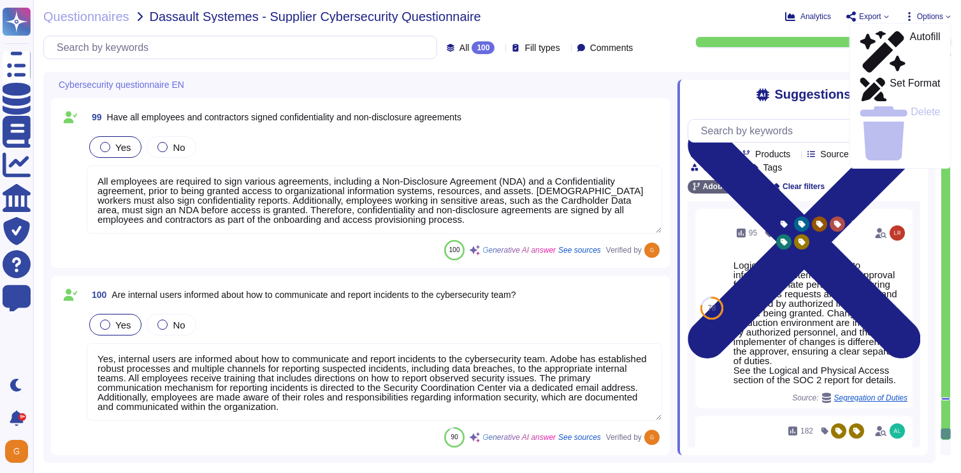
click at [884, 15] on icon at bounding box center [886, 16] width 4 height 3
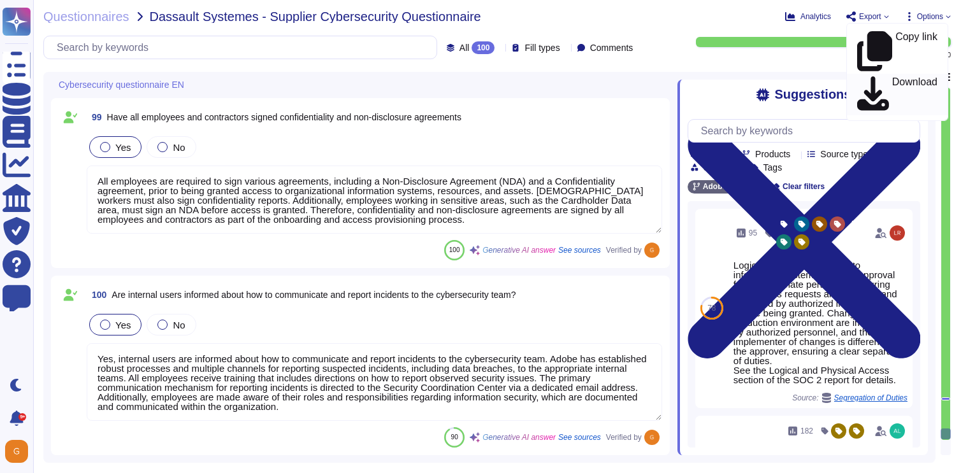
click at [892, 77] on p "Download" at bounding box center [914, 95] width 45 height 36
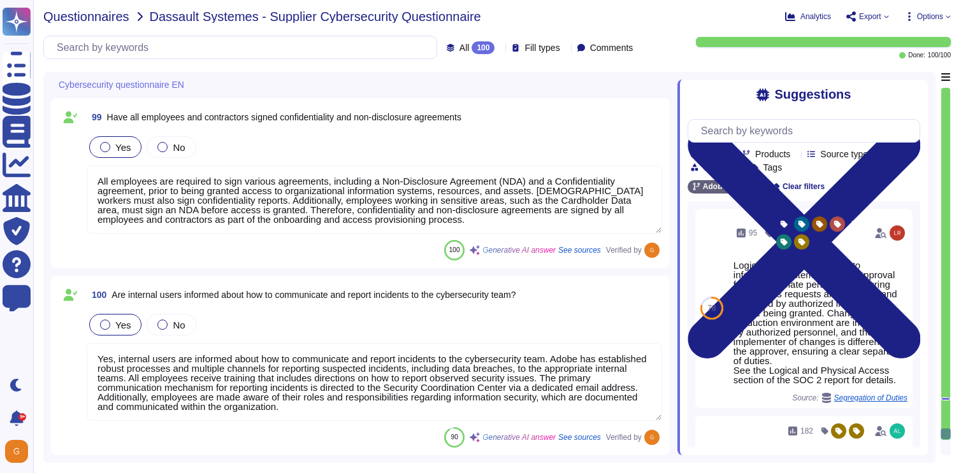
click at [80, 15] on span "Questionnaires" at bounding box center [86, 16] width 86 height 13
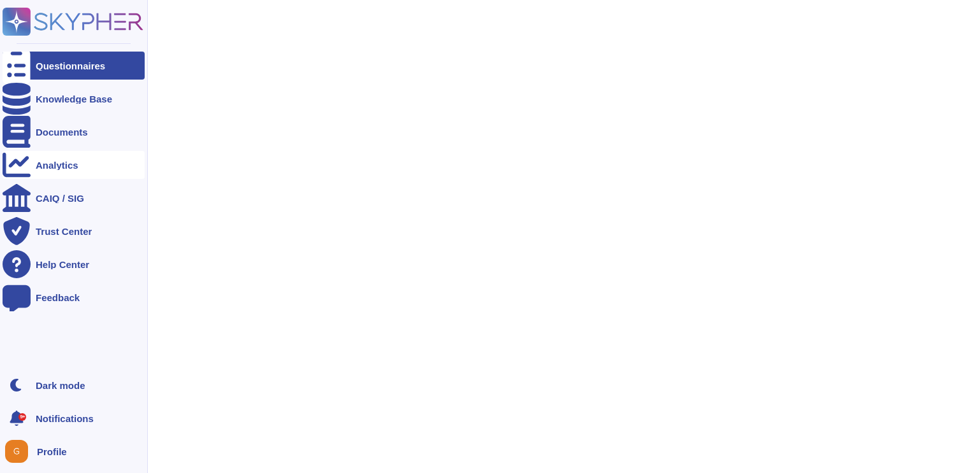
click at [43, 172] on div "Analytics" at bounding box center [74, 165] width 142 height 28
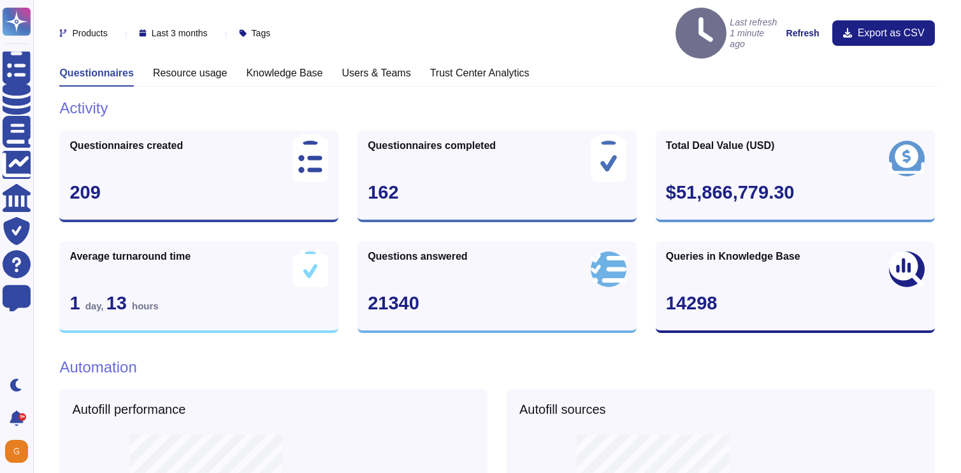
click at [394, 136] on div "Questionnaires completed 162" at bounding box center [496, 177] width 279 height 92
click at [390, 40] on div "Products Last 3 months Tags Last refresh 1 minute ago Refresh Export as CSV" at bounding box center [496, 33] width 881 height 67
click at [374, 67] on h3 "Users & Teams" at bounding box center [376, 73] width 69 height 12
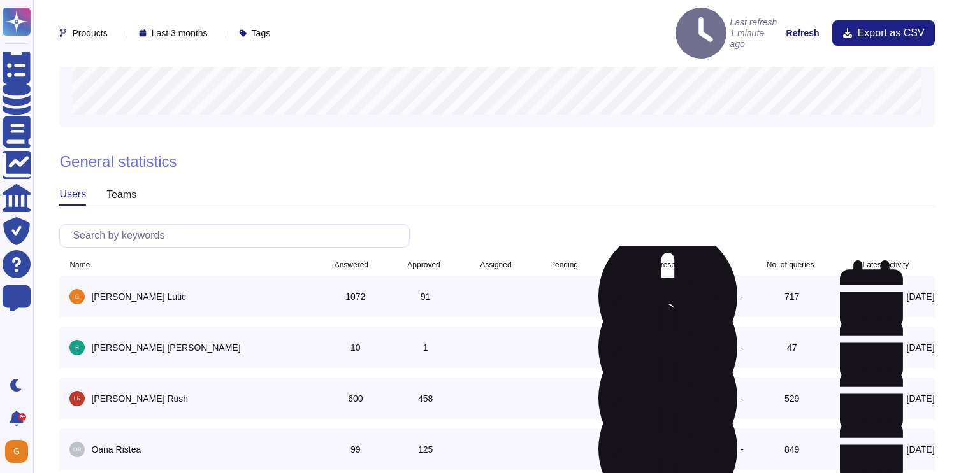
scroll to position [1038, 0]
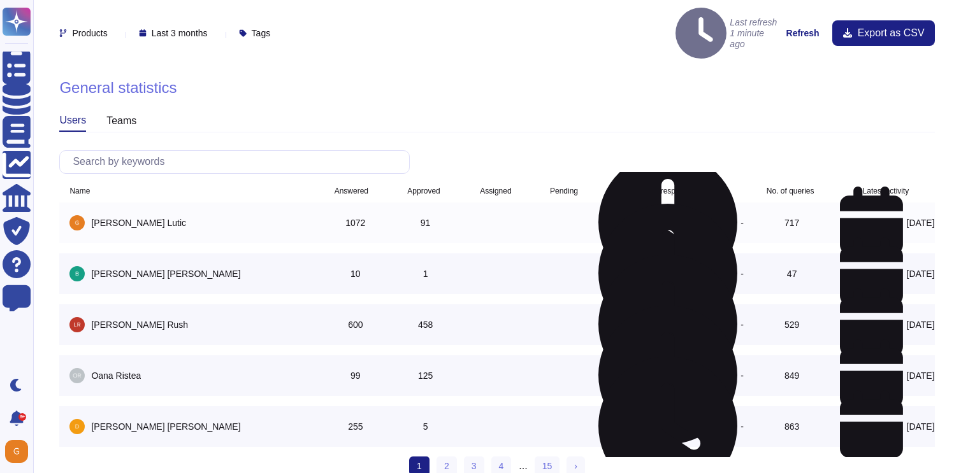
click at [115, 218] on span "[PERSON_NAME]" at bounding box center [138, 223] width 95 height 10
click at [361, 187] on div "Answered" at bounding box center [351, 191] width 34 height 8
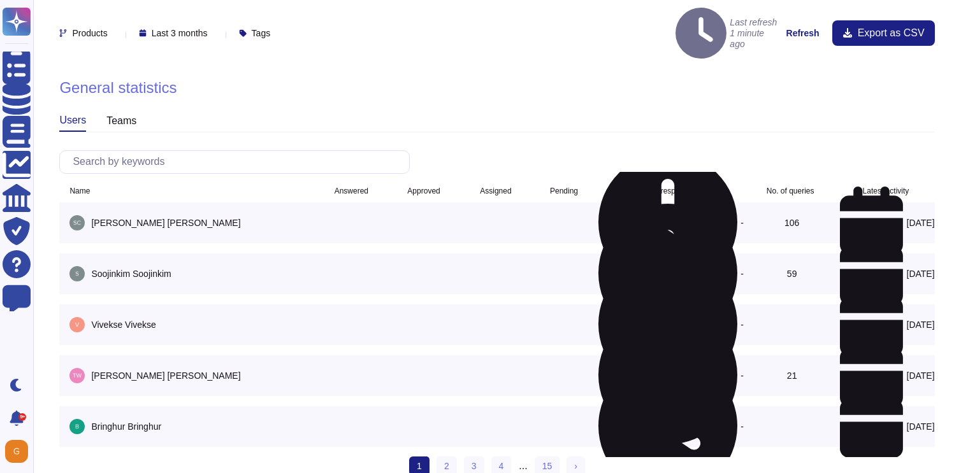
click at [366, 187] on div "Answered" at bounding box center [351, 191] width 34 height 8
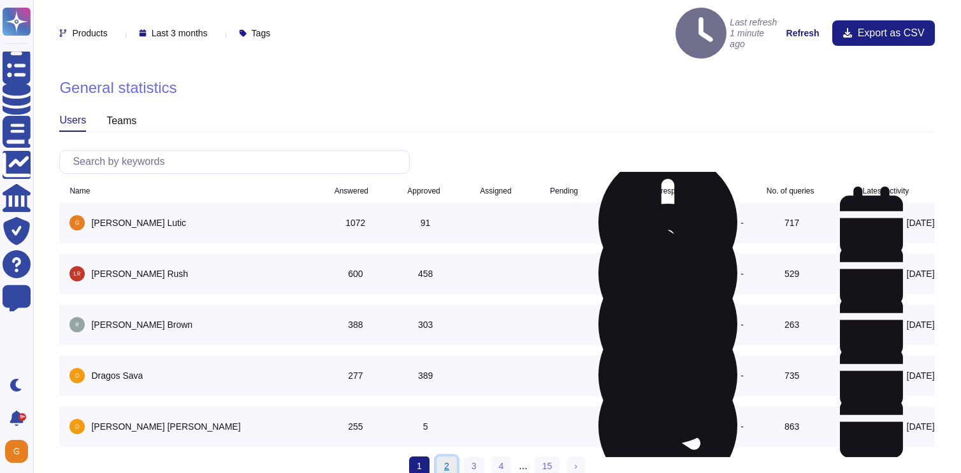
click at [443, 457] on link "2" at bounding box center [446, 466] width 20 height 19
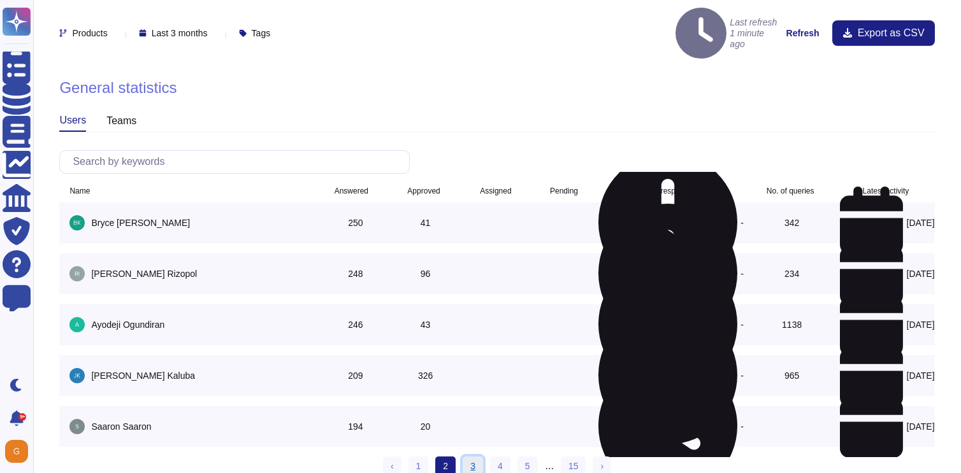
click at [478, 457] on link "3" at bounding box center [472, 466] width 20 height 19
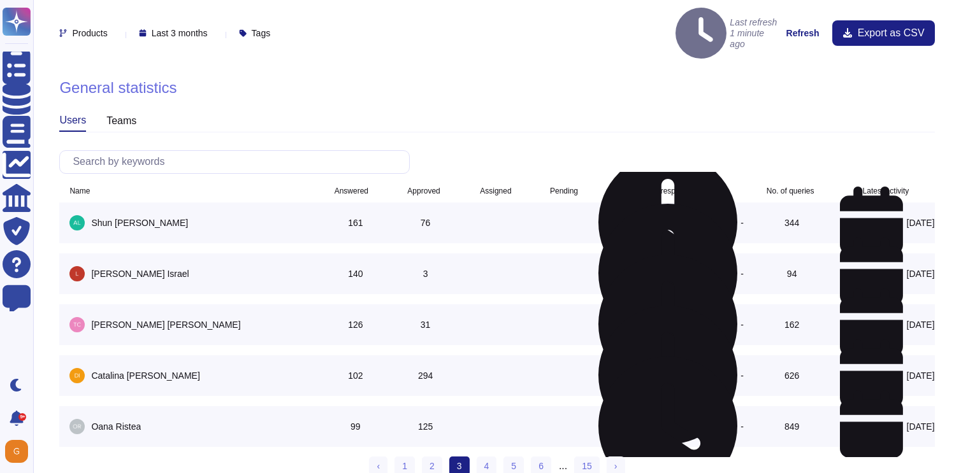
click at [531, 456] on ul "‹ Previous 1 2 3 (current) 4 5 6 ... 15 › Next" at bounding box center [496, 466] width 255 height 20
click at [539, 457] on link "6" at bounding box center [541, 466] width 20 height 19
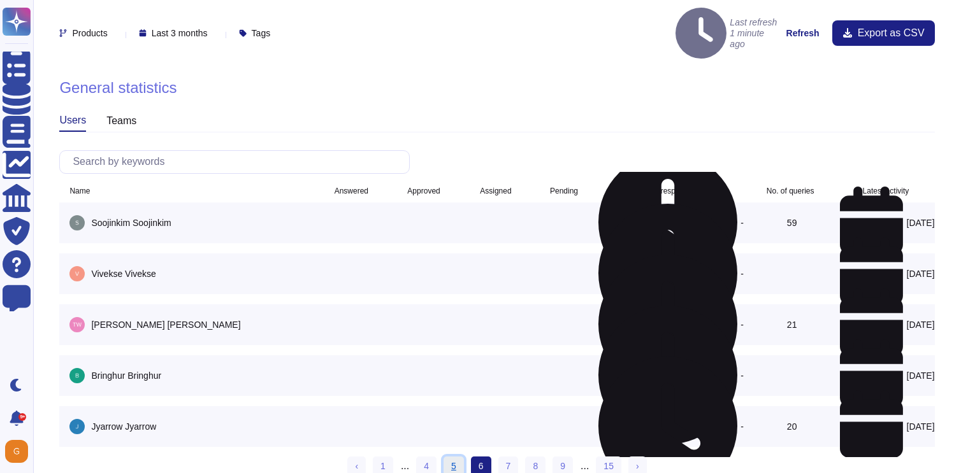
click at [455, 457] on link "5" at bounding box center [453, 466] width 20 height 19
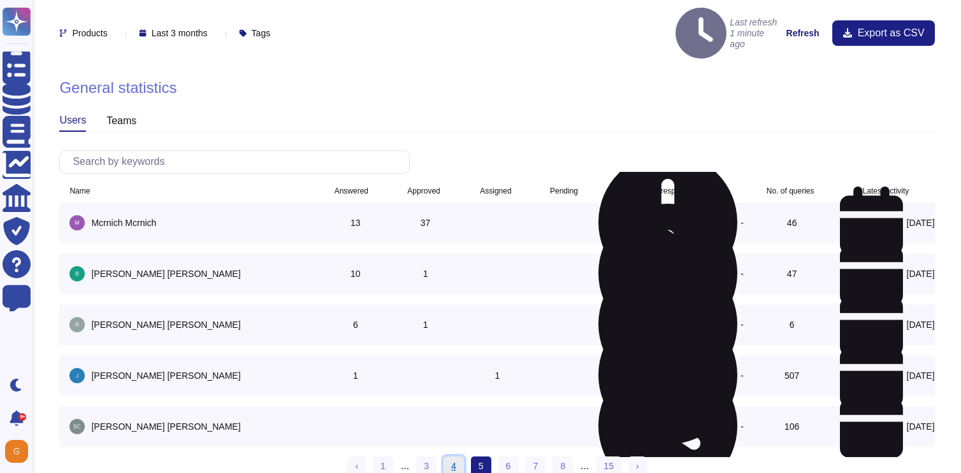
click at [452, 457] on link "4" at bounding box center [453, 466] width 20 height 19
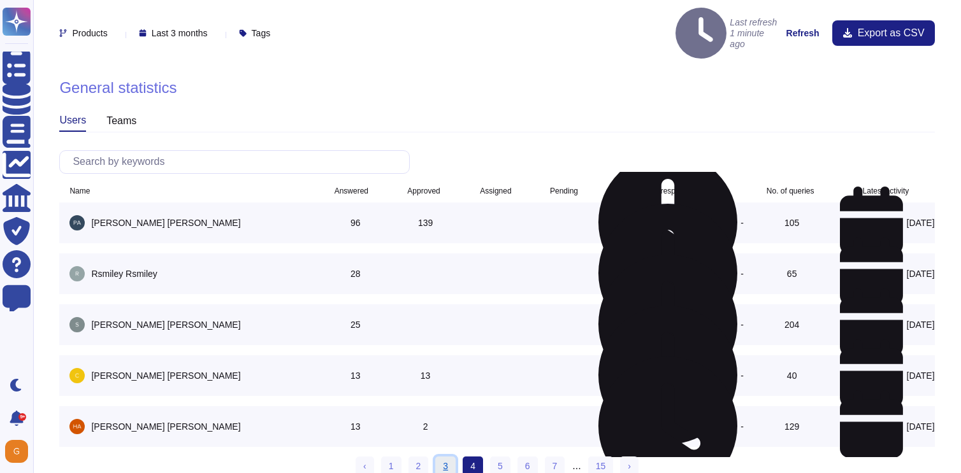
click at [451, 457] on link "3" at bounding box center [445, 466] width 20 height 19
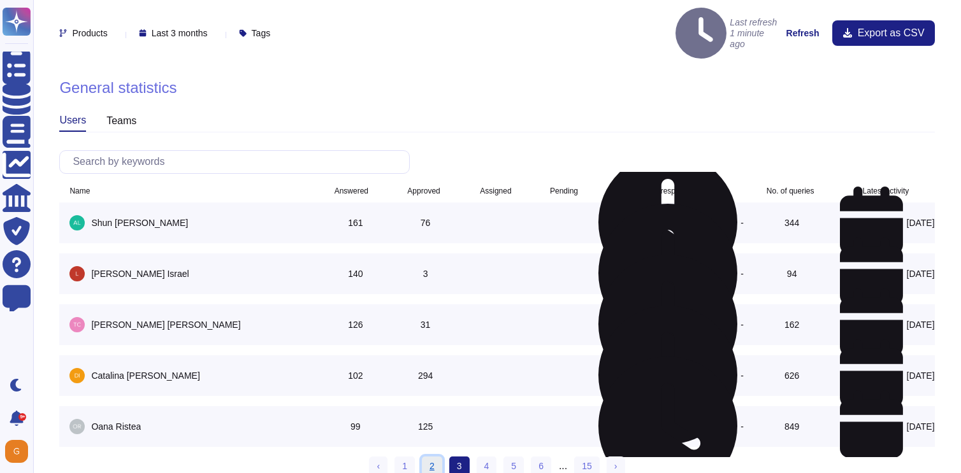
click at [431, 457] on link "2" at bounding box center [432, 466] width 20 height 19
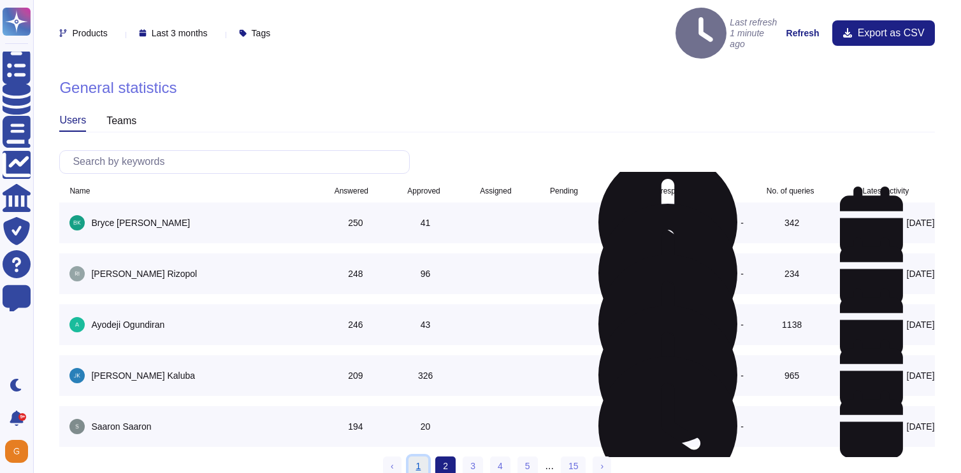
click at [417, 457] on link "1" at bounding box center [418, 466] width 20 height 19
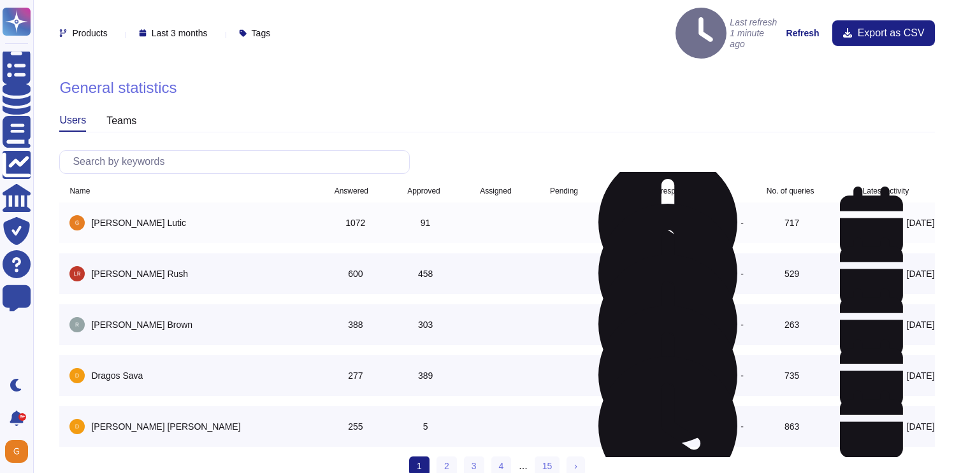
click at [792, 213] on div "717" at bounding box center [791, 223] width 96 height 20
click at [817, 191] on icon at bounding box center [817, 191] width 0 height 0
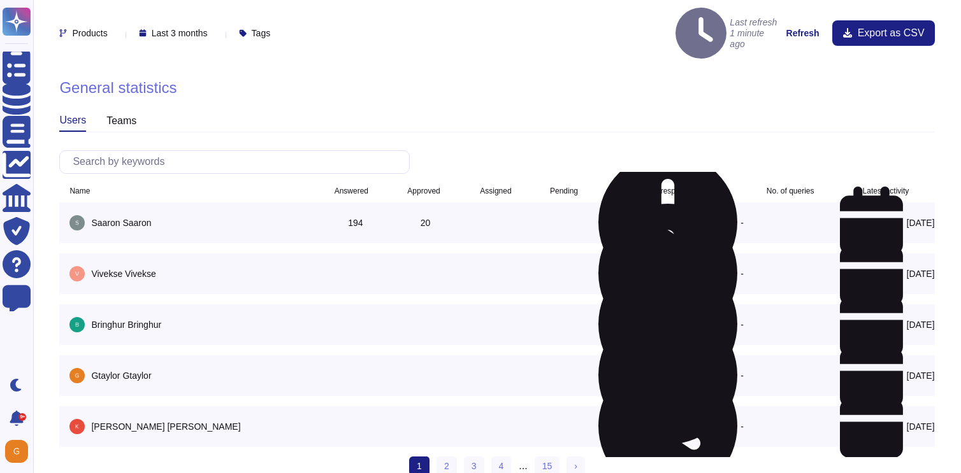
click at [814, 187] on div "No. of queries" at bounding box center [792, 191] width 86 height 8
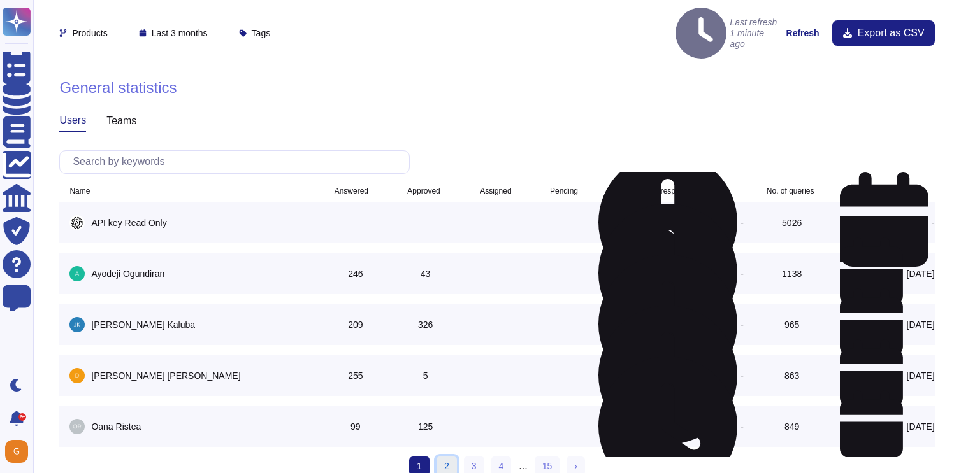
click at [440, 457] on link "2" at bounding box center [446, 466] width 20 height 19
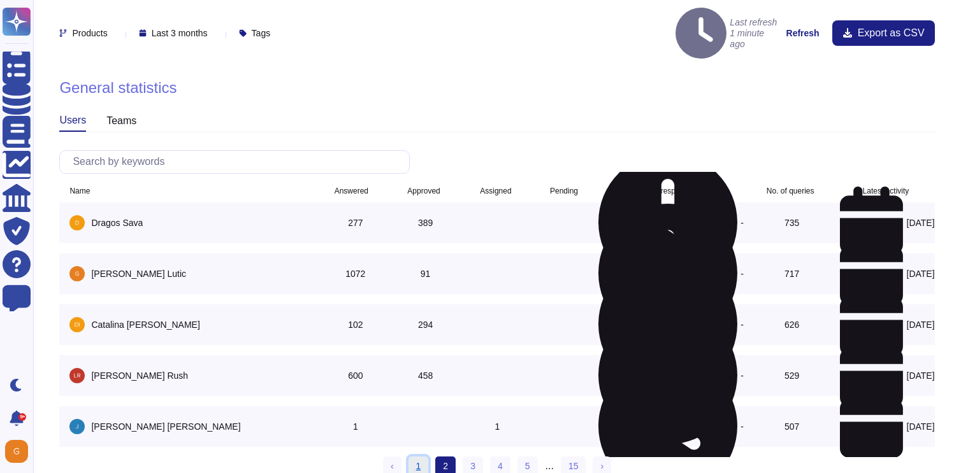
click at [419, 457] on link "1" at bounding box center [418, 466] width 20 height 19
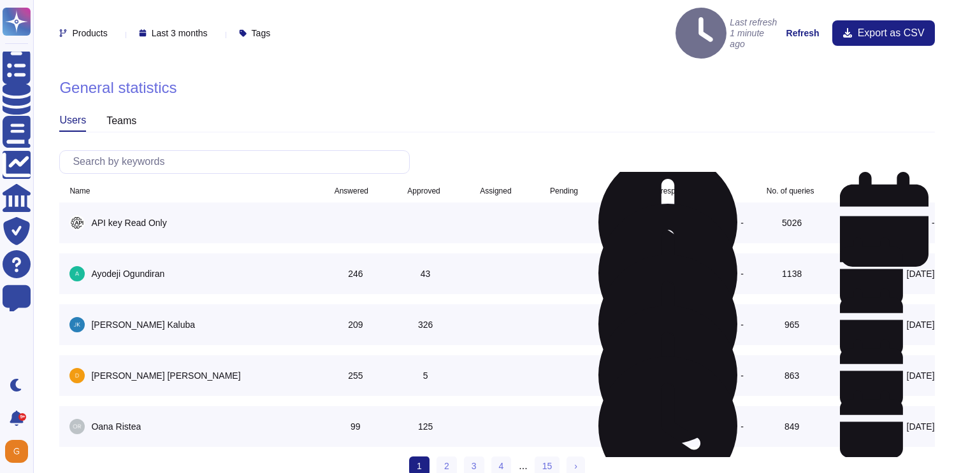
click at [354, 187] on div "Answered" at bounding box center [351, 191] width 34 height 8
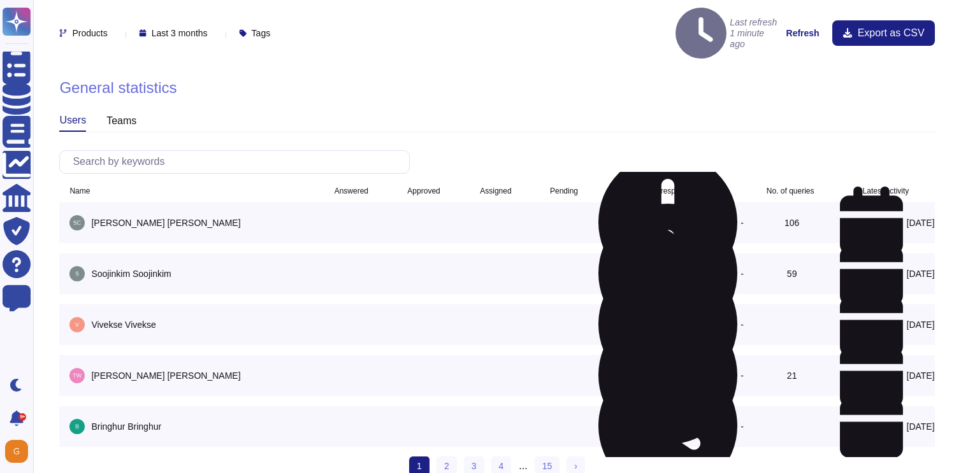
click at [354, 187] on div "Answered" at bounding box center [351, 191] width 34 height 8
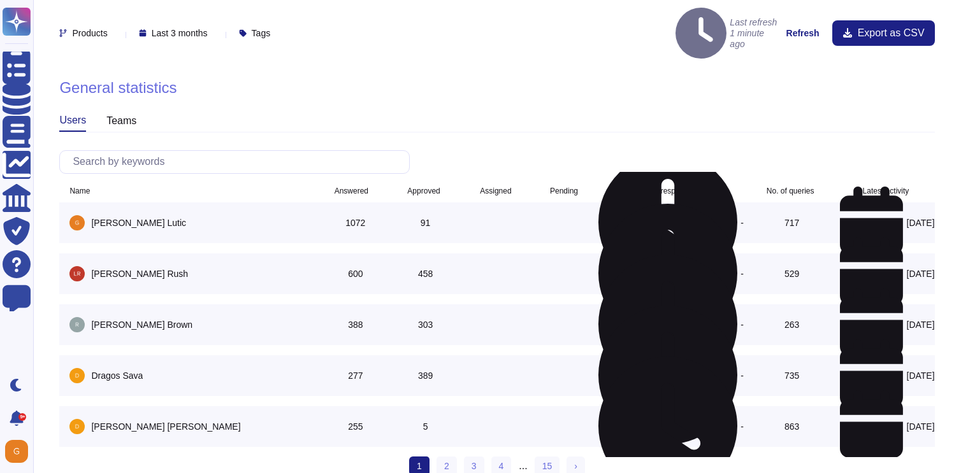
click at [118, 111] on div "teams" at bounding box center [121, 121] width 30 height 20
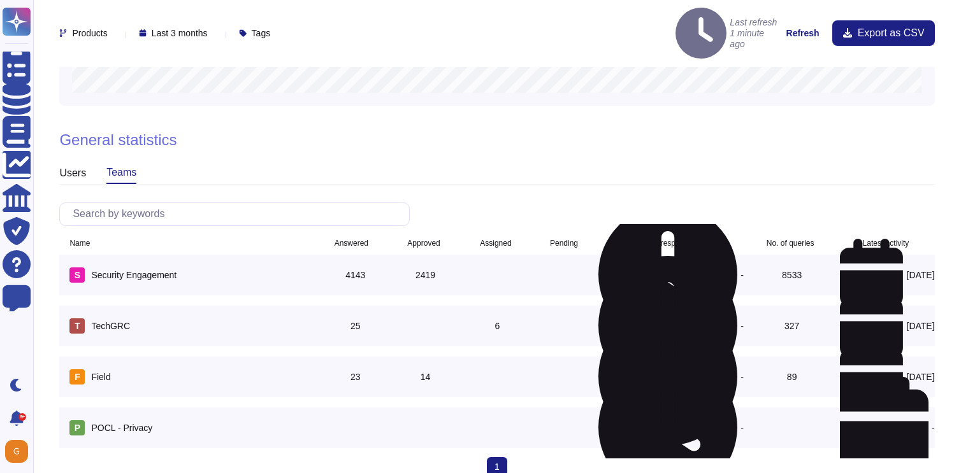
click at [73, 163] on div "users" at bounding box center [72, 173] width 27 height 20
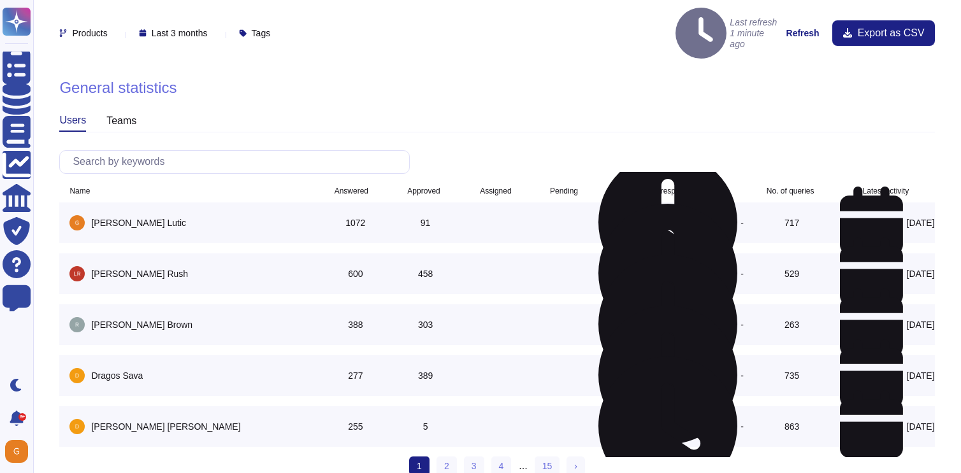
click at [224, 15] on div "Products Last 3 months Tags Last refresh 1 minute ago Refresh Export as CSV" at bounding box center [496, 34] width 875 height 52
click at [213, 34] on icon at bounding box center [213, 34] width 0 height 0
click at [203, 44] on div "Last 30 days" at bounding box center [211, 52] width 113 height 29
click at [207, 34] on icon at bounding box center [207, 34] width 0 height 0
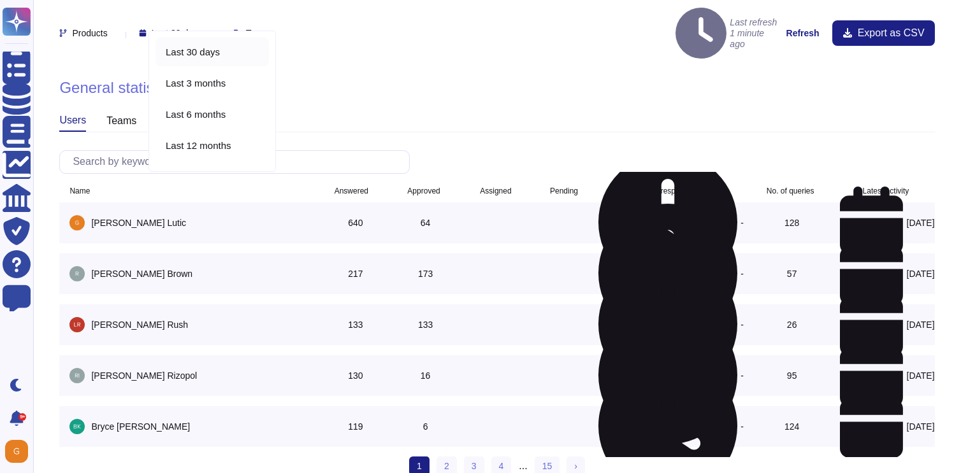
click at [213, 99] on div "Last 30 days Last 3 months Last 6 months Last 12 months [DATE]-[DATE]" at bounding box center [211, 101] width 113 height 127
click at [213, 101] on div "Last 6 months" at bounding box center [211, 114] width 113 height 29
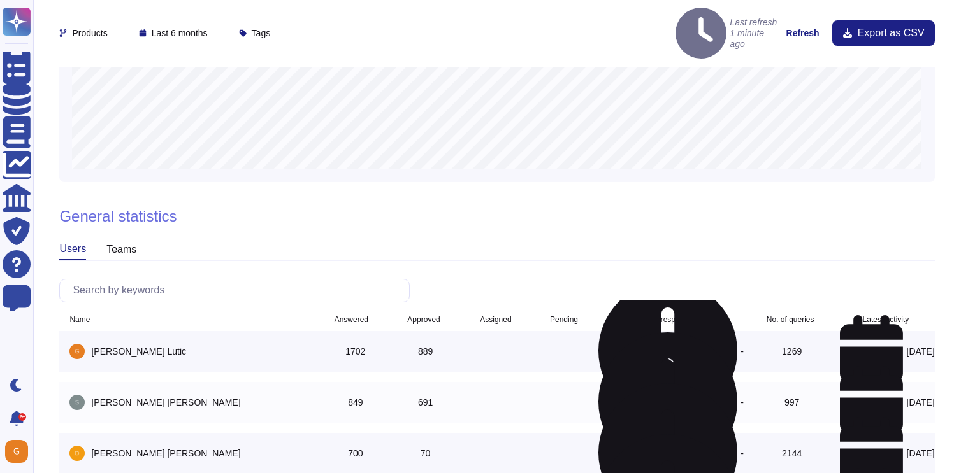
scroll to position [908, 0]
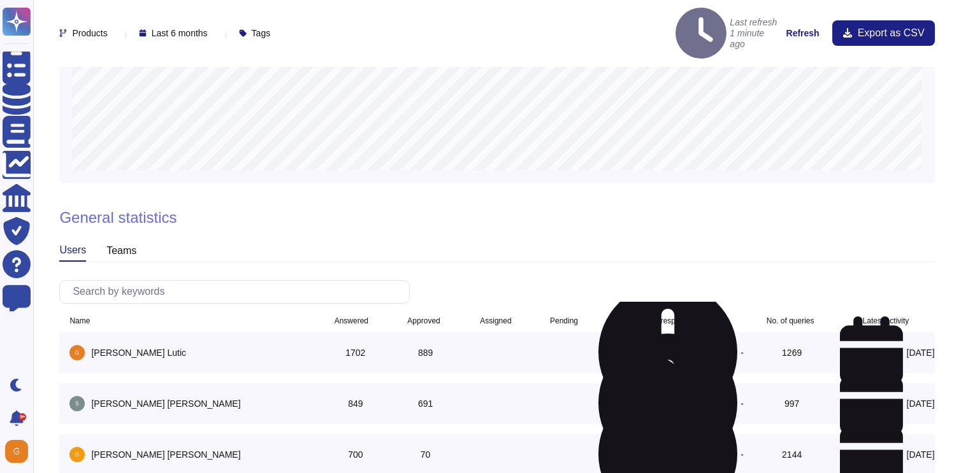
click at [213, 28] on div "Last 6 months" at bounding box center [176, 33] width 74 height 10
click at [210, 143] on span "Last 12 months" at bounding box center [199, 145] width 66 height 11
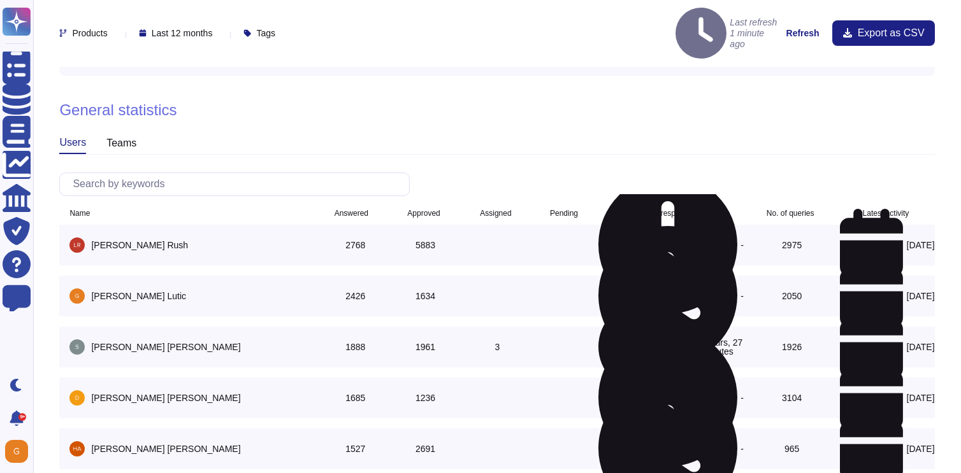
scroll to position [1017, 0]
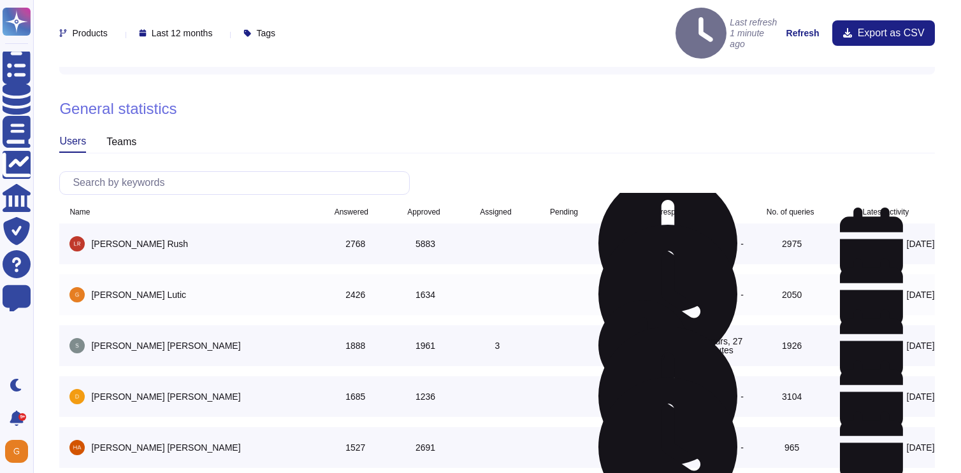
click at [355, 290] on span "2426" at bounding box center [355, 295] width 20 height 10
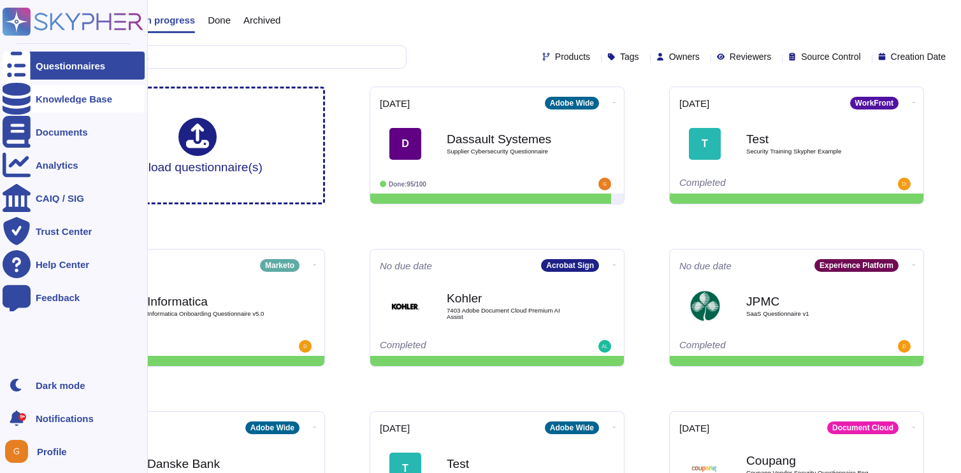
click at [51, 98] on div "Knowledge Base" at bounding box center [74, 99] width 76 height 10
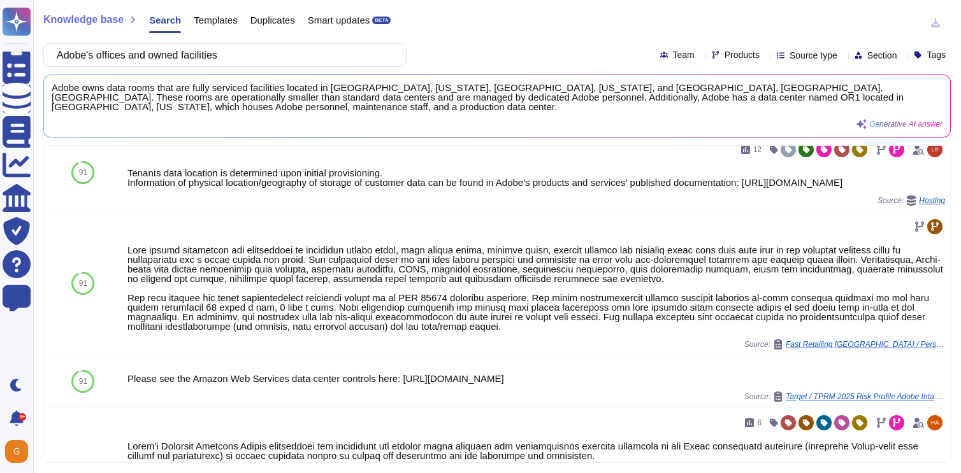
scroll to position [821, 0]
